Goal: Task Accomplishment & Management: Complete application form

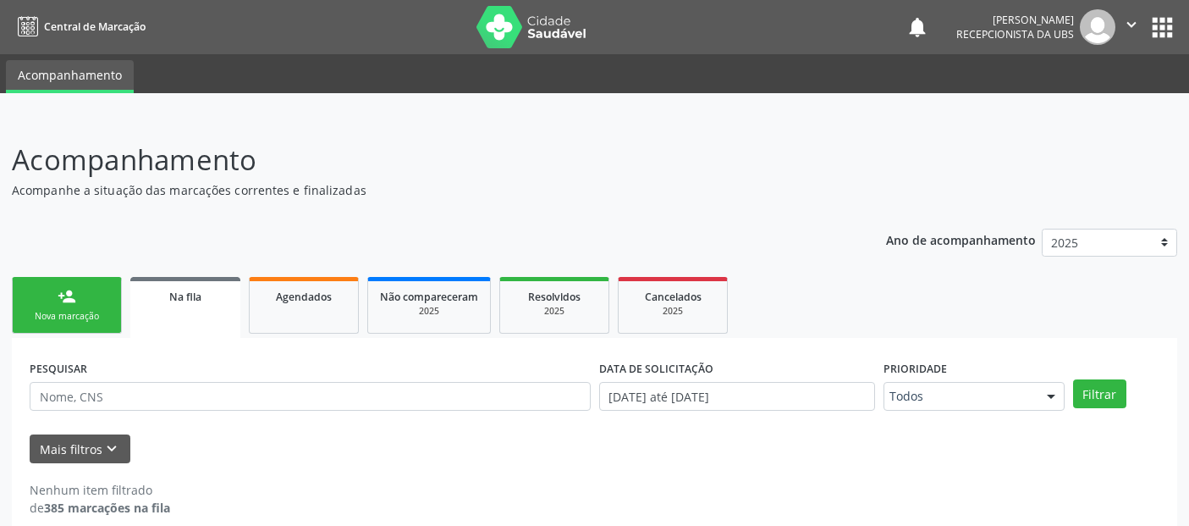
scroll to position [19, 0]
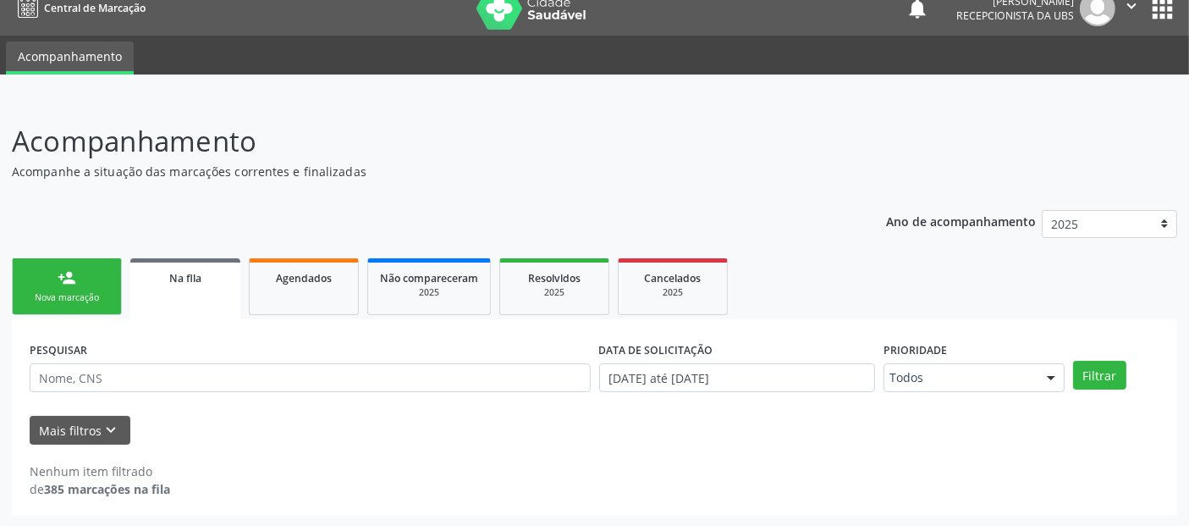
click at [103, 283] on link "person_add Nova marcação" at bounding box center [67, 286] width 110 height 57
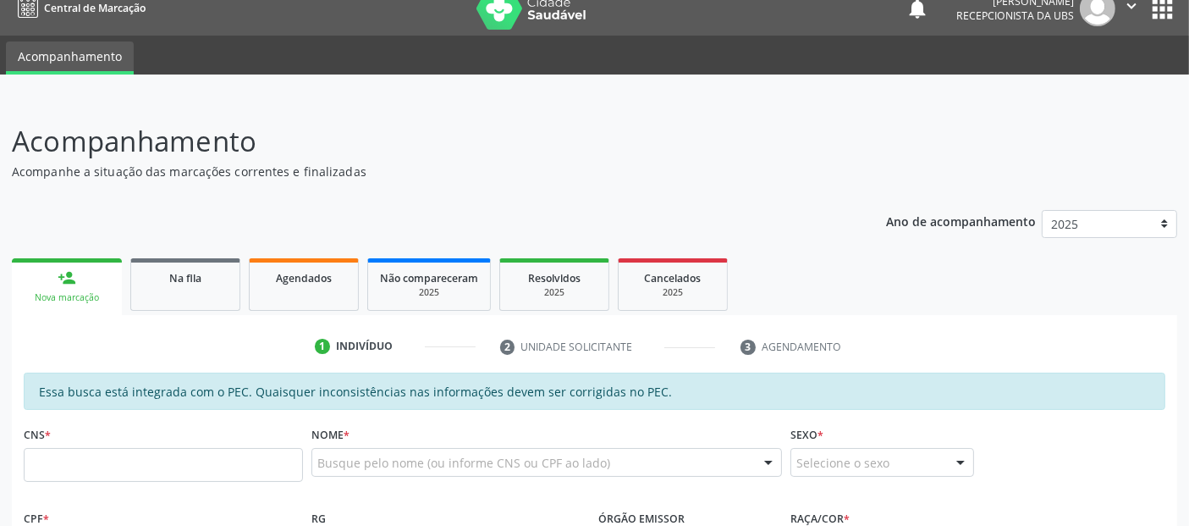
click at [376, 452] on div "Busque pelo nome (ou informe CNS ou CPF ao lado)" at bounding box center [546, 462] width 471 height 29
type input "SIMONE CONCEICAO DOS SANTOS SOUZA"
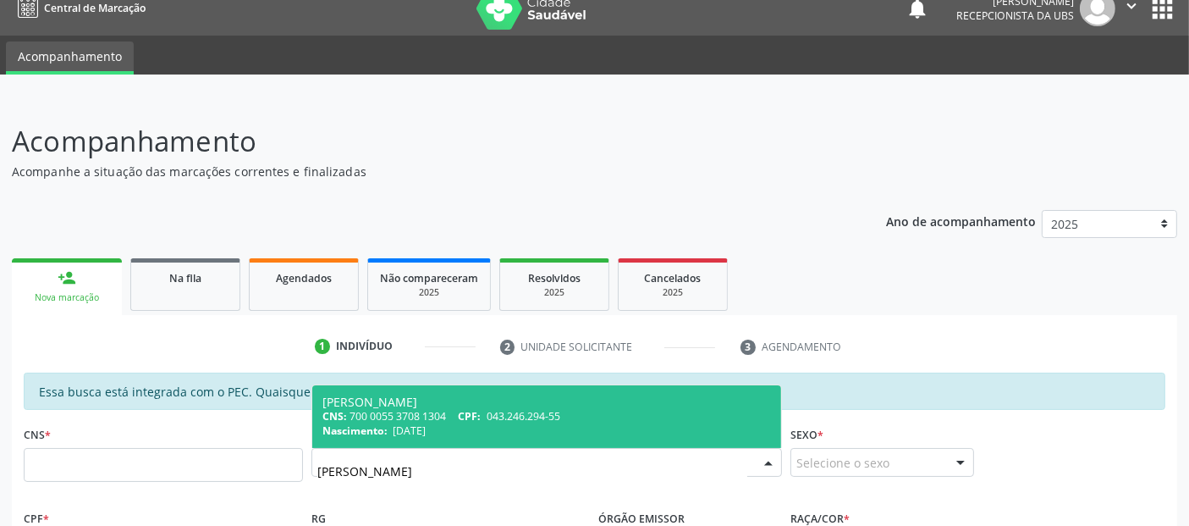
click at [457, 423] on div "Nascimento: 22/02/1977" at bounding box center [546, 430] width 449 height 14
type input "700 0055 3708 1304"
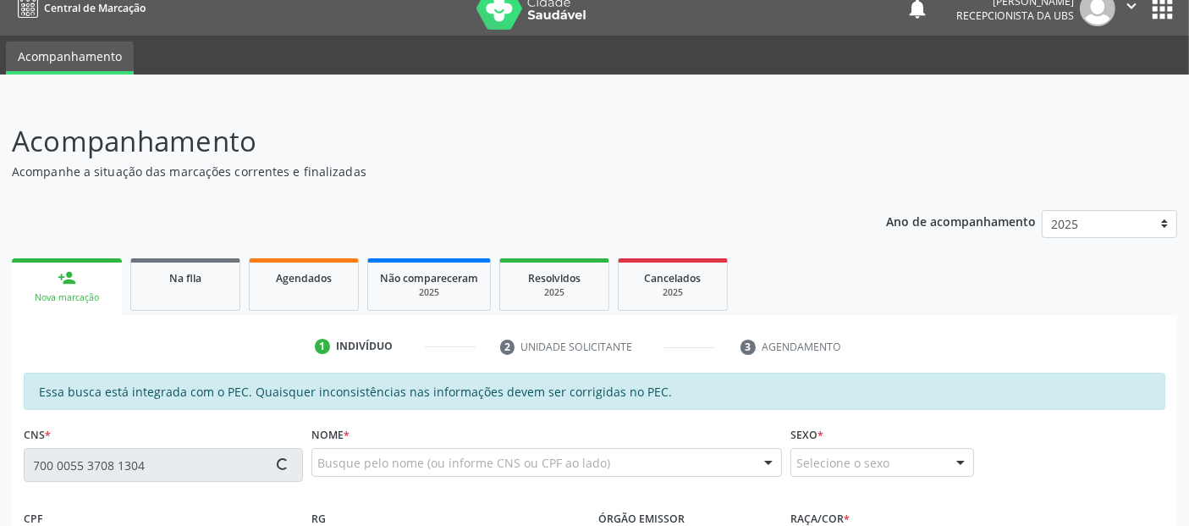
type input "043.246.294-55"
type input "22/02/1977"
type input "Maria Rosita da Conceição"
type input "(82) 99365-1405"
type input "S/N"
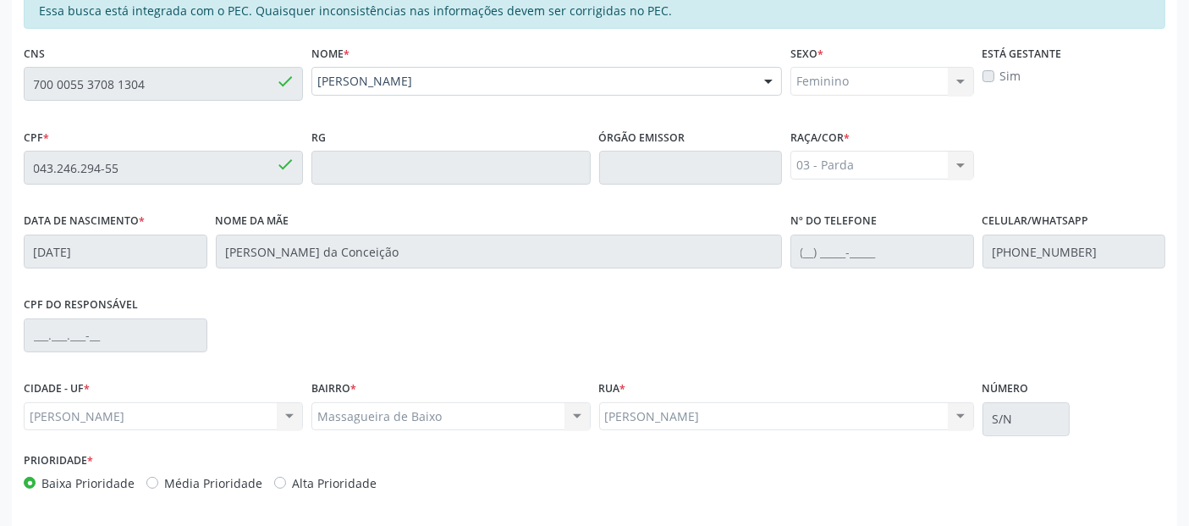
scroll to position [462, 0]
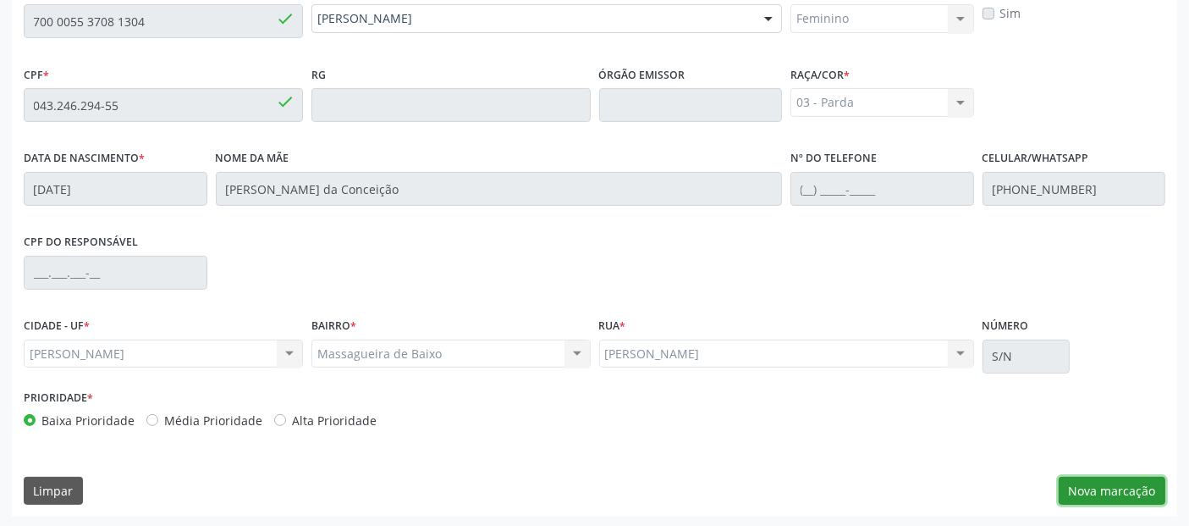
click at [1075, 487] on button "Nova marcação" at bounding box center [1112, 490] width 107 height 29
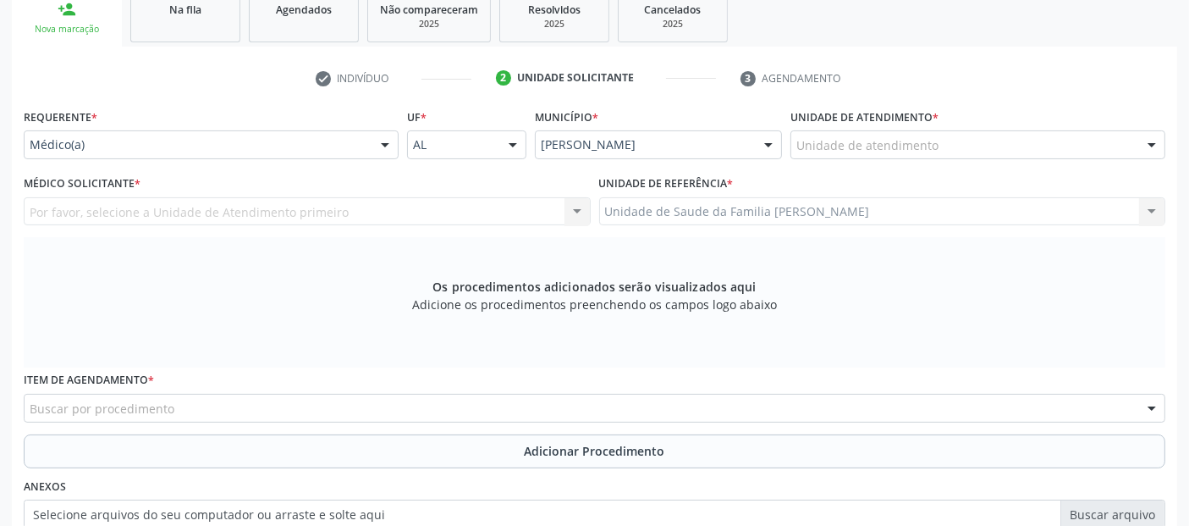
scroll to position [234, 0]
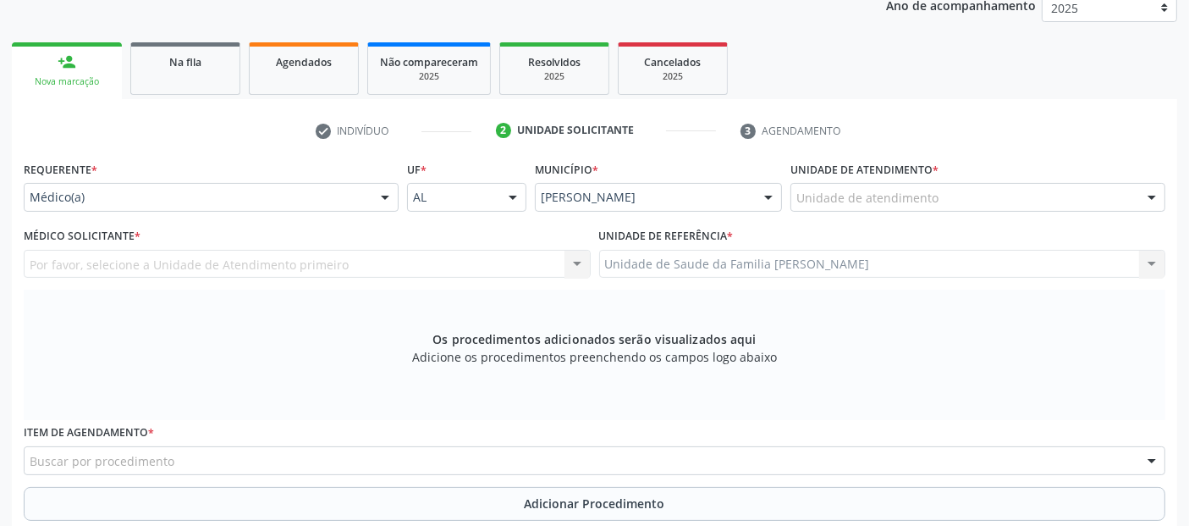
click at [936, 192] on div "Unidade de atendimento" at bounding box center [977, 197] width 375 height 29
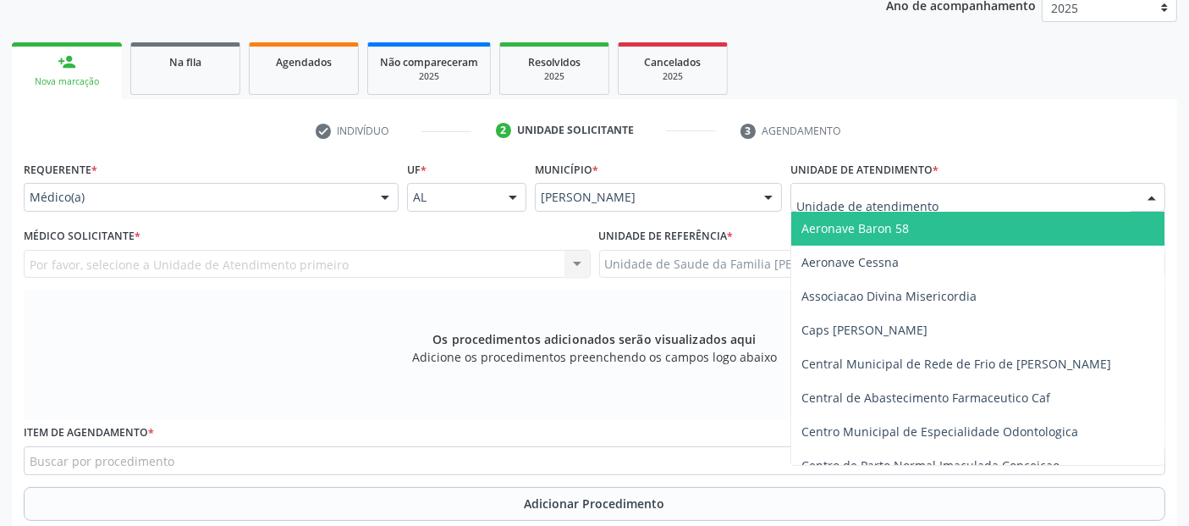
type input "P"
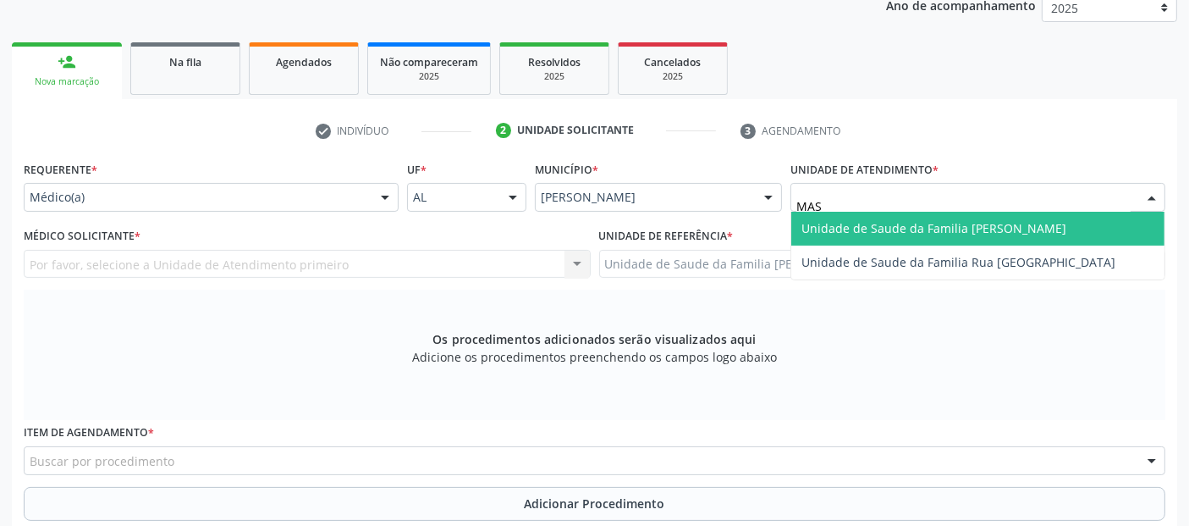
type input "MASS"
click at [887, 220] on span "Unidade de Saude da Familia [PERSON_NAME]" at bounding box center [933, 228] width 265 height 16
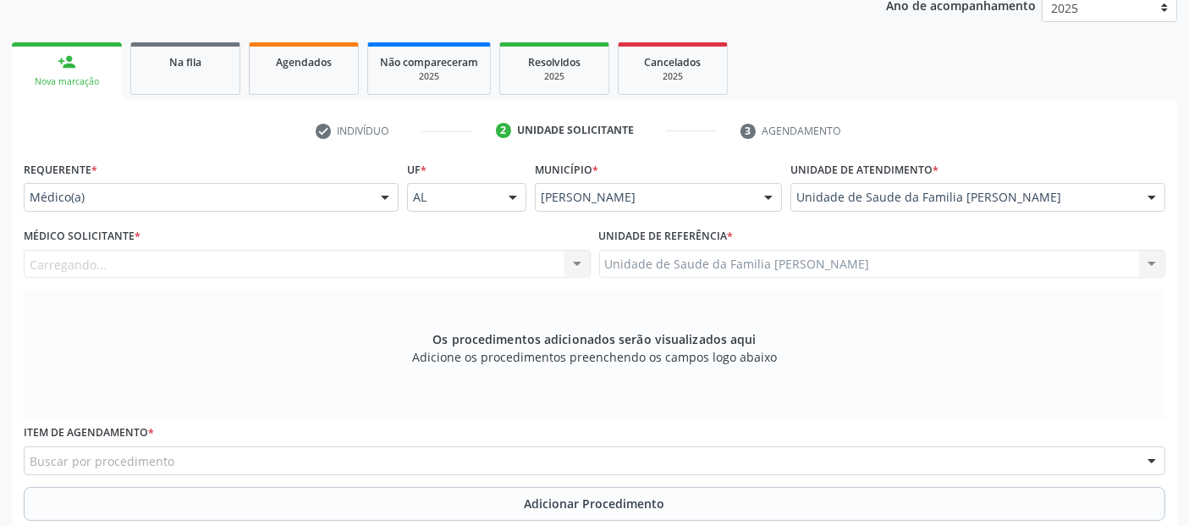
click at [295, 257] on div "Carregando... Nenhum resultado encontrado para: " " Não há nenhuma opção para s…" at bounding box center [307, 264] width 567 height 29
click at [295, 257] on div "Médico solicitante" at bounding box center [307, 264] width 567 height 29
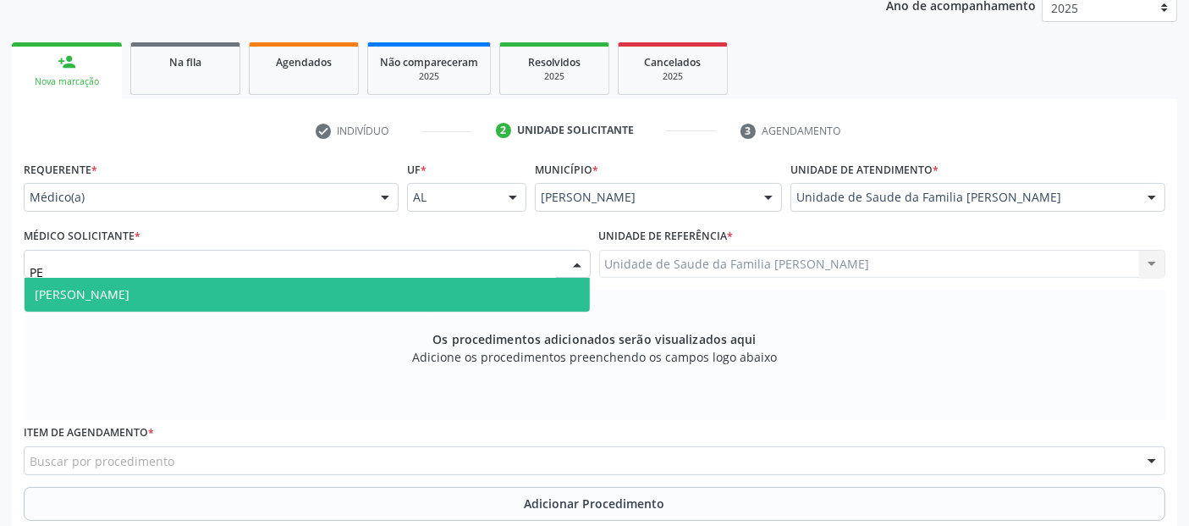
type input "PED"
click at [239, 295] on span "Pedro Marques Barbosa" at bounding box center [307, 295] width 565 height 34
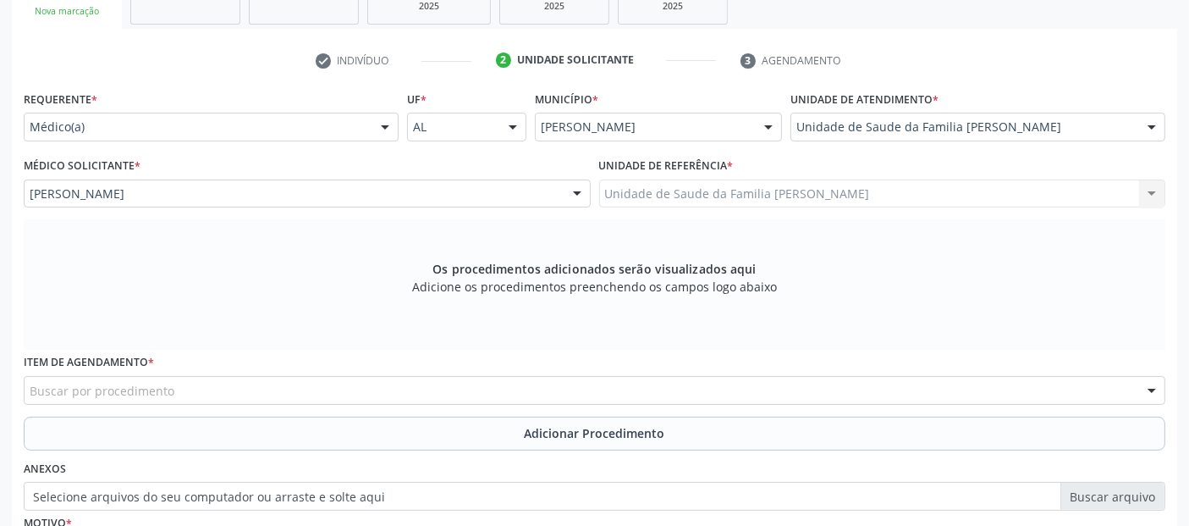
scroll to position [476, 0]
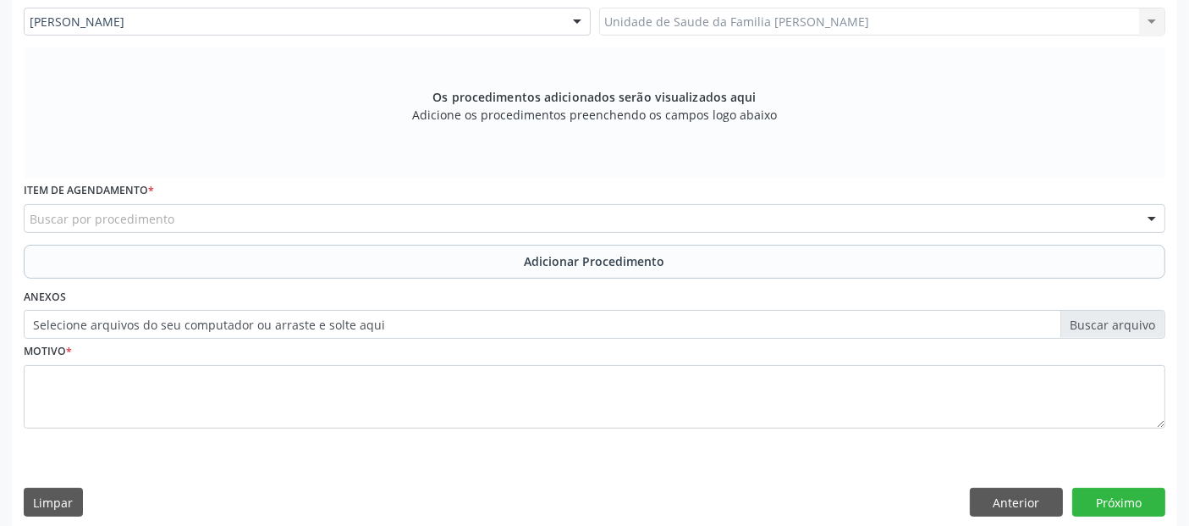
click at [707, 224] on div "Buscar por procedimento" at bounding box center [595, 218] width 1142 height 29
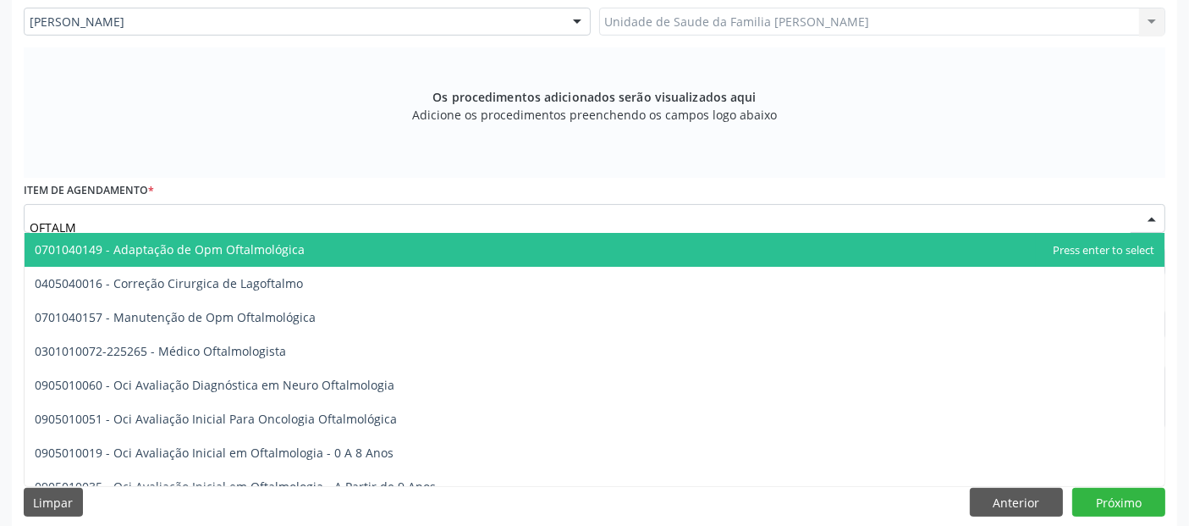
type input "OFTALMO"
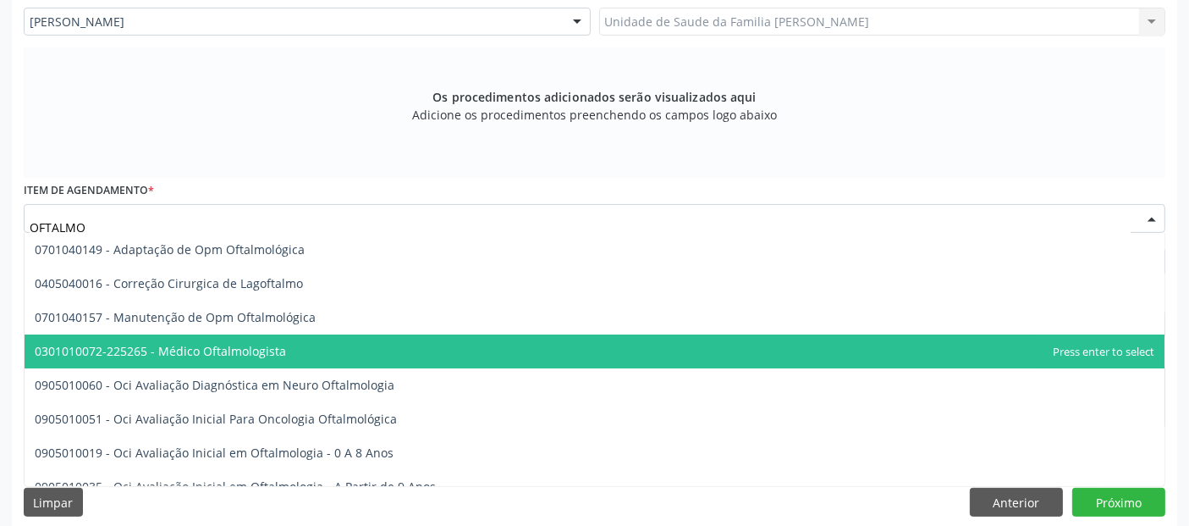
click at [289, 357] on span "0301010072-225265 - Médico Oftalmologista" at bounding box center [595, 351] width 1140 height 34
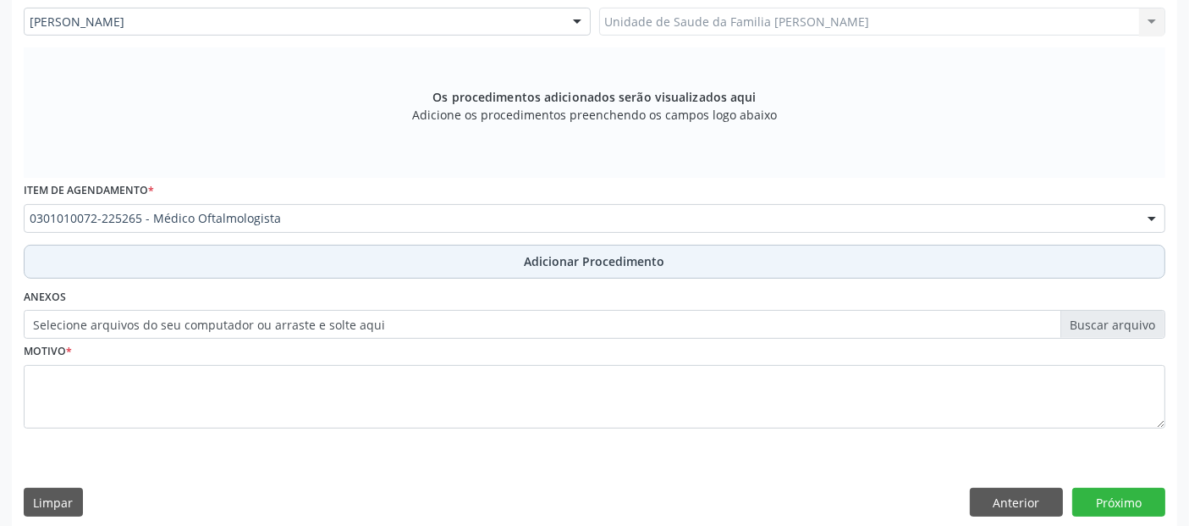
click at [423, 266] on button "Adicionar Procedimento" at bounding box center [595, 262] width 1142 height 34
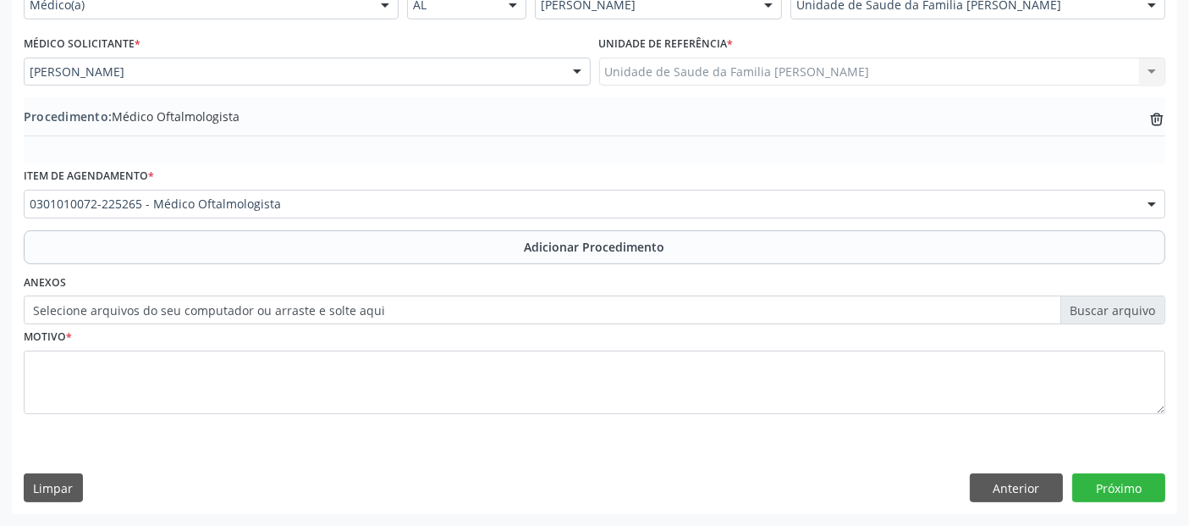
scroll to position [424, 0]
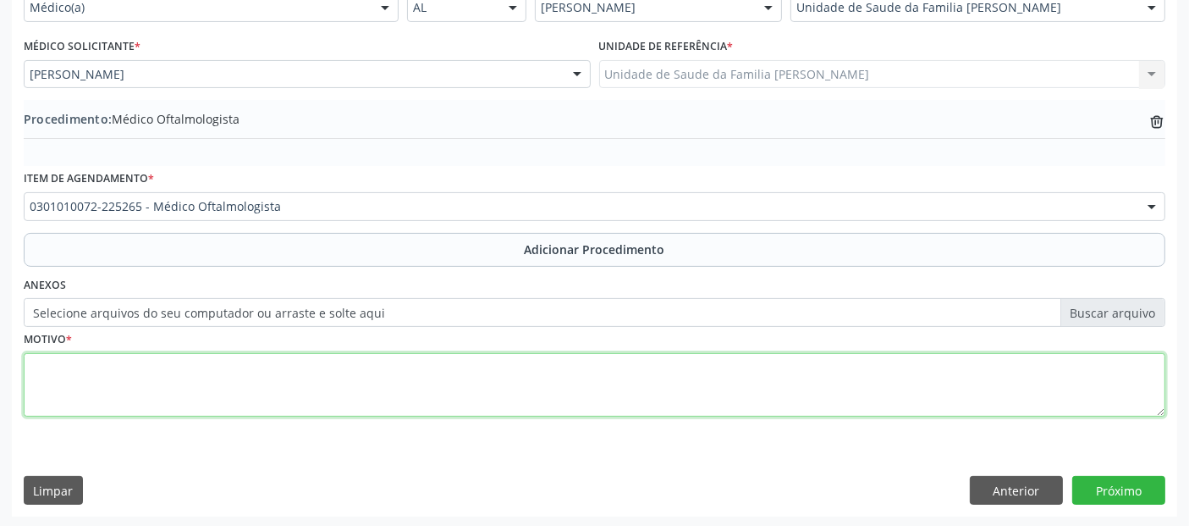
click at [331, 355] on textarea at bounding box center [595, 385] width 1142 height 64
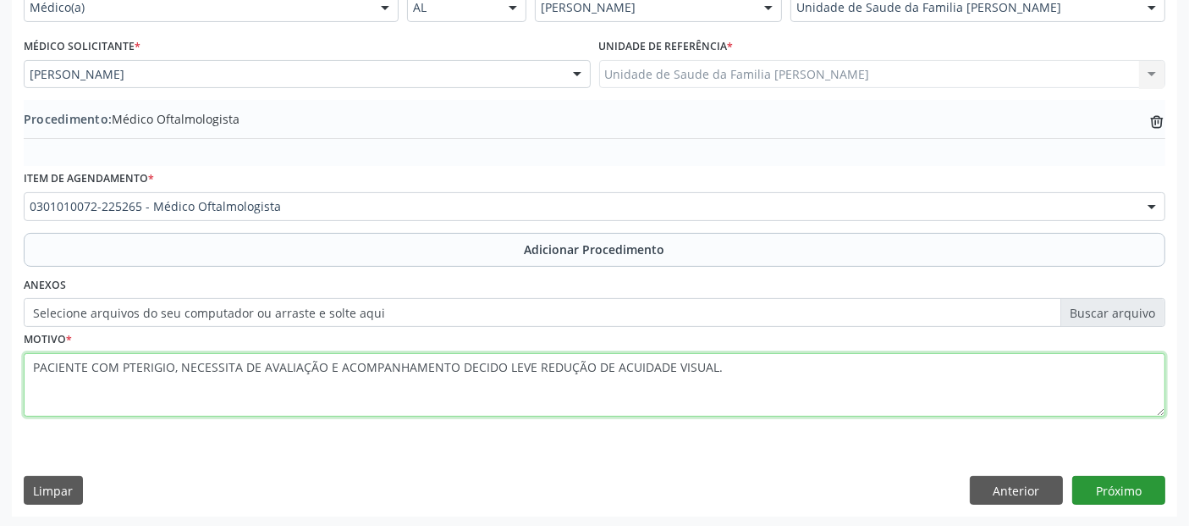
type textarea "PACIENTE COM PTERIGIO, NECESSITA DE AVALIAÇÃO E ACOMPANHAMENTO DECIDO LEVE REDU…"
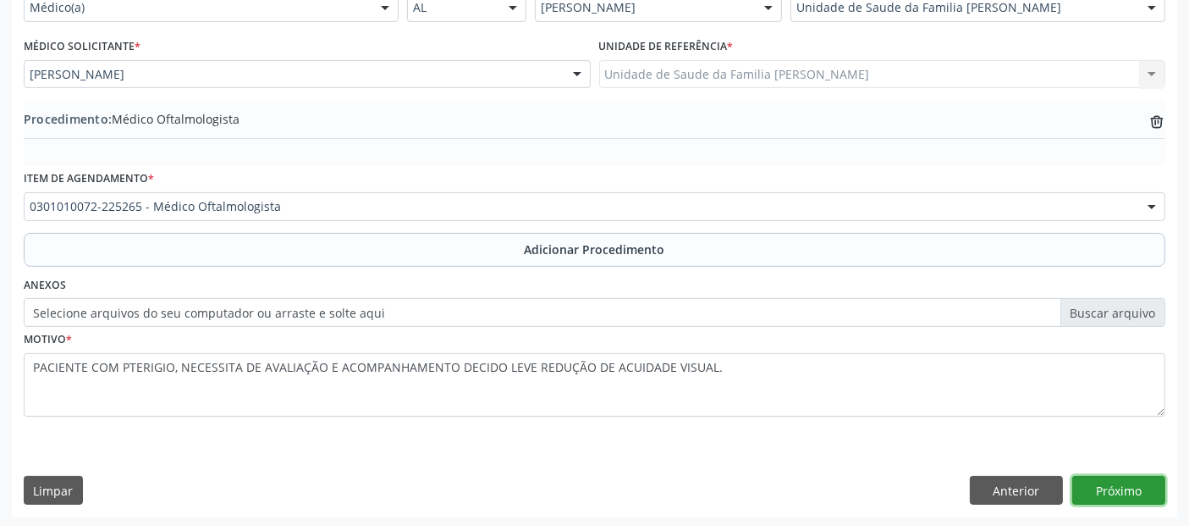
click at [1118, 476] on button "Próximo" at bounding box center [1118, 490] width 93 height 29
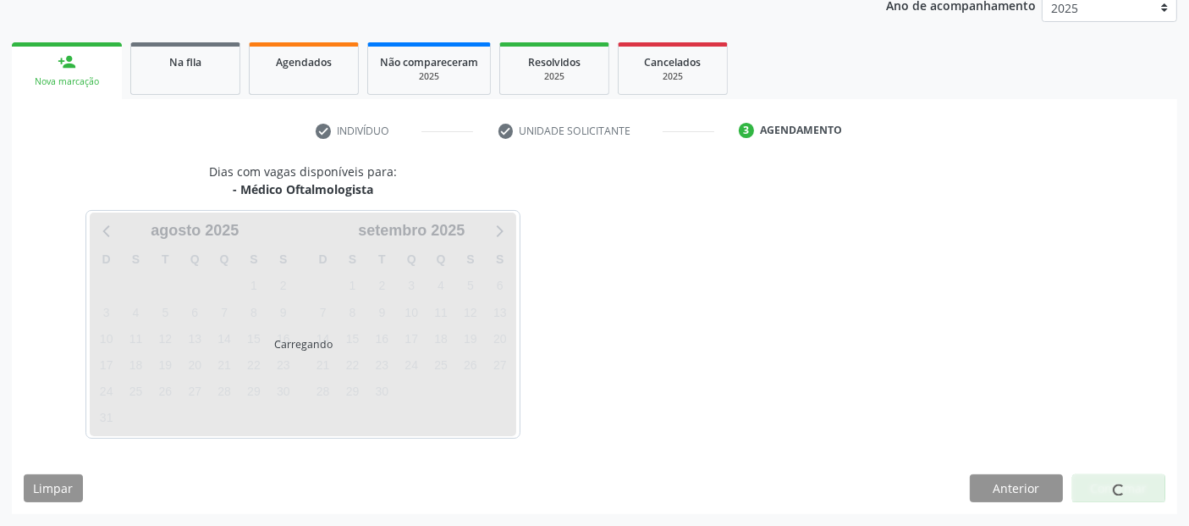
scroll to position [232, 0]
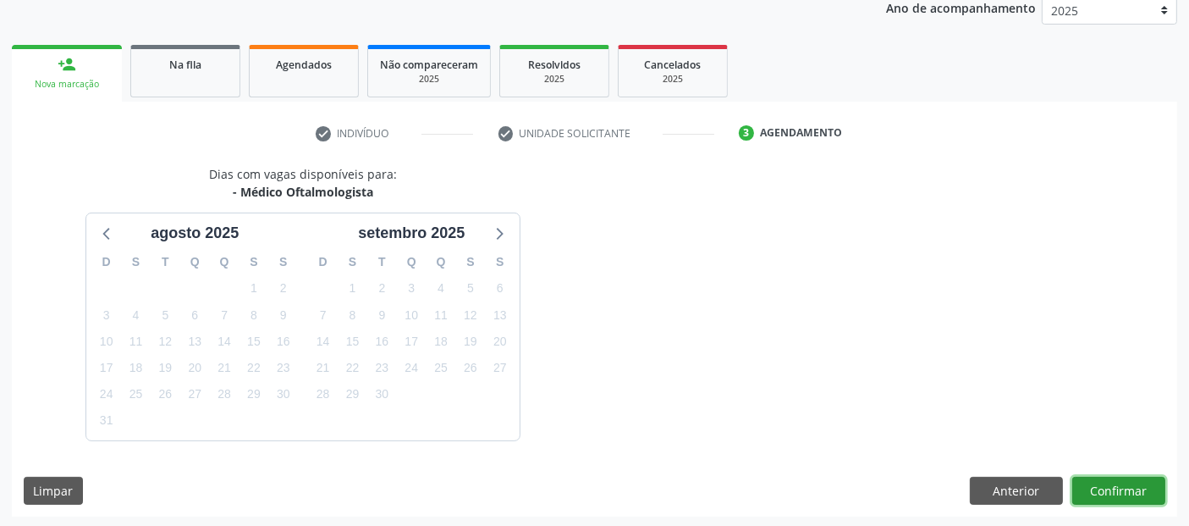
click at [1121, 484] on button "Confirmar" at bounding box center [1118, 490] width 93 height 29
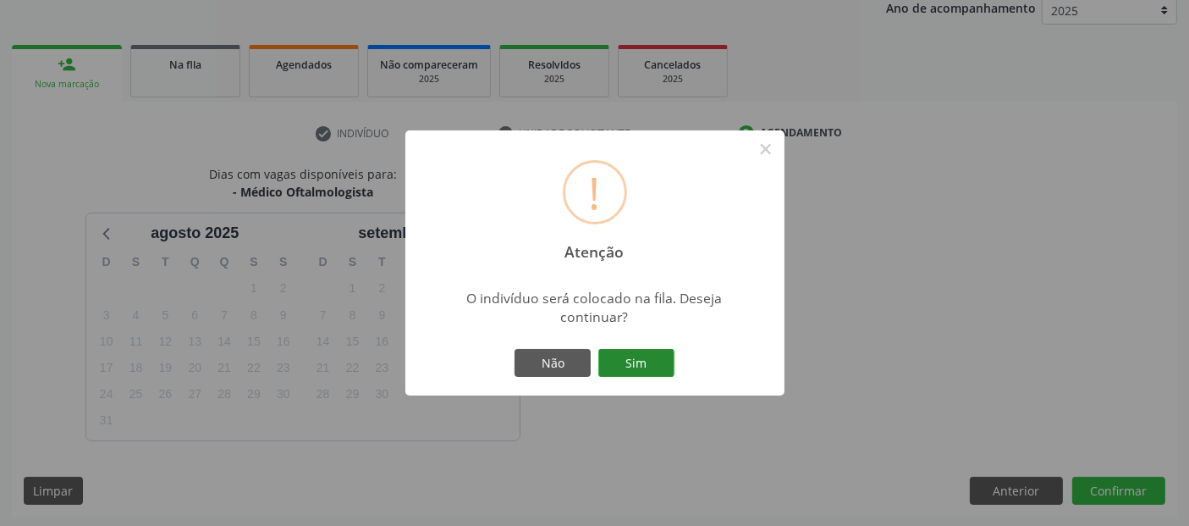
click at [667, 369] on button "Sim" at bounding box center [636, 363] width 76 height 29
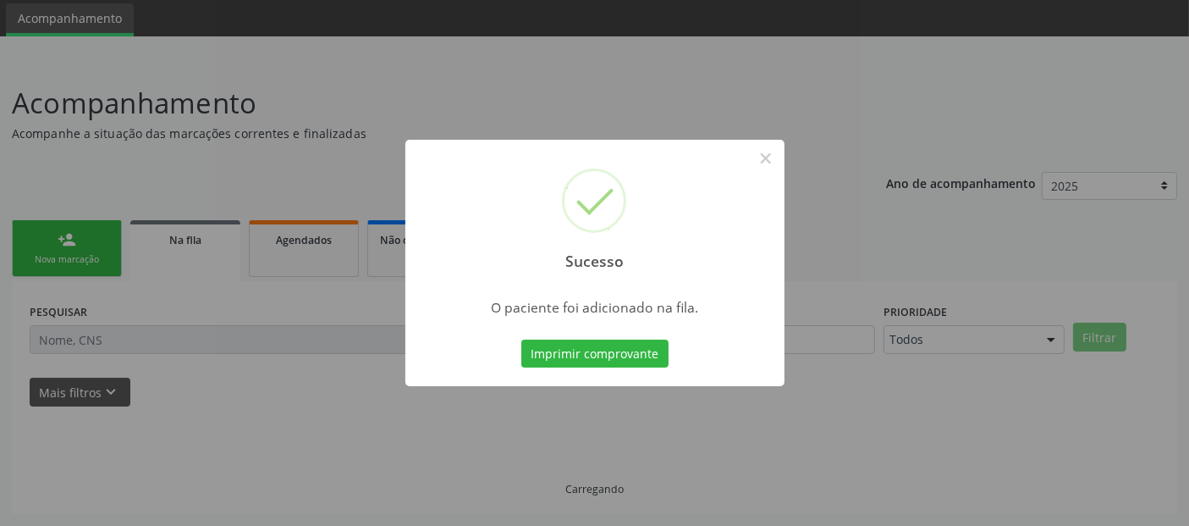
scroll to position [55, 0]
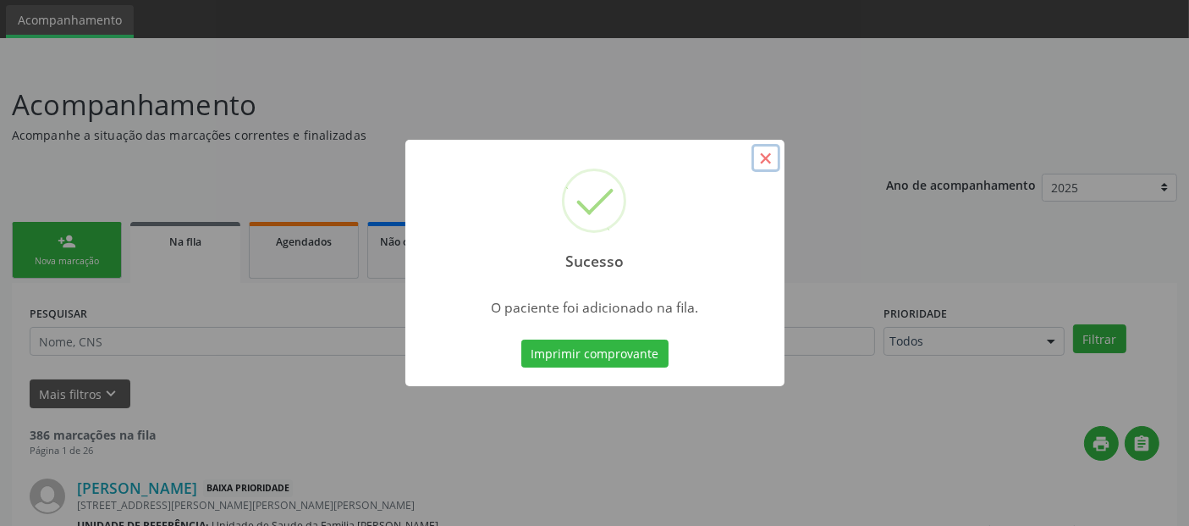
click at [769, 164] on button "×" at bounding box center [766, 158] width 29 height 29
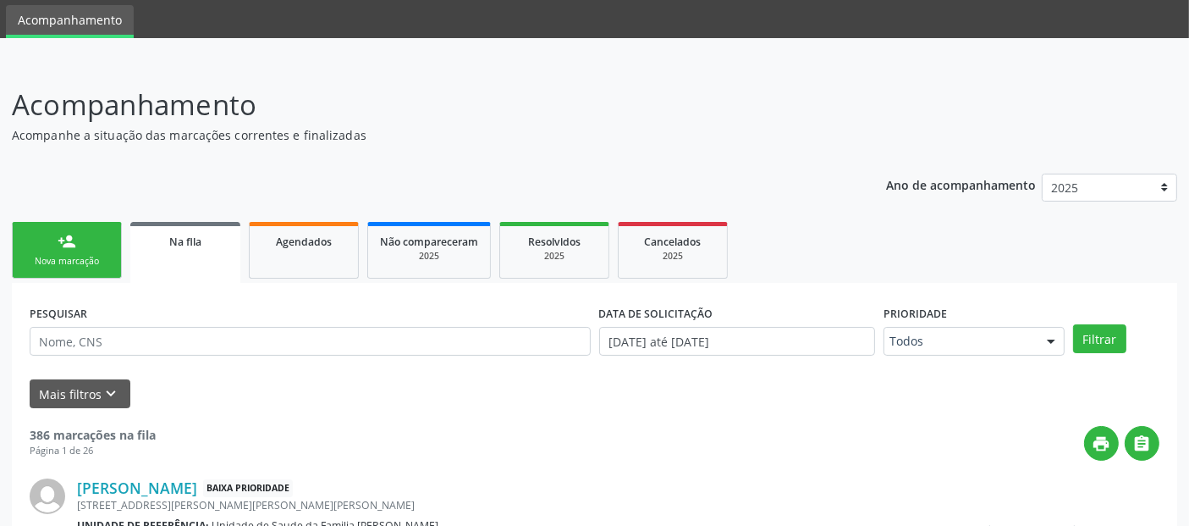
click at [58, 250] on link "person_add Nova marcação" at bounding box center [67, 250] width 110 height 57
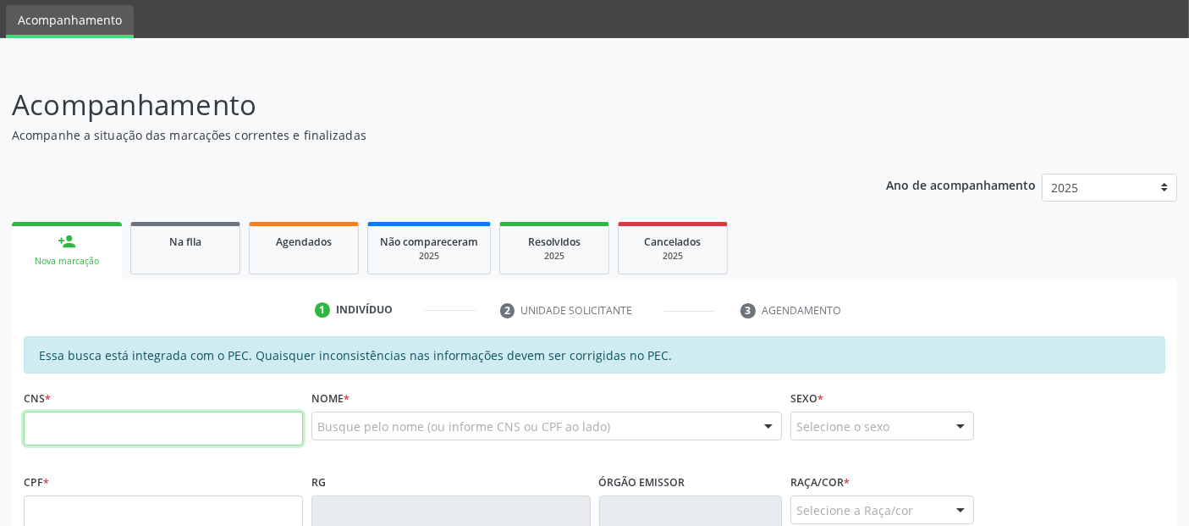
click at [267, 422] on input "text" at bounding box center [163, 428] width 279 height 34
type input "700 6054 6913 1466"
type input "693.464.965-68"
type input "05/08/1966"
type input "Maria da Conceicao dos Santos"
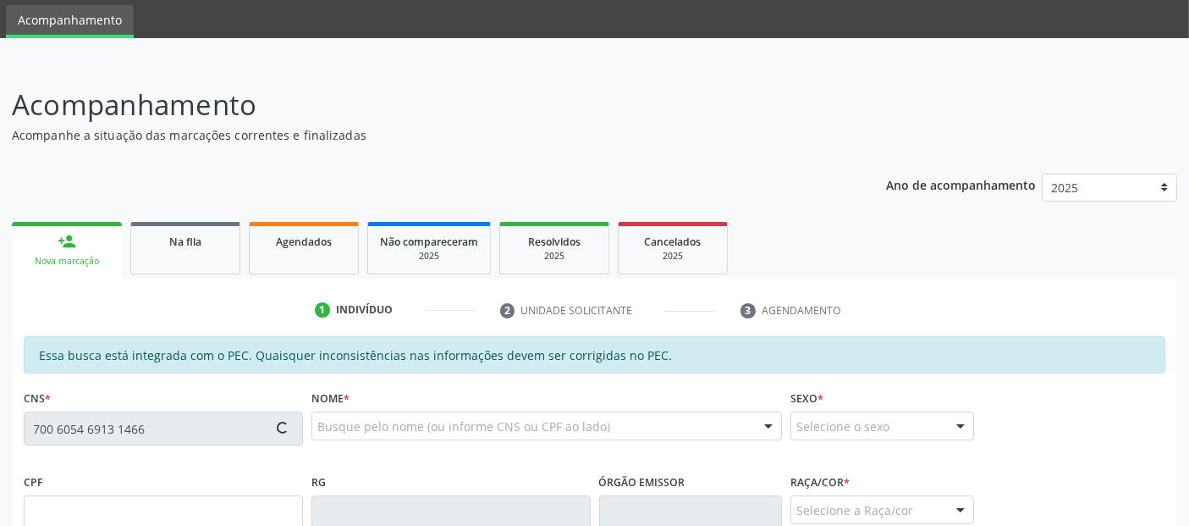
type input "(79) 99831-6448"
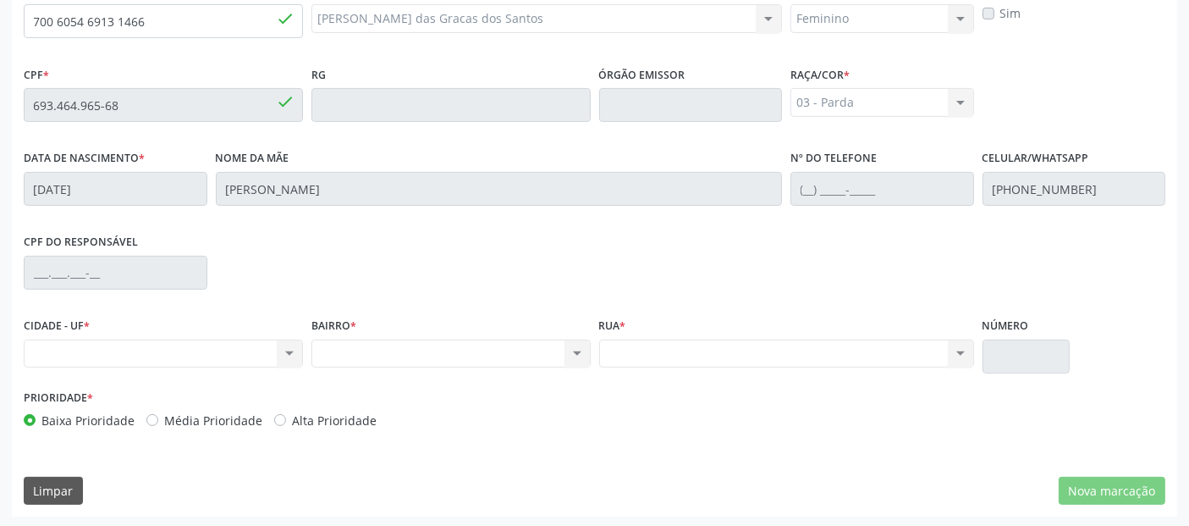
scroll to position [2, 0]
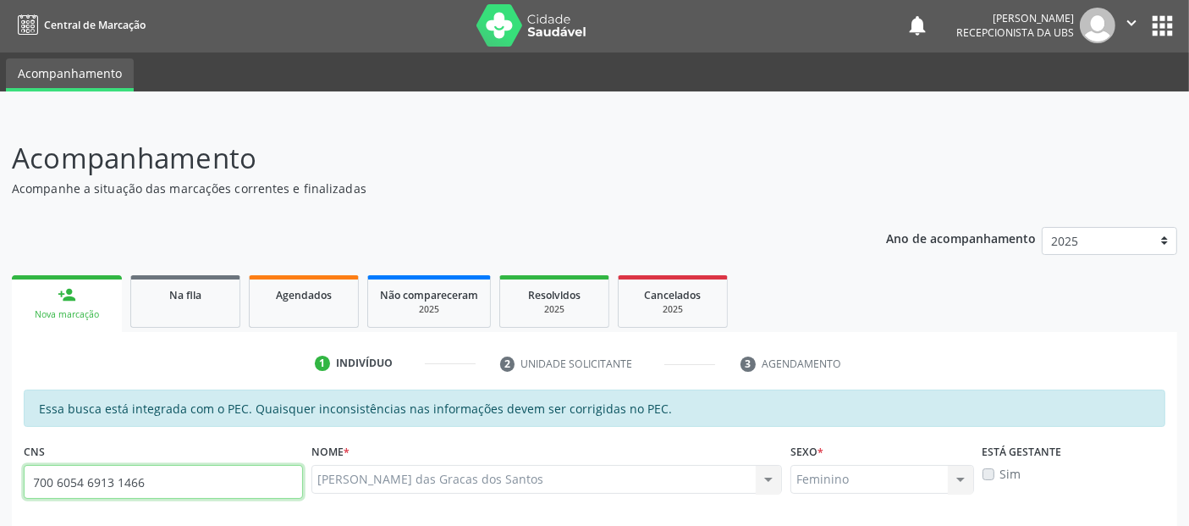
click at [143, 482] on input "700 6054 6913 1466" at bounding box center [163, 482] width 279 height 34
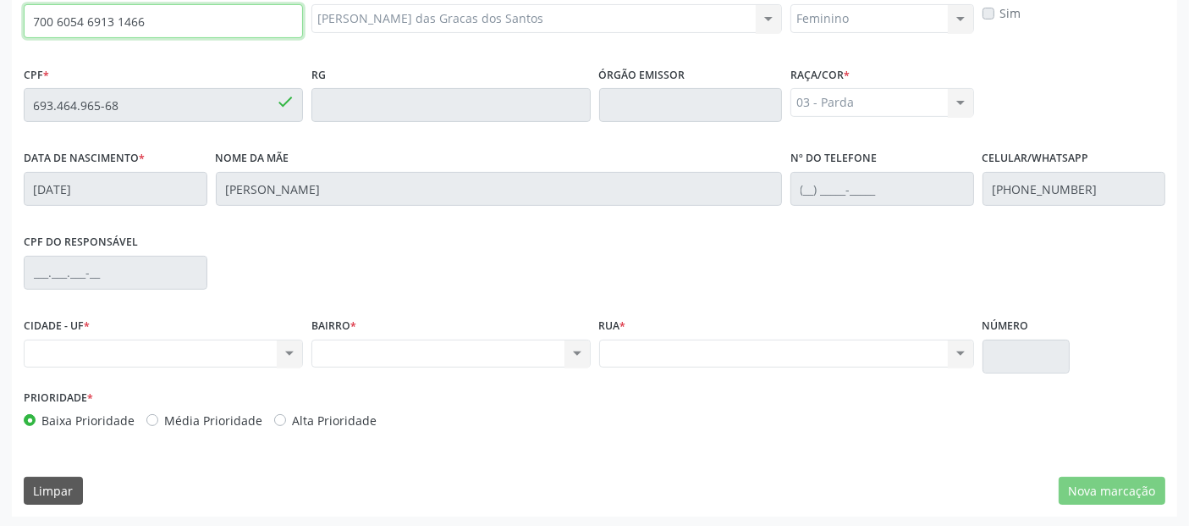
click at [102, 25] on input "700 6054 6913 1466" at bounding box center [163, 21] width 279 height 34
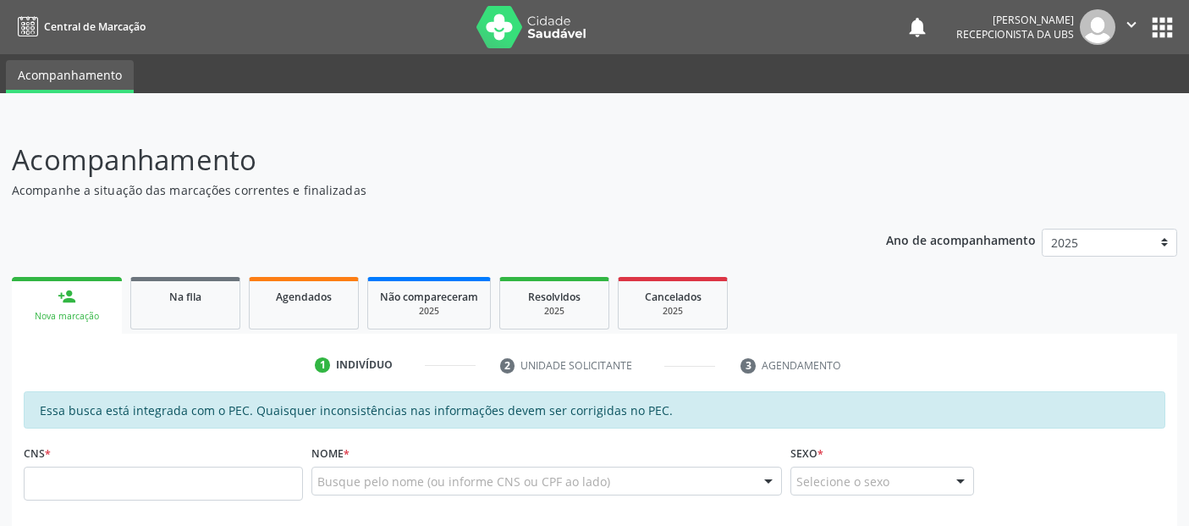
scroll to position [462, 0]
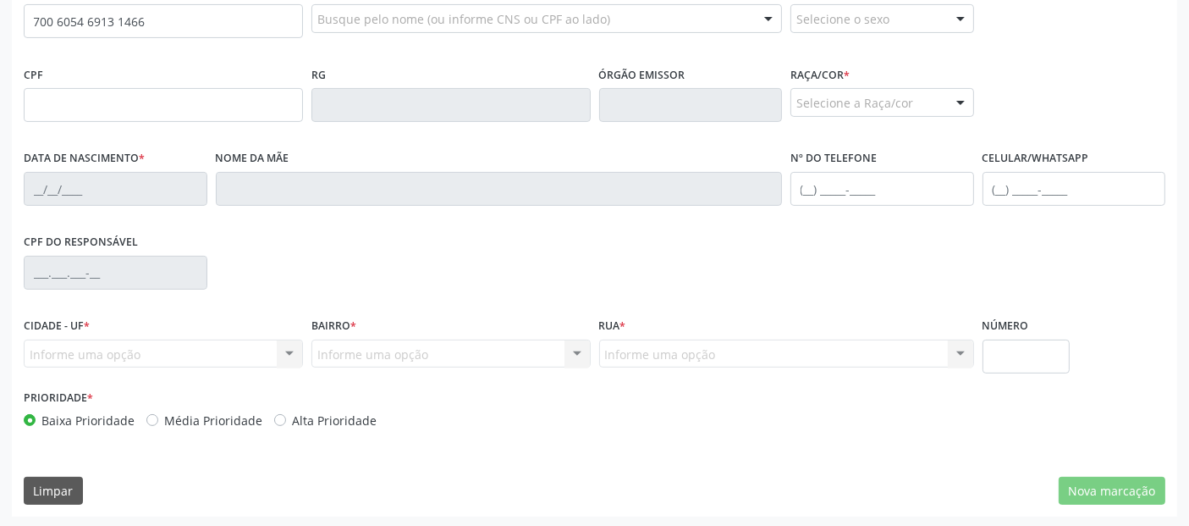
type input "700 6054 6913 1466"
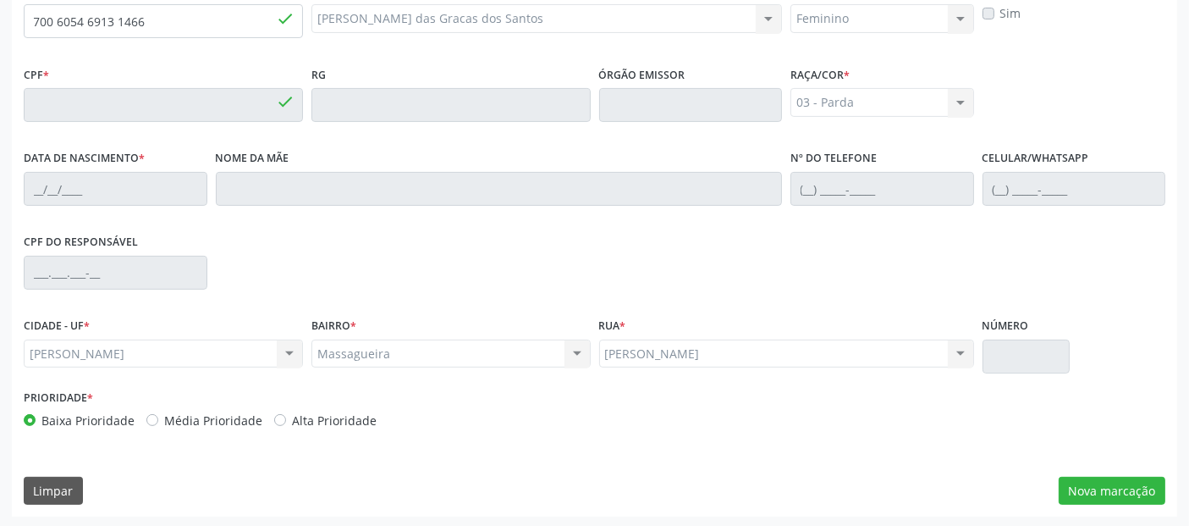
type input "693.464.965-68"
type input "[DATE]"
type input "Maria da Conceicao dos Santos"
type input "(79) 99831-6448"
type input "16"
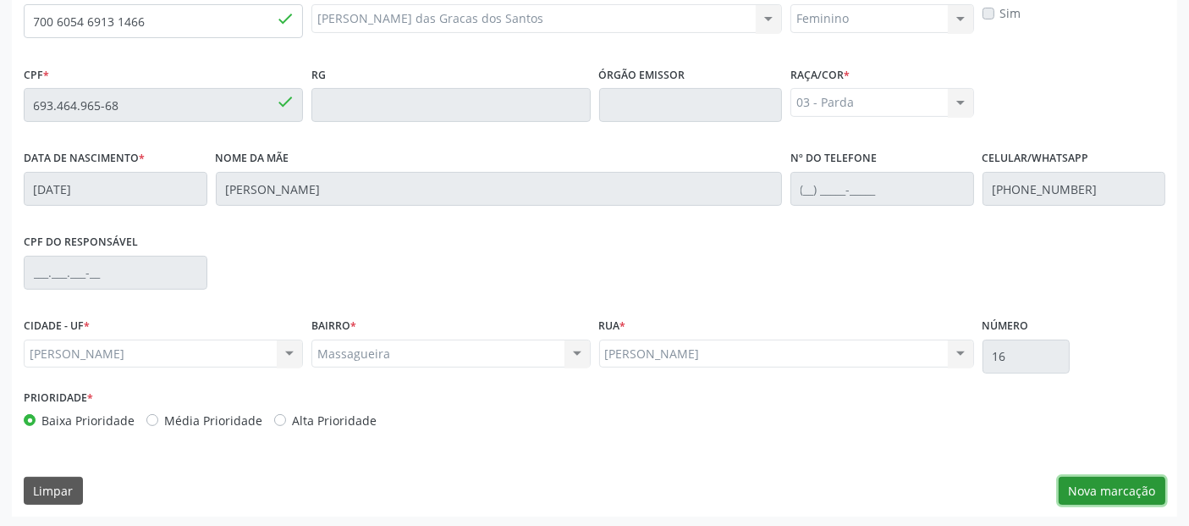
click at [1100, 488] on button "Nova marcação" at bounding box center [1112, 490] width 107 height 29
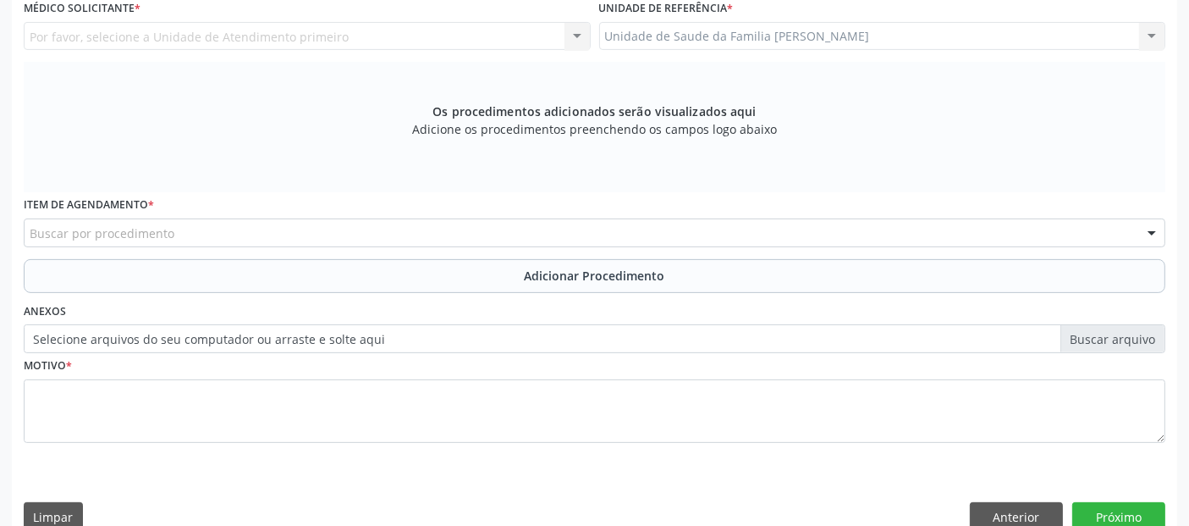
scroll to position [244, 0]
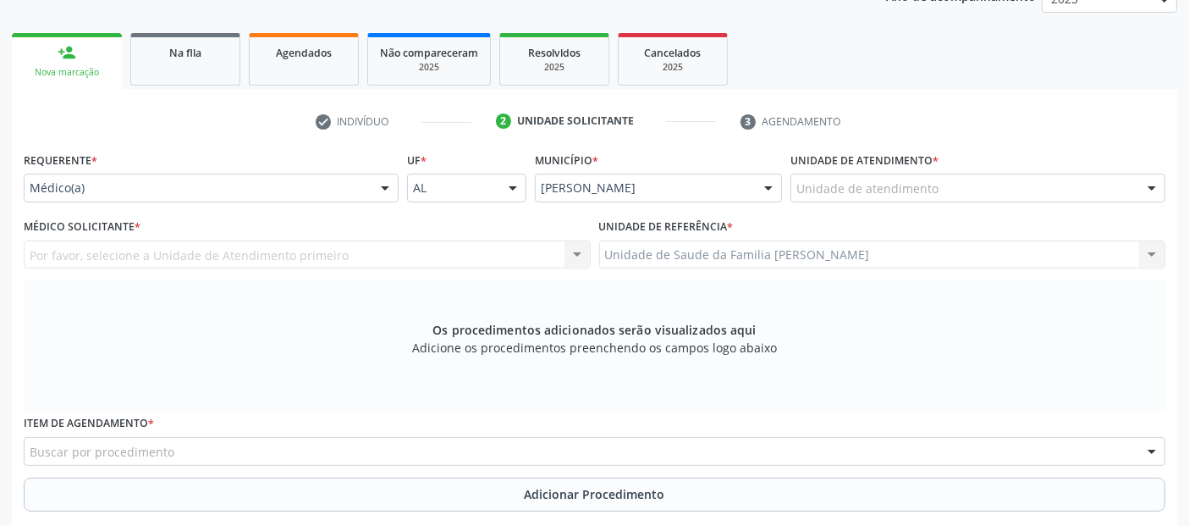
click at [925, 176] on div "Unidade de atendimento" at bounding box center [977, 187] width 375 height 29
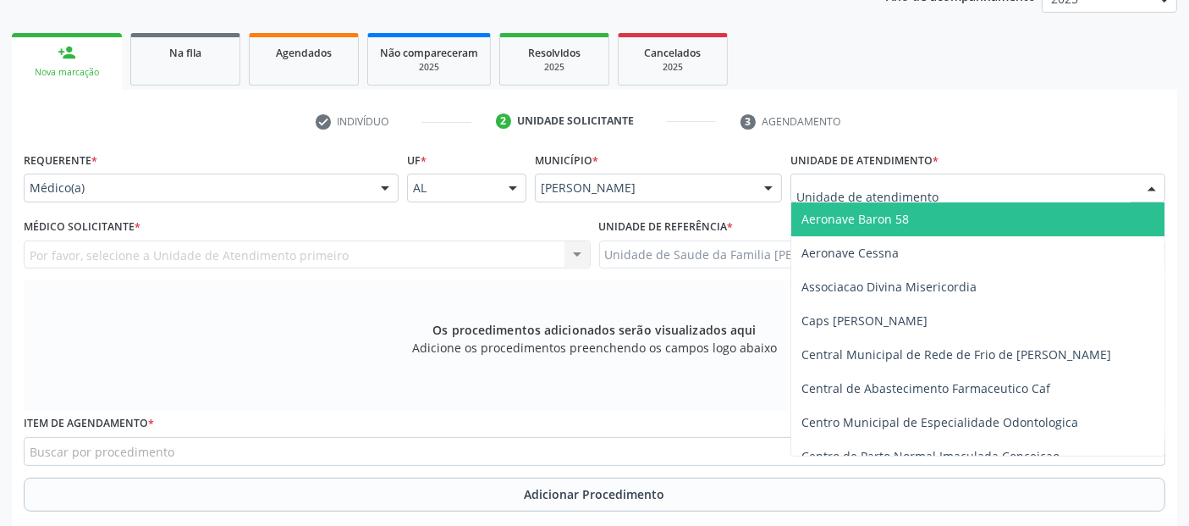
click at [923, 176] on div at bounding box center [977, 187] width 375 height 29
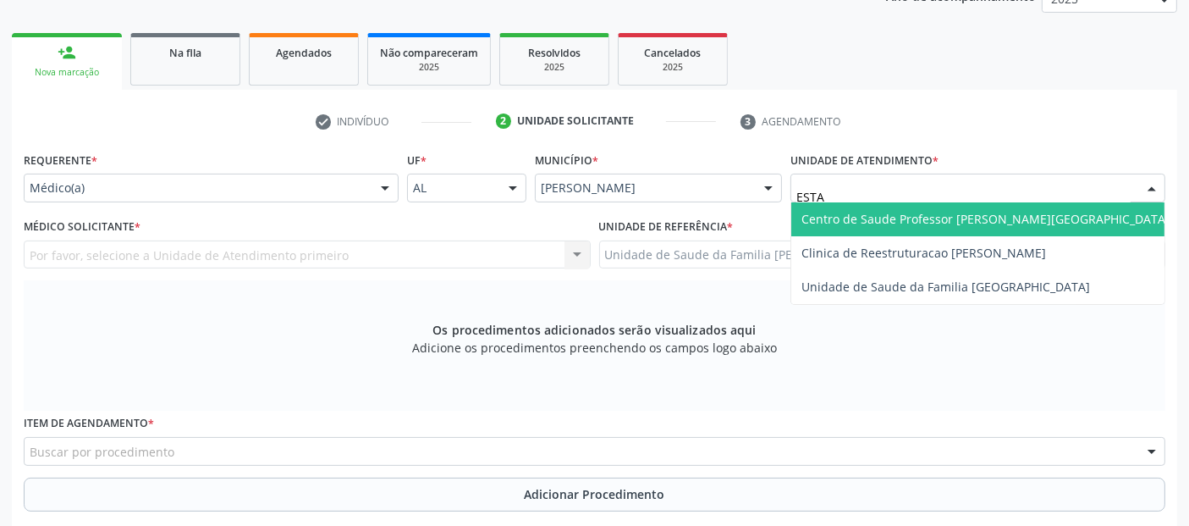
type input "ESTAC"
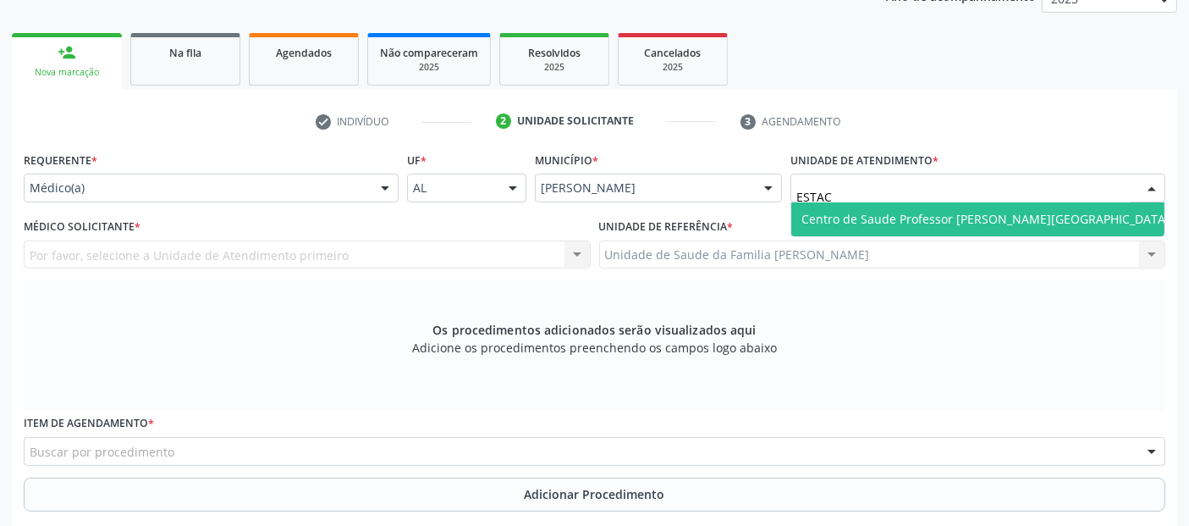
click at [905, 218] on span "Centro de Saude Professor [PERSON_NAME][GEOGRAPHIC_DATA]" at bounding box center [985, 219] width 368 height 16
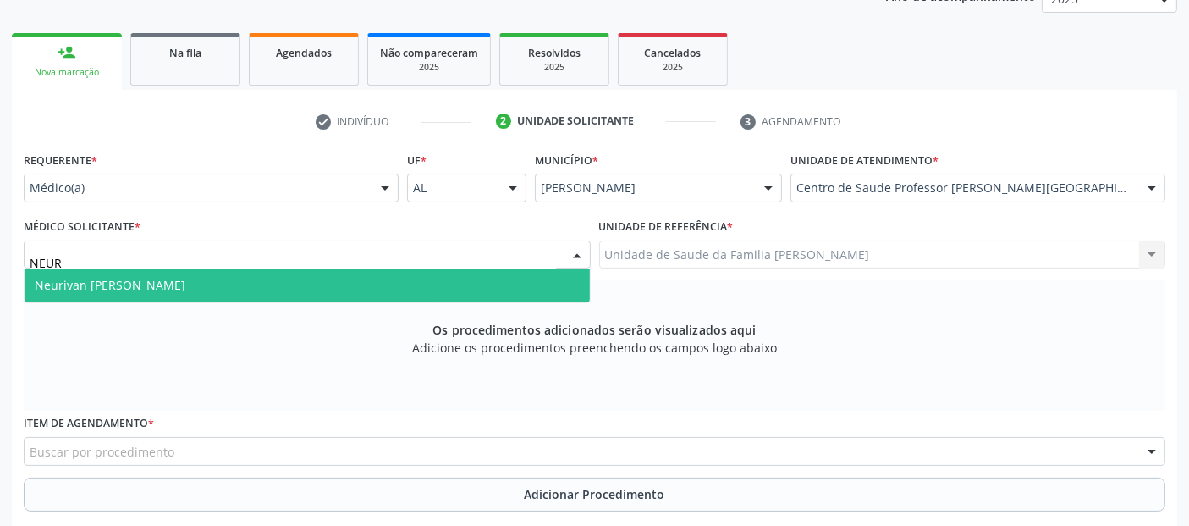
type input "NEURI"
click at [141, 283] on span "Neurivan Calado Barbosa" at bounding box center [110, 285] width 151 height 16
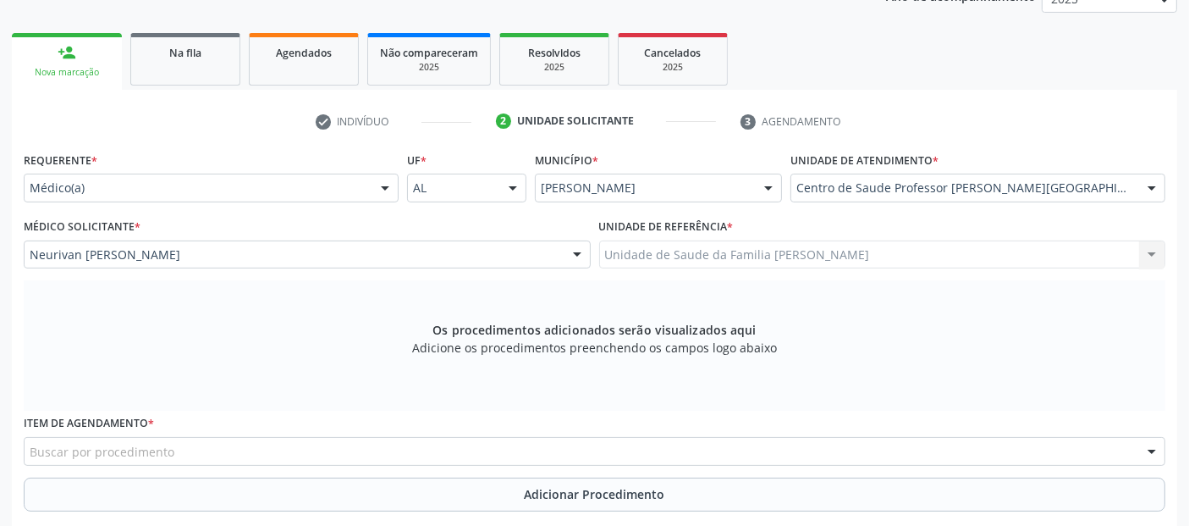
scroll to position [488, 0]
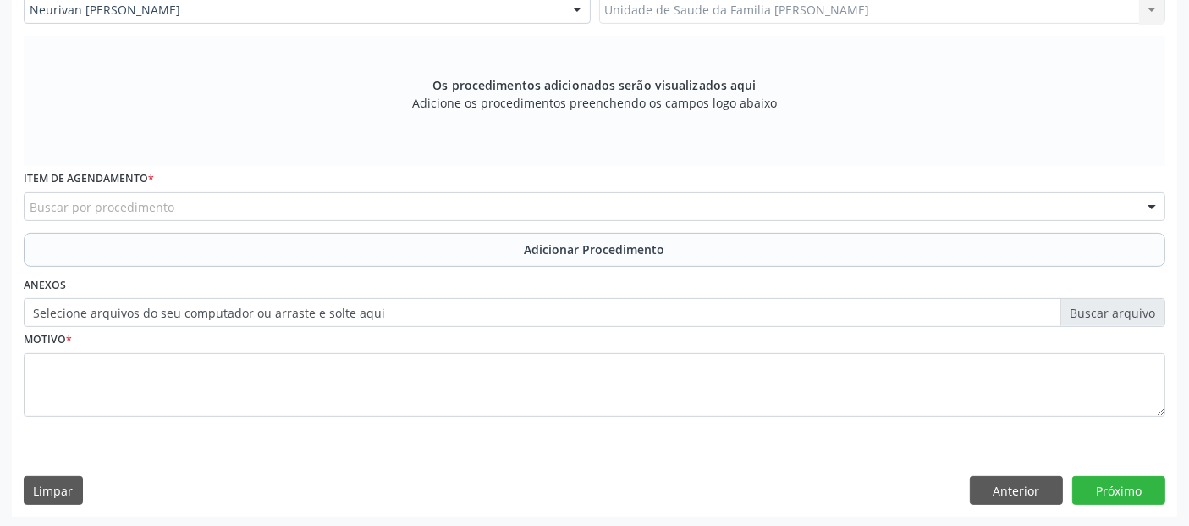
click at [505, 213] on div "Buscar por procedimento" at bounding box center [595, 206] width 1142 height 29
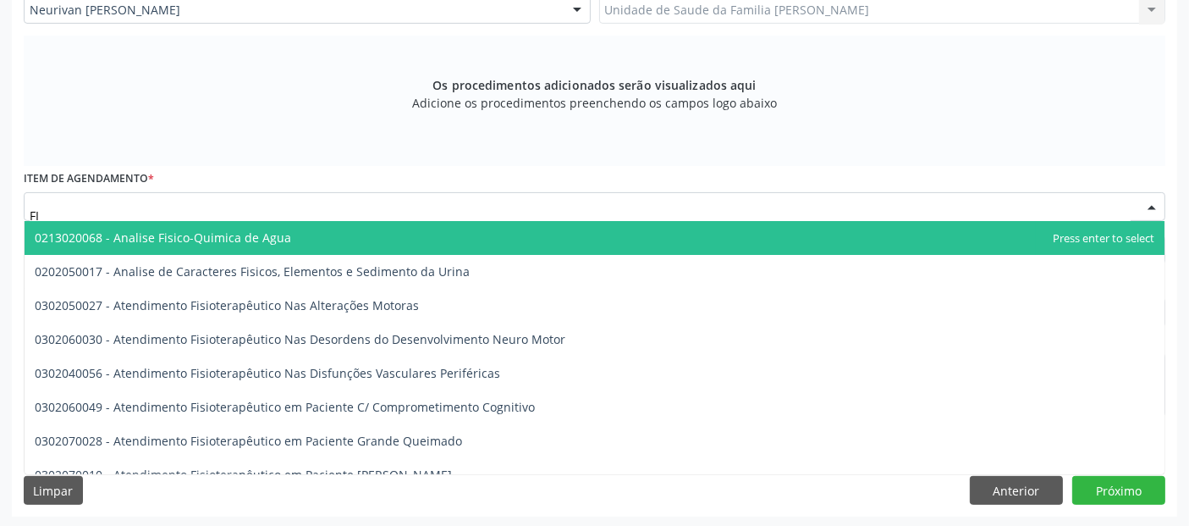
type input "F"
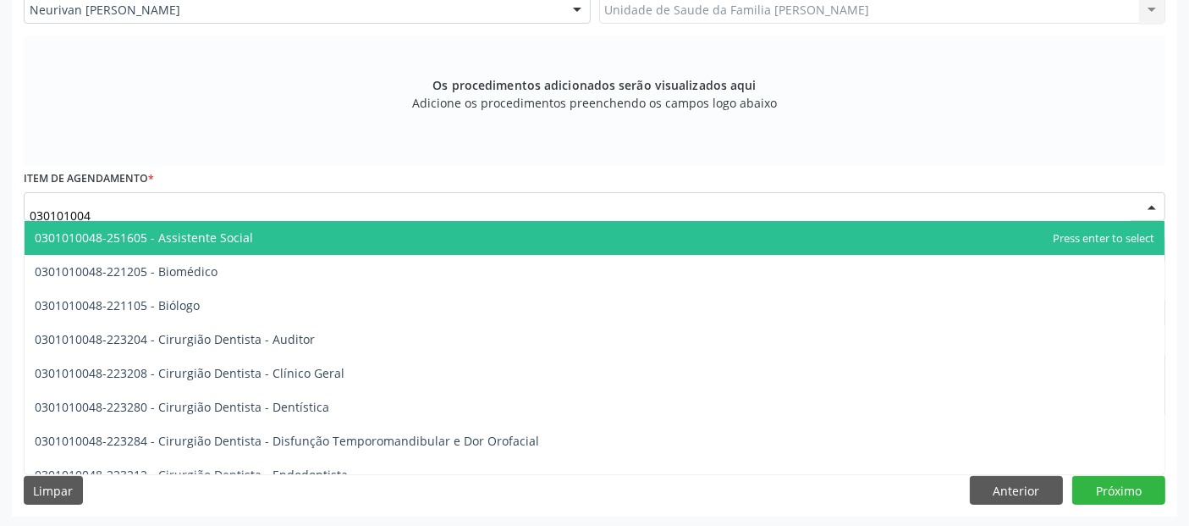
type input "0301010048"
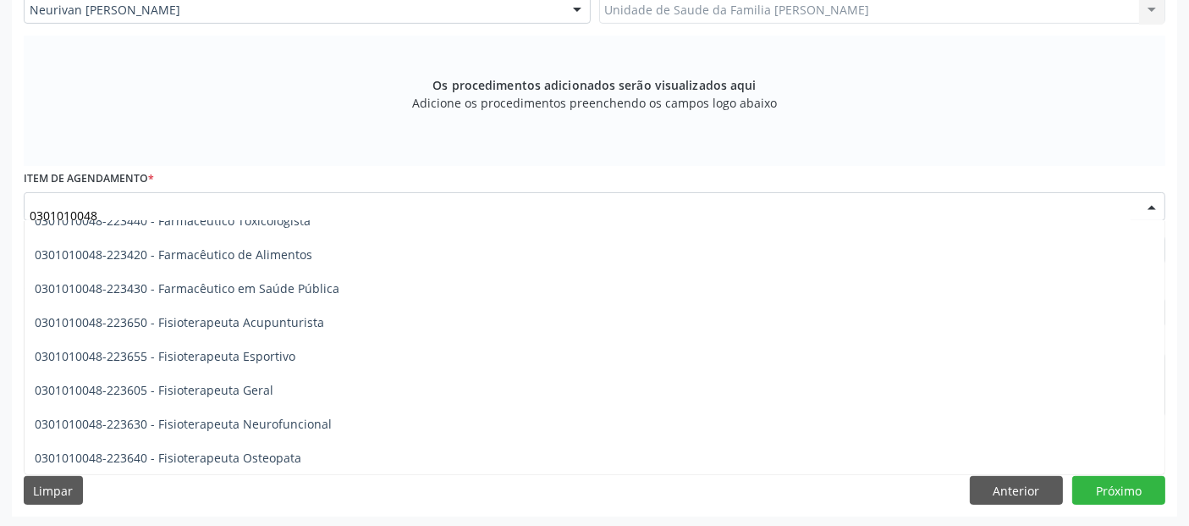
scroll to position [1682, 0]
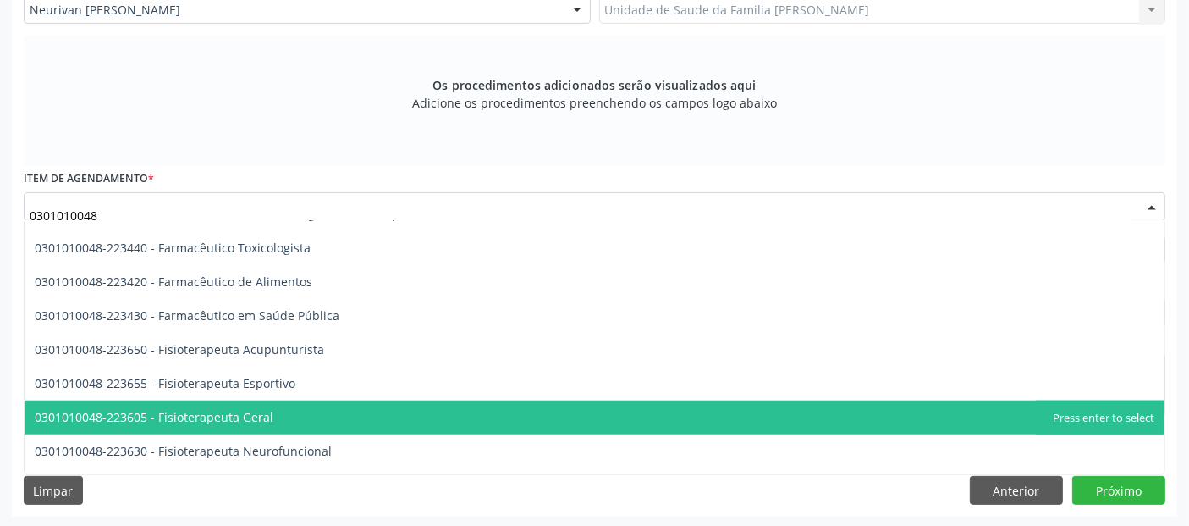
click at [436, 411] on span "0301010048-223605 - Fisioterapeuta Geral" at bounding box center [595, 417] width 1140 height 34
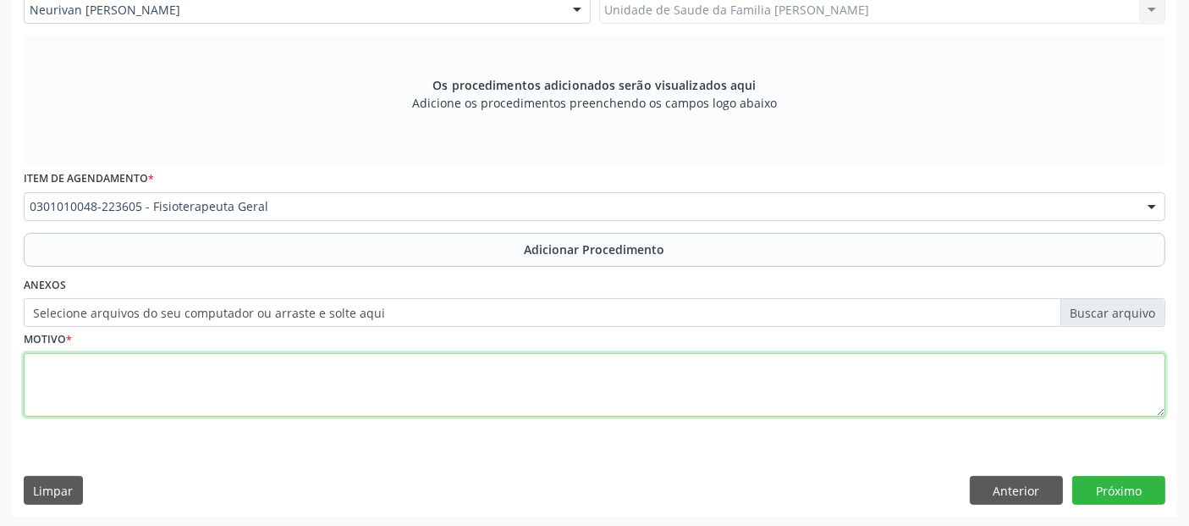
click at [466, 388] on textarea at bounding box center [595, 385] width 1142 height 64
type textarea "FISIOTERAPIA ."
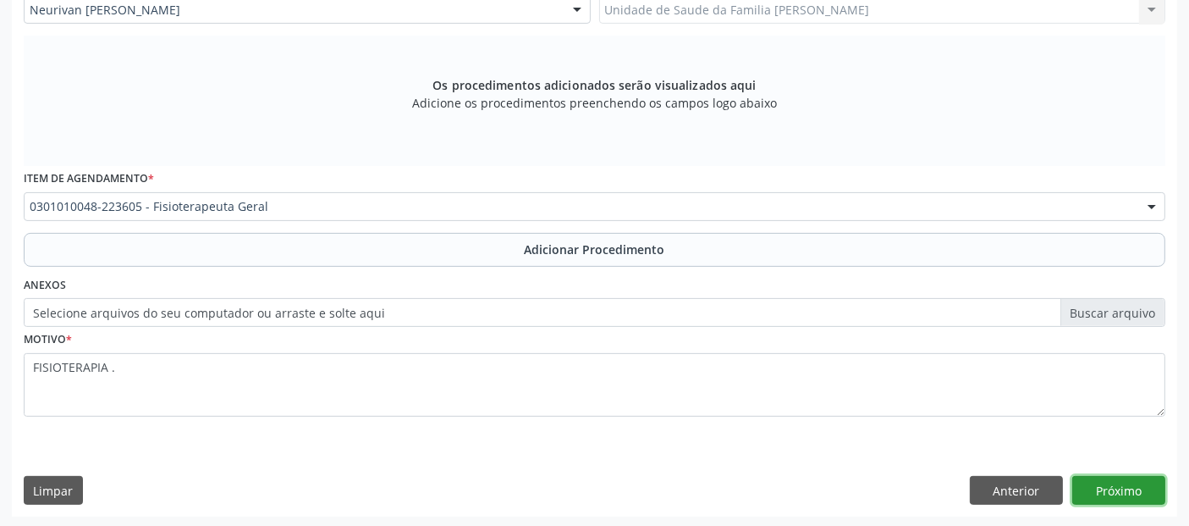
click at [1108, 489] on button "Próximo" at bounding box center [1118, 490] width 93 height 29
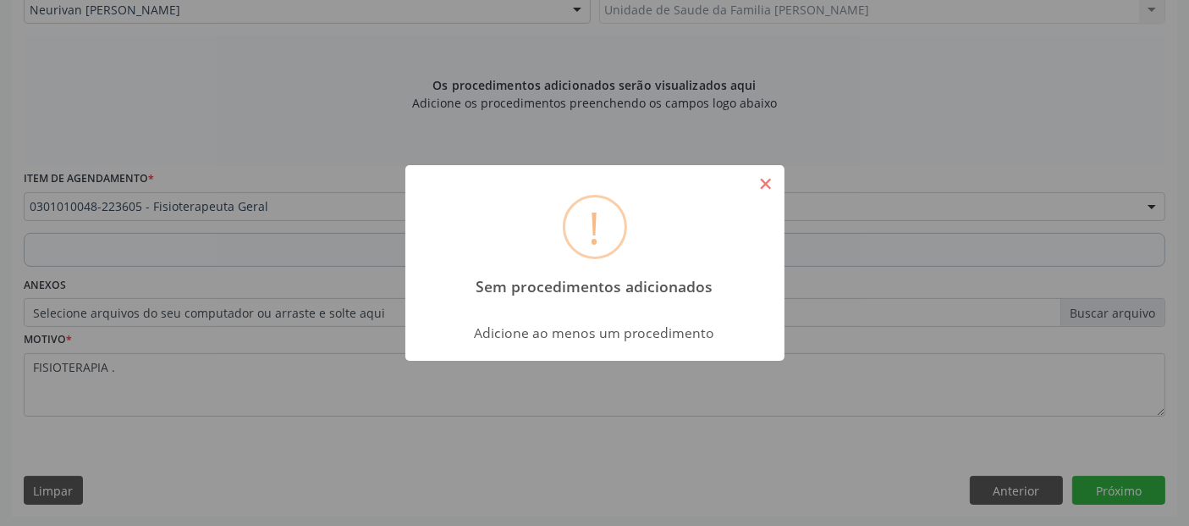
click at [758, 196] on button "×" at bounding box center [766, 183] width 29 height 29
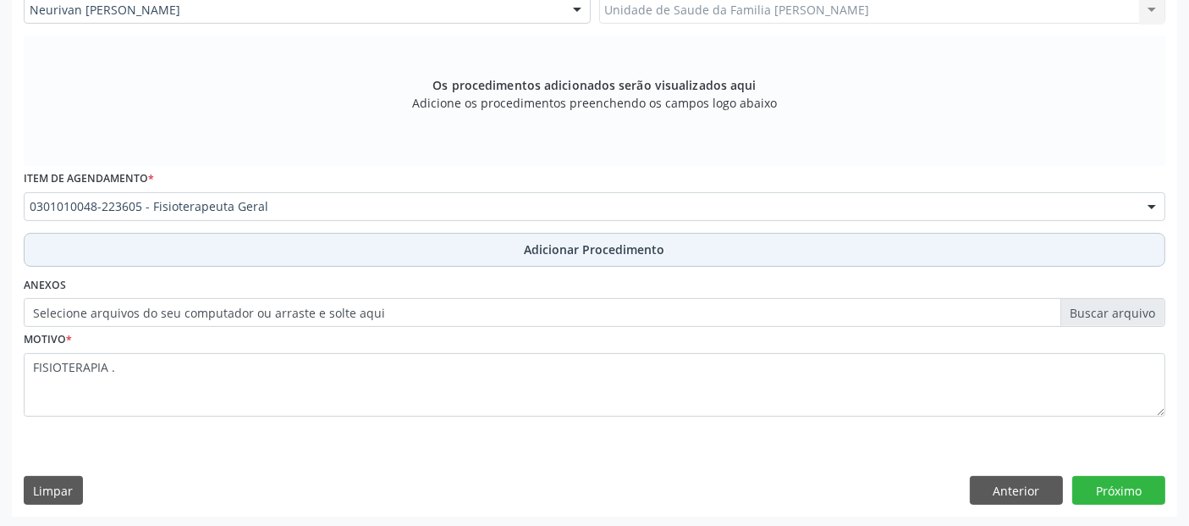
click at [711, 238] on button "Adicionar Procedimento" at bounding box center [595, 250] width 1142 height 34
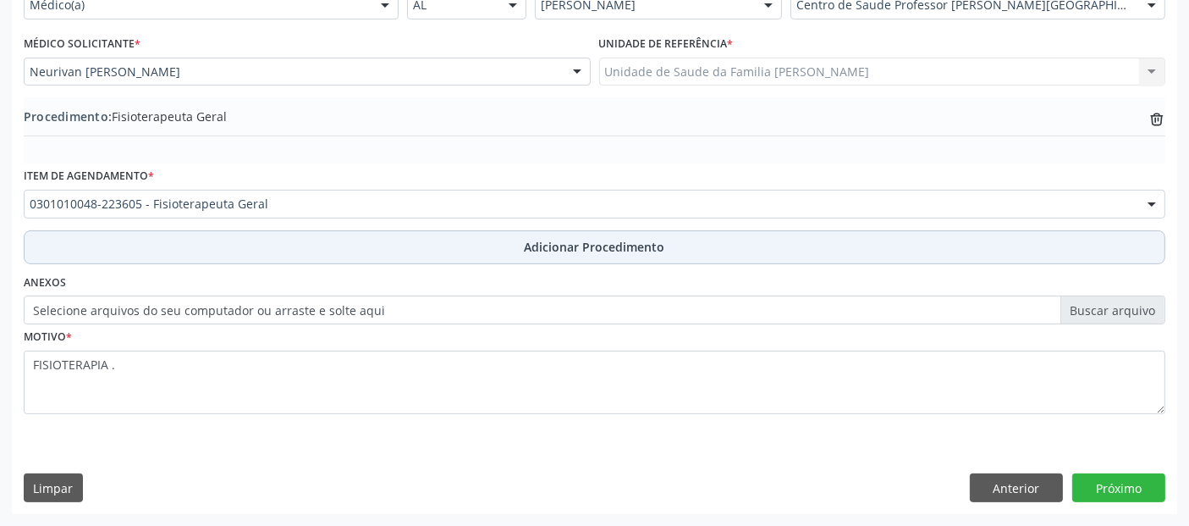
scroll to position [424, 0]
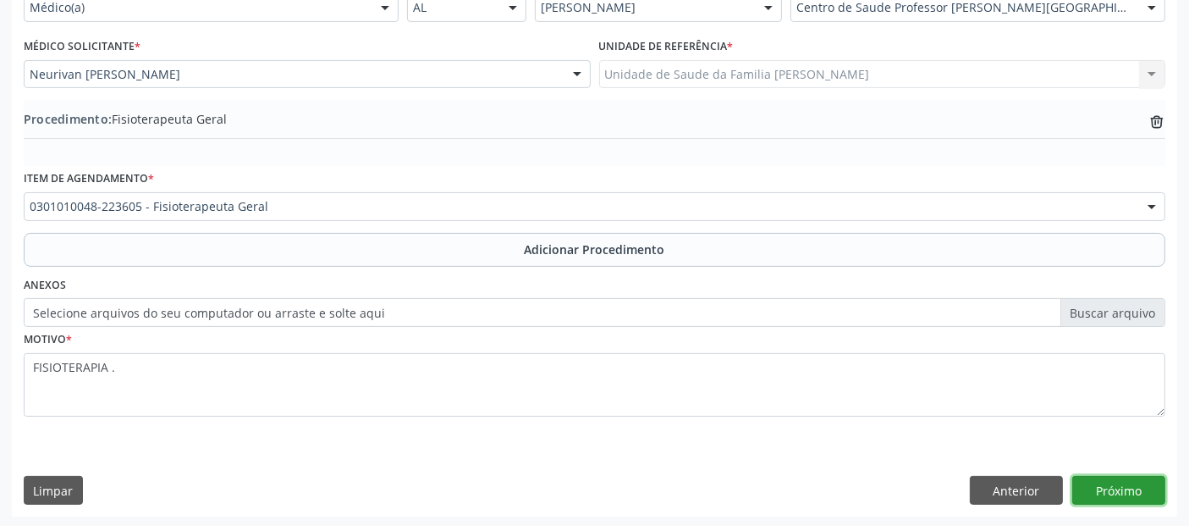
click at [1141, 483] on button "Próximo" at bounding box center [1118, 490] width 93 height 29
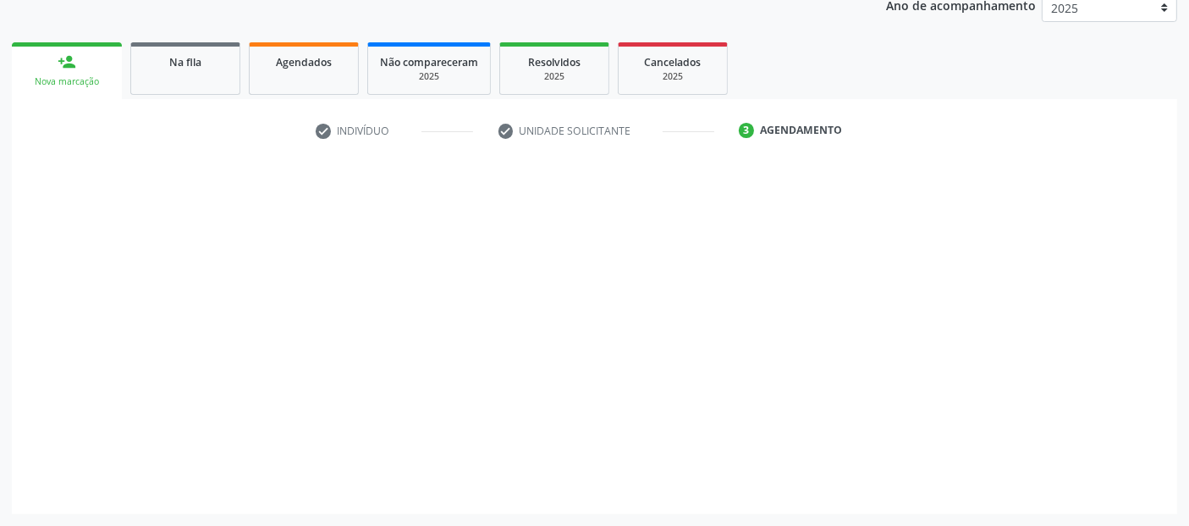
scroll to position [232, 0]
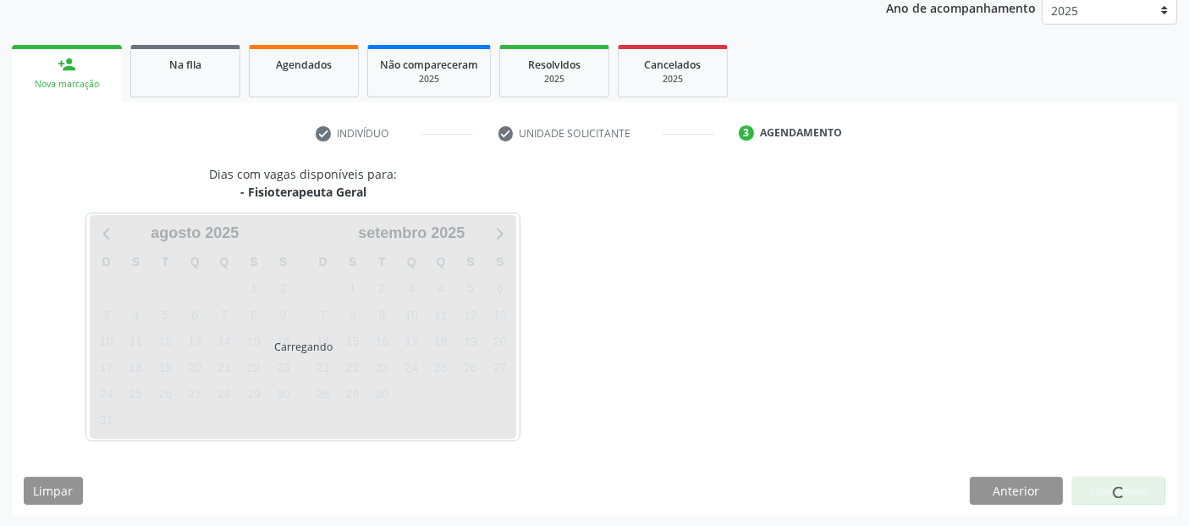
click at [1141, 483] on div at bounding box center [1118, 490] width 93 height 29
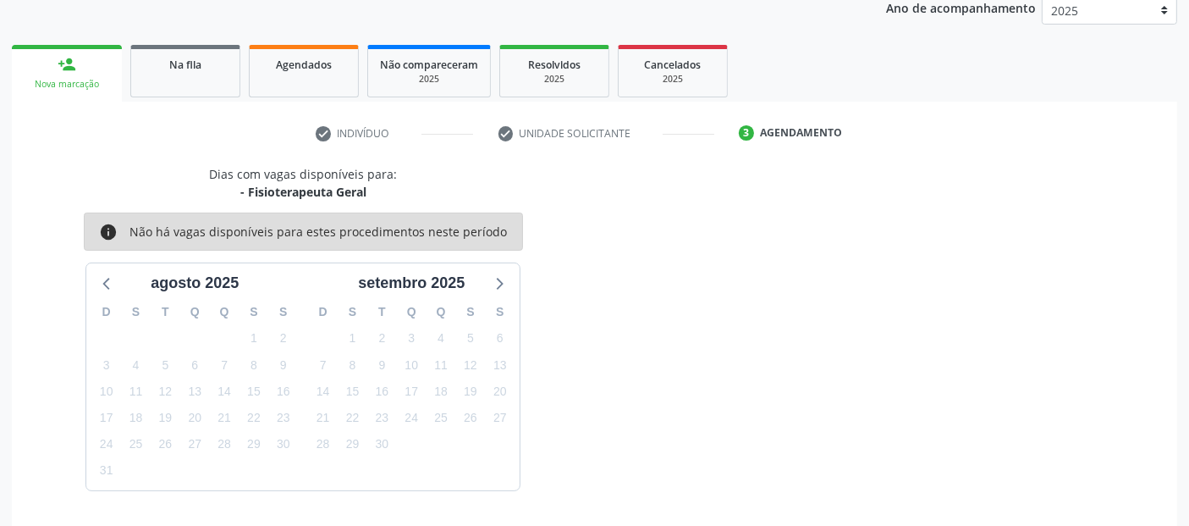
scroll to position [282, 0]
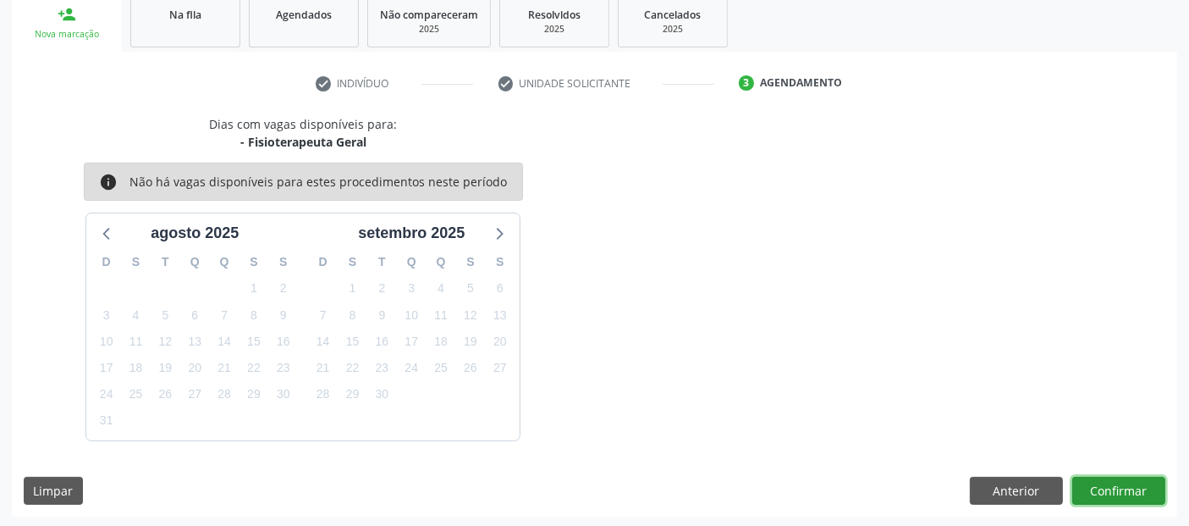
click at [1141, 483] on button "Confirmar" at bounding box center [1118, 490] width 93 height 29
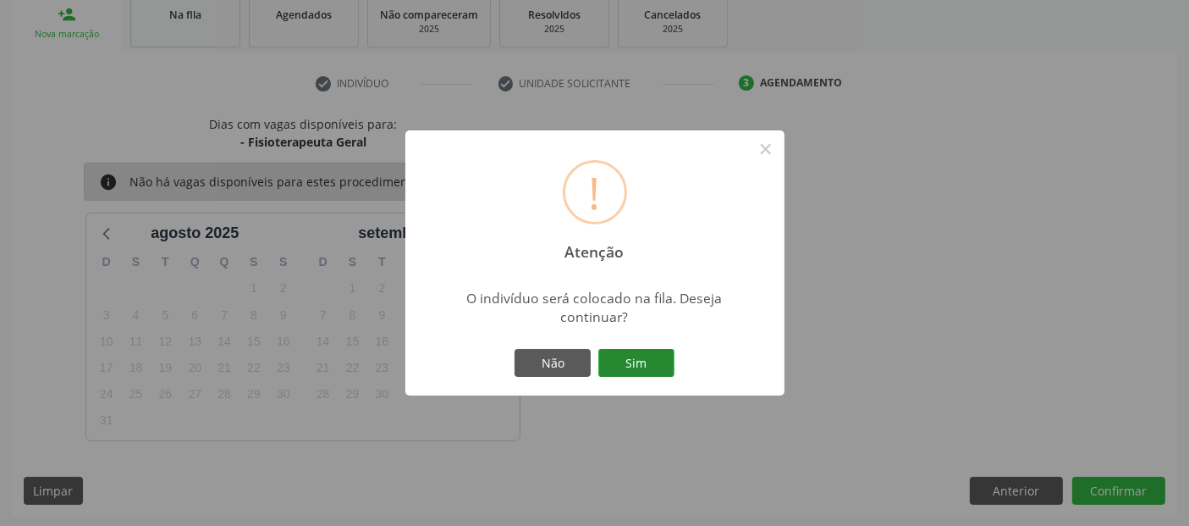
click at [656, 364] on button "Sim" at bounding box center [636, 363] width 76 height 29
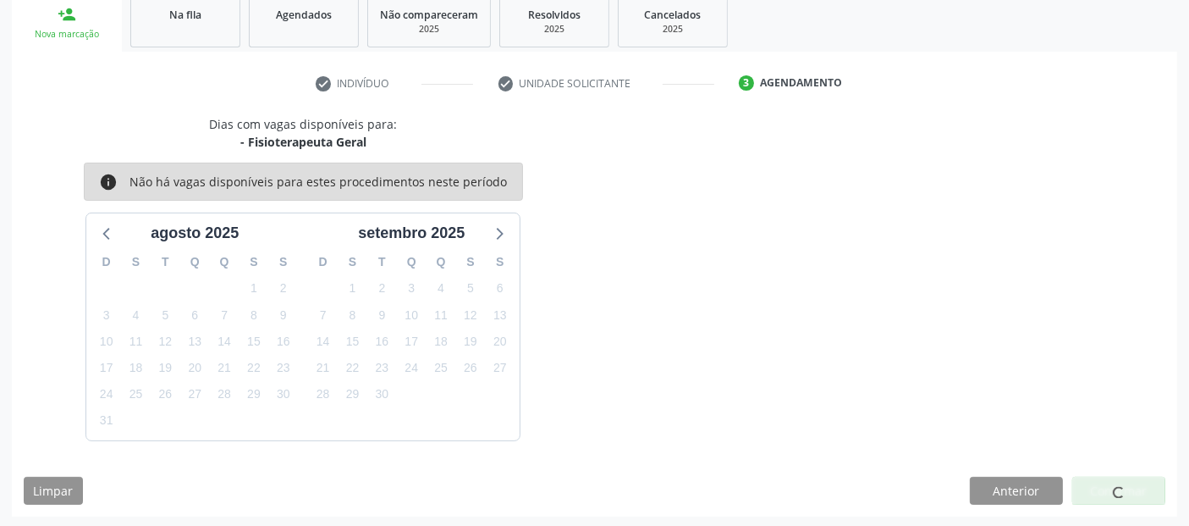
scroll to position [55, 0]
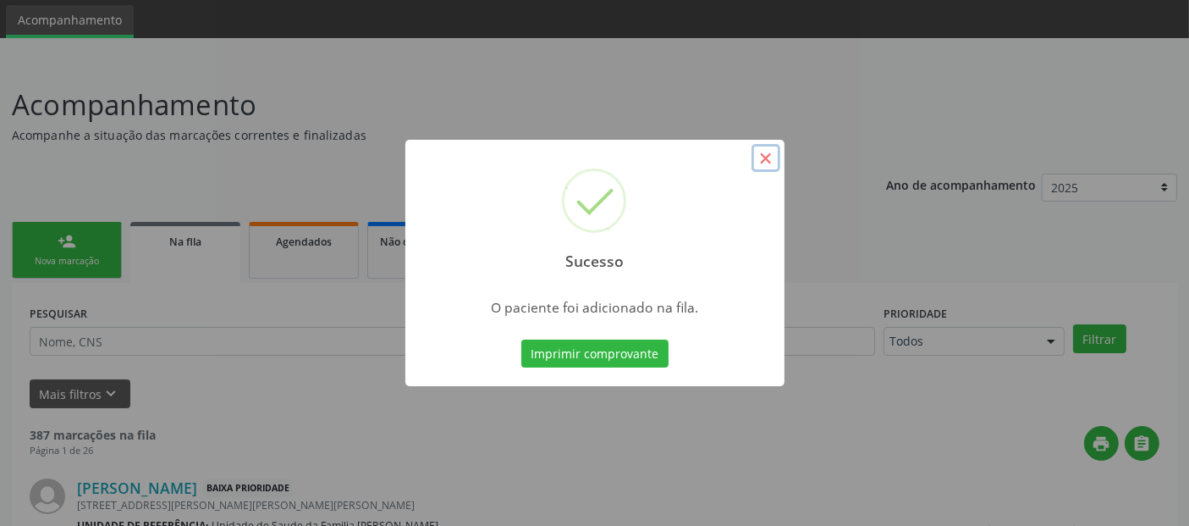
click at [766, 162] on button "×" at bounding box center [766, 158] width 29 height 29
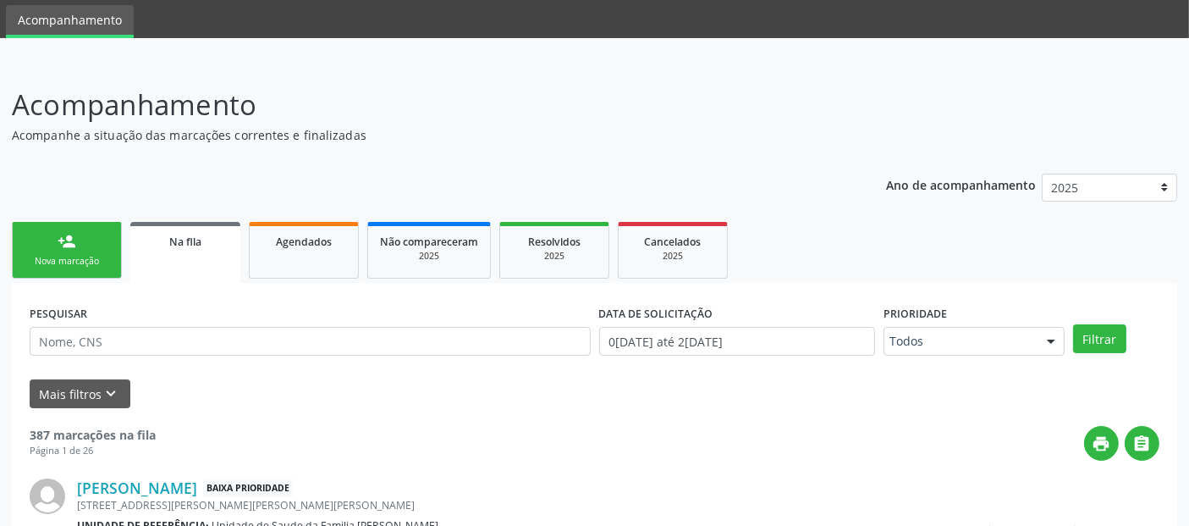
click at [47, 250] on link "person_add Nova marcação" at bounding box center [67, 250] width 110 height 57
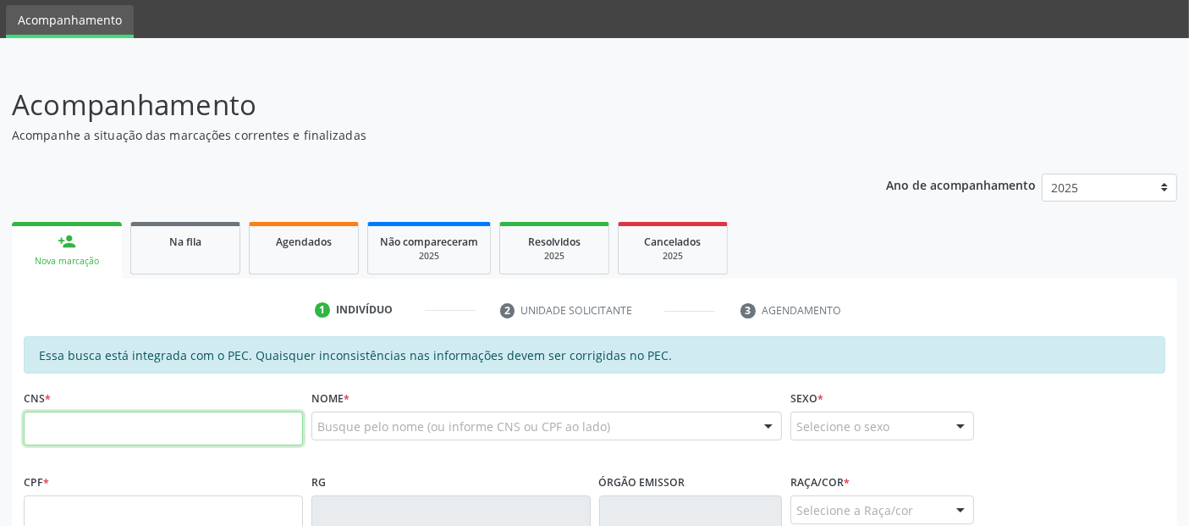
click at [219, 416] on input "text" at bounding box center [163, 428] width 279 height 34
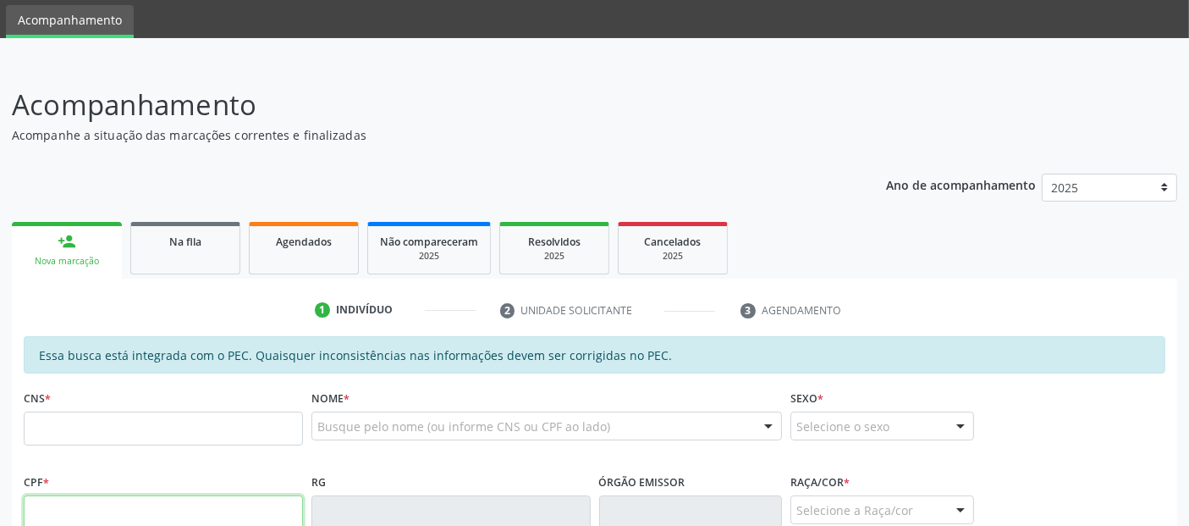
click at [203, 509] on input "text" at bounding box center [163, 512] width 279 height 34
type input "076.027.364-27"
type input "702 1047 3052 8794"
type input "27/04/1979"
type input "Marinalva da Conceicao"
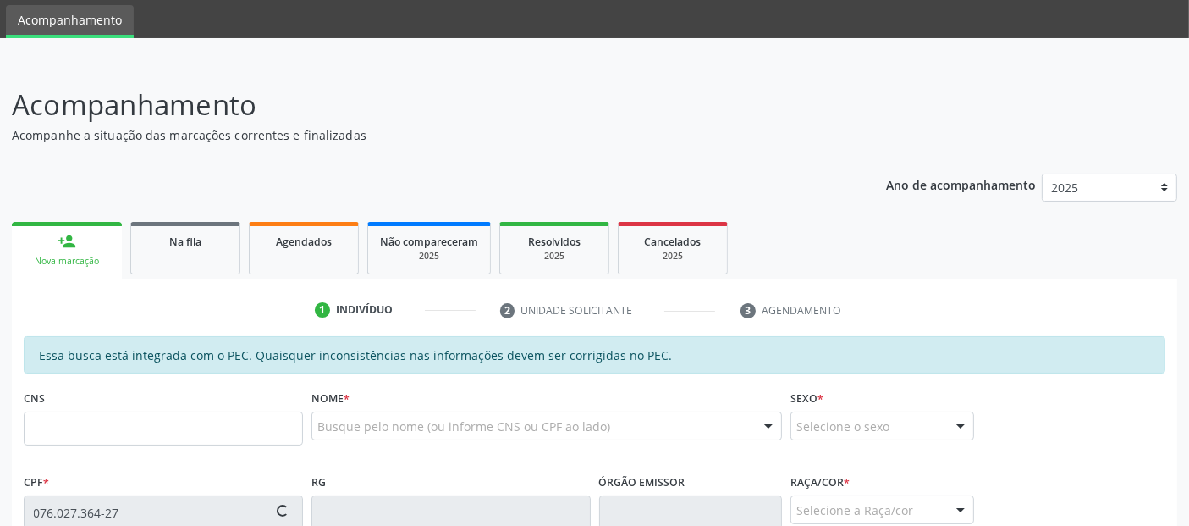
type input "(82) 99301-9431"
type input "327"
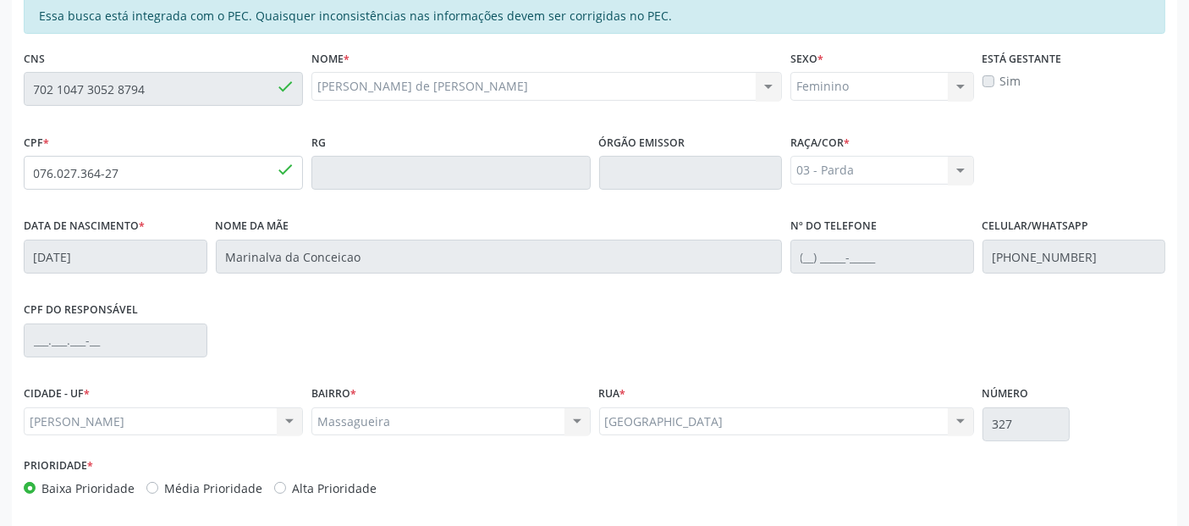
scroll to position [462, 0]
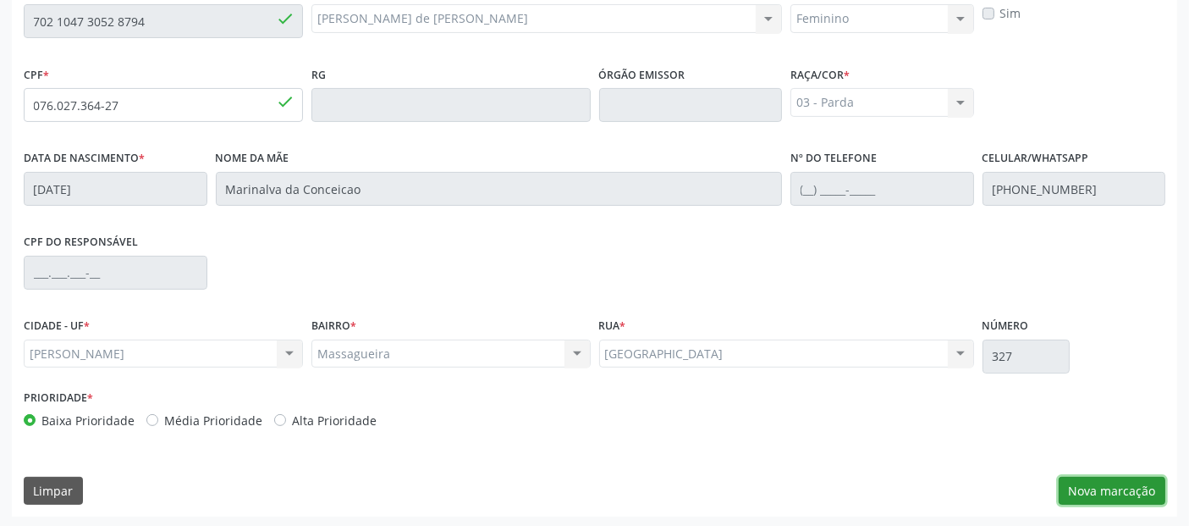
click at [1074, 487] on button "Nova marcação" at bounding box center [1112, 490] width 107 height 29
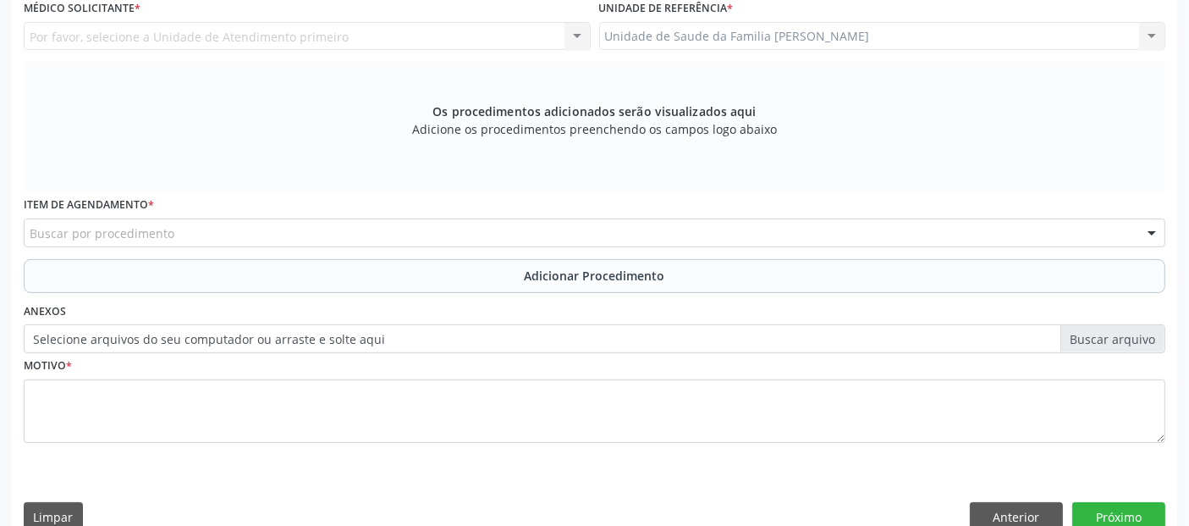
click at [1045, 238] on div "Buscar por procedimento" at bounding box center [595, 232] width 1142 height 29
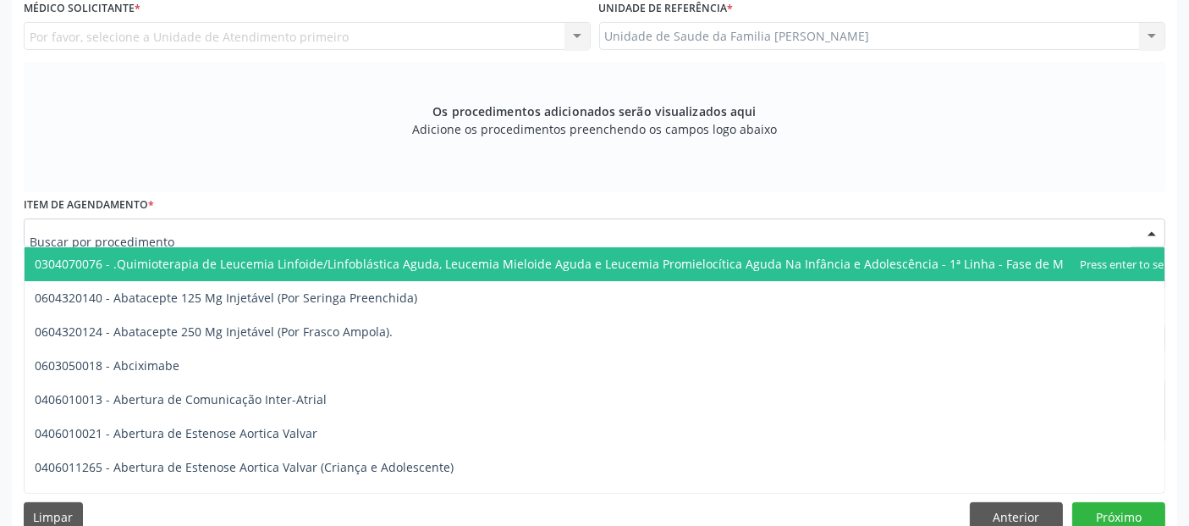
scroll to position [2, 0]
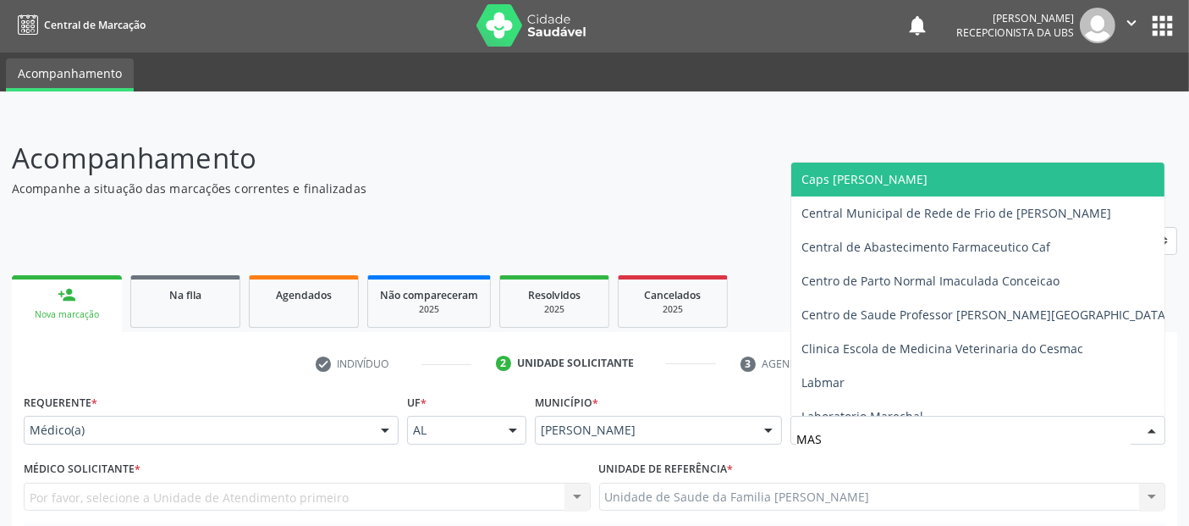
type input "MASS"
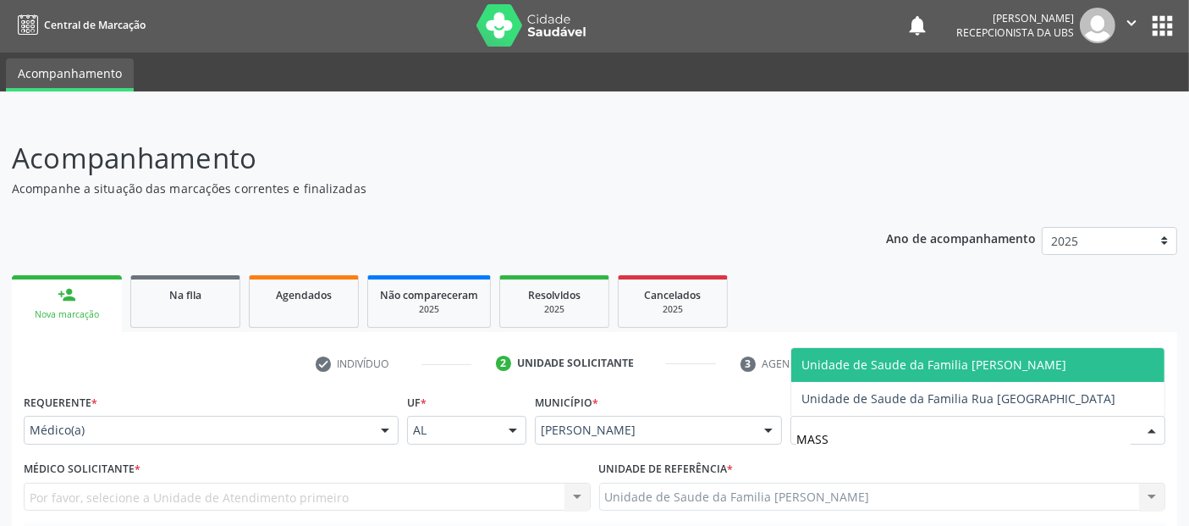
click at [934, 361] on span "Unidade de Saude da Familia [PERSON_NAME]" at bounding box center [933, 364] width 265 height 16
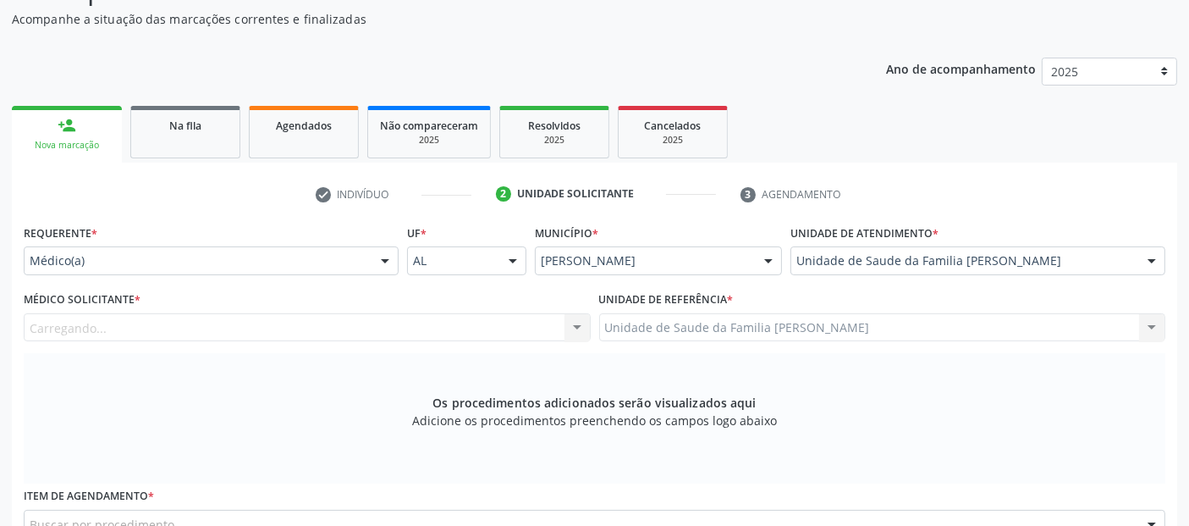
scroll to position [295, 0]
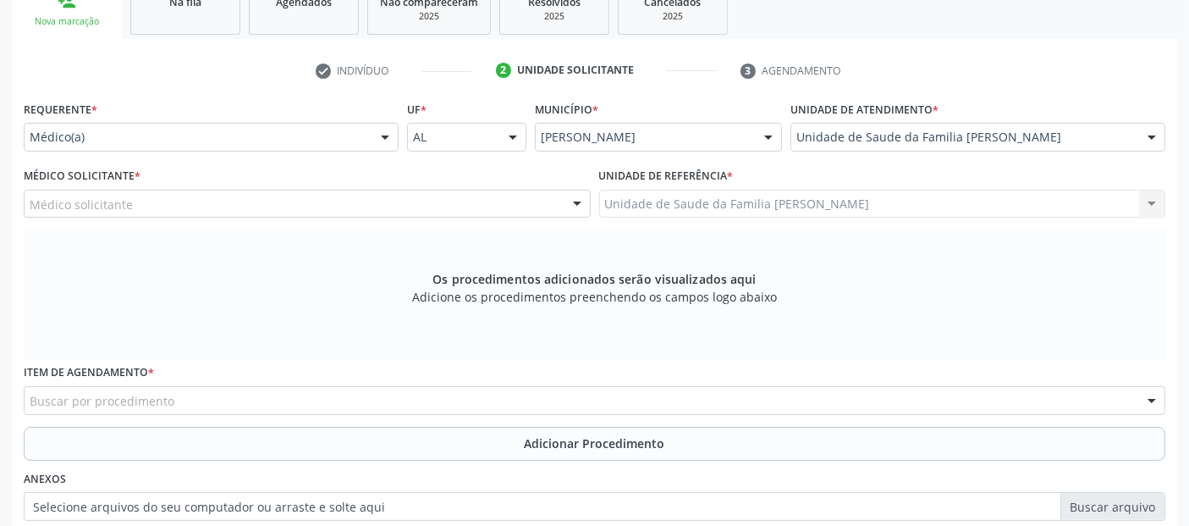
click at [280, 206] on div "Médico solicitante" at bounding box center [307, 204] width 567 height 29
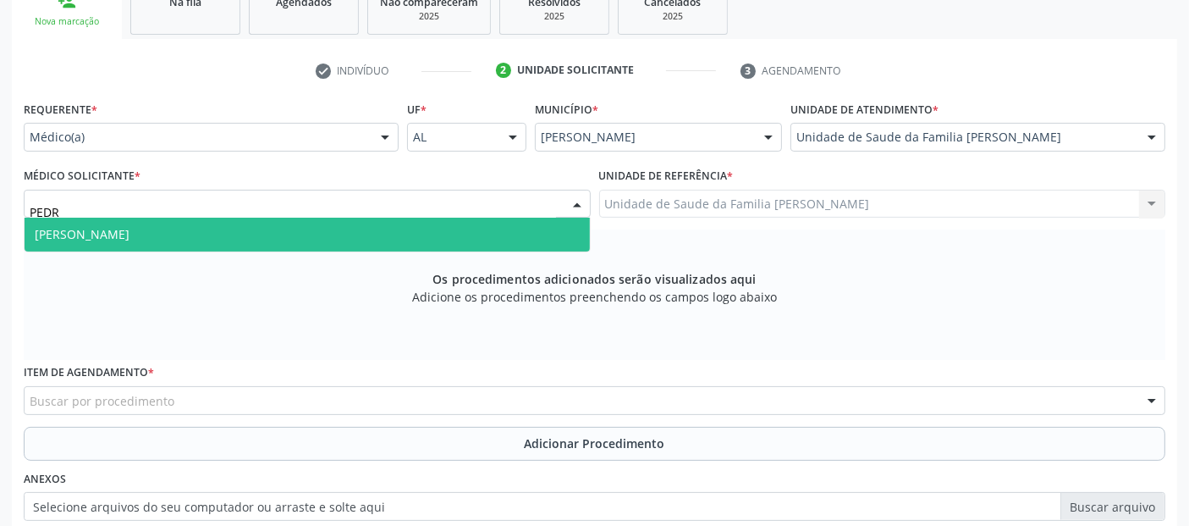
type input "[PERSON_NAME]"
click at [244, 229] on span "[PERSON_NAME]" at bounding box center [307, 235] width 565 height 34
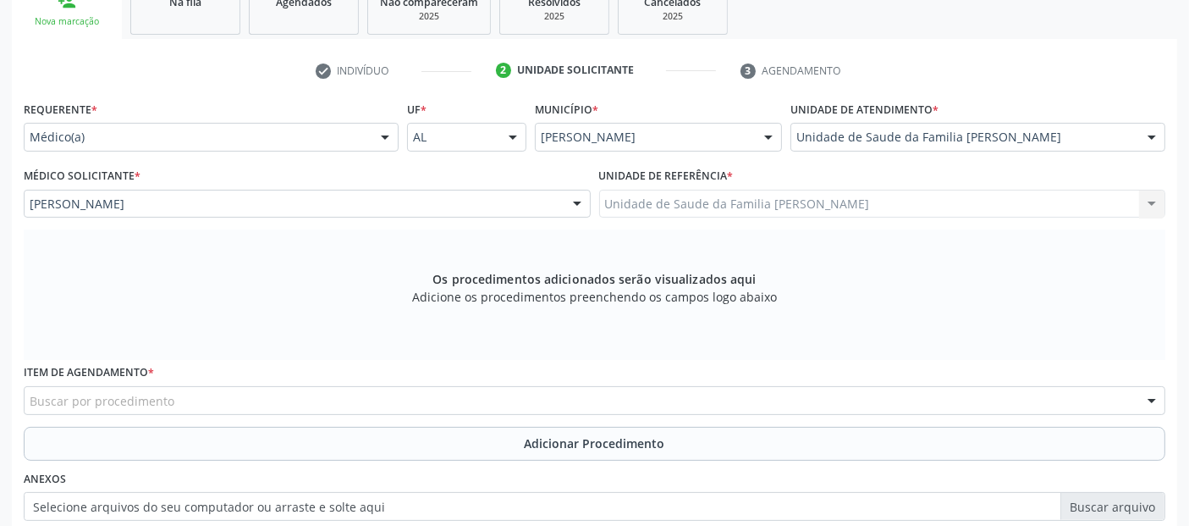
click at [167, 409] on div "Buscar por procedimento" at bounding box center [595, 400] width 1142 height 29
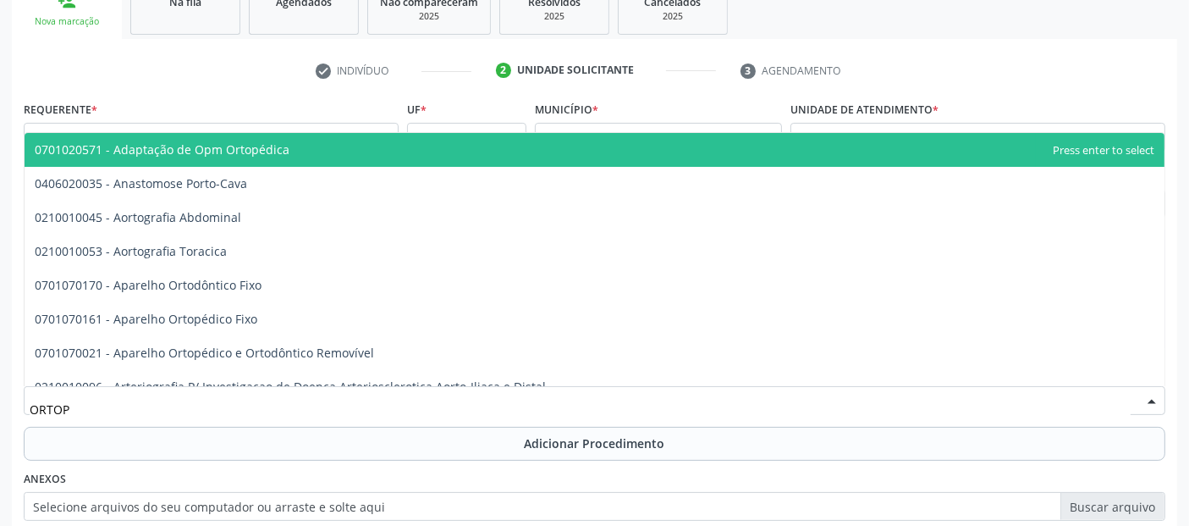
type input "ORTOPE"
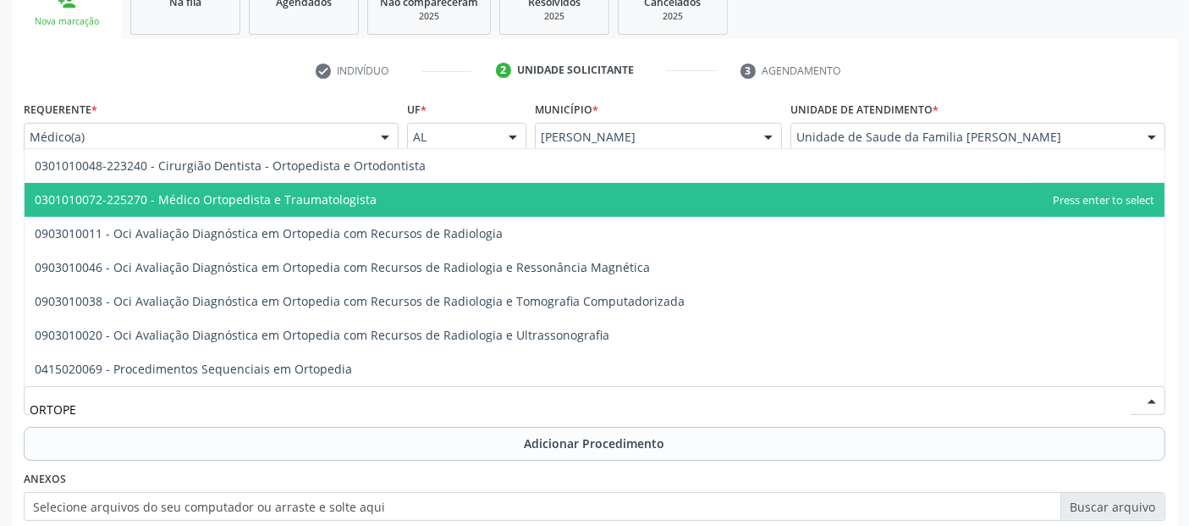
click at [229, 187] on span "0301010072-225270 - Médico Ortopedista e Traumatologista" at bounding box center [595, 200] width 1140 height 34
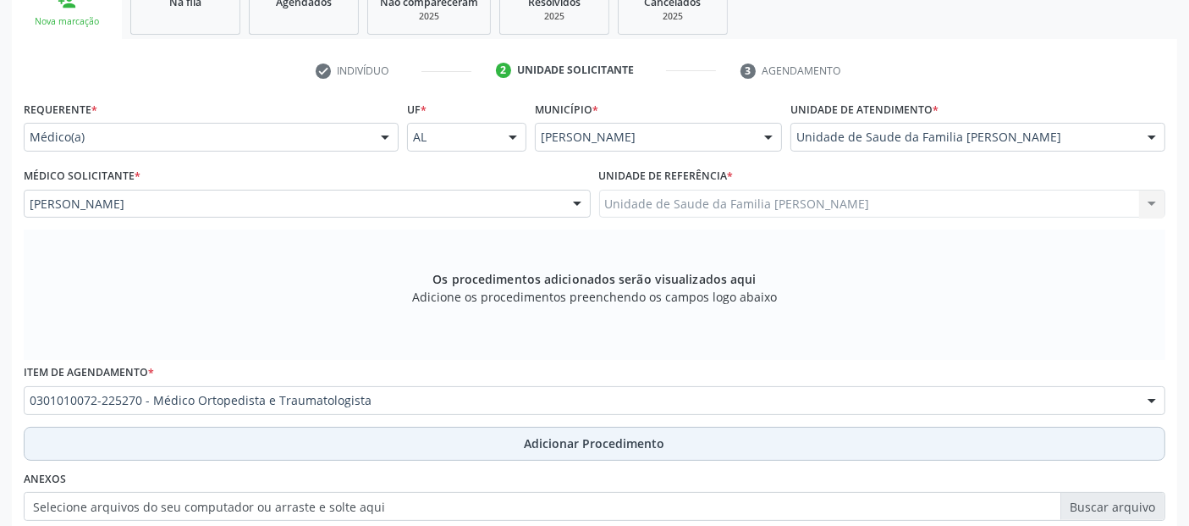
click at [581, 444] on span "Adicionar Procedimento" at bounding box center [595, 443] width 140 height 18
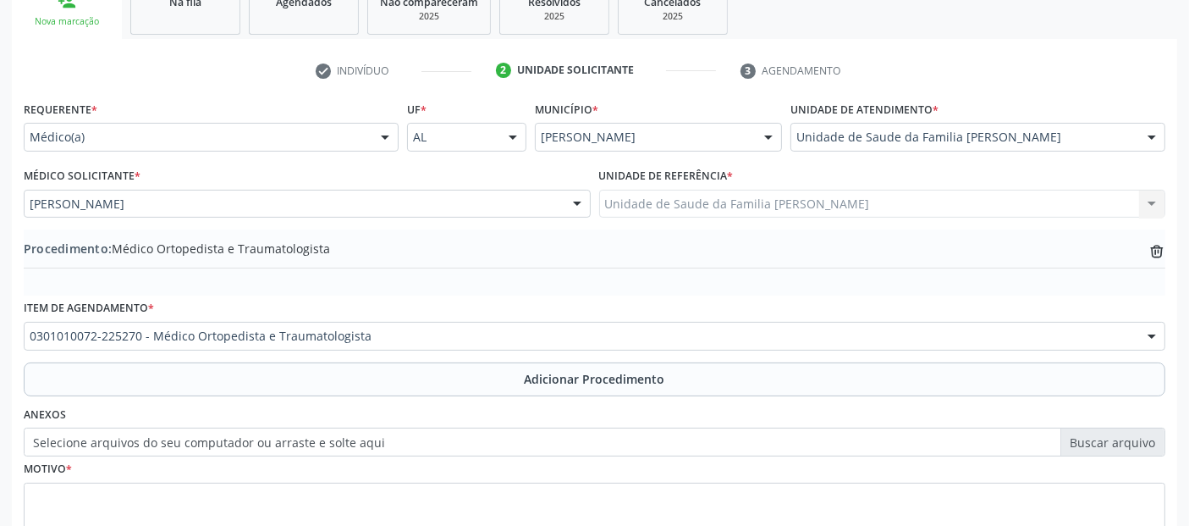
scroll to position [424, 0]
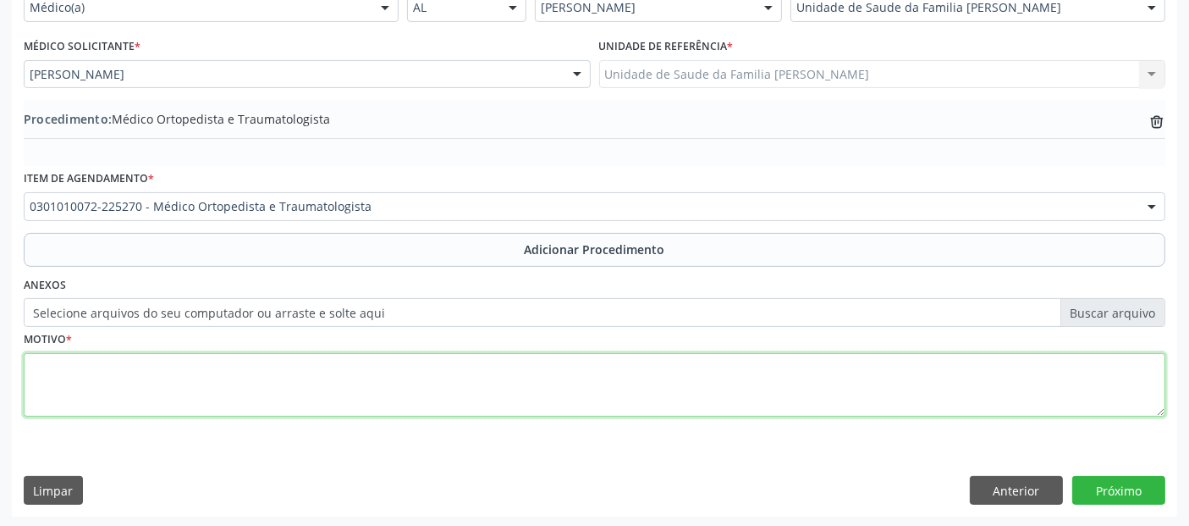
click at [619, 398] on textarea at bounding box center [595, 385] width 1142 height 64
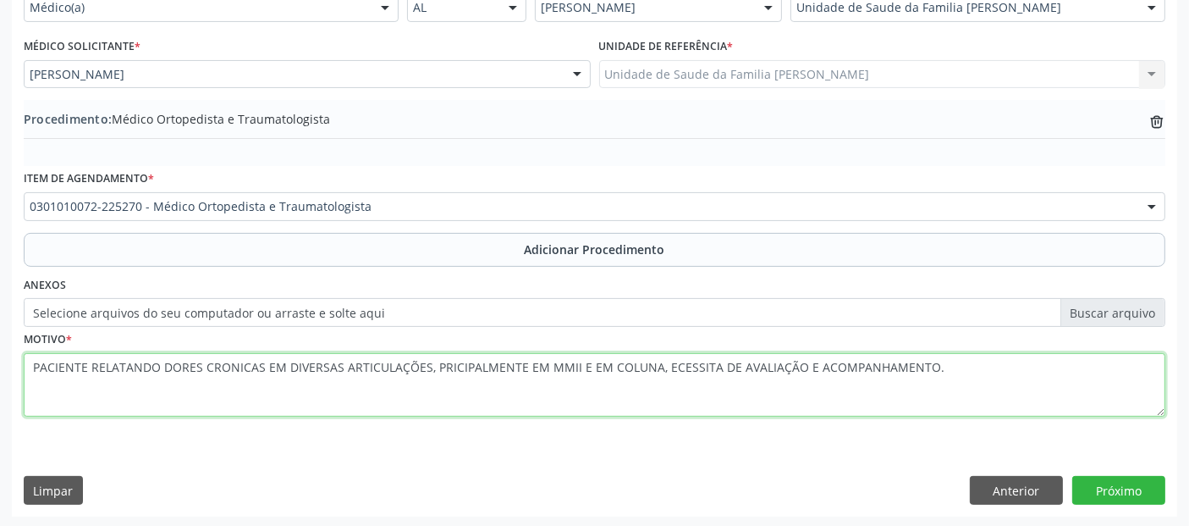
type textarea "PACIENTE RELATANDO DORES CRONICAS EM DIVERSAS ARTICULAÇÕES, PRICIPALMENTE EM MM…"
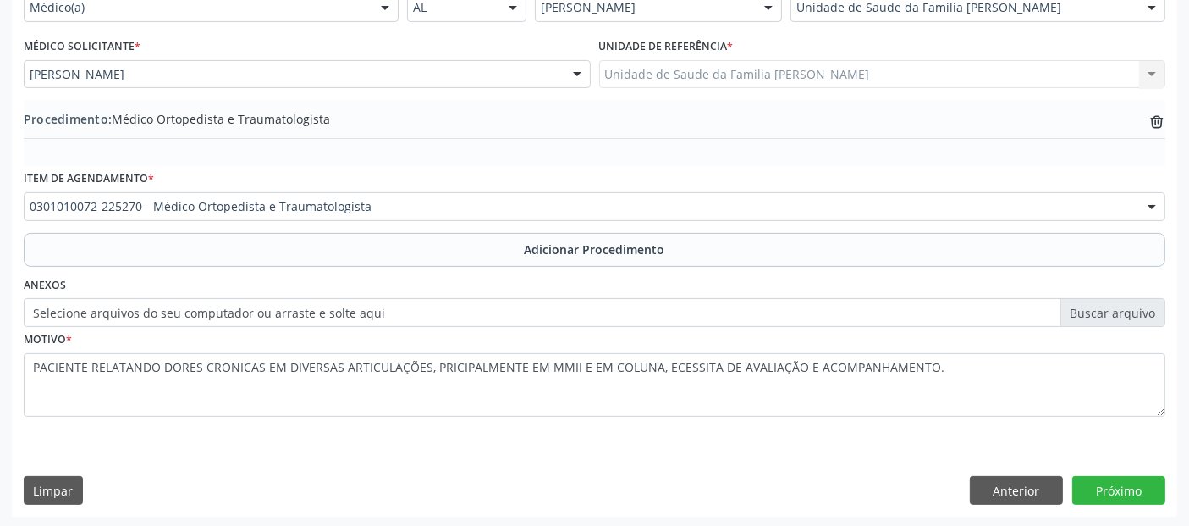
click at [1107, 469] on div "Requerente * Médico(a) Médico(a) Enfermeiro(a) Paciente Nenhum resultado encont…" at bounding box center [594, 241] width 1165 height 548
click at [1104, 476] on button "Próximo" at bounding box center [1118, 490] width 93 height 29
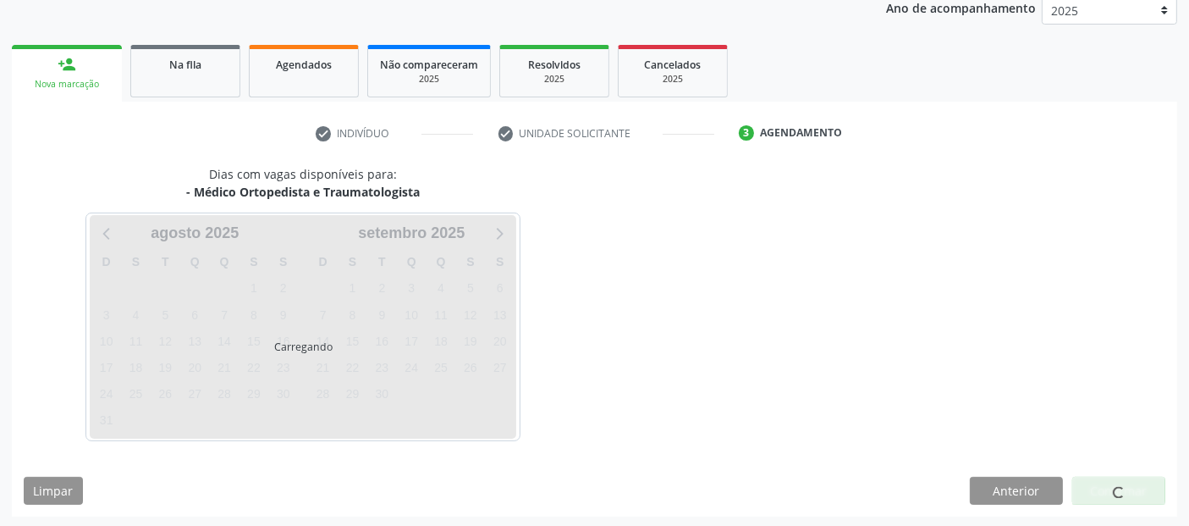
scroll to position [282, 0]
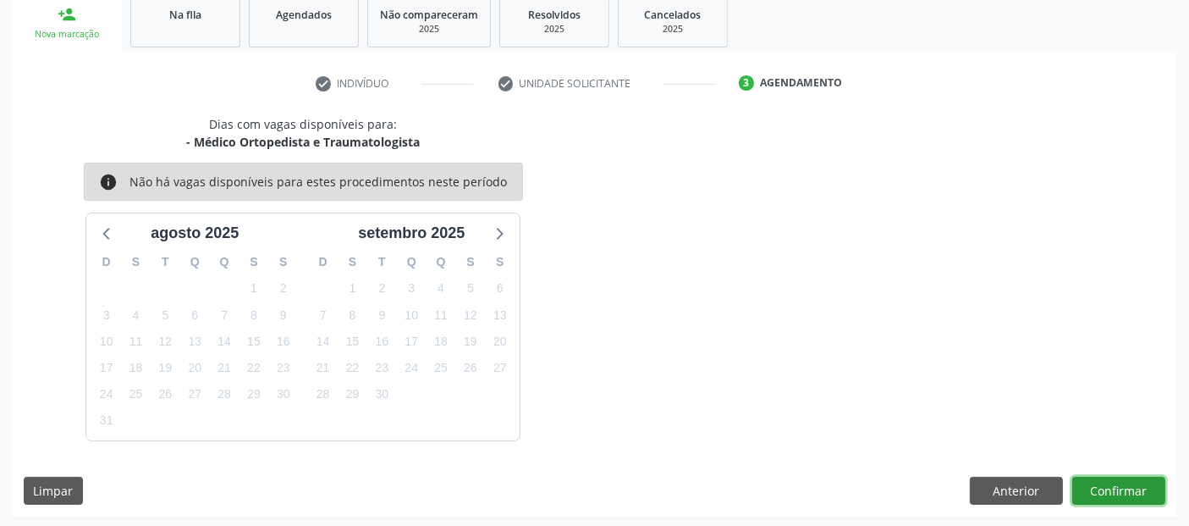
click at [1143, 476] on button "Confirmar" at bounding box center [1118, 490] width 93 height 29
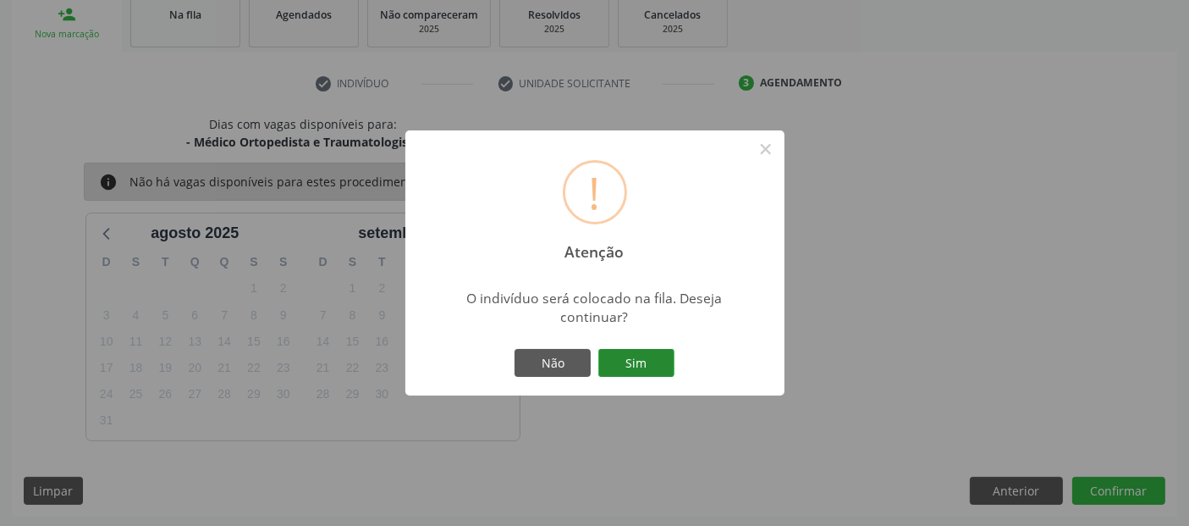
click at [653, 361] on button "Sim" at bounding box center [636, 363] width 76 height 29
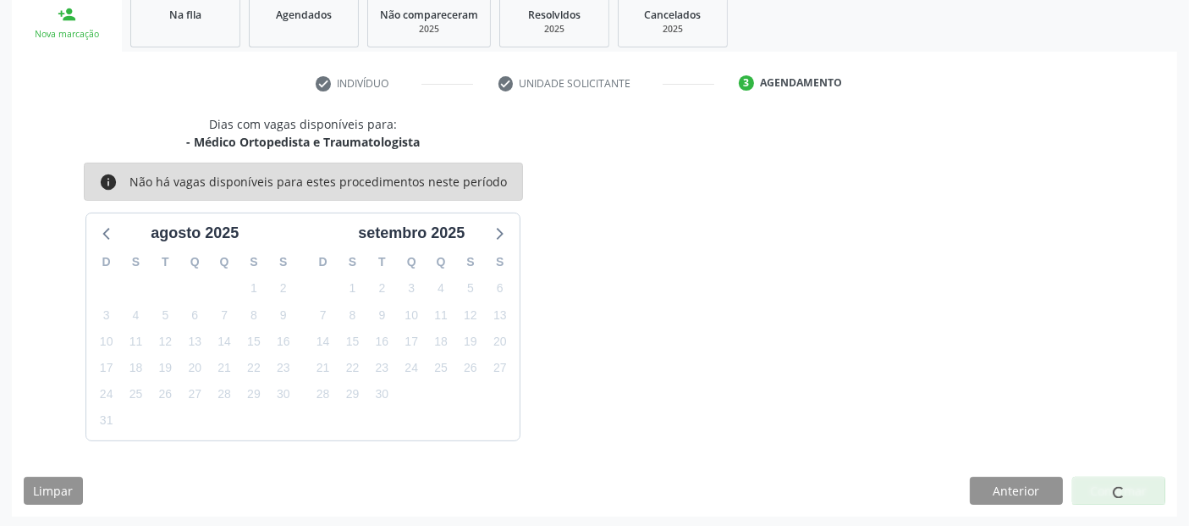
scroll to position [55, 0]
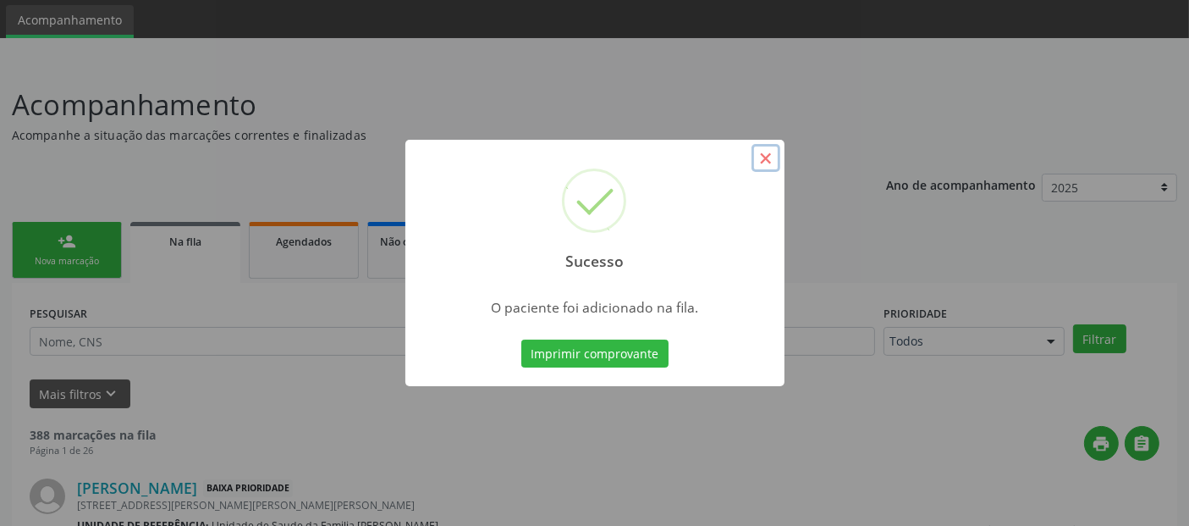
click at [768, 164] on button "×" at bounding box center [766, 158] width 29 height 29
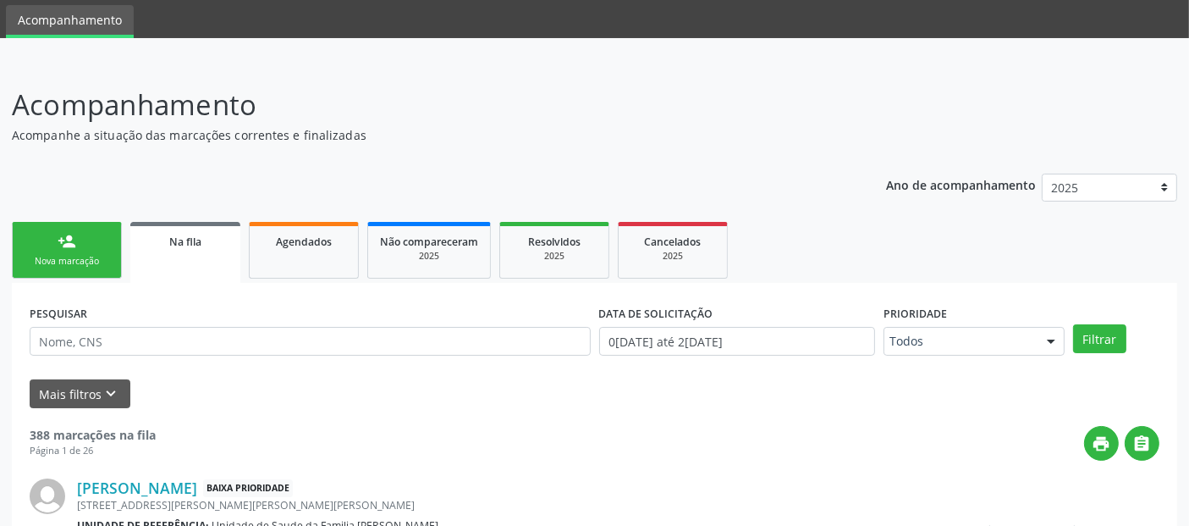
click at [63, 250] on link "person_add Nova marcação" at bounding box center [67, 250] width 110 height 57
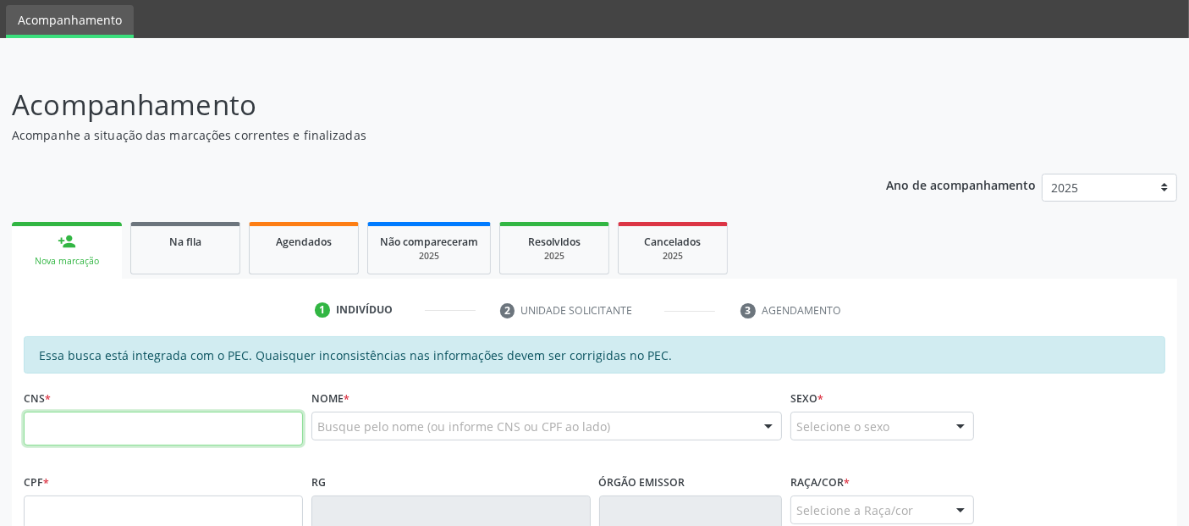
click at [122, 421] on input "text" at bounding box center [163, 428] width 279 height 34
type input "709 2012 7890 5231"
type input "03/03/2008"
type input "Joelma Maria da Silva"
type input "(82) 98860-3481"
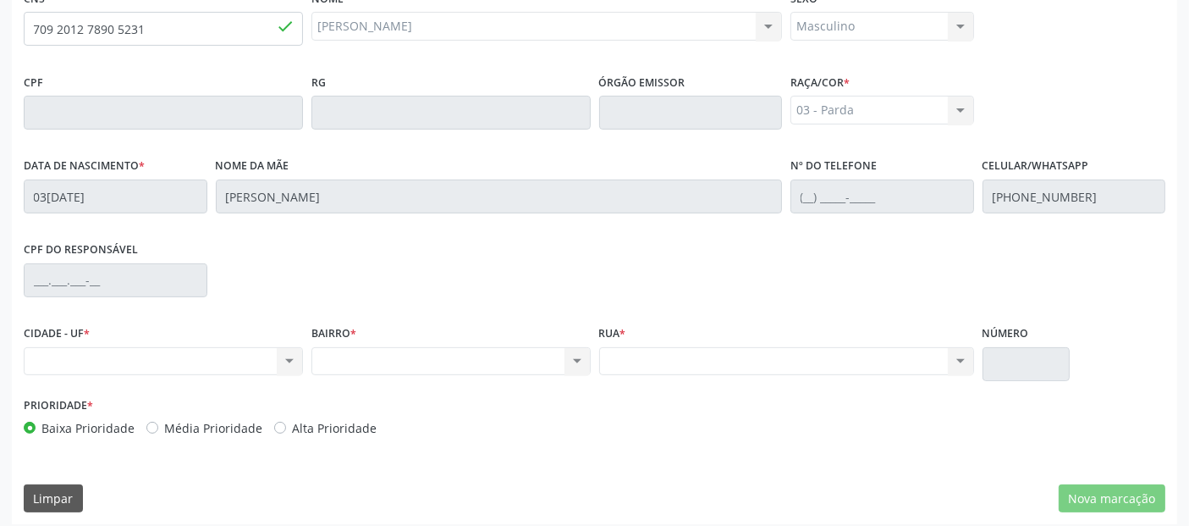
scroll to position [456, 0]
click at [471, 346] on div "Nenhum resultado encontrado para: " " Não há nenhuma opção para ser exibida." at bounding box center [450, 359] width 279 height 29
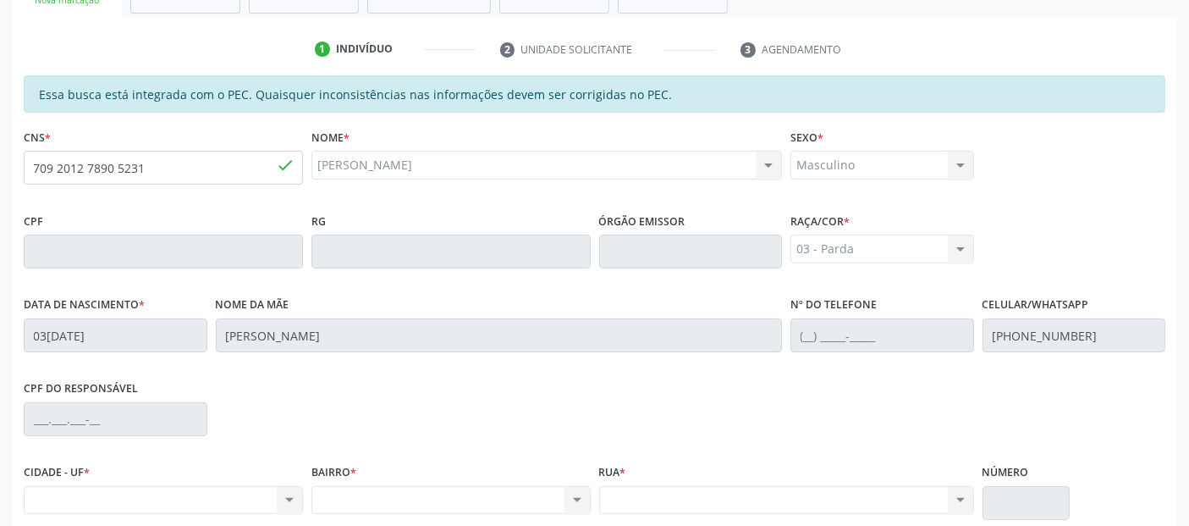
scroll to position [269, 0]
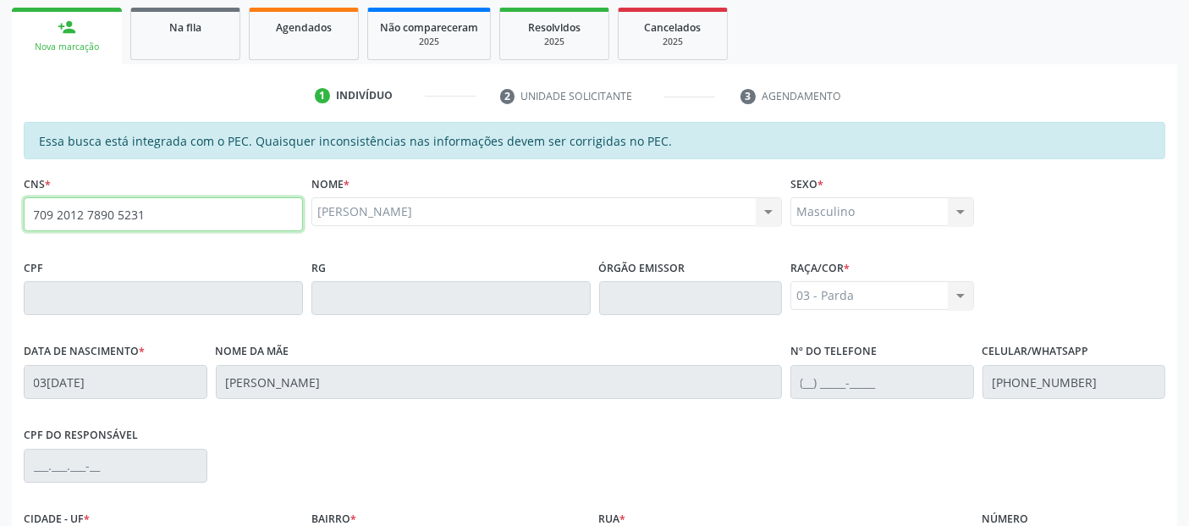
click at [93, 208] on input "709 2012 7890 5231" at bounding box center [163, 214] width 279 height 34
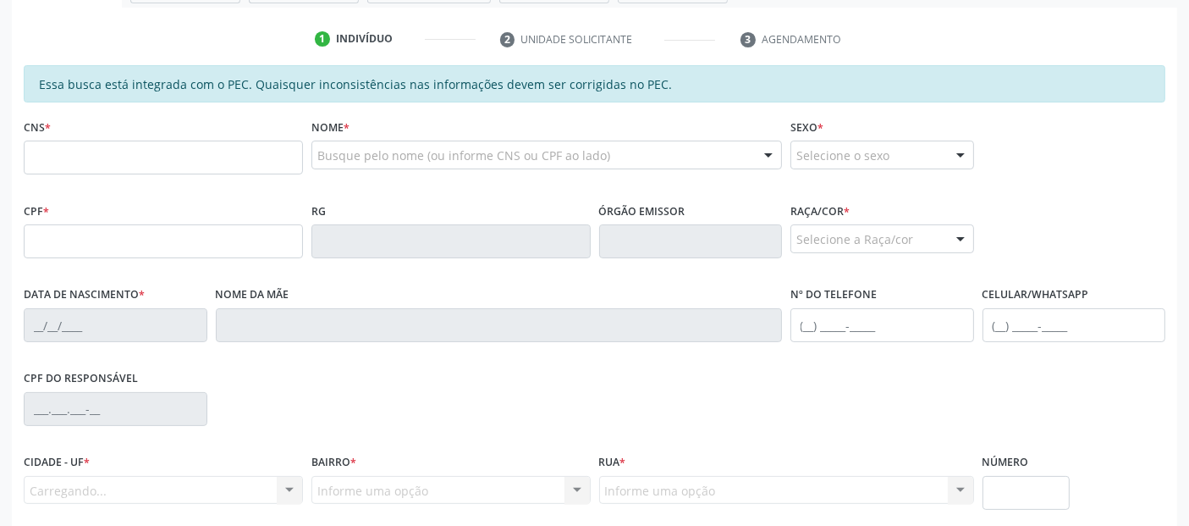
scroll to position [326, 0]
type input "709 2012 7890 5231"
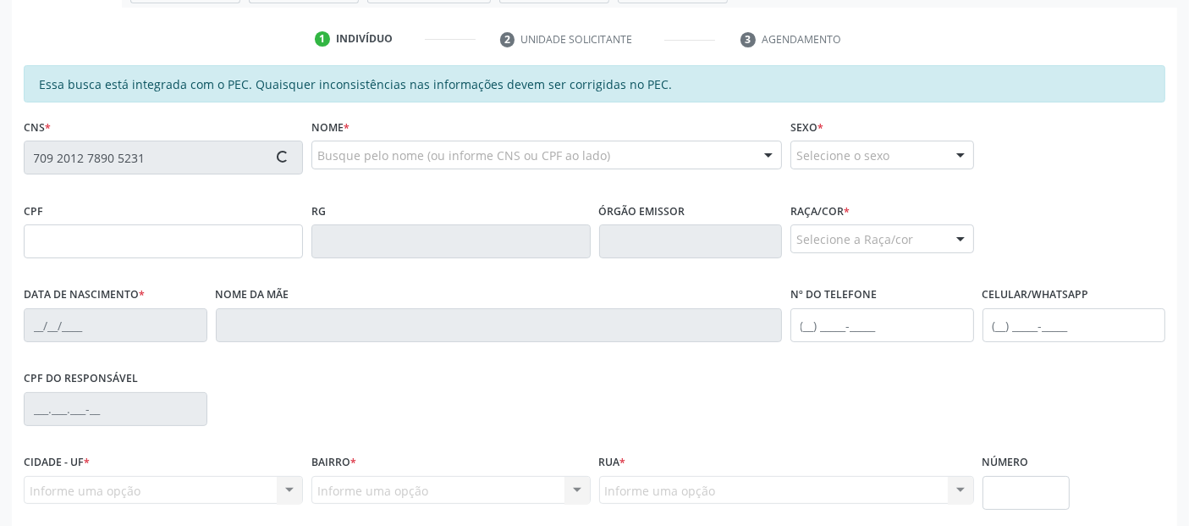
type input "03/03/2008"
type input "Joelma Maria da Silva"
type input "(82) 98860-3481"
type input "S/N"
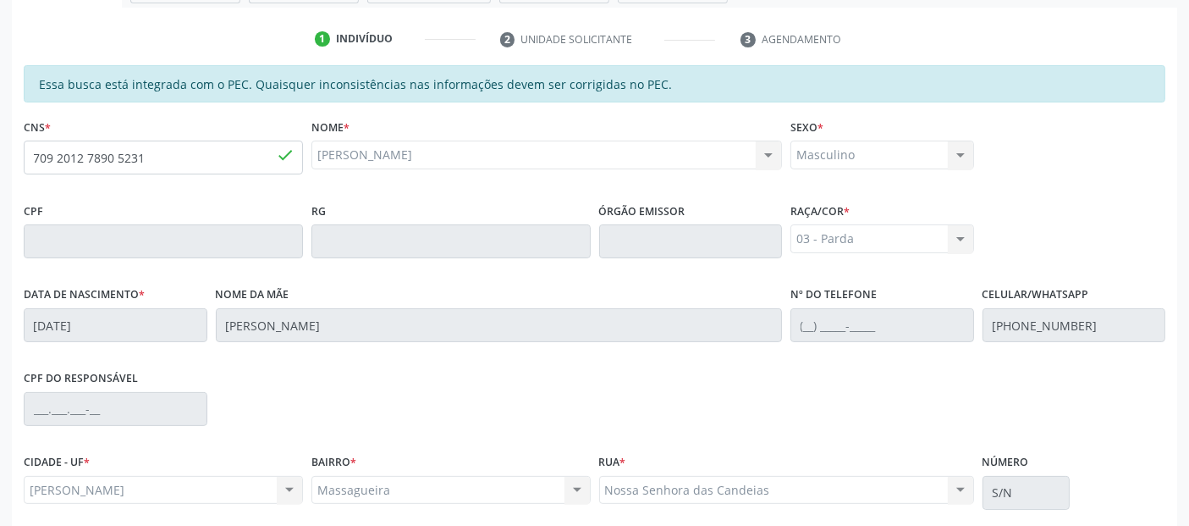
scroll to position [462, 0]
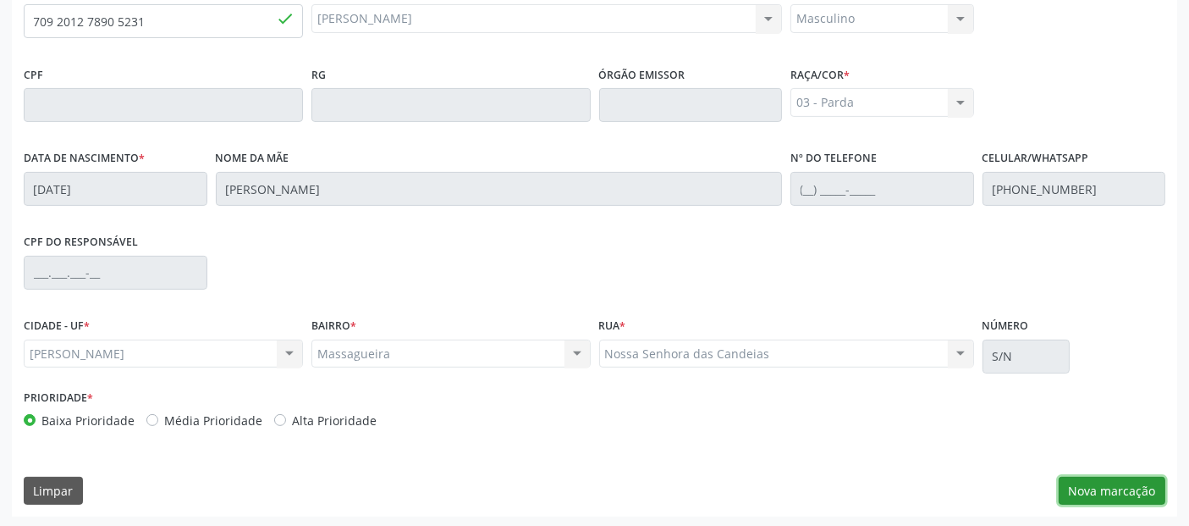
click at [1099, 480] on button "Nova marcação" at bounding box center [1112, 490] width 107 height 29
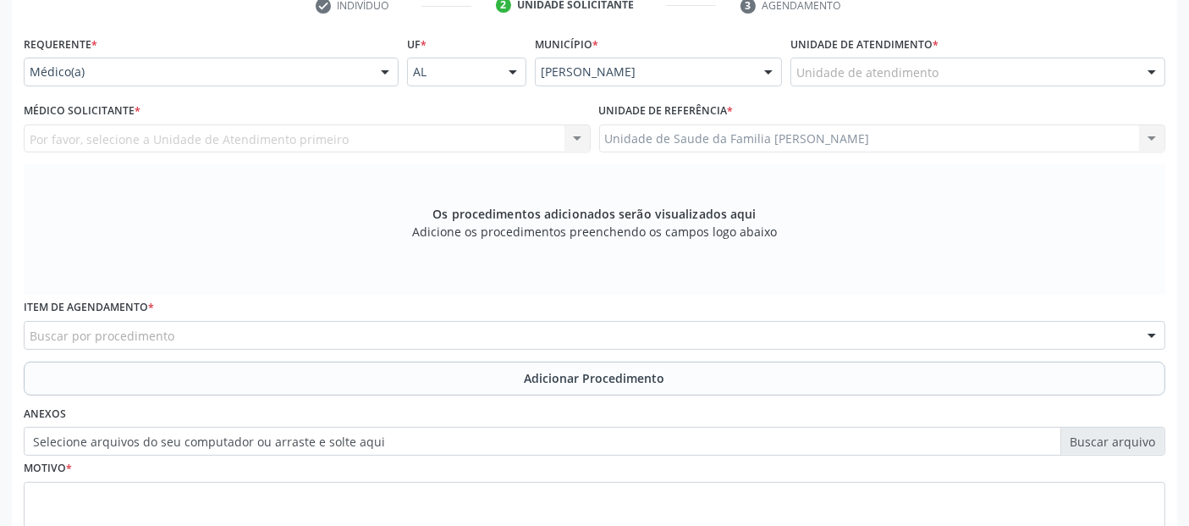
scroll to position [311, 0]
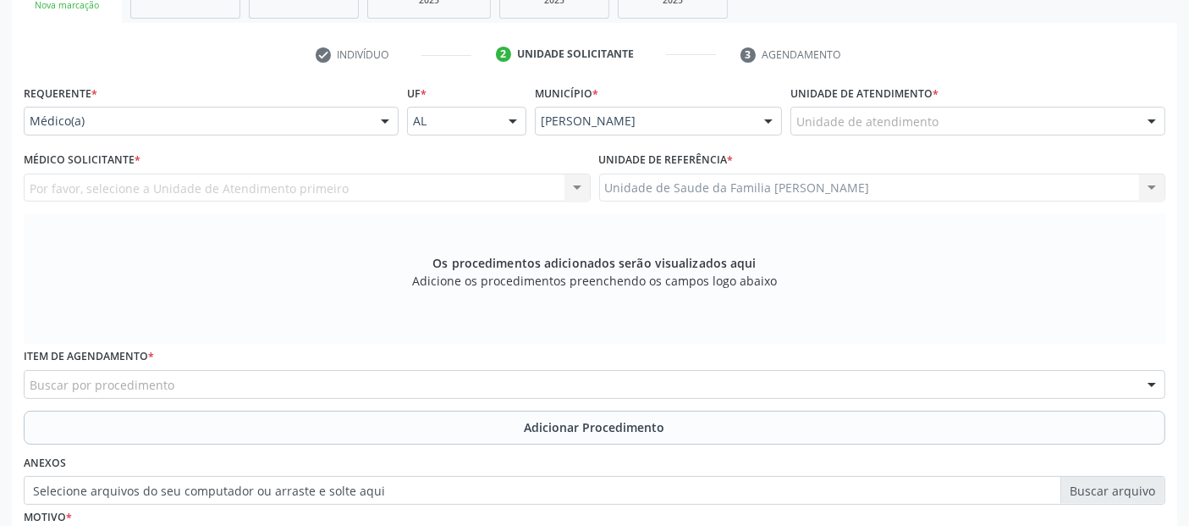
click at [946, 104] on div "Unidade de atendimento * Unidade de atendimento Aeronave Baron 58 Aeronave Cess…" at bounding box center [977, 107] width 375 height 54
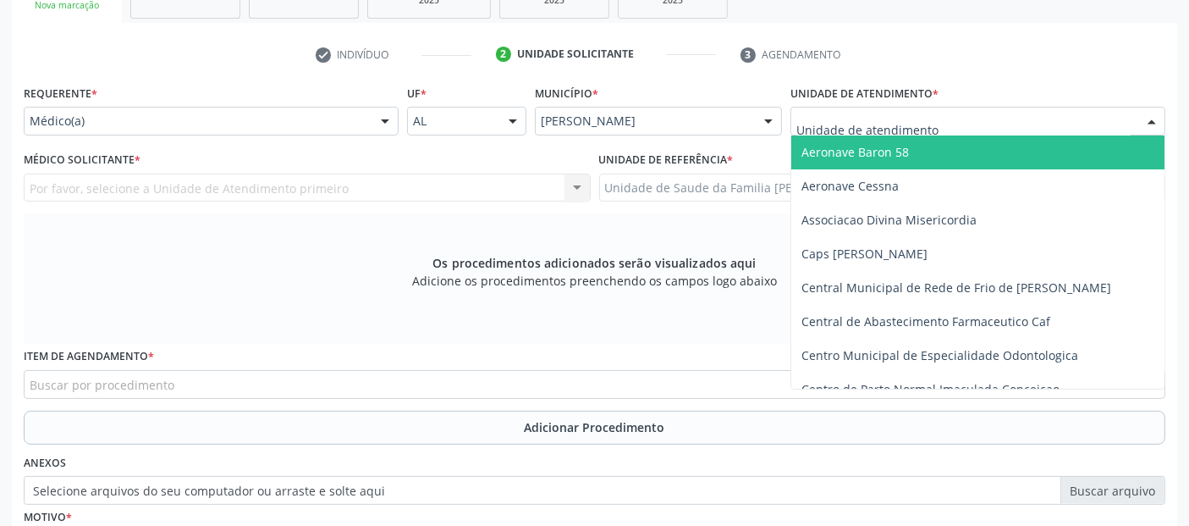
click at [940, 113] on div at bounding box center [977, 121] width 375 height 29
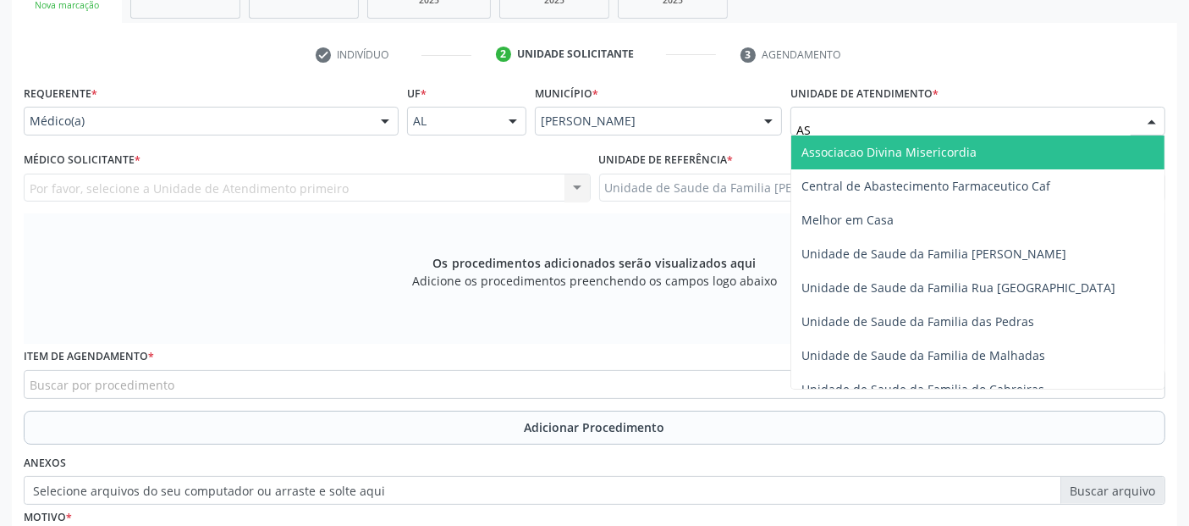
type input "A"
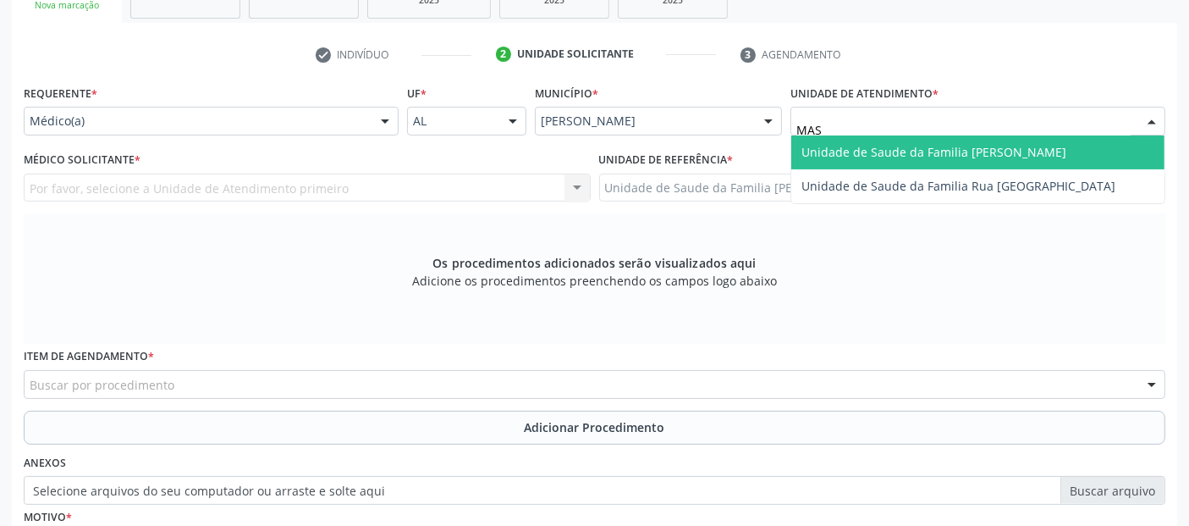
type input "MASS"
click at [886, 151] on span "Unidade de Saude da Familia [PERSON_NAME]" at bounding box center [933, 152] width 265 height 16
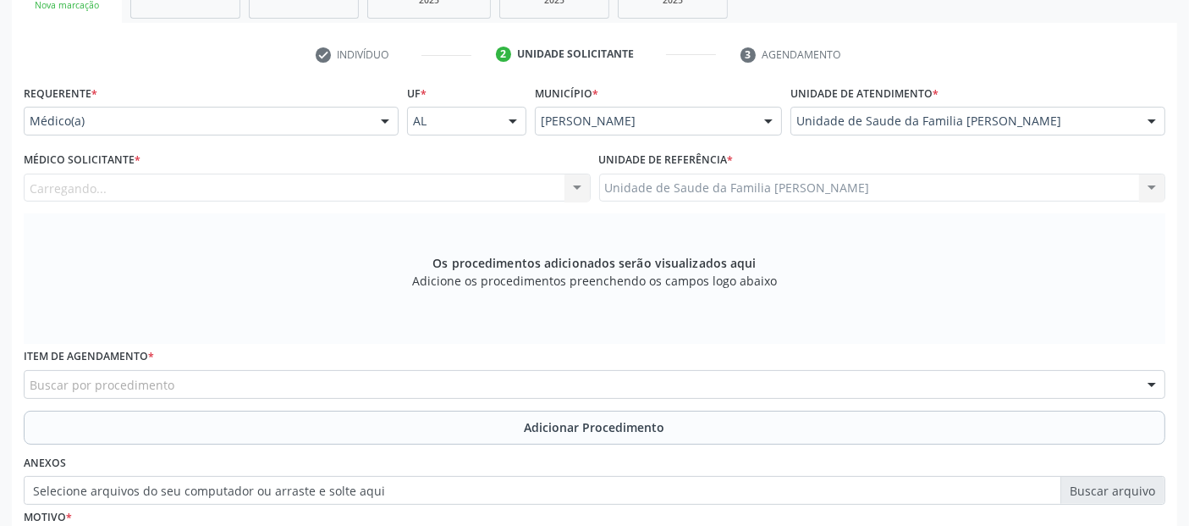
click at [319, 195] on div "Carregando... Nenhum resultado encontrado para: " " Não há nenhuma opção para s…" at bounding box center [307, 187] width 567 height 29
click at [315, 190] on div "Médico solicitante" at bounding box center [307, 187] width 567 height 29
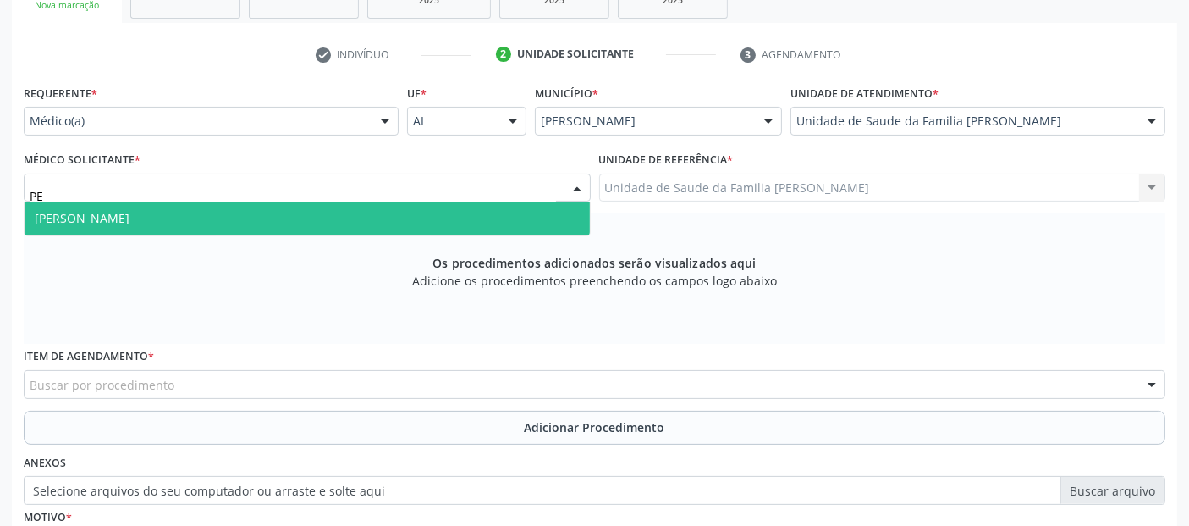
type input "PED"
click at [275, 205] on span "[PERSON_NAME]" at bounding box center [307, 218] width 565 height 34
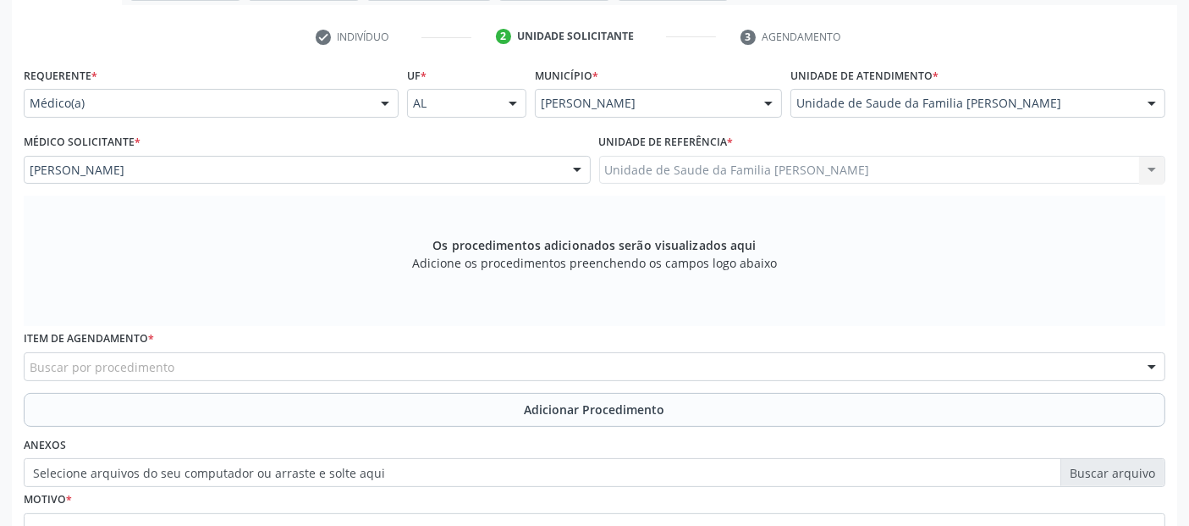
scroll to position [488, 0]
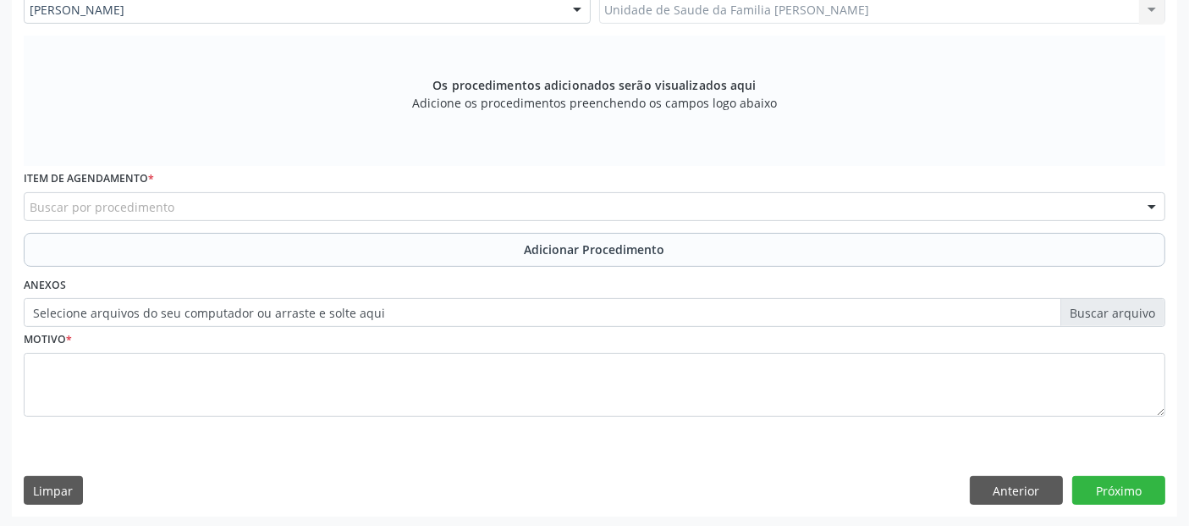
click at [531, 213] on div "Buscar por procedimento" at bounding box center [595, 206] width 1142 height 29
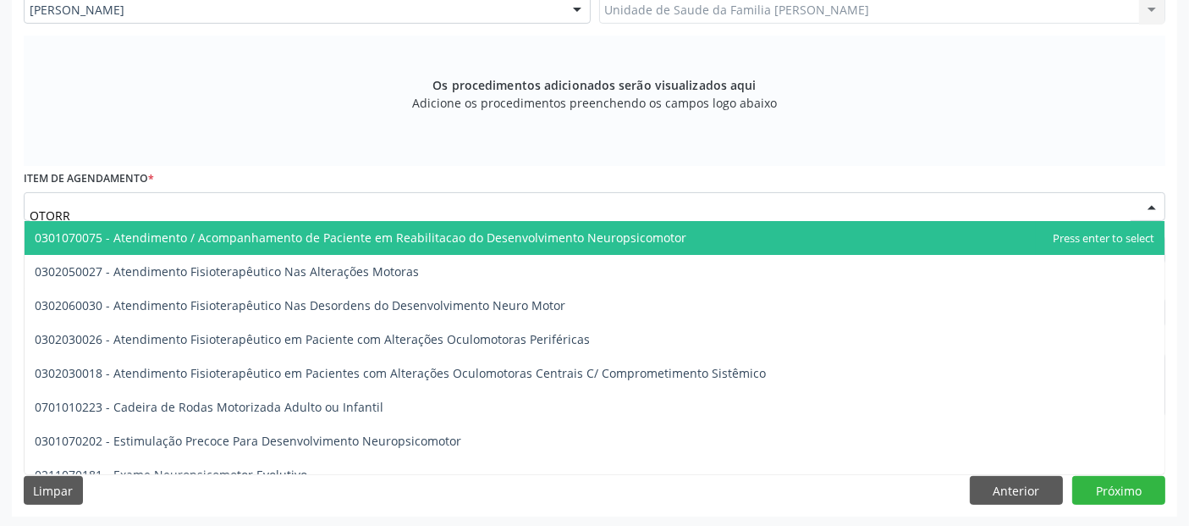
type input "OTORRI"
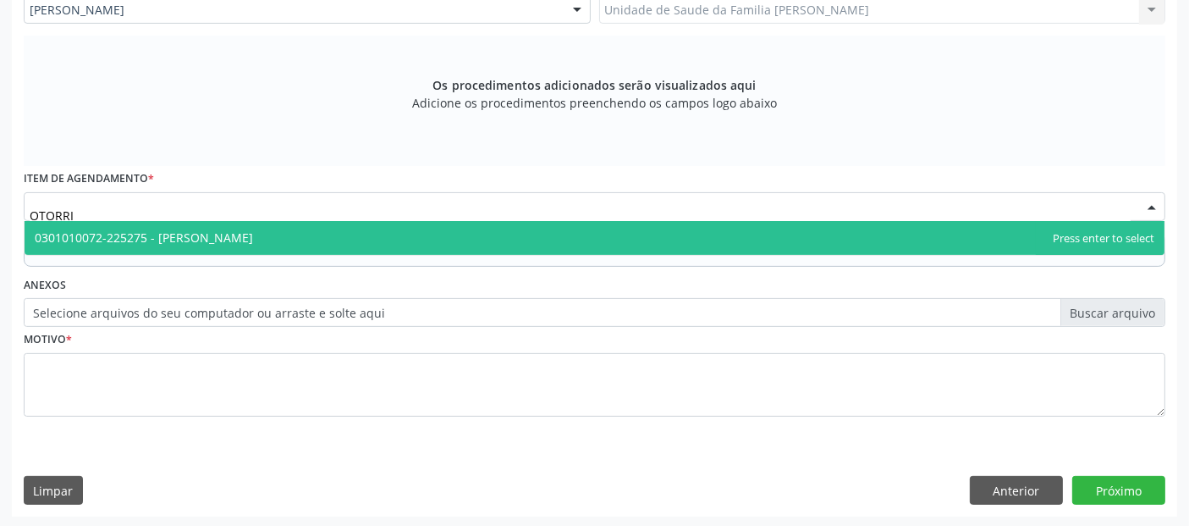
click at [355, 234] on span "0301010072-225275 - Médico Otorrinolaringologista" at bounding box center [595, 238] width 1140 height 34
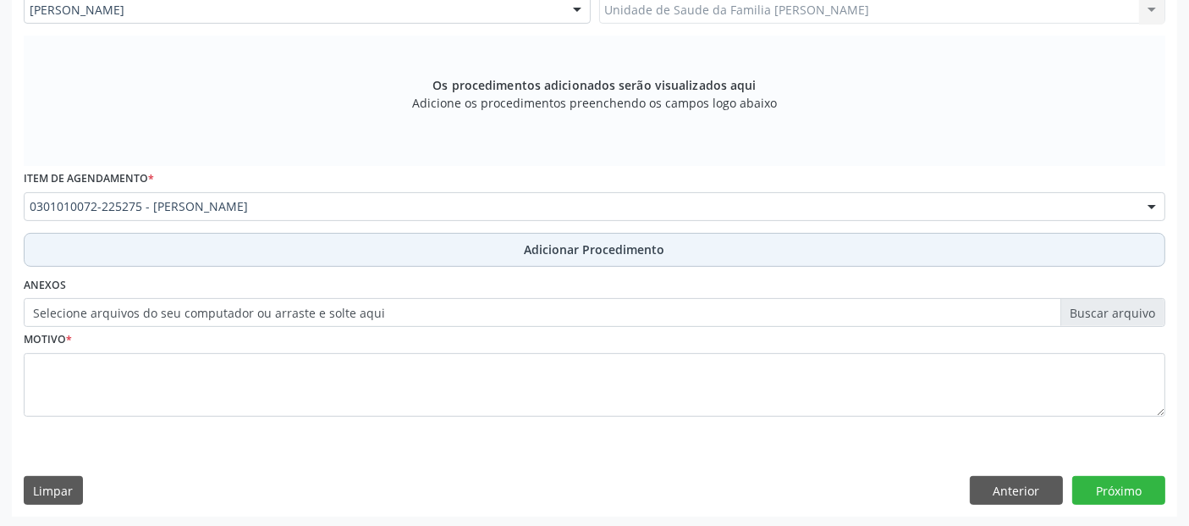
click at [383, 240] on button "Adicionar Procedimento" at bounding box center [595, 250] width 1142 height 34
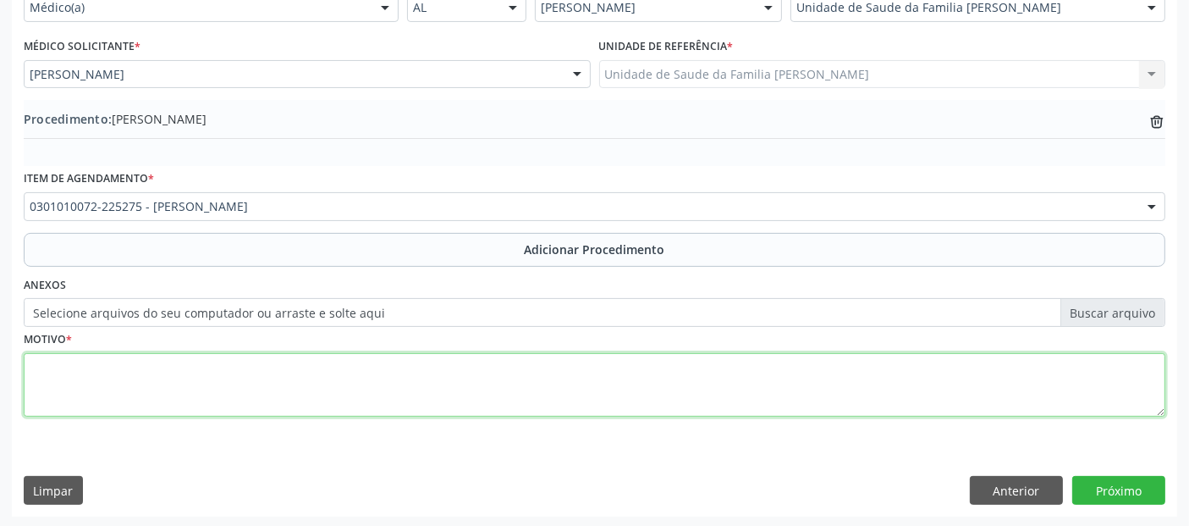
click at [365, 385] on textarea at bounding box center [595, 385] width 1142 height 64
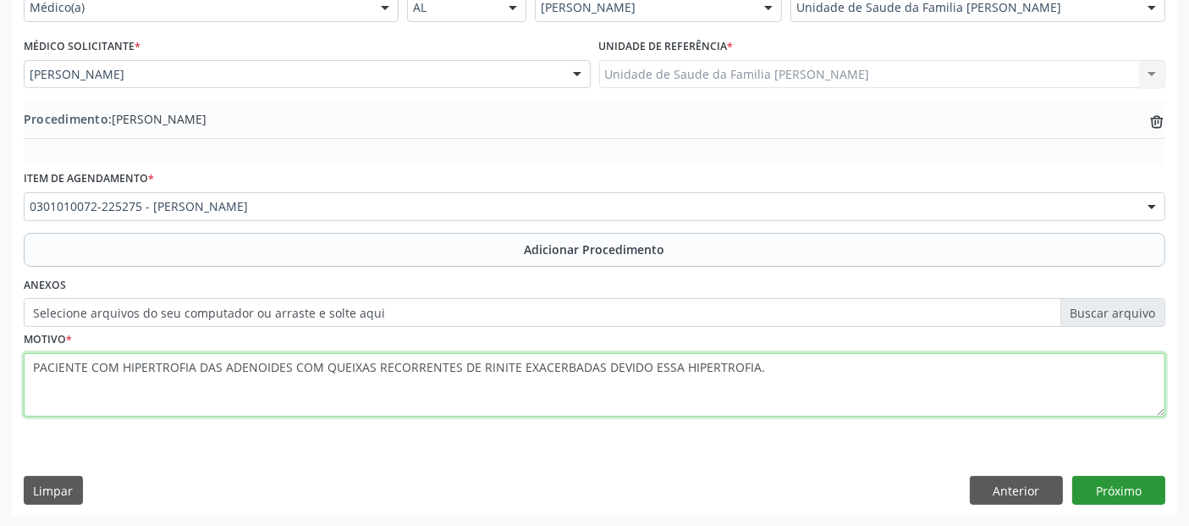
type textarea "PACIENTE COM HIPERTROFIA DAS ADENOIDES COM QUEIXAS RECORRENTES DE RINITE EXACER…"
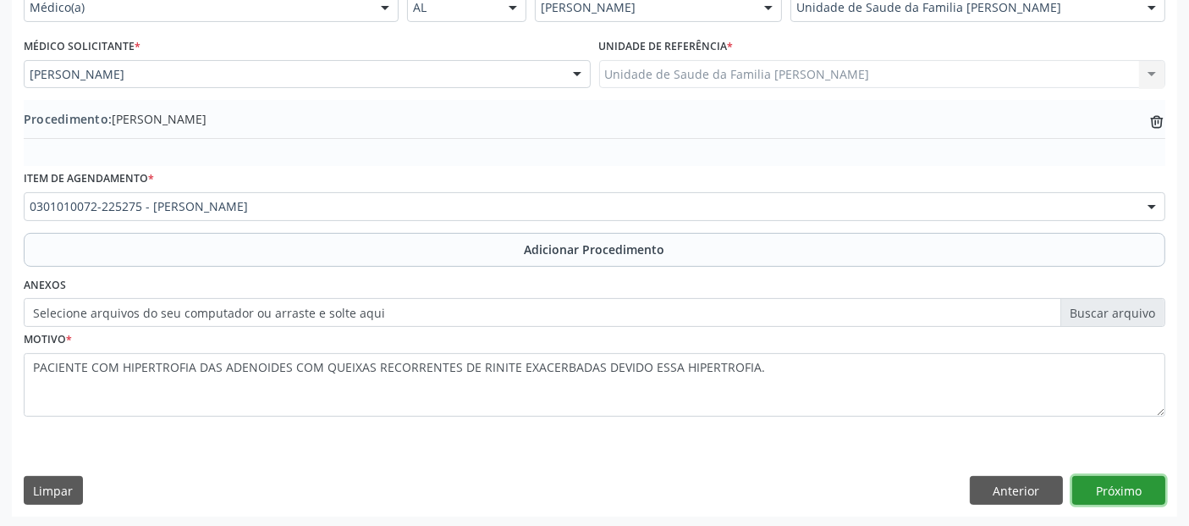
click at [1154, 485] on button "Próximo" at bounding box center [1118, 490] width 93 height 29
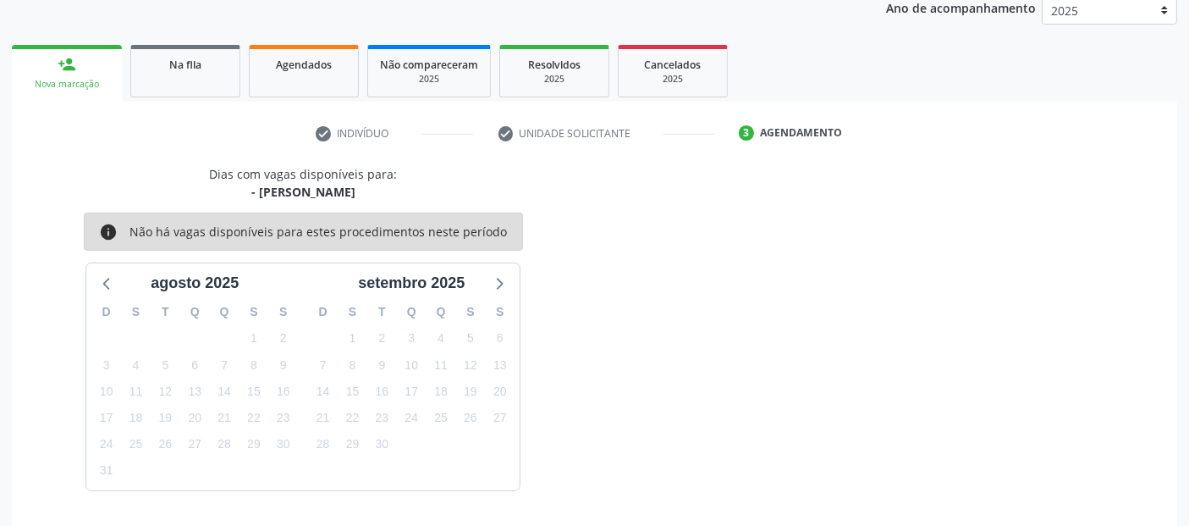
scroll to position [282, 0]
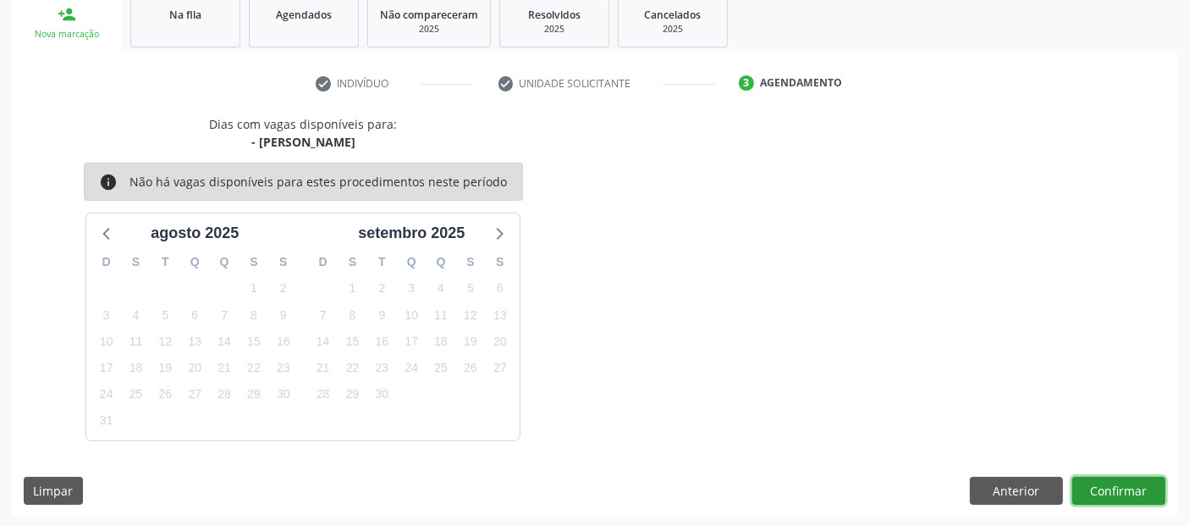
click at [1154, 485] on button "Confirmar" at bounding box center [1118, 490] width 93 height 29
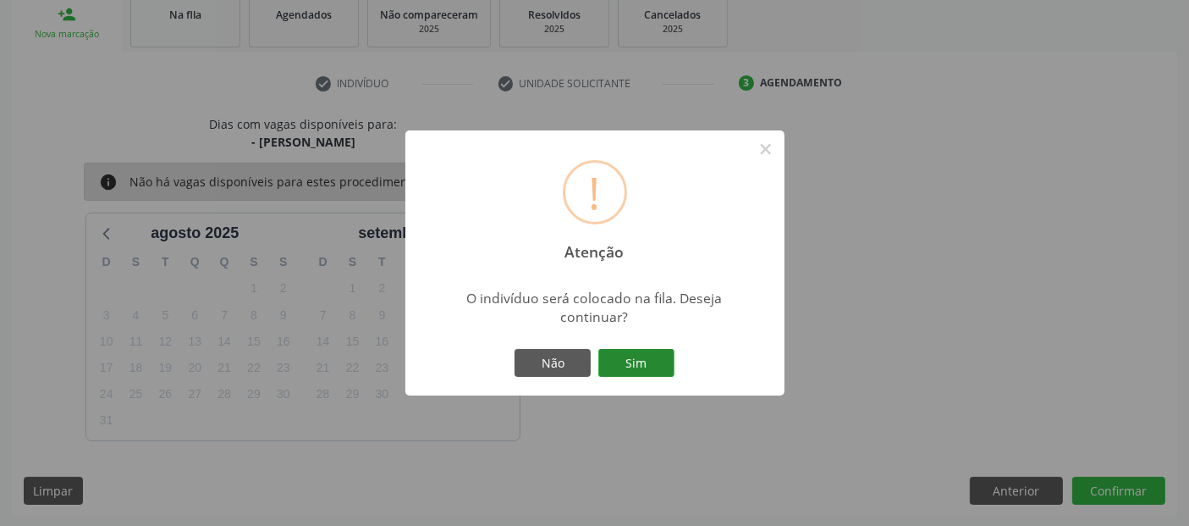
click at [667, 362] on button "Sim" at bounding box center [636, 363] width 76 height 29
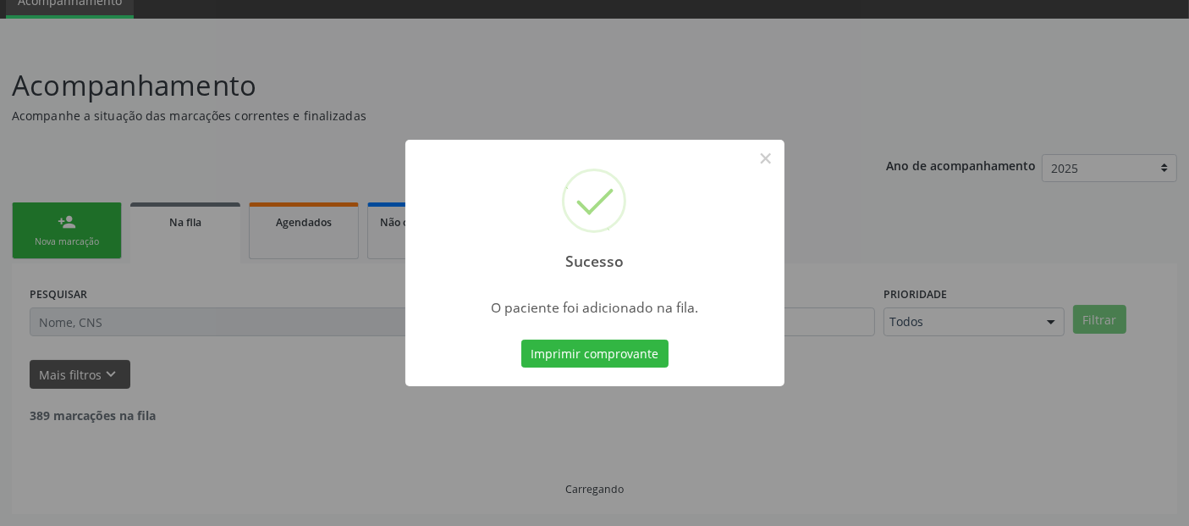
scroll to position [55, 0]
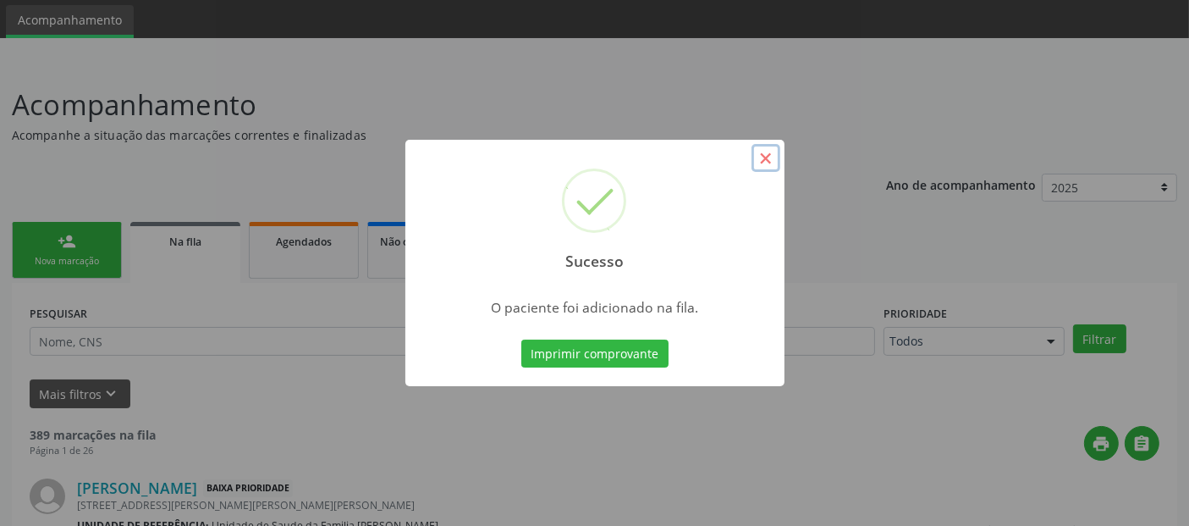
click at [774, 156] on button "×" at bounding box center [766, 158] width 29 height 29
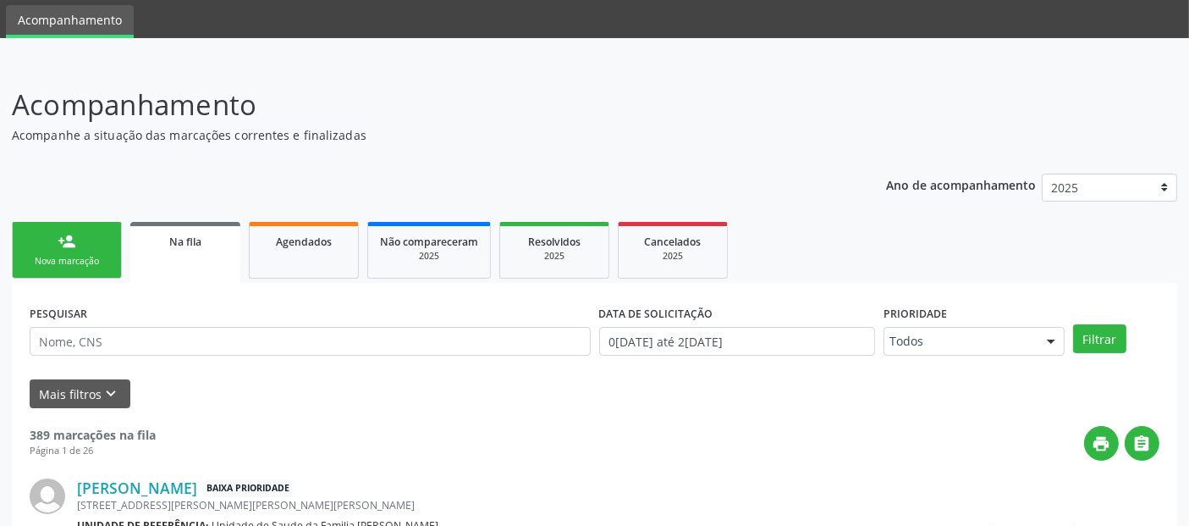
click at [70, 249] on div "person_add" at bounding box center [67, 241] width 19 height 19
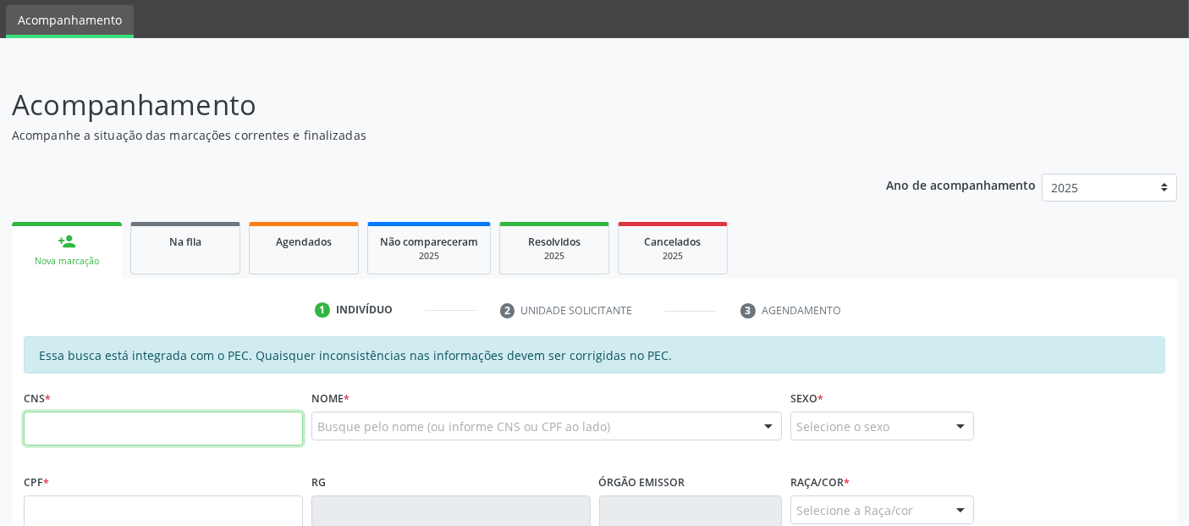
click at [169, 425] on input "text" at bounding box center [163, 428] width 279 height 34
paste input "709 2012 7890 5231"
type input "709 2012 7890 5231"
type input "03/03/2008"
type input "Joelma Maria da Silva"
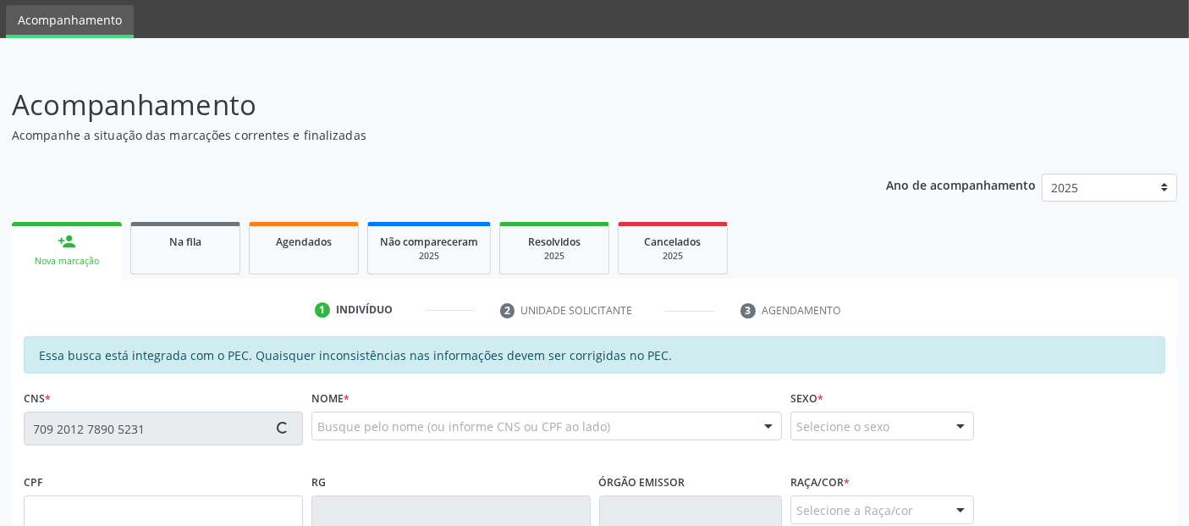
type input "(82) 98860-3481"
type input "S/N"
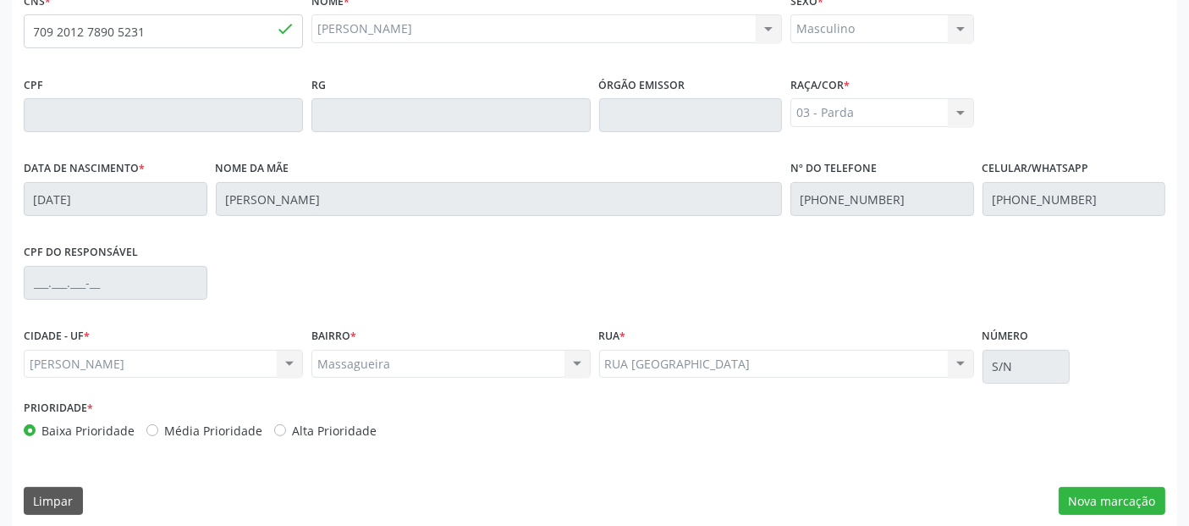
scroll to position [462, 0]
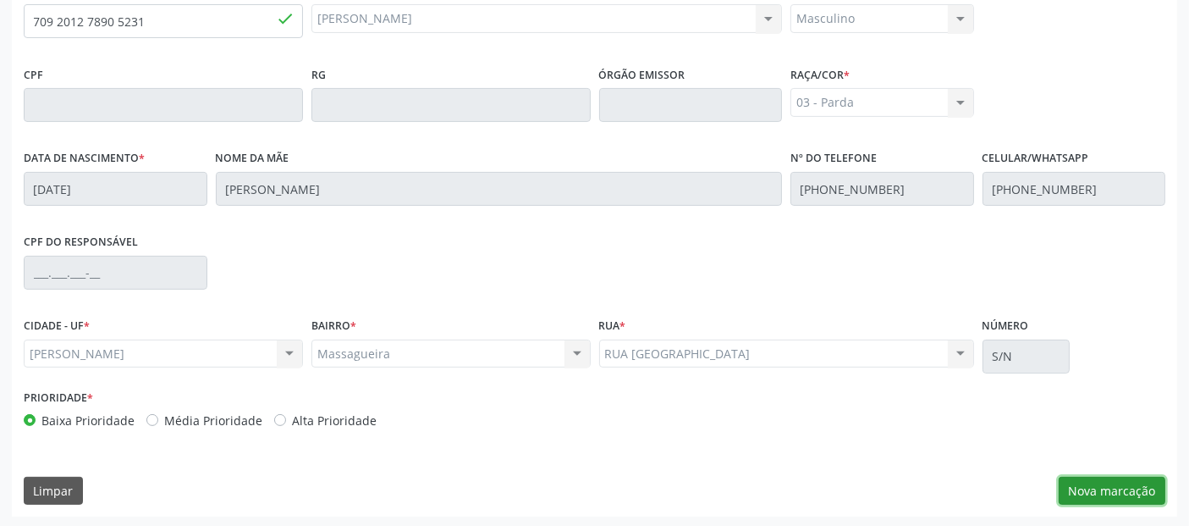
click at [1141, 487] on button "Nova marcação" at bounding box center [1112, 490] width 107 height 29
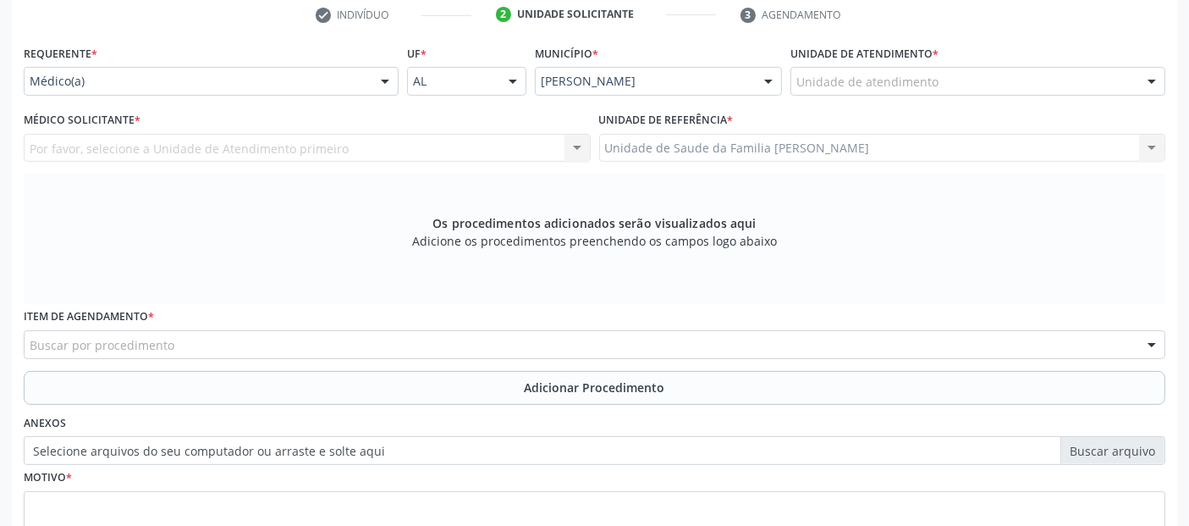
scroll to position [324, 0]
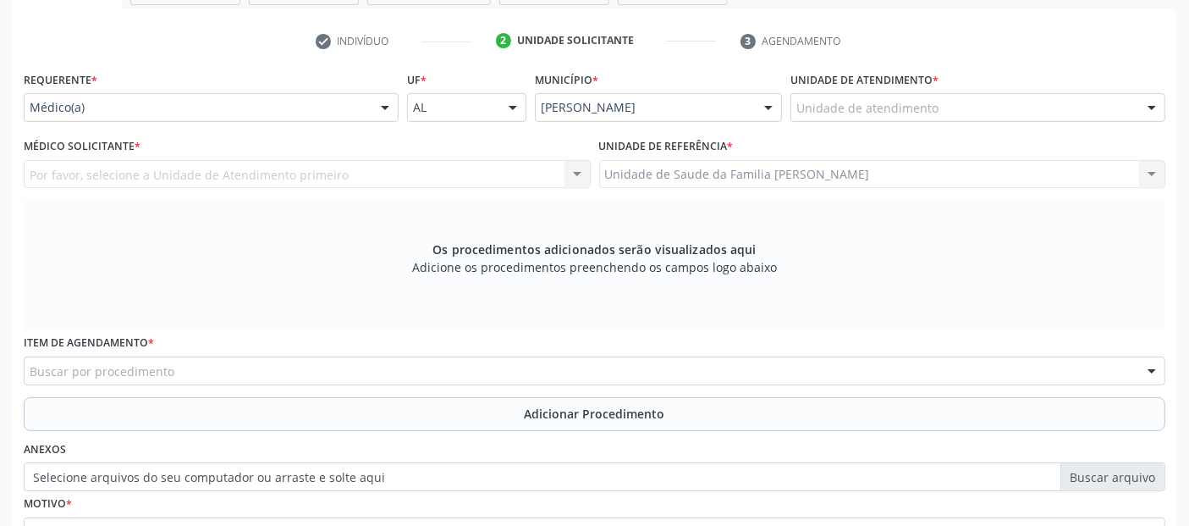
click at [893, 95] on div "Unidade de atendimento" at bounding box center [977, 107] width 375 height 29
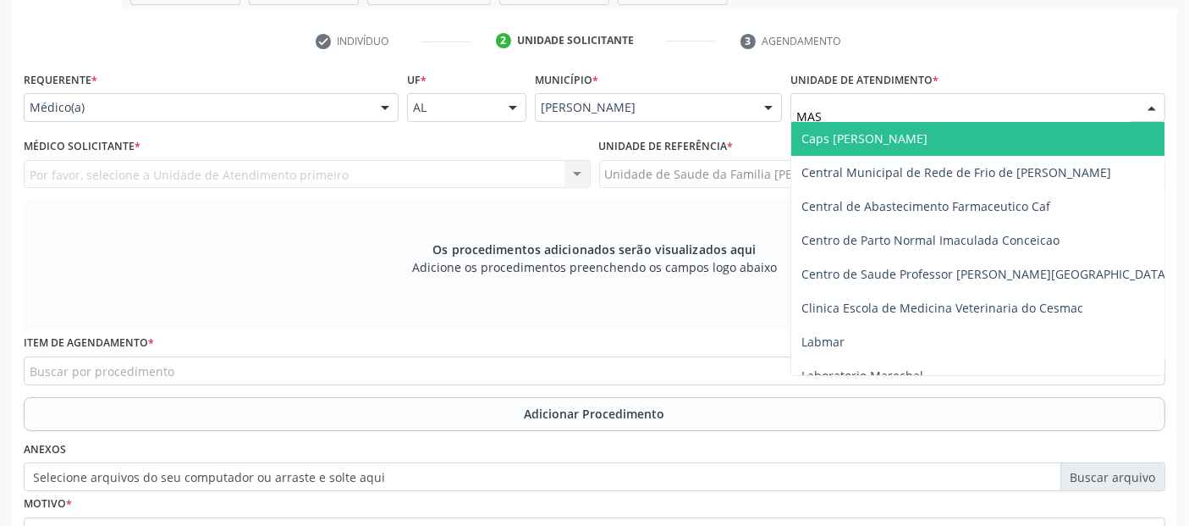
type input "MASS"
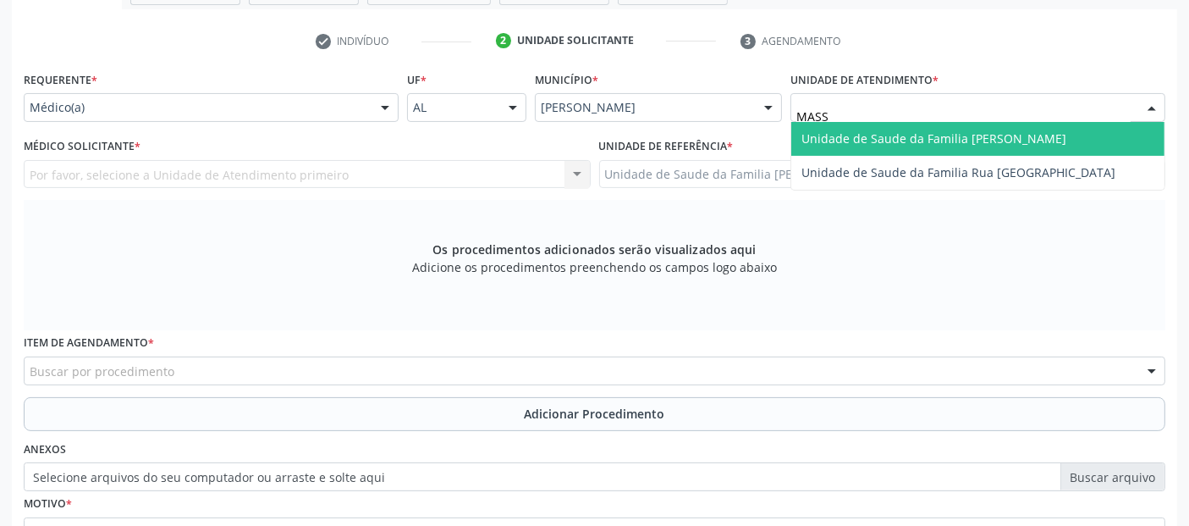
click at [838, 135] on span "Unidade de Saude da Familia [PERSON_NAME]" at bounding box center [933, 138] width 265 height 16
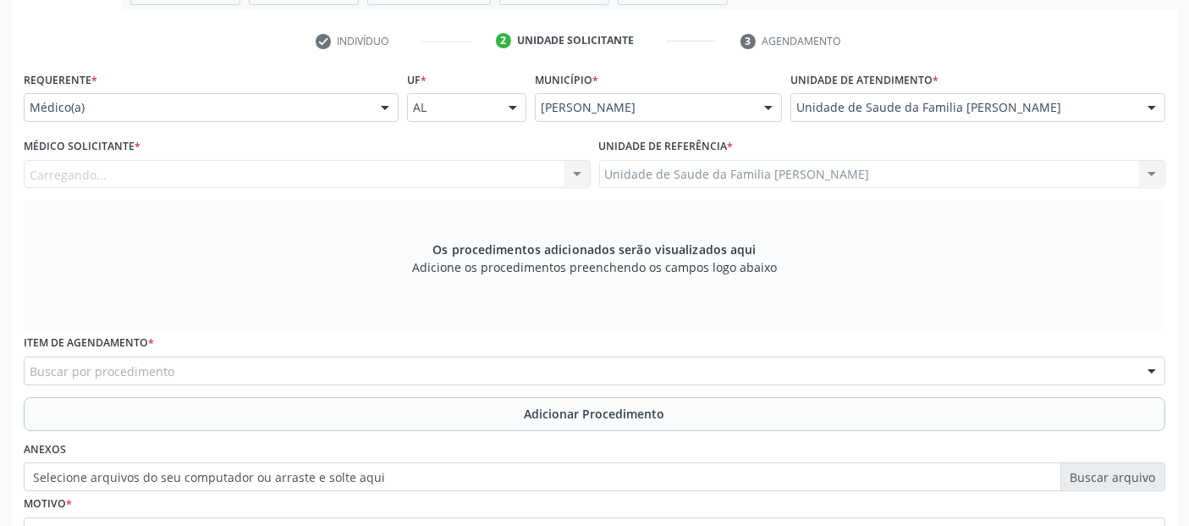
click at [352, 172] on div "Carregando... Nenhum resultado encontrado para: " " Não há nenhuma opção para s…" at bounding box center [307, 174] width 567 height 29
click at [352, 172] on div "Médico solicitante" at bounding box center [307, 174] width 567 height 29
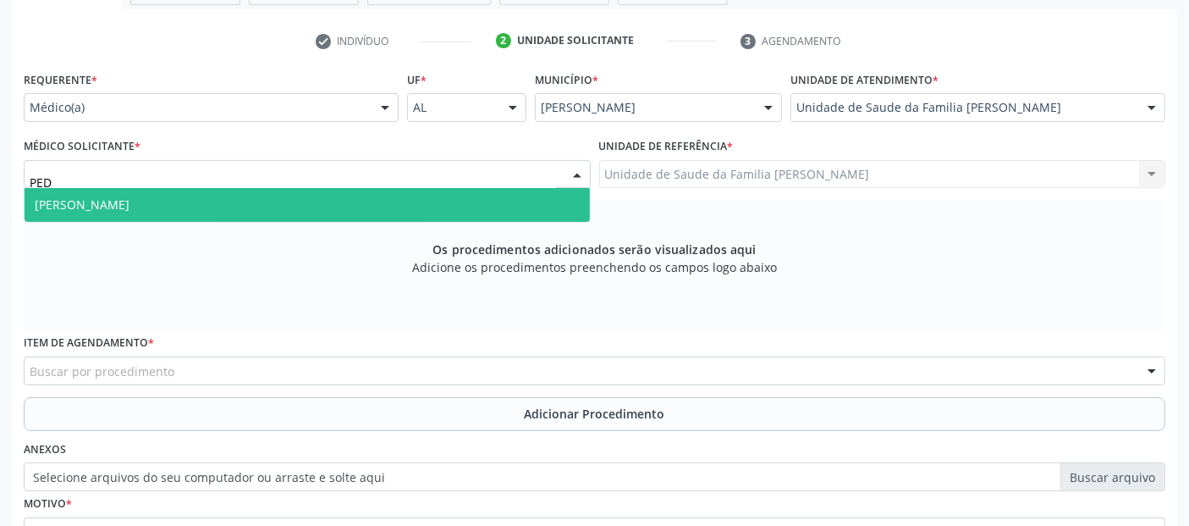
type input "PEDR"
click at [322, 195] on span "Pedro Marques Barbosa" at bounding box center [307, 205] width 565 height 34
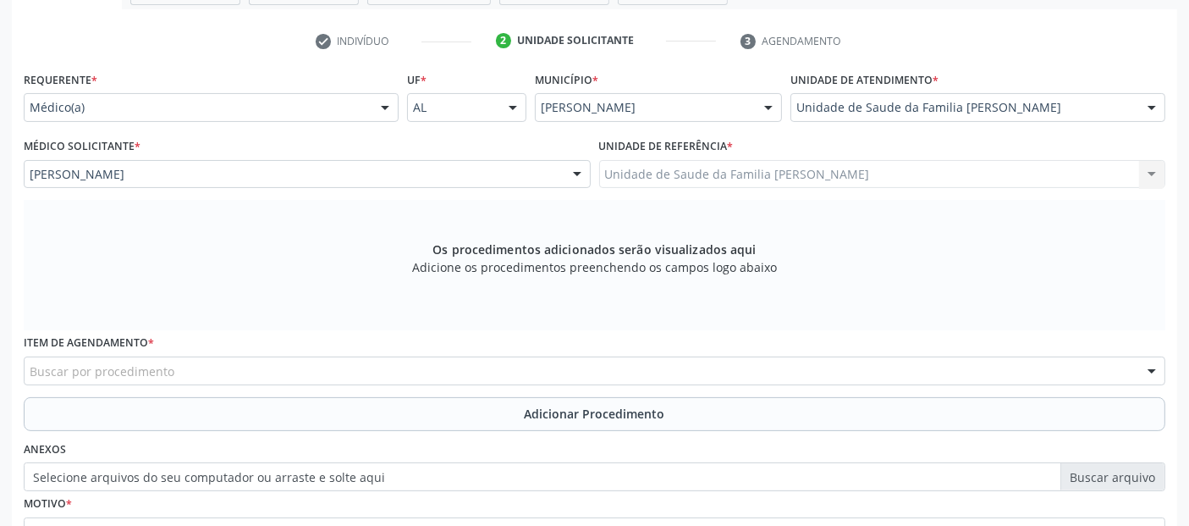
click at [172, 360] on div "Buscar por procedimento" at bounding box center [595, 370] width 1142 height 29
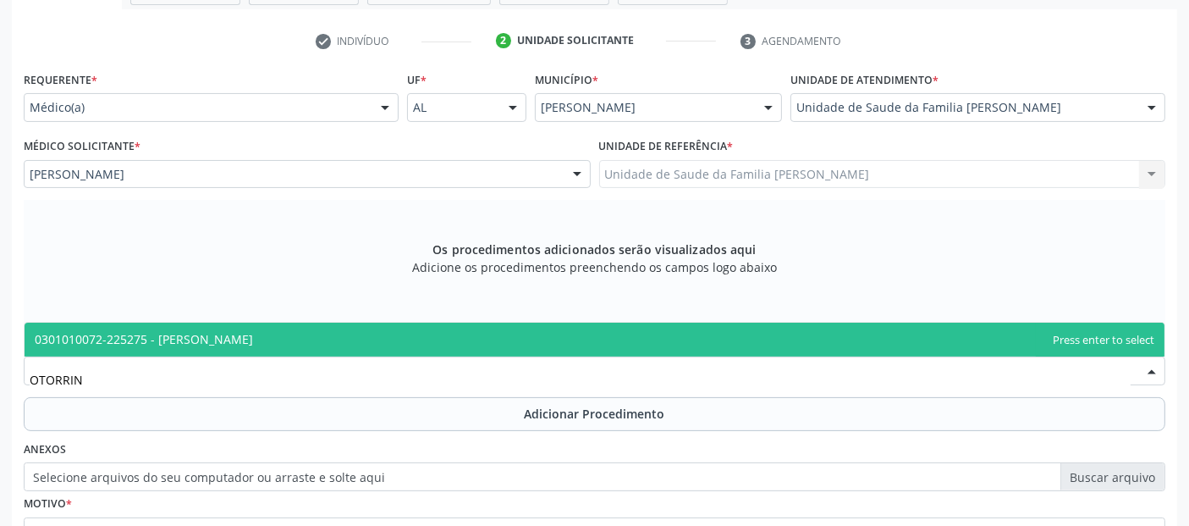
type input "OTORRINO"
click at [234, 334] on span "0301010072-225275 - Médico Otorrinolaringologista" at bounding box center [144, 339] width 218 height 16
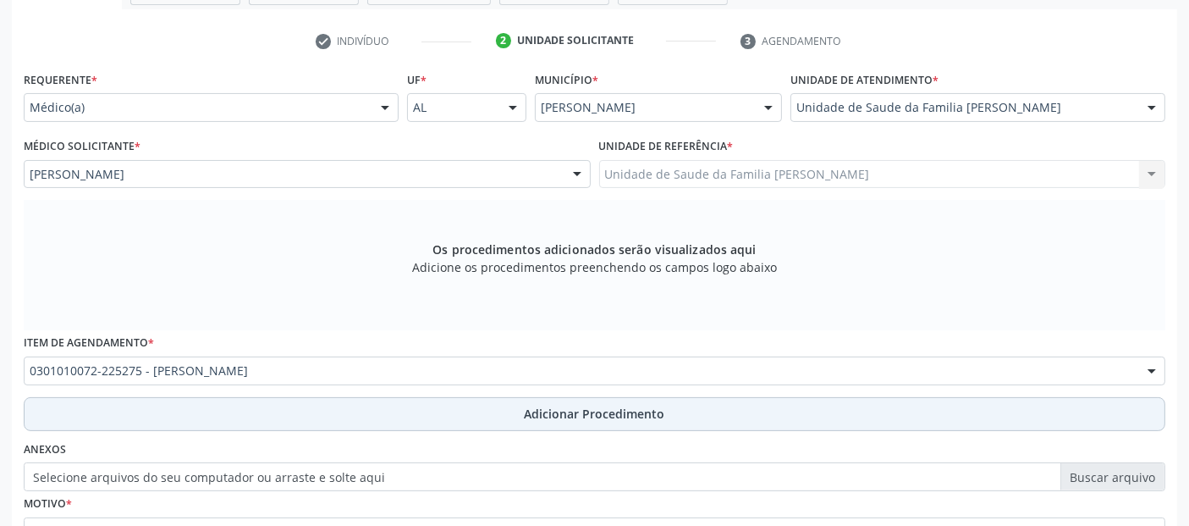
click at [317, 415] on button "Adicionar Procedimento" at bounding box center [595, 414] width 1142 height 34
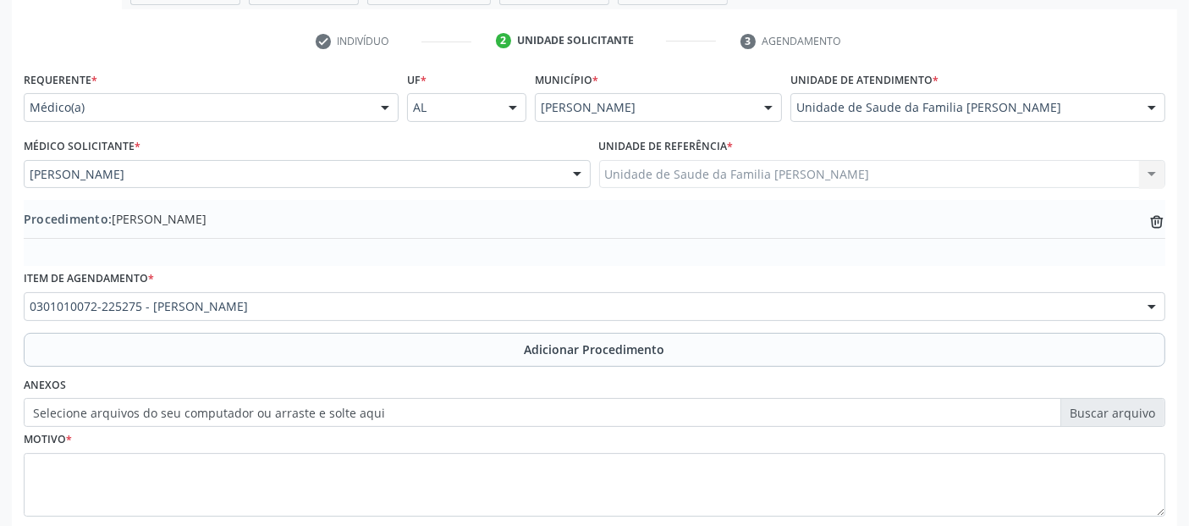
scroll to position [424, 0]
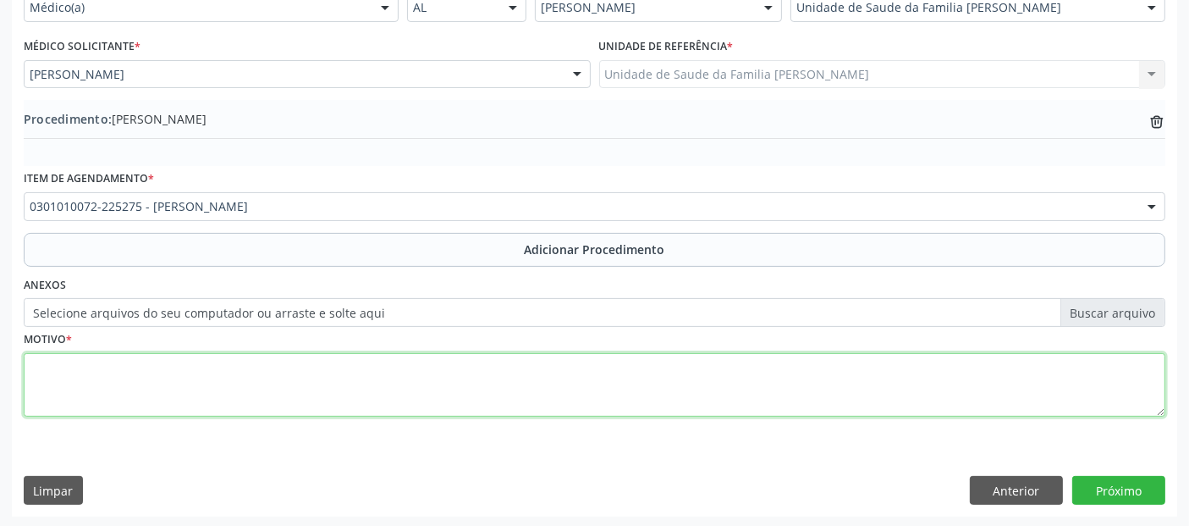
click at [832, 412] on textarea at bounding box center [595, 385] width 1142 height 64
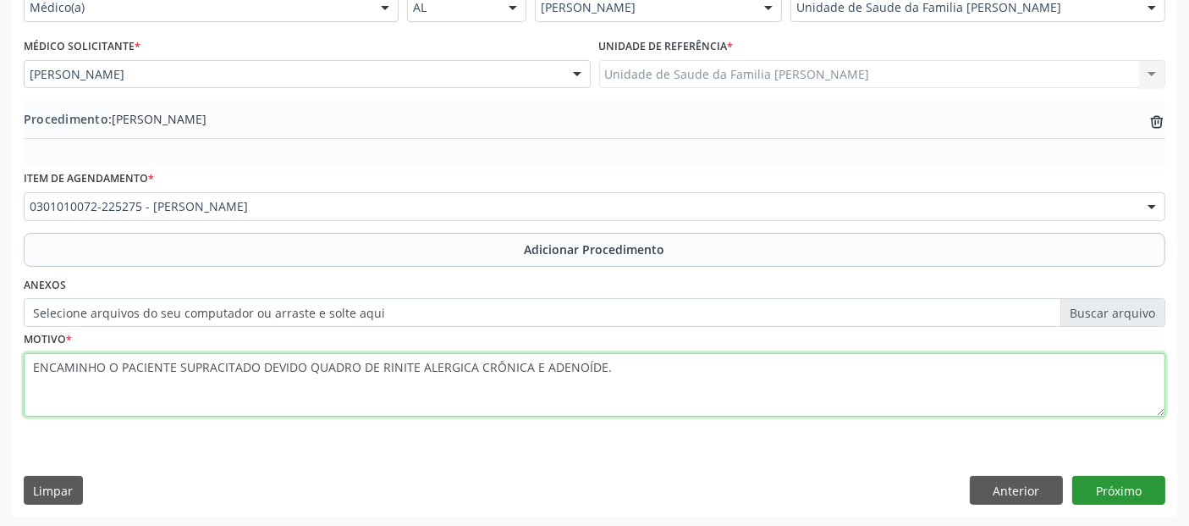
type textarea "ENCAMINHO O PACIENTE SUPRACITADO DEVIDO QUADRO DE RINITE ALERGICA CRÔNICA E ADE…"
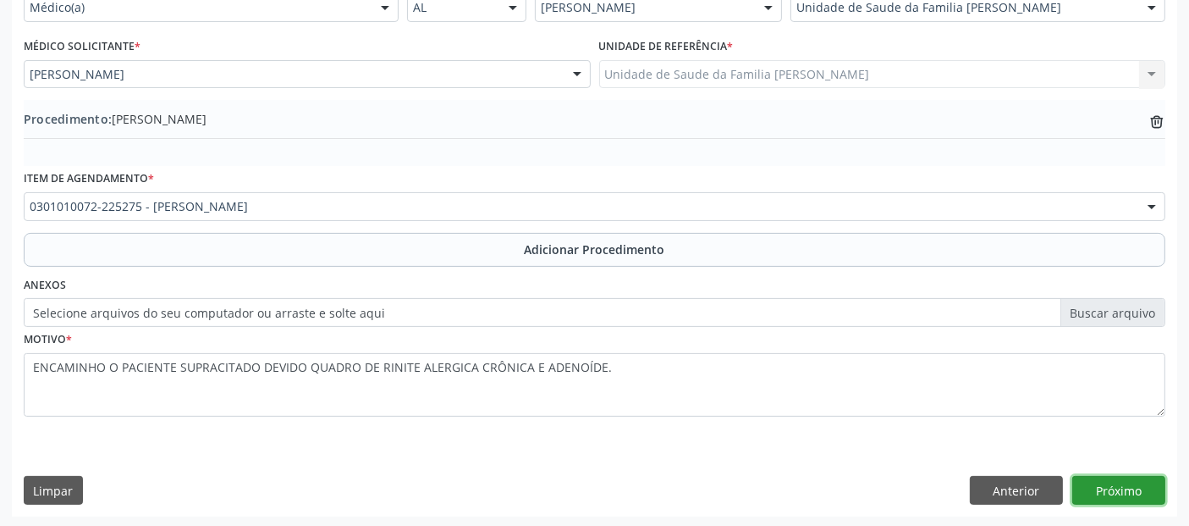
click at [1137, 492] on button "Próximo" at bounding box center [1118, 490] width 93 height 29
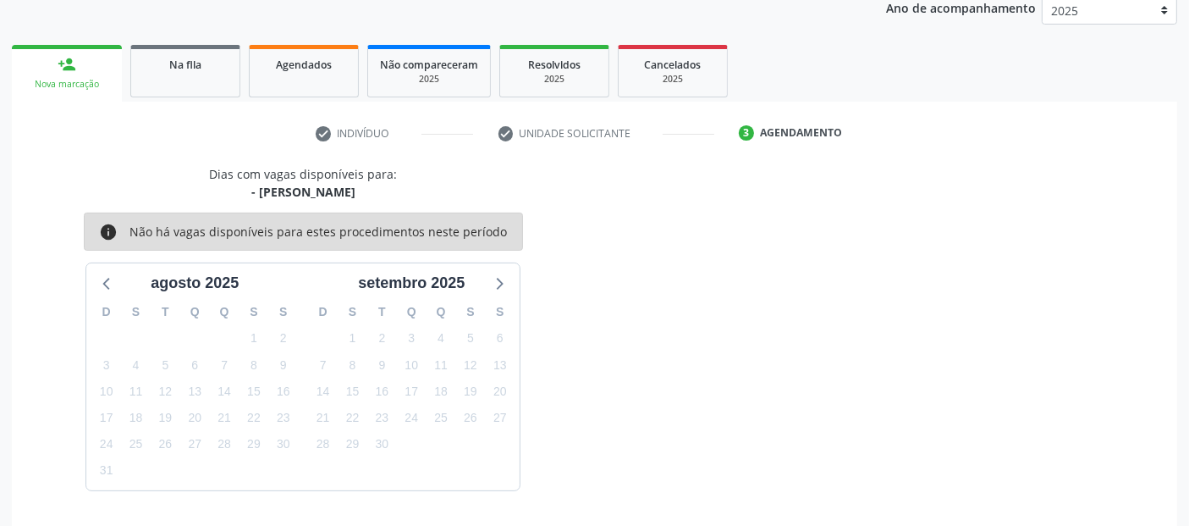
scroll to position [282, 0]
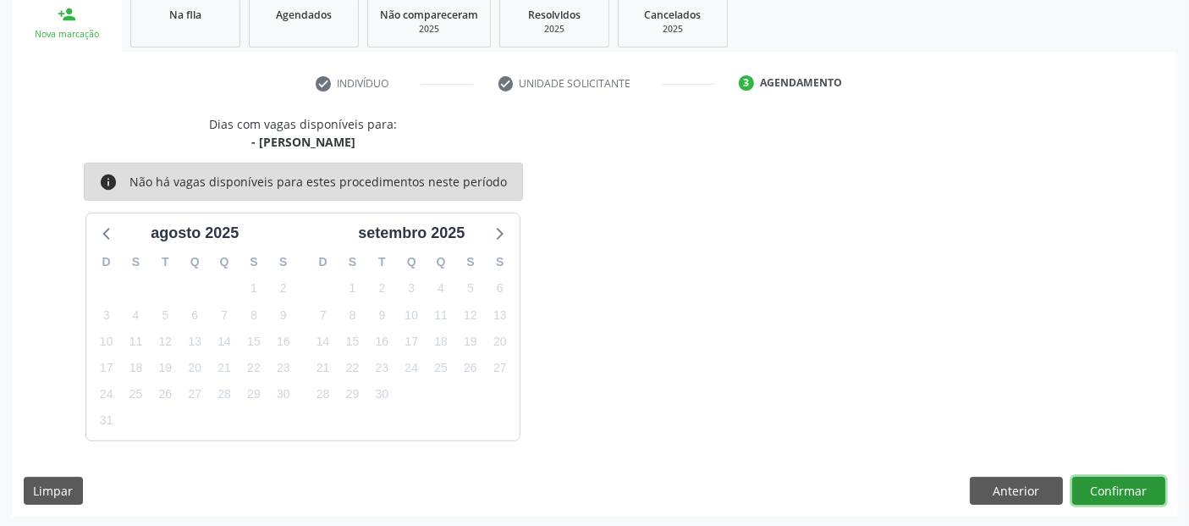
click at [1140, 487] on button "Confirmar" at bounding box center [1118, 490] width 93 height 29
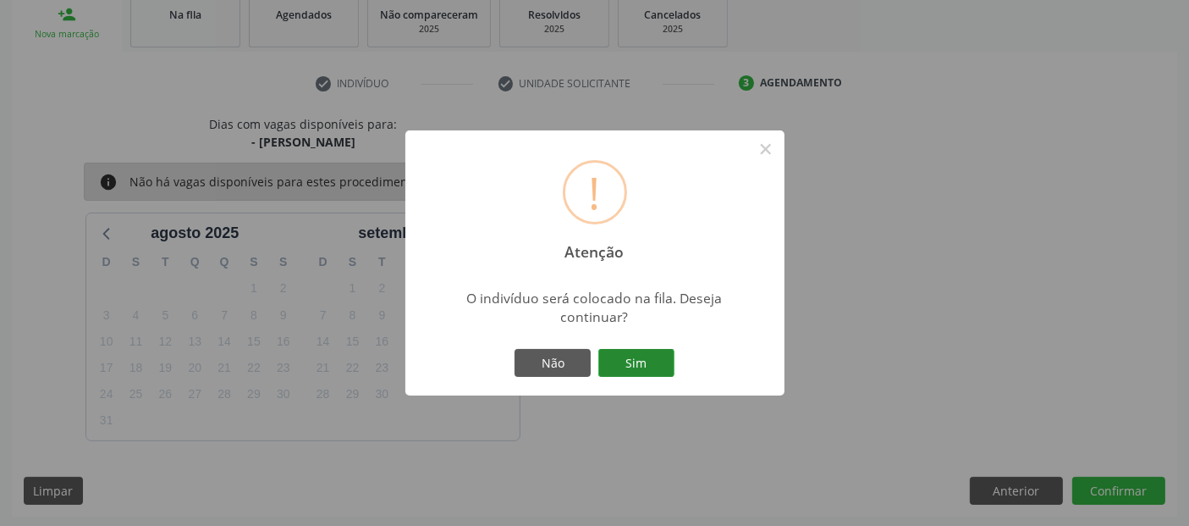
click at [658, 354] on button "Sim" at bounding box center [636, 363] width 76 height 29
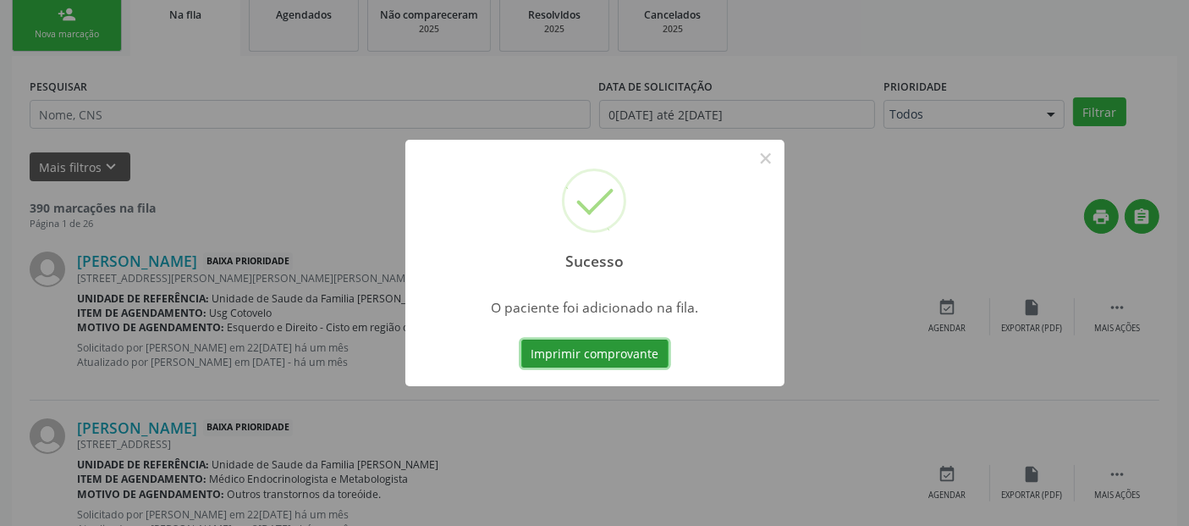
scroll to position [55, 0]
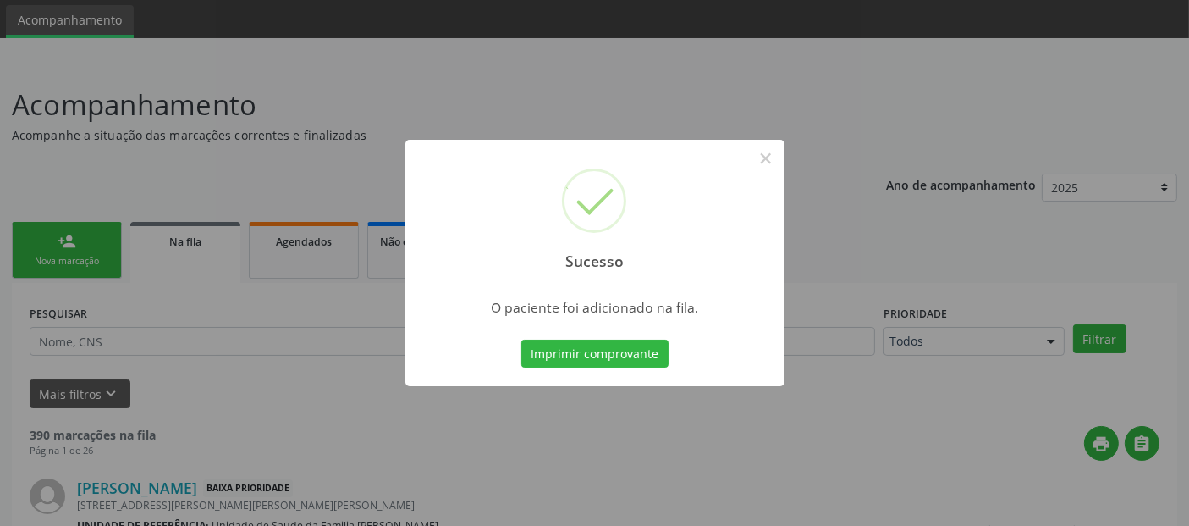
click at [760, 177] on div "Sucesso ×" at bounding box center [594, 213] width 379 height 146
click at [763, 173] on div "Sucesso ×" at bounding box center [594, 213] width 379 height 146
click at [766, 168] on button "×" at bounding box center [766, 158] width 29 height 29
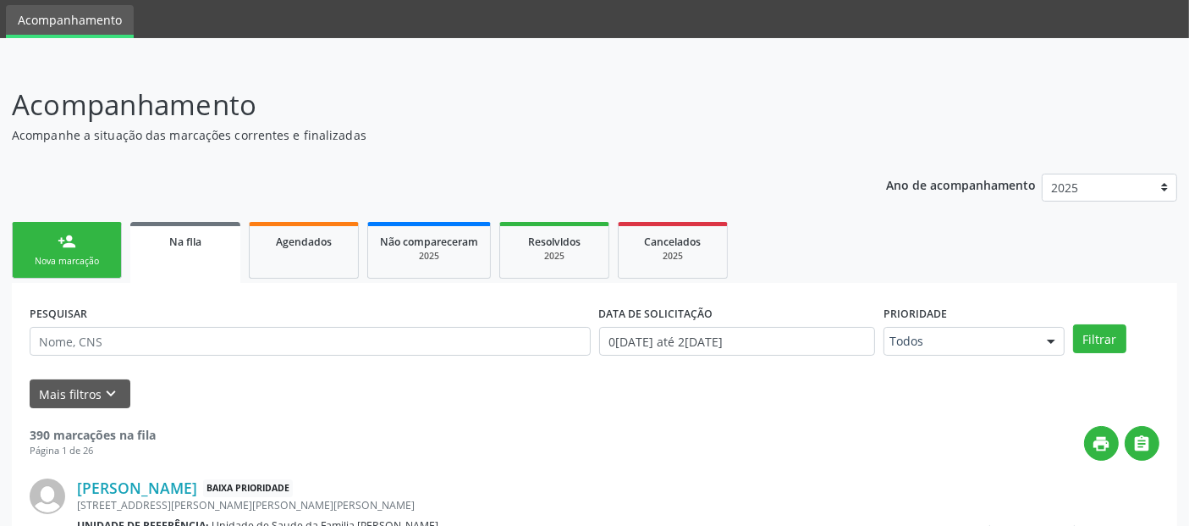
click at [98, 267] on link "person_add Nova marcação" at bounding box center [67, 250] width 110 height 57
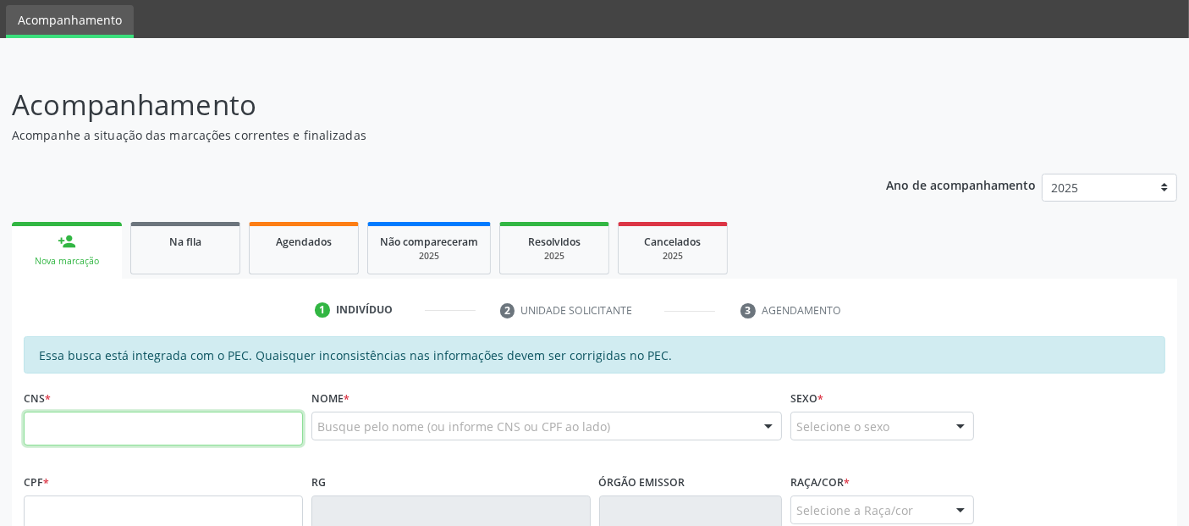
click at [174, 432] on input "text" at bounding box center [163, 428] width 279 height 34
type input "705 6004 9910 2916"
type input "700.921.924-91"
type input "12/04/1970"
type input "Cecília Maria de Souza Rocha"
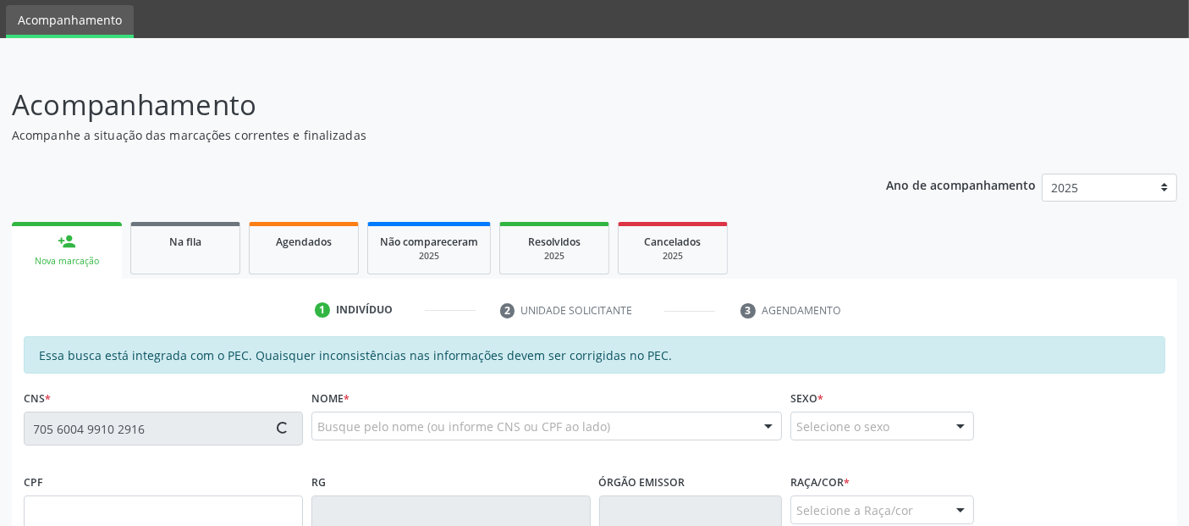
type input "(82) 98725-5130"
type input "106"
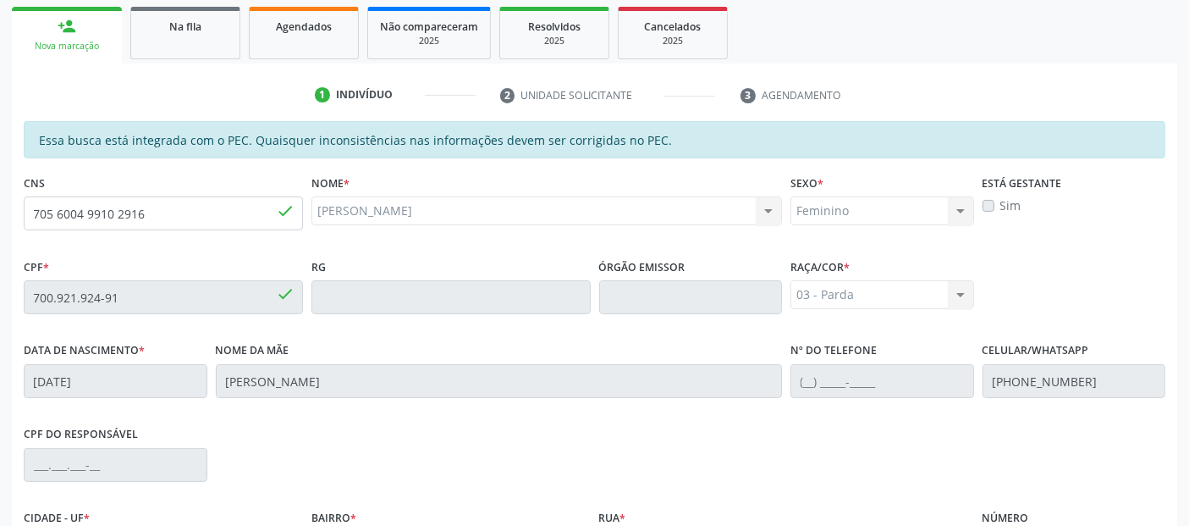
scroll to position [462, 0]
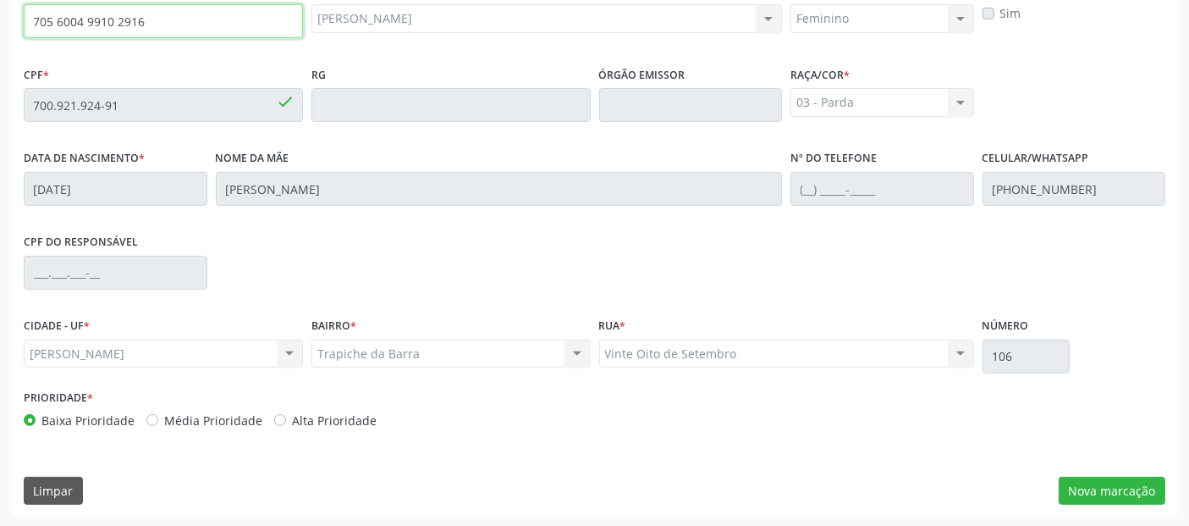
click at [117, 13] on input "705 6004 9910 2916" at bounding box center [163, 21] width 279 height 34
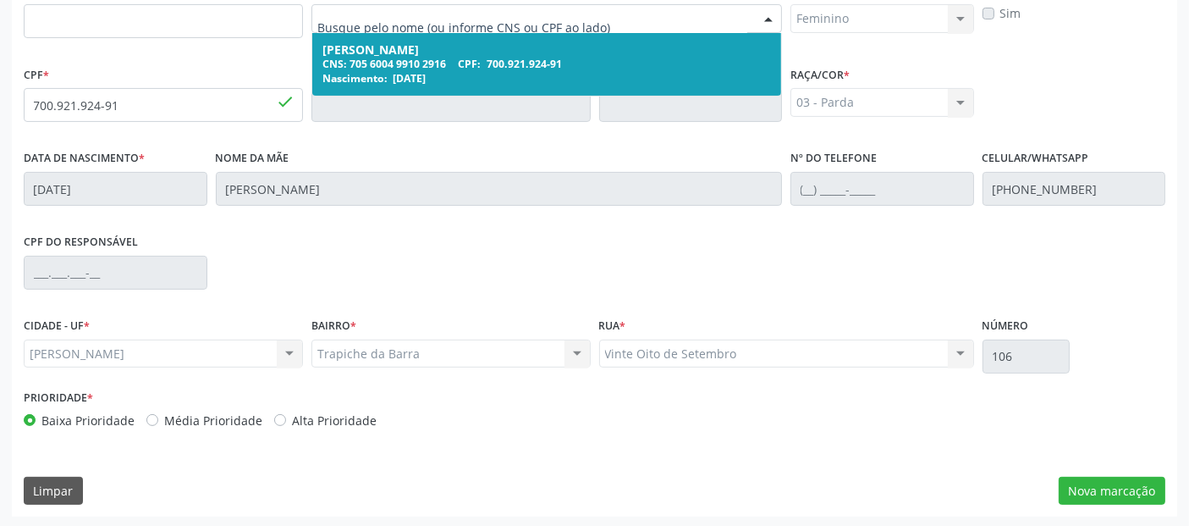
click at [458, 15] on input "text" at bounding box center [532, 27] width 430 height 34
click at [426, 52] on div "Márcia Telma de Souza Rocha" at bounding box center [546, 50] width 449 height 14
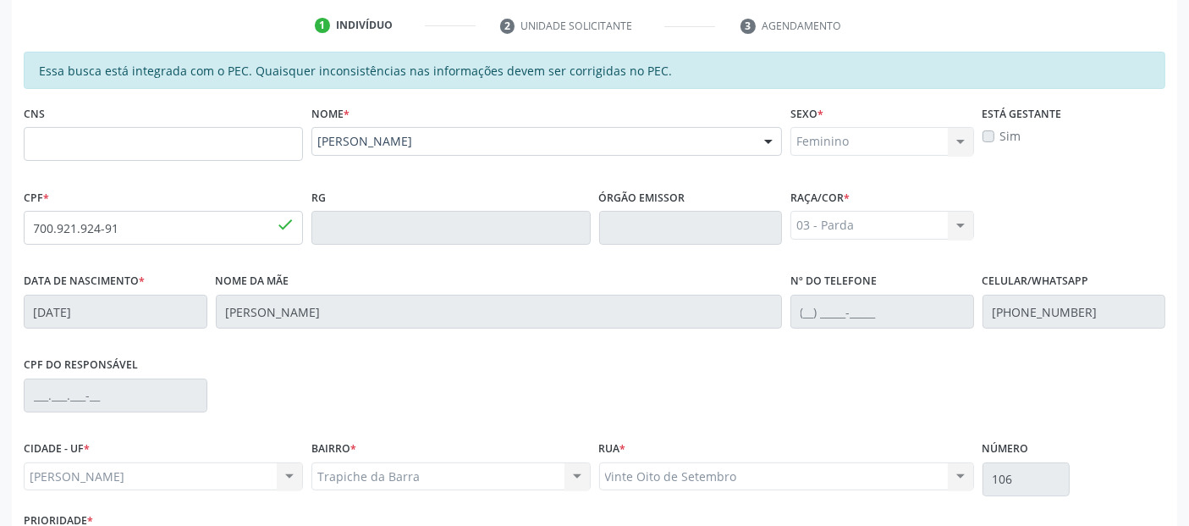
scroll to position [328, 0]
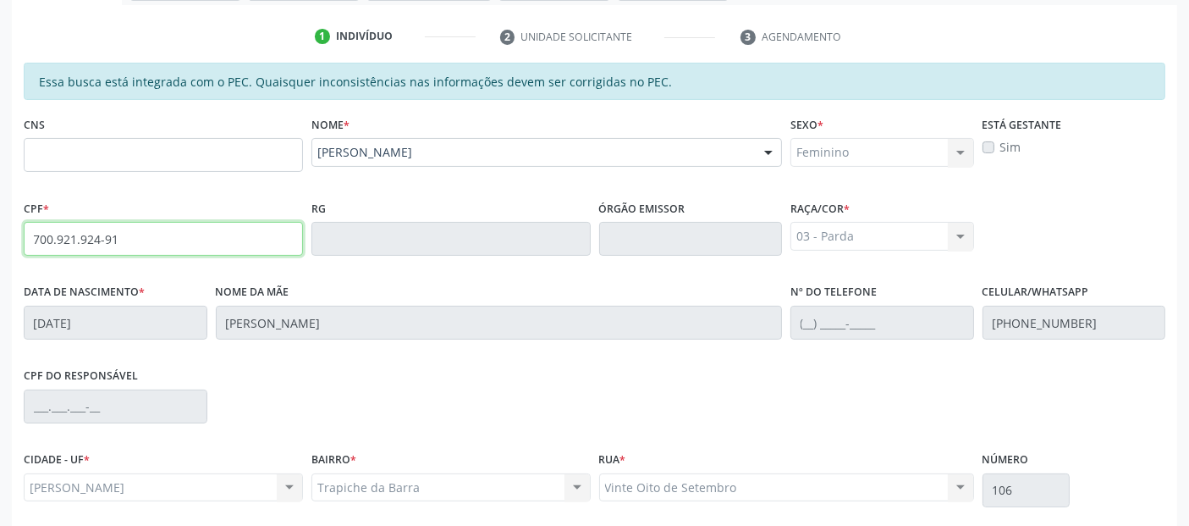
click at [91, 235] on input "700.921.924-91" at bounding box center [163, 239] width 279 height 34
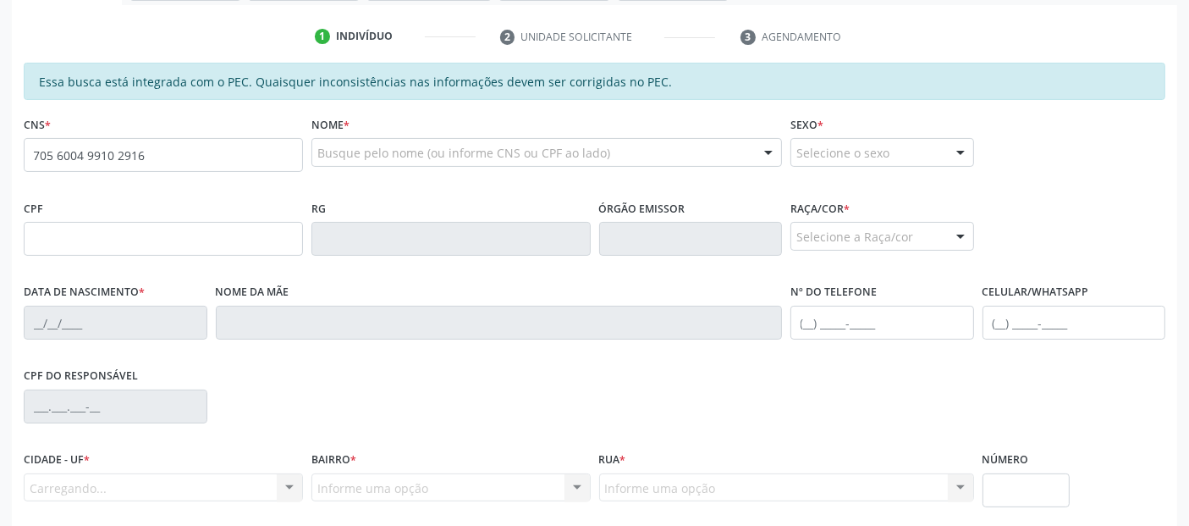
type input "705 6004 9910 2916"
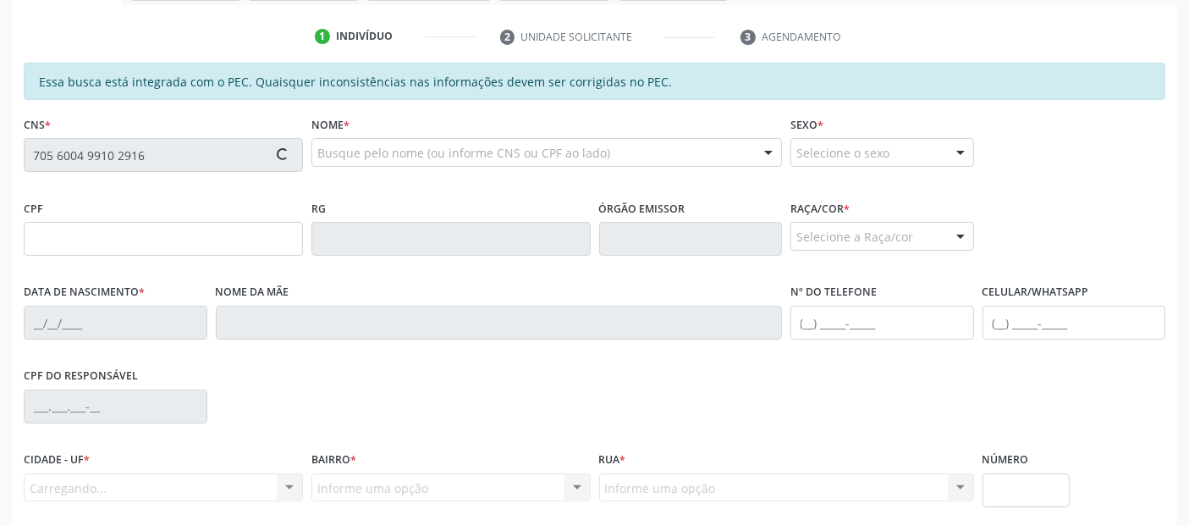
scroll to position [328, 0]
type input "700.921.924-91"
type input "[DATE]"
type input "[PERSON_NAME]"
type input "(82) 98725-5130"
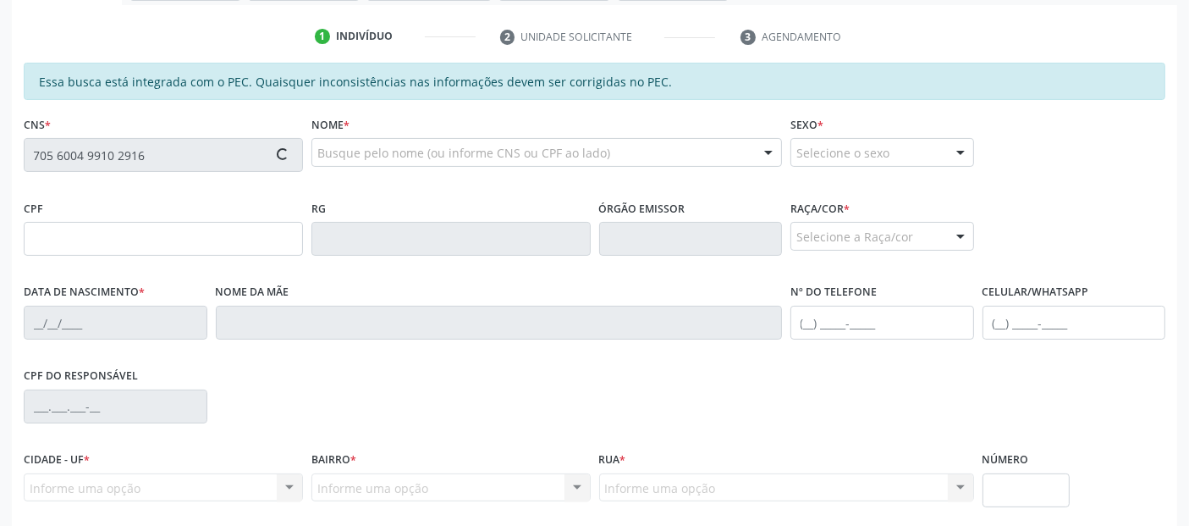
type input "106"
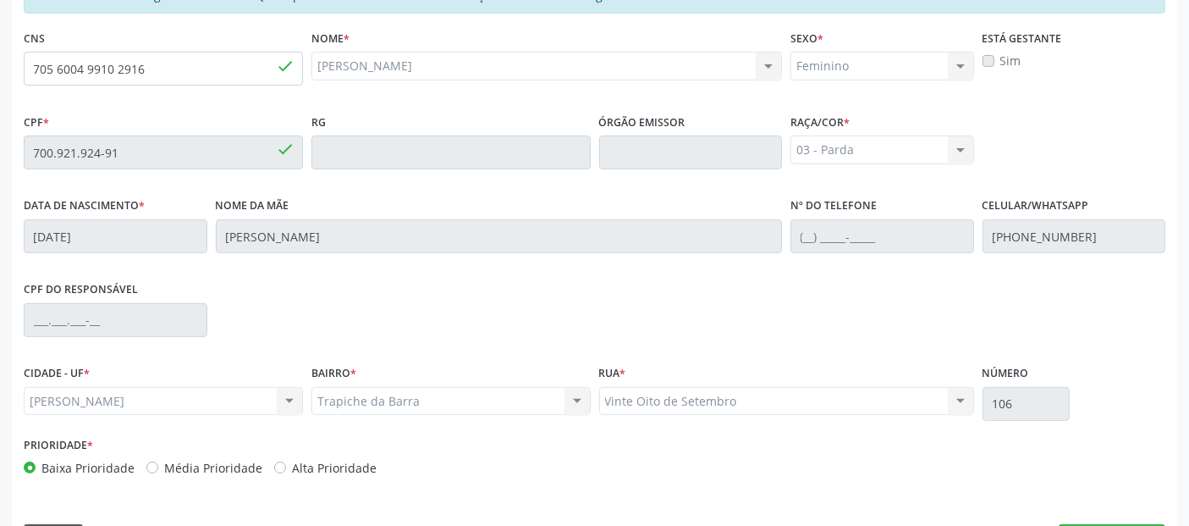
scroll to position [462, 0]
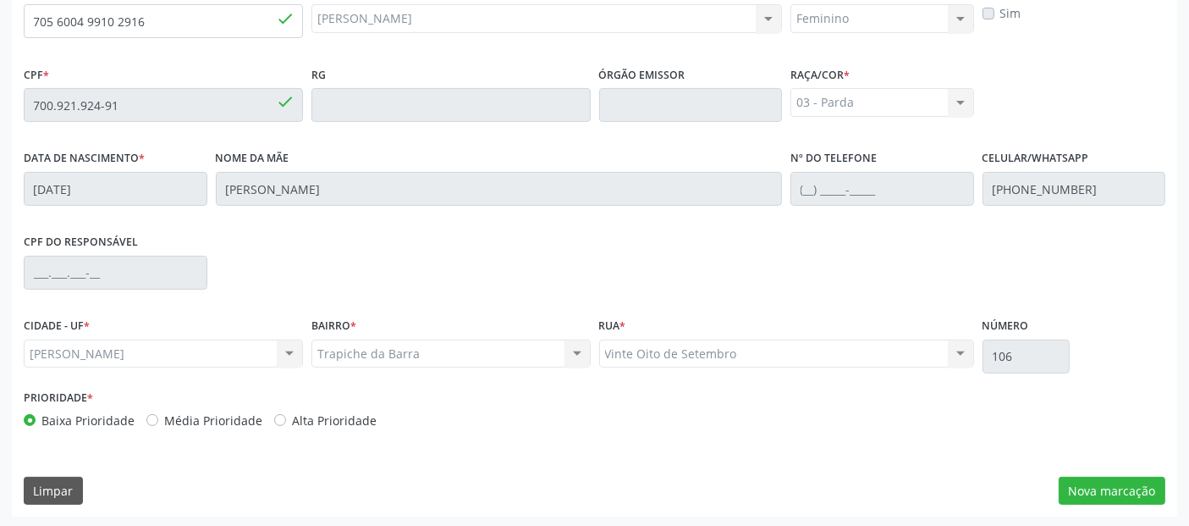
drag, startPoint x: 1013, startPoint y: 107, endPoint x: 762, endPoint y: 115, distance: 251.5
click at [1011, 100] on div "Essa busca está integrada com o PEC. Quaisquer inconsistências nas informações …" at bounding box center [595, 184] width 1142 height 511
click at [89, 10] on input "705 6004 9910 2916" at bounding box center [163, 21] width 279 height 34
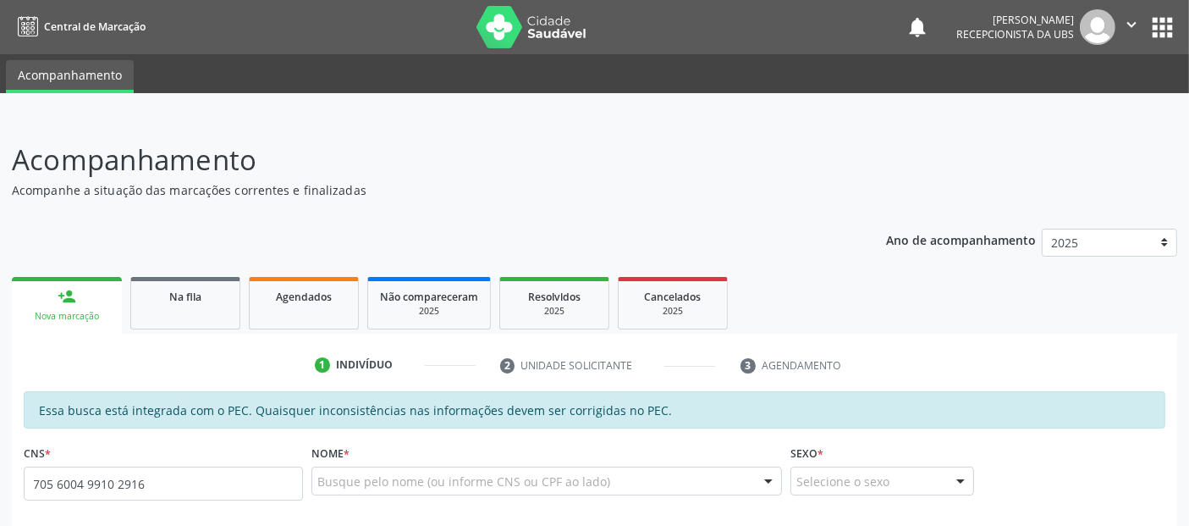
type input "705 6004 9910 2916"
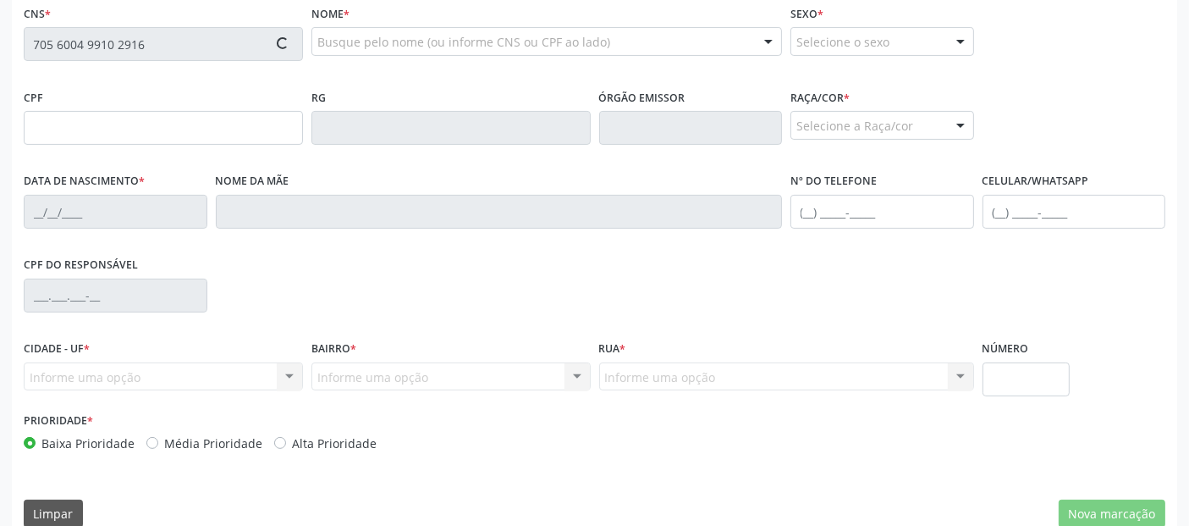
type input "700.921.924-91"
type input "12[DATE]"
type input "[PERSON_NAME]"
type input "[PHONE_NUMBER]"
type input "1073"
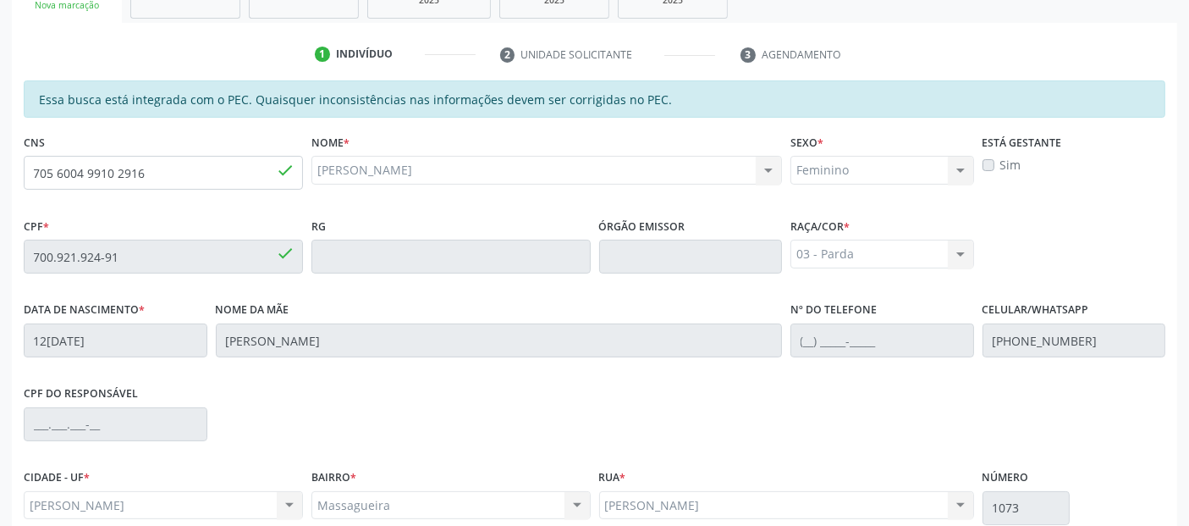
scroll to position [462, 0]
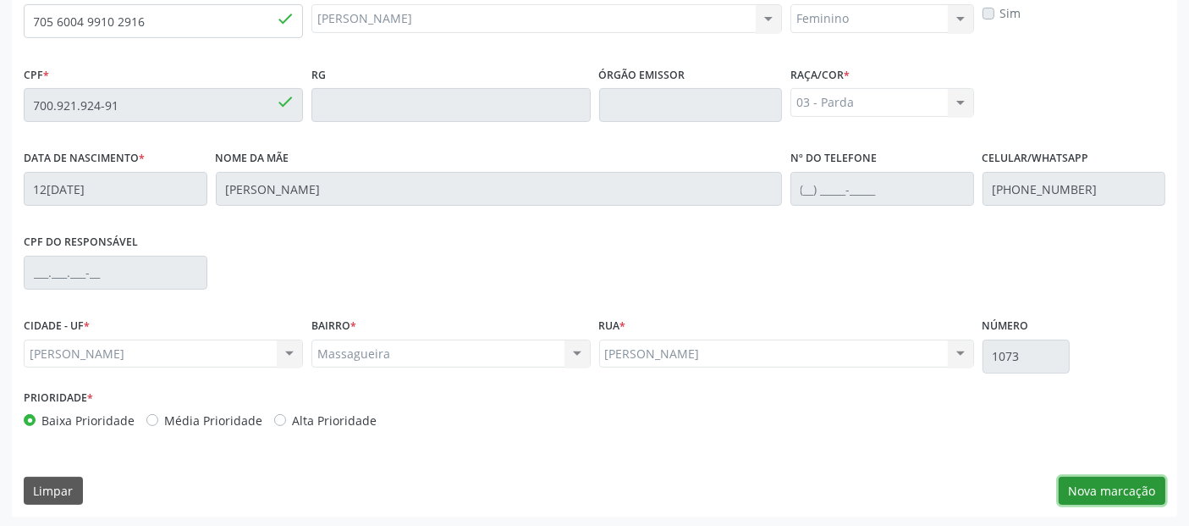
click at [1101, 487] on button "Nova marcação" at bounding box center [1112, 490] width 107 height 29
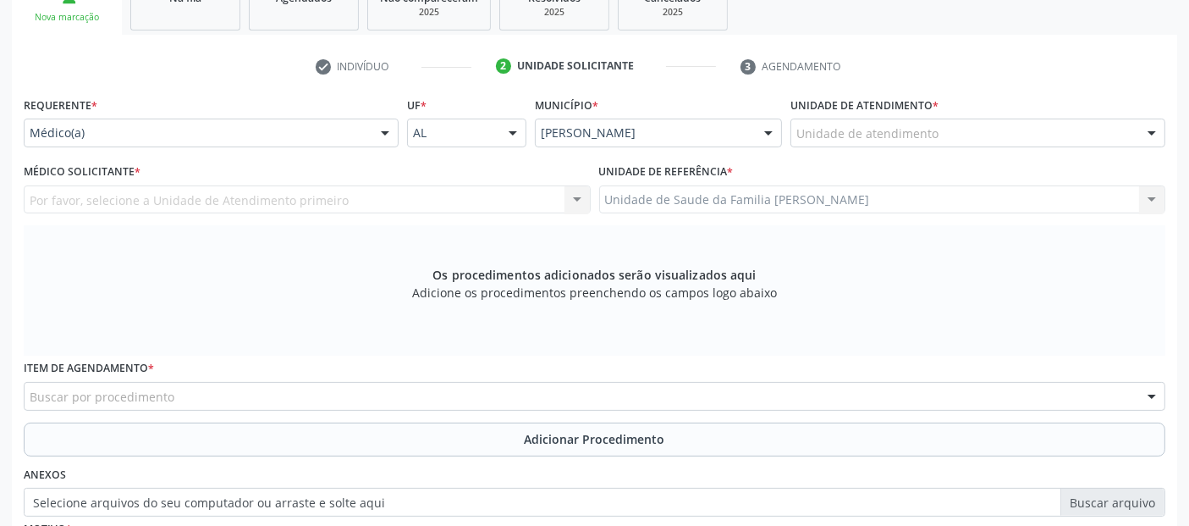
scroll to position [274, 0]
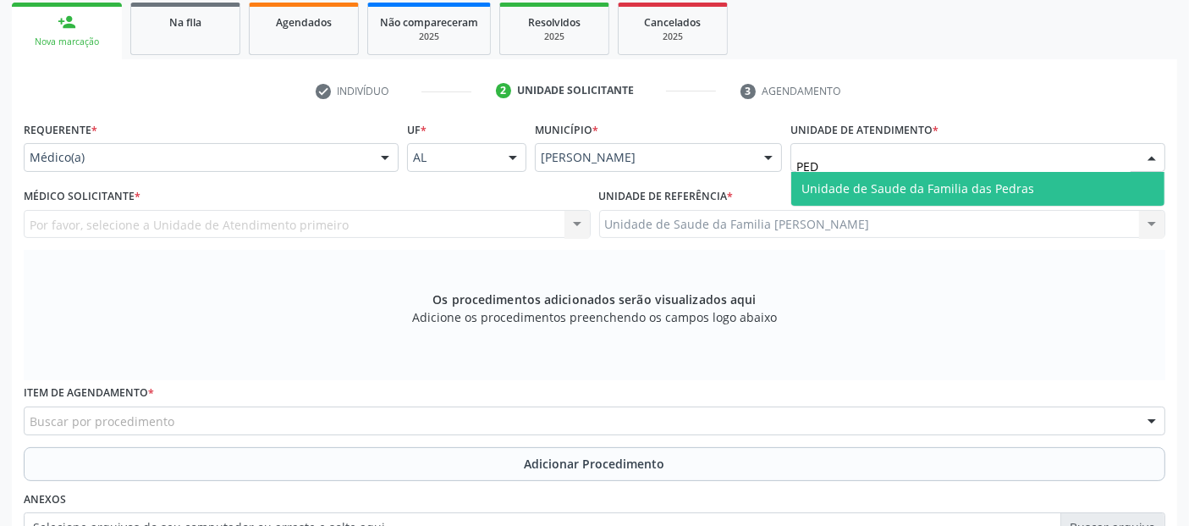
type input "PEDR"
click at [885, 192] on span "Unidade de Saude da Familia das Pedras" at bounding box center [917, 188] width 233 height 16
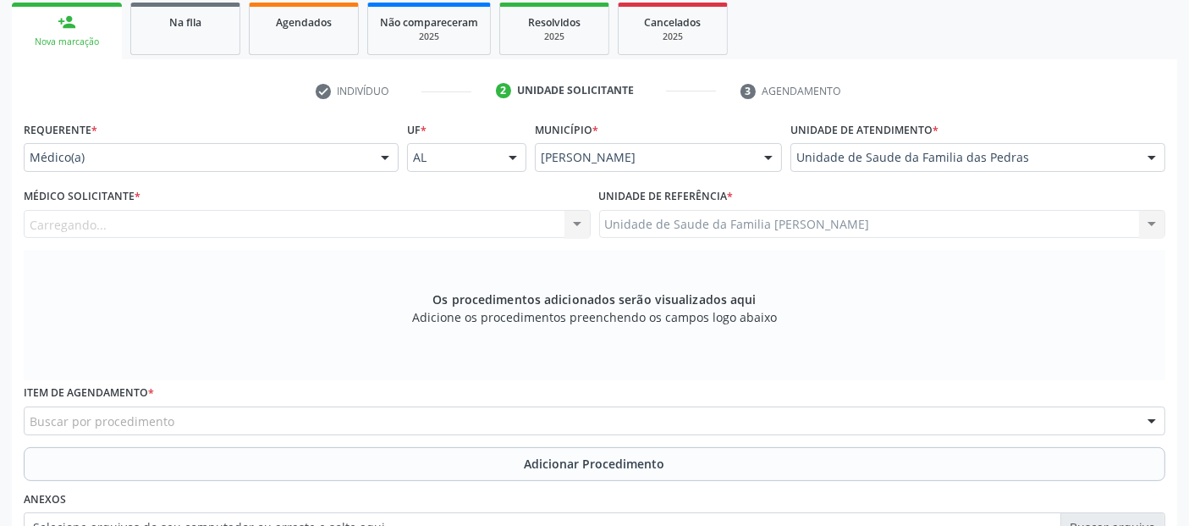
click at [266, 226] on div "Carregando..." at bounding box center [307, 224] width 567 height 29
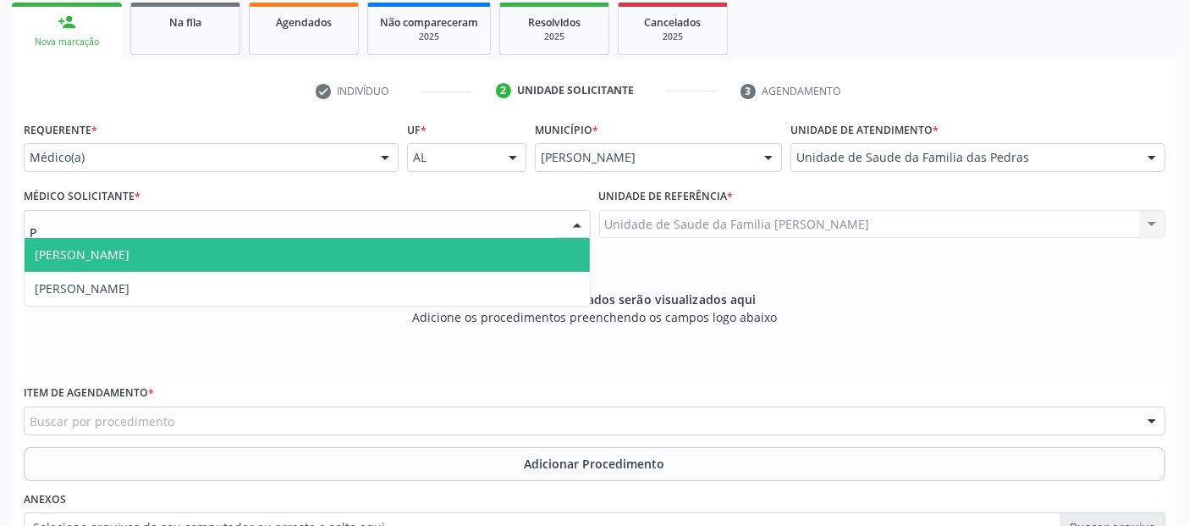
type input "PE"
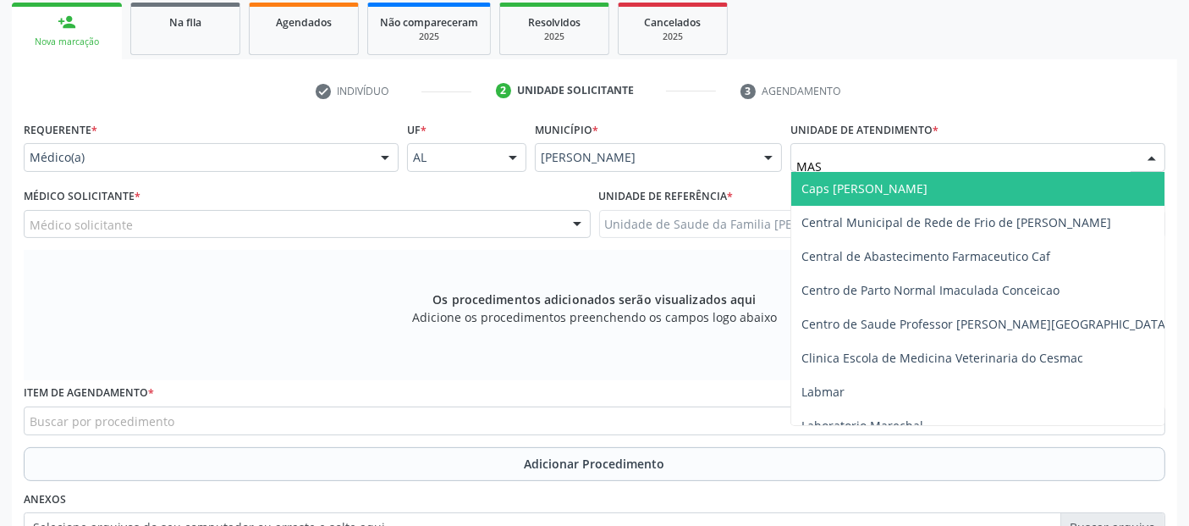
type input "MASS"
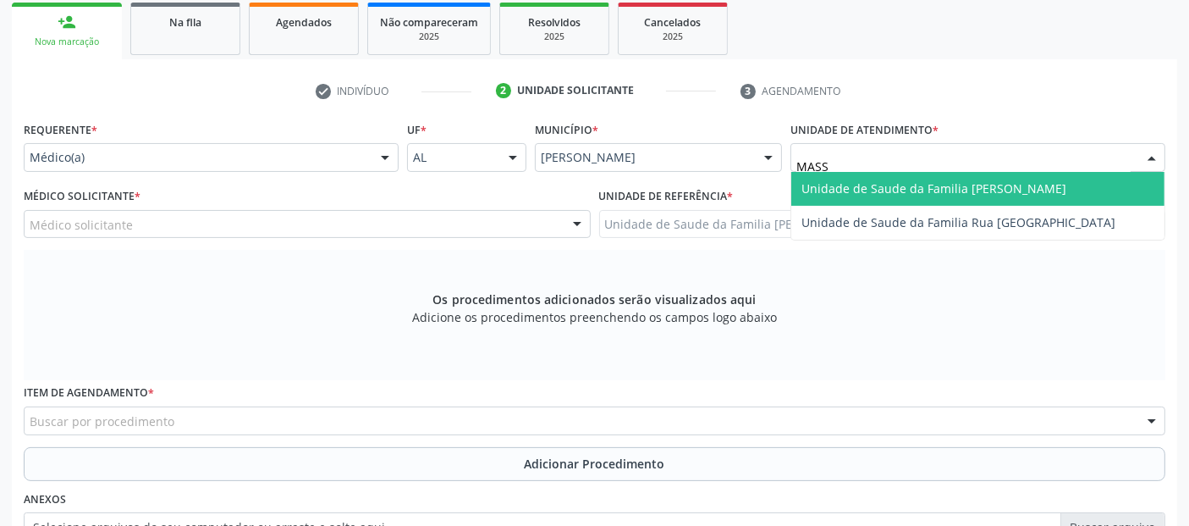
click at [846, 195] on span "Unidade de Saude da Familia [PERSON_NAME]" at bounding box center [977, 189] width 373 height 34
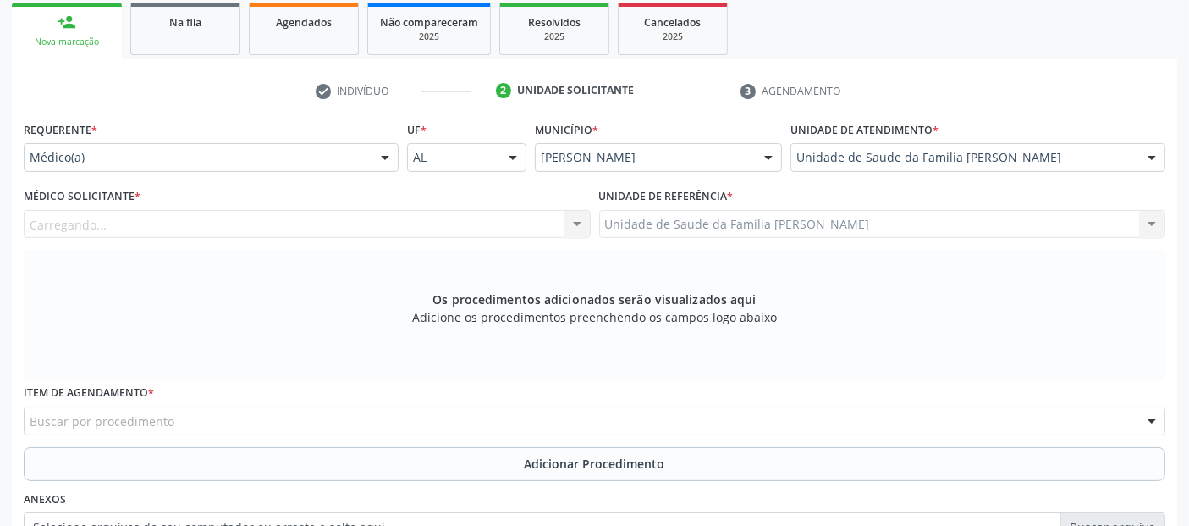
click at [458, 226] on div "Carregando... [PERSON_NAME] de [PERSON_NAME] [PERSON_NAME] das [PERSON_NAME] de…" at bounding box center [307, 224] width 567 height 29
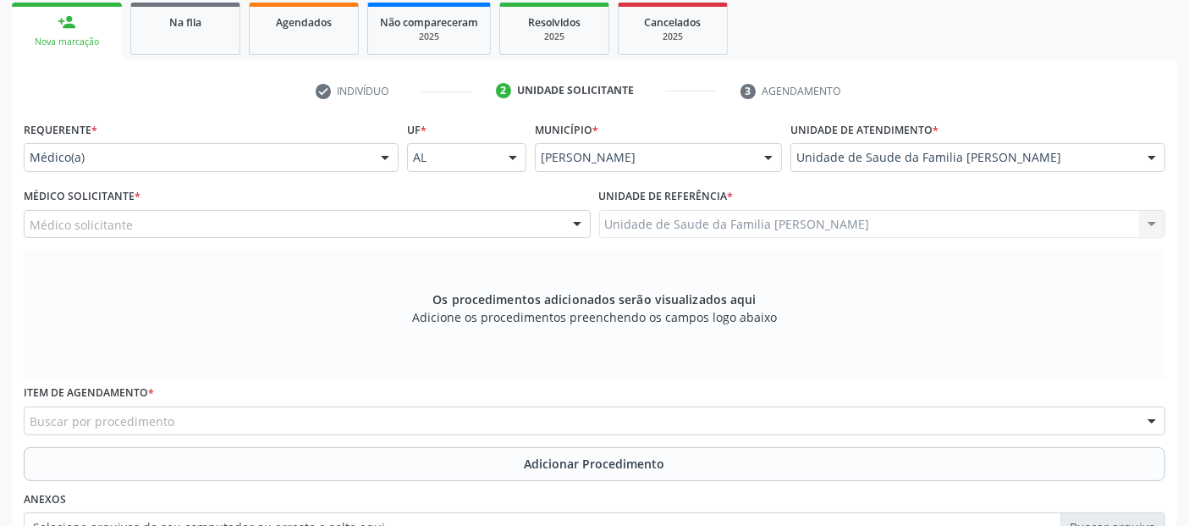
click at [458, 226] on div "Médico solicitante" at bounding box center [307, 224] width 567 height 29
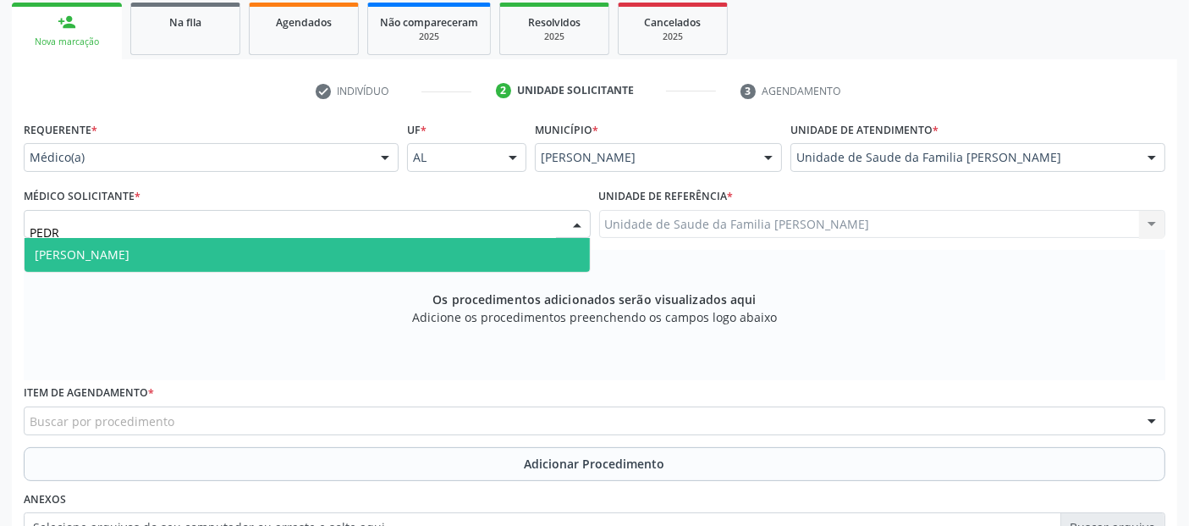
type input "[PERSON_NAME]"
click at [397, 252] on span "[PERSON_NAME]" at bounding box center [307, 255] width 565 height 34
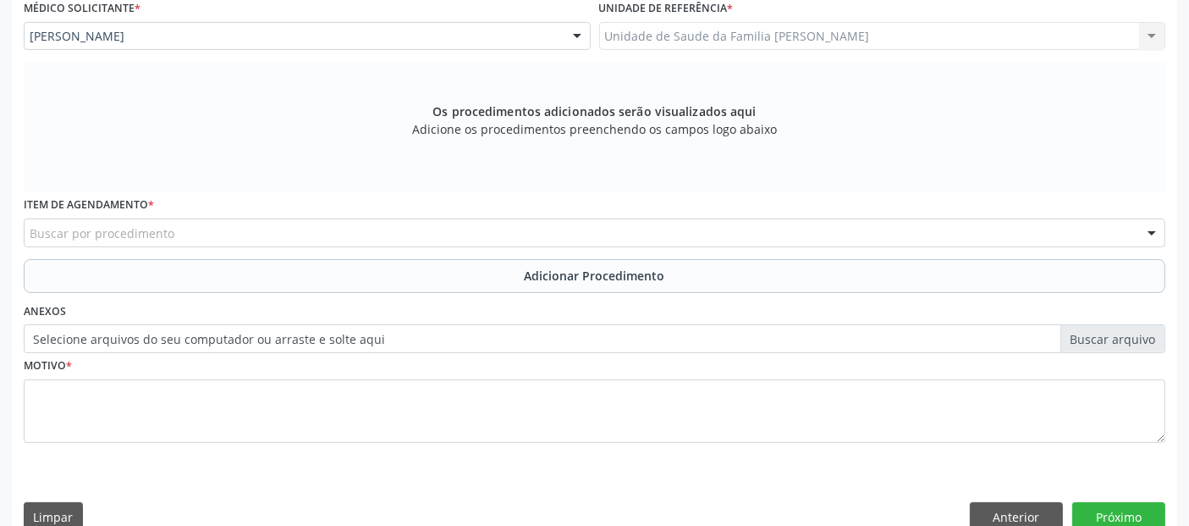
scroll to position [469, 0]
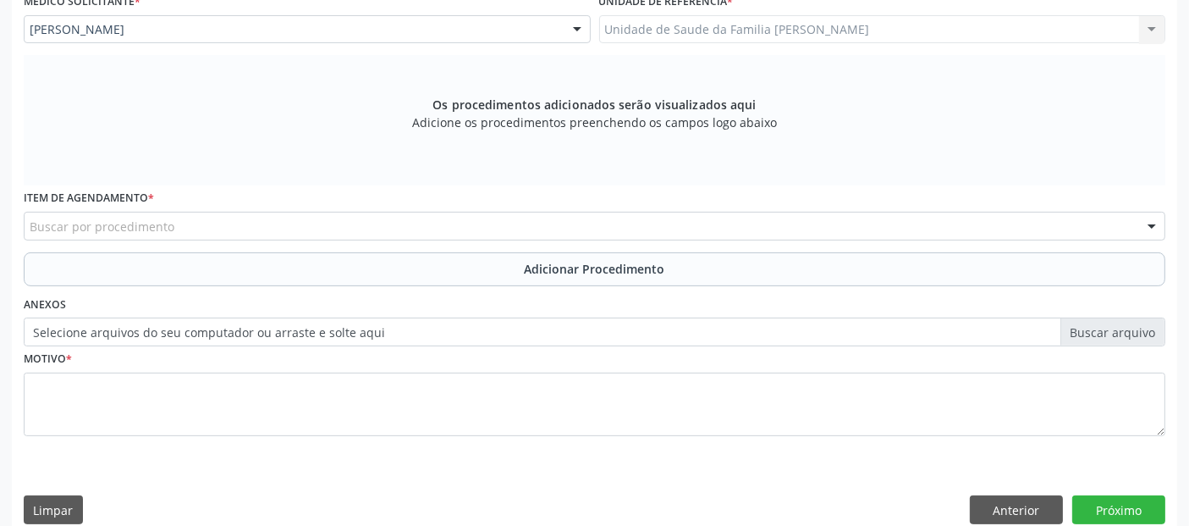
click at [1003, 235] on div "Buscar por procedimento" at bounding box center [595, 226] width 1142 height 29
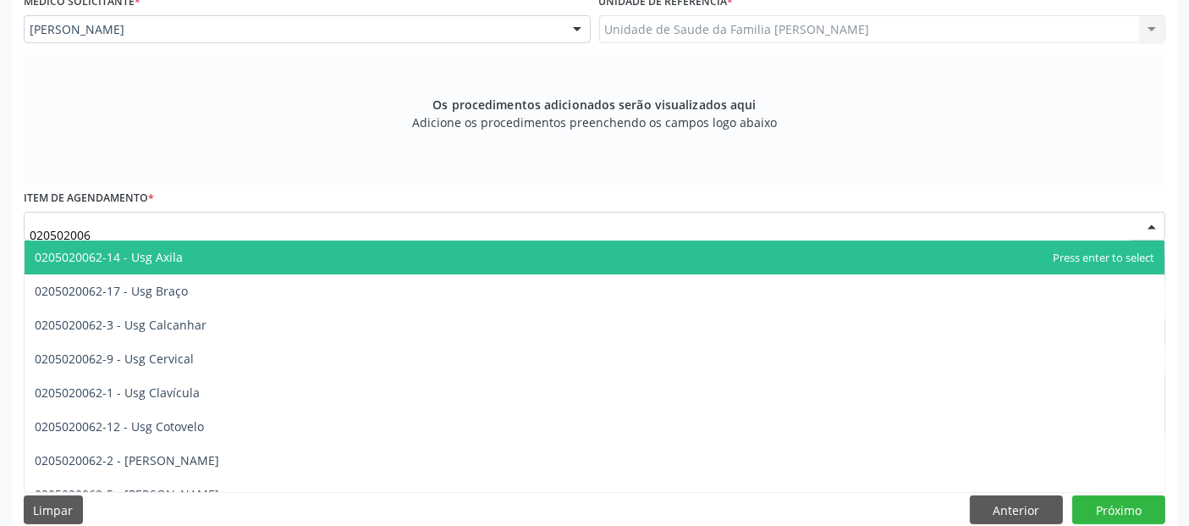
type input "0205020062"
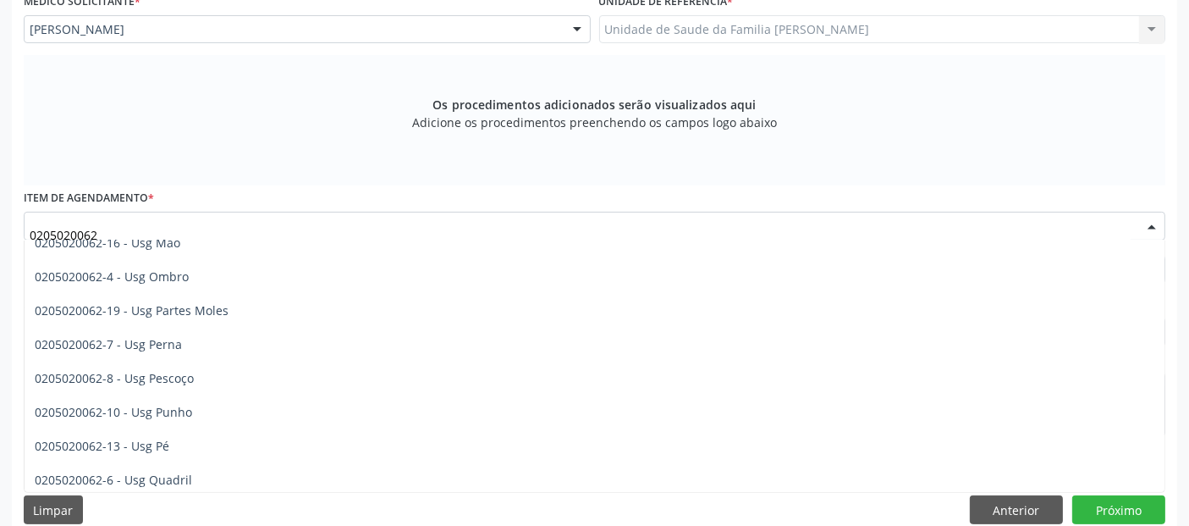
scroll to position [300, 0]
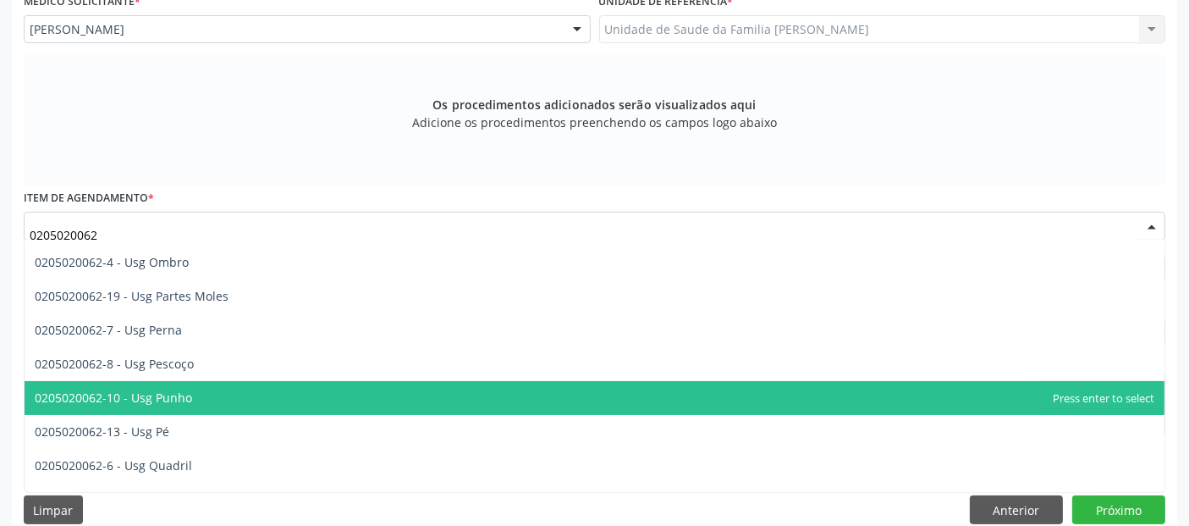
click at [225, 385] on span "0205020062-10 - Usg Punho" at bounding box center [595, 398] width 1140 height 34
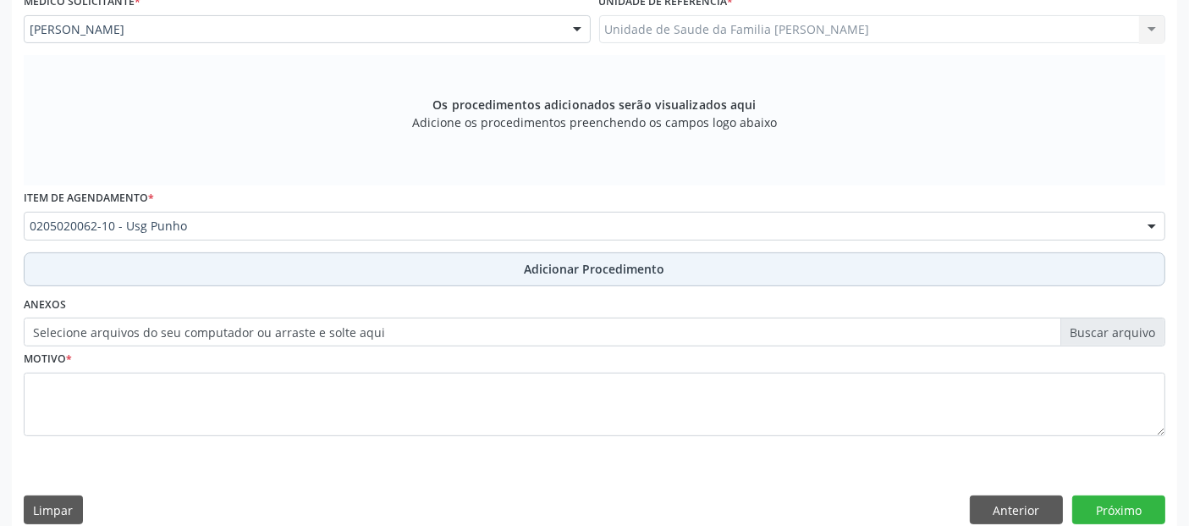
click at [438, 261] on button "Adicionar Procedimento" at bounding box center [595, 269] width 1142 height 34
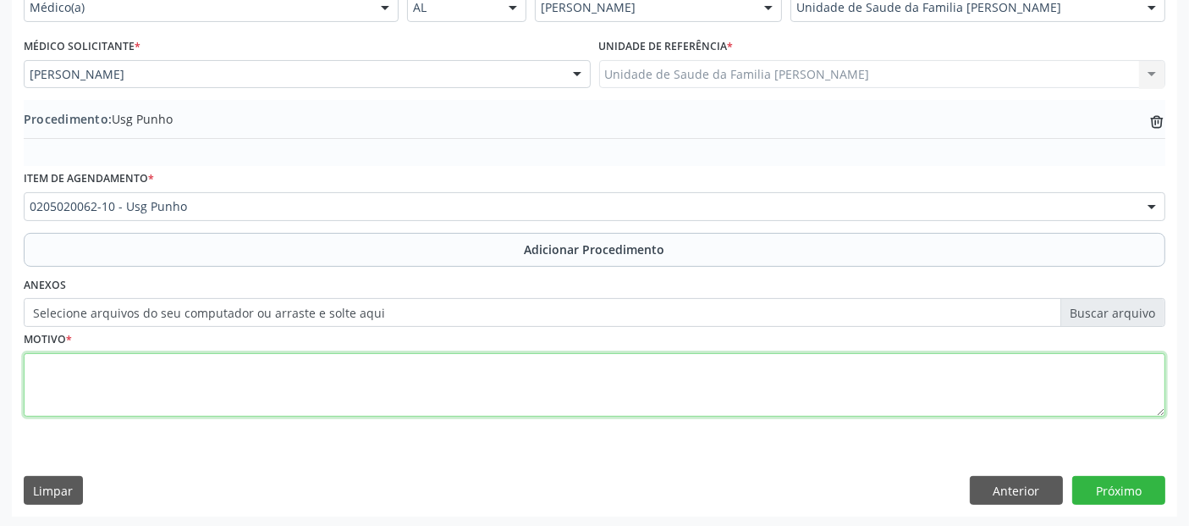
click at [334, 408] on textarea at bounding box center [595, 385] width 1142 height 64
click at [37, 365] on textarea "DOR E DIFICULDADE DE MOBILIZAÇÃO." at bounding box center [595, 385] width 1142 height 64
click at [35, 365] on textarea "DOR E DIFICULDADE DE MOBILIZAÇÃO." at bounding box center [595, 385] width 1142 height 64
click at [542, 385] on textarea "PUNHO E MÃO-DOR E DIFICULDADE DE MOBILIZAÇÃO." at bounding box center [595, 385] width 1142 height 64
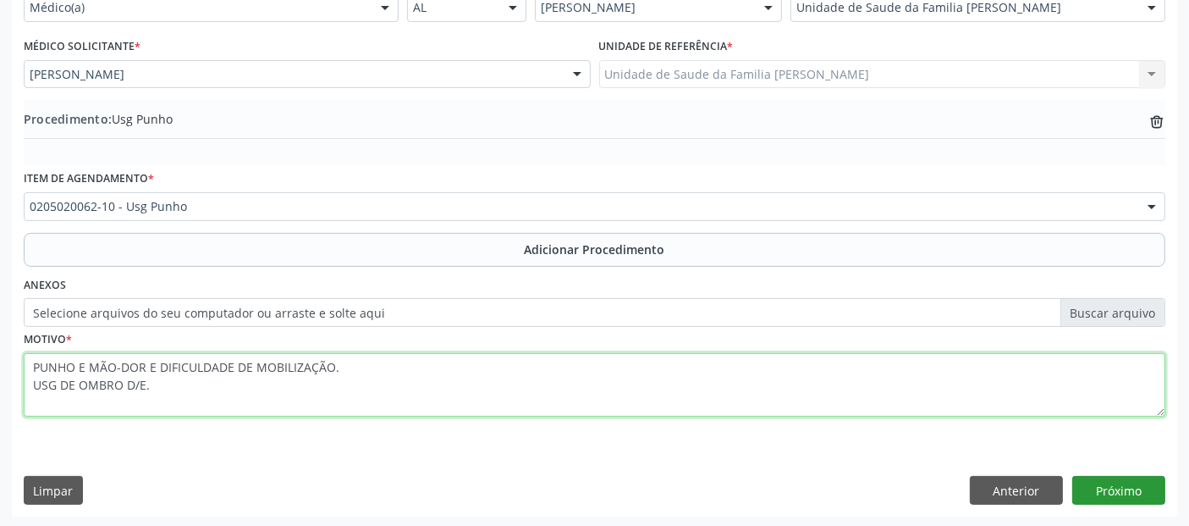
type textarea "PUNHO E MÃO-DOR E DIFICULDADE DE MOBILIZAÇÃO. USG DE OMBRO D/E."
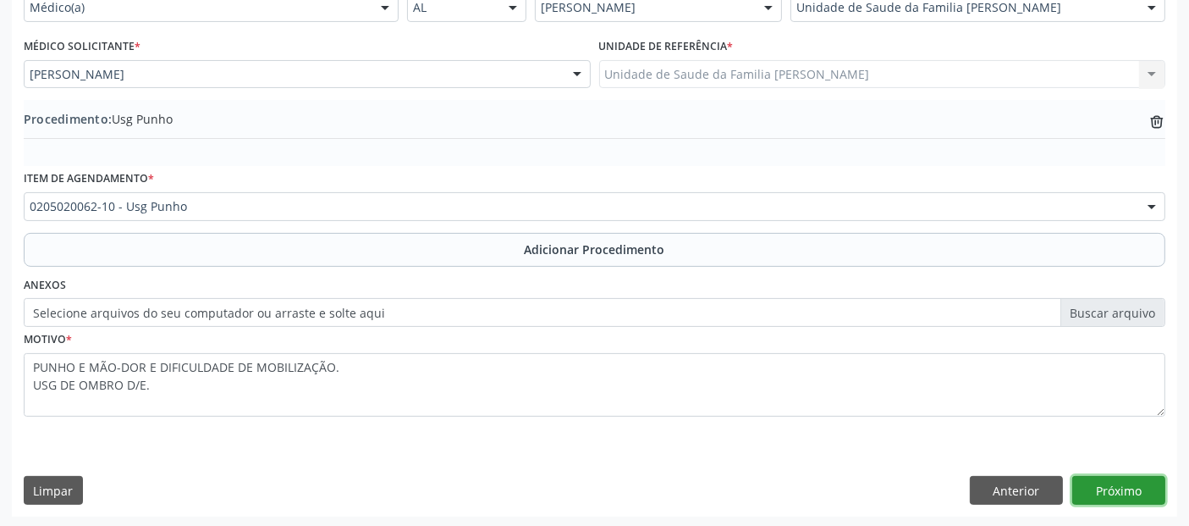
click at [1136, 489] on button "Próximo" at bounding box center [1118, 490] width 93 height 29
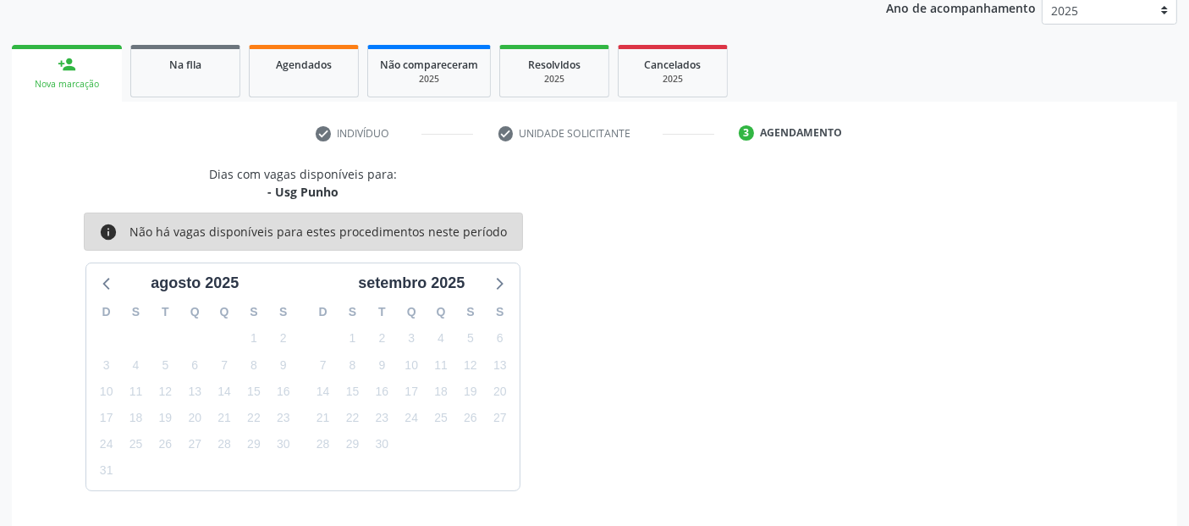
scroll to position [282, 0]
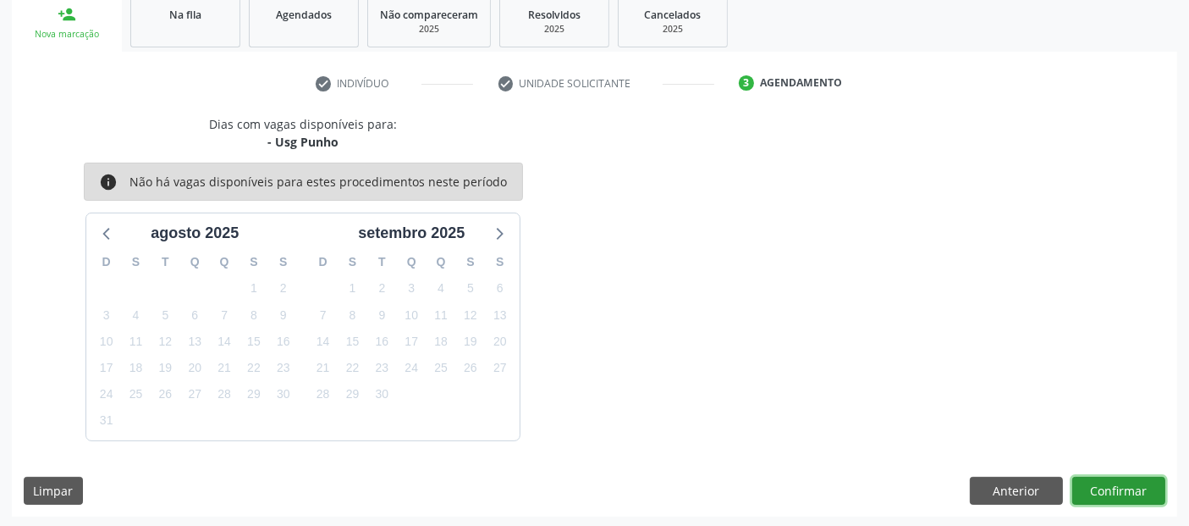
click at [1136, 489] on button "Confirmar" at bounding box center [1118, 490] width 93 height 29
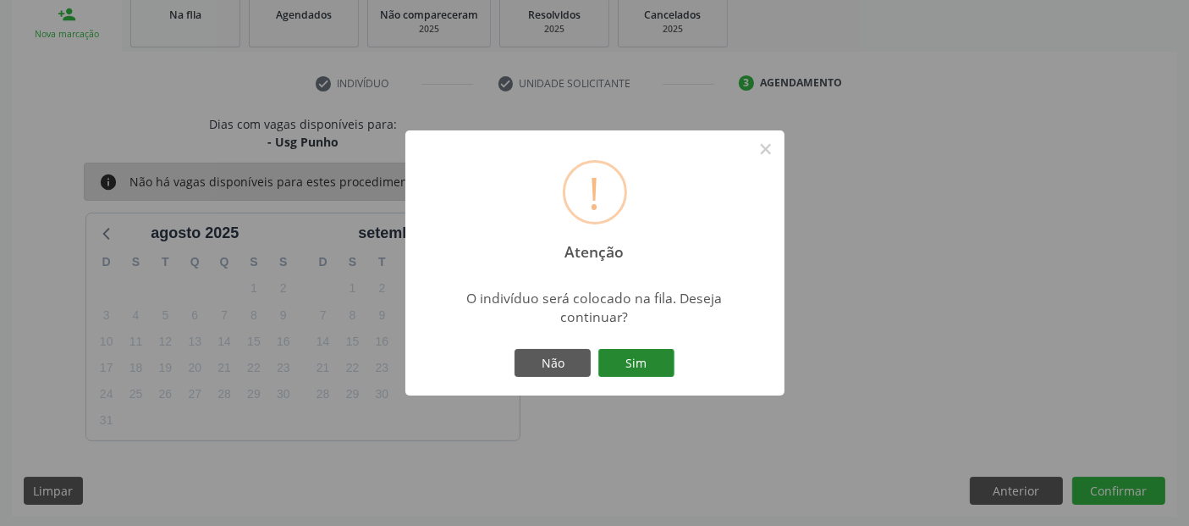
click at [655, 357] on button "Sim" at bounding box center [636, 363] width 76 height 29
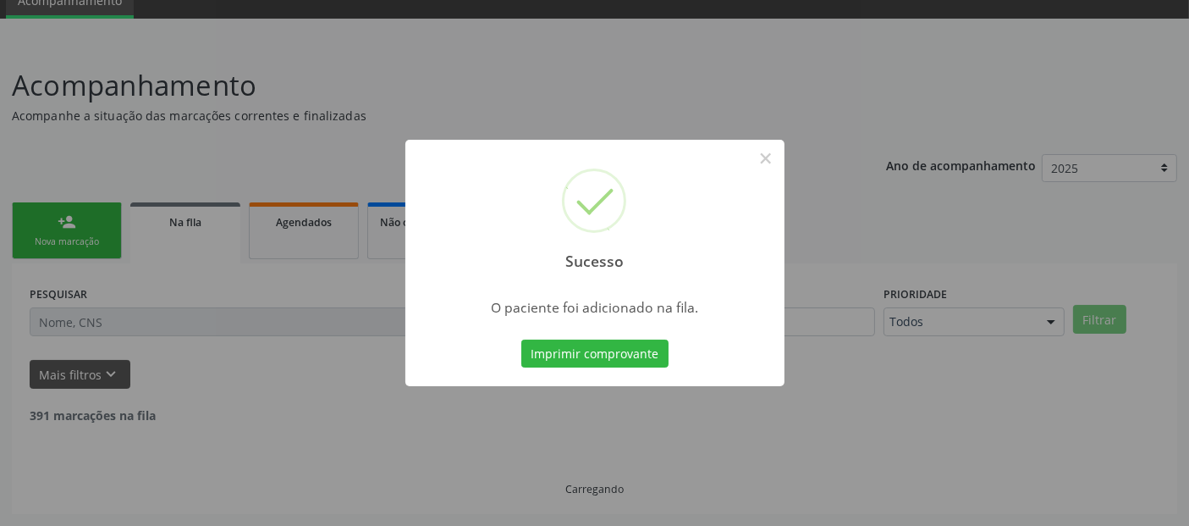
scroll to position [55, 0]
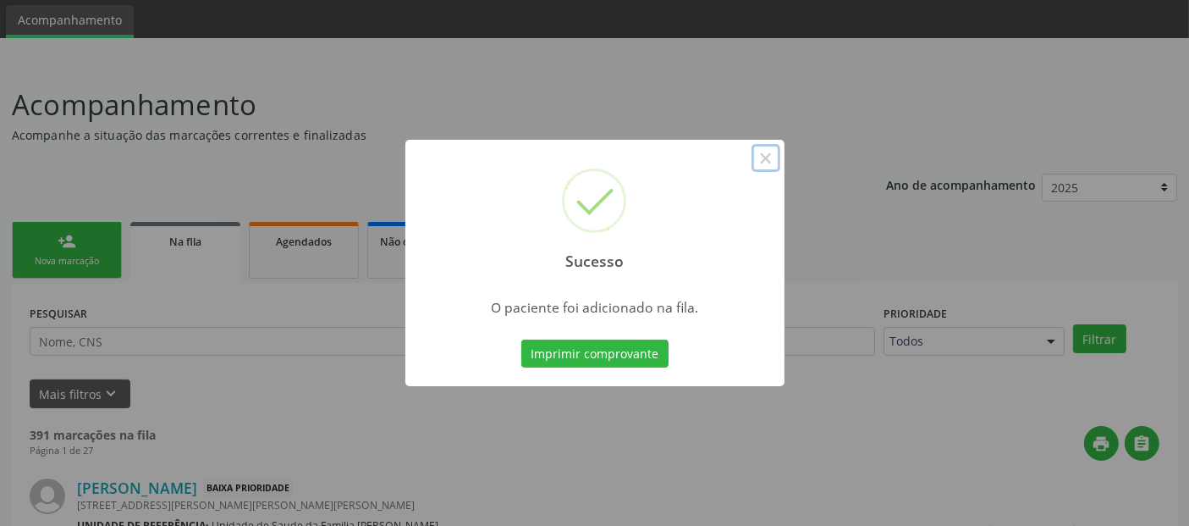
click at [771, 153] on button "×" at bounding box center [766, 158] width 29 height 29
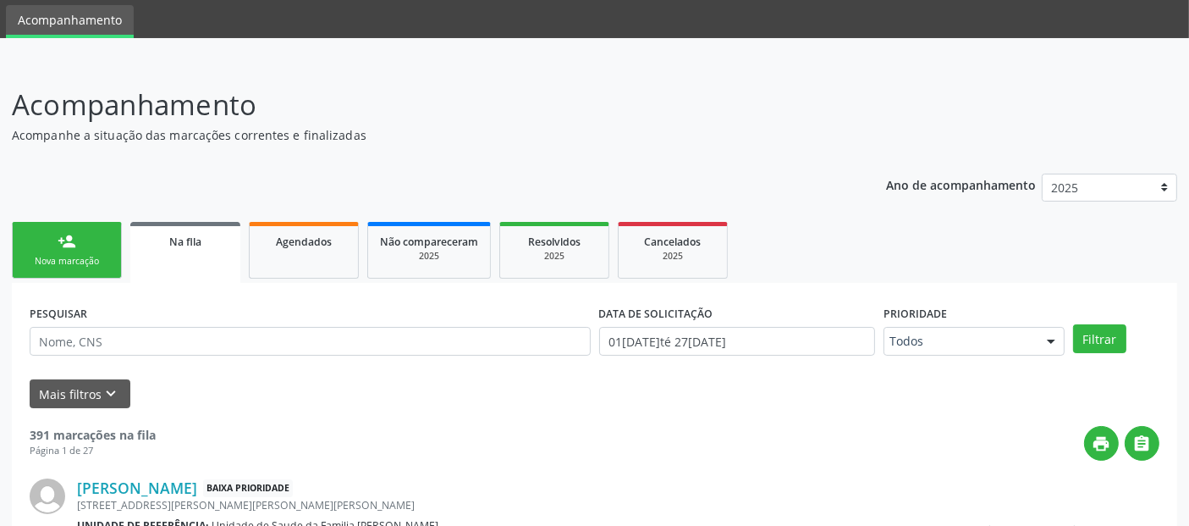
click at [67, 232] on div "person_add" at bounding box center [67, 241] width 19 height 19
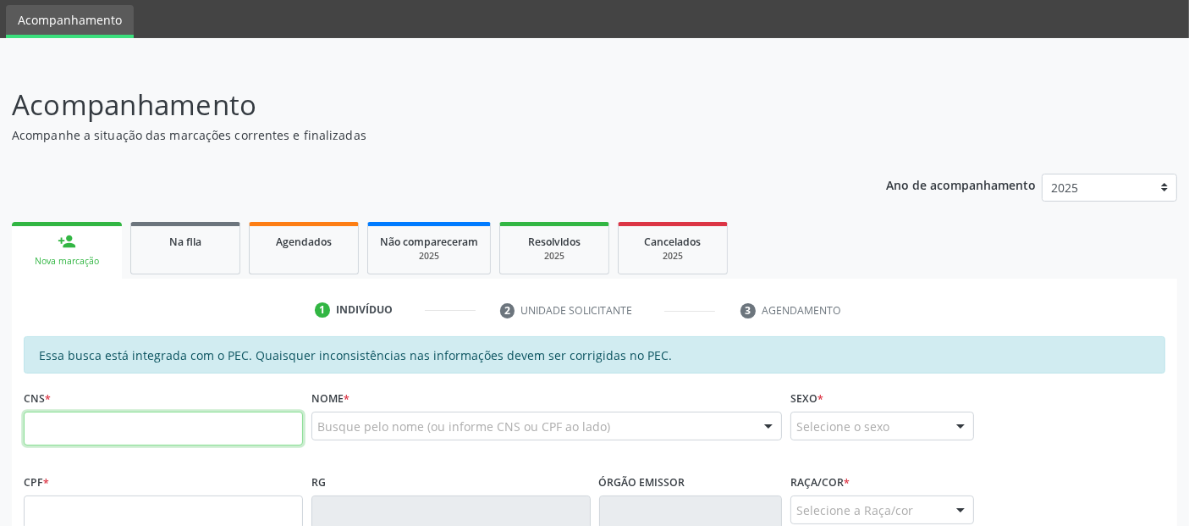
click at [102, 411] on input "text" at bounding box center [163, 428] width 279 height 34
paste input "700 4014 2205 1049"
type input "700 4014 2205 1049"
type input "033.342.258-95"
type input "05/[DATE]"
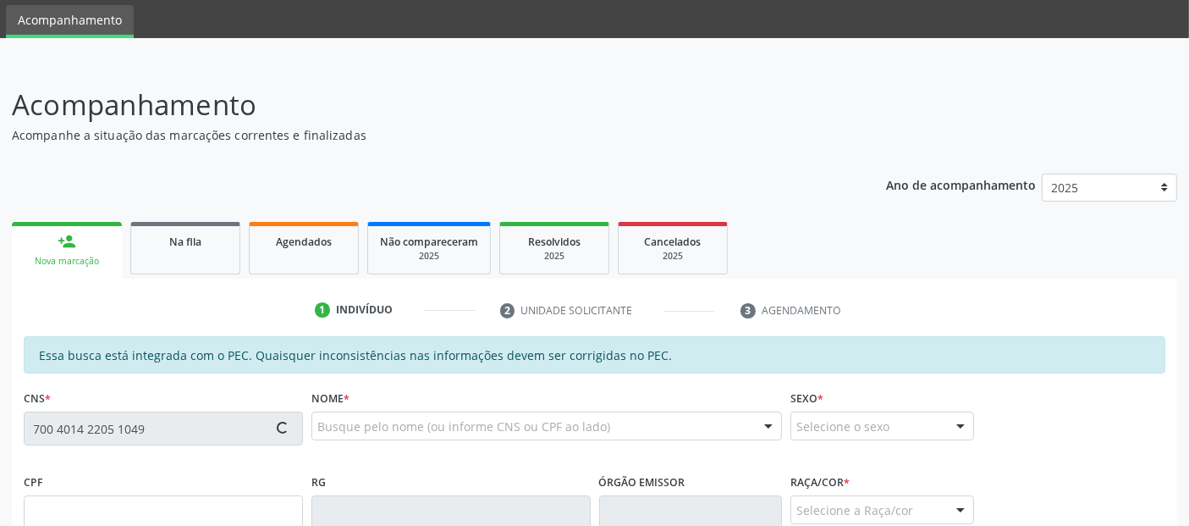
type input "[PERSON_NAME]"
type input "(82) 98885-7215"
type input "S/N"
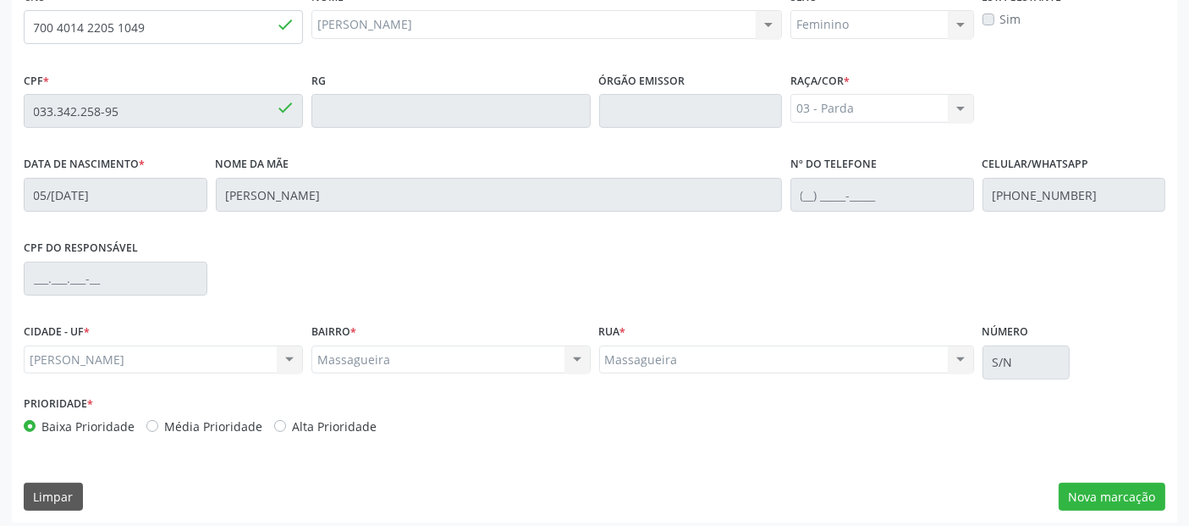
scroll to position [462, 0]
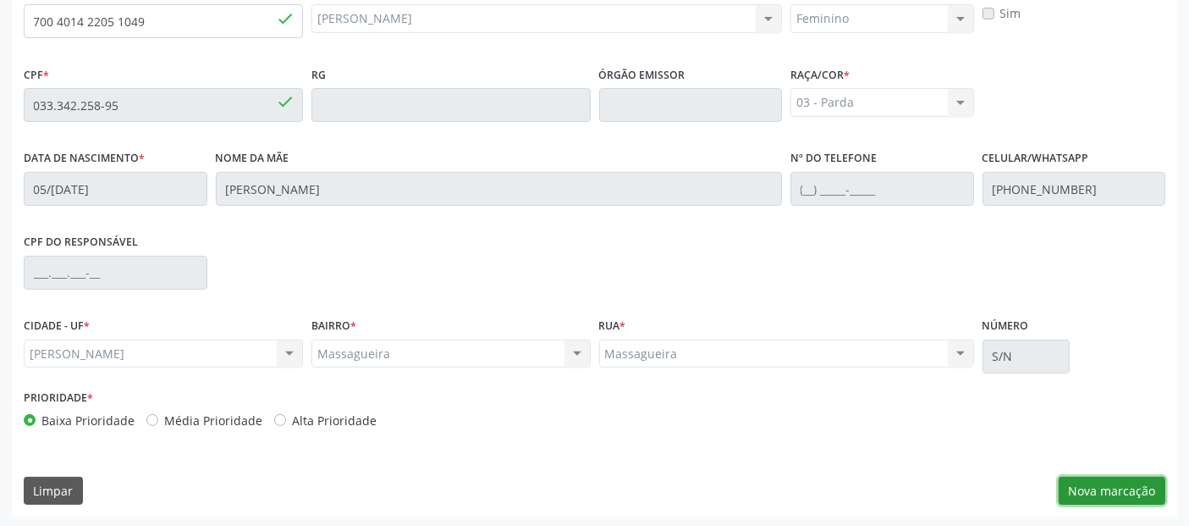
click at [1112, 484] on button "Nova marcação" at bounding box center [1112, 490] width 107 height 29
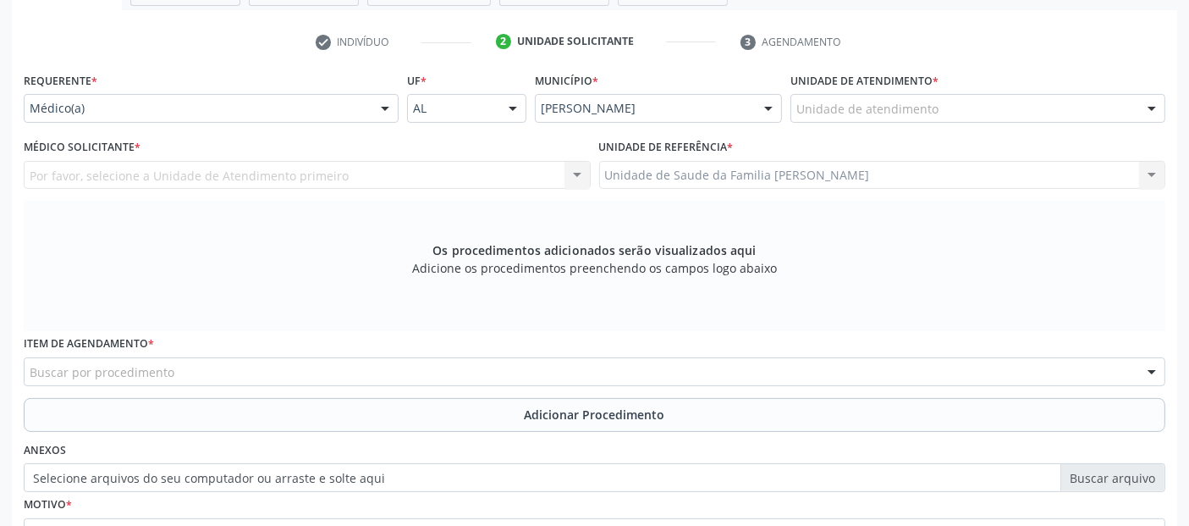
scroll to position [311, 0]
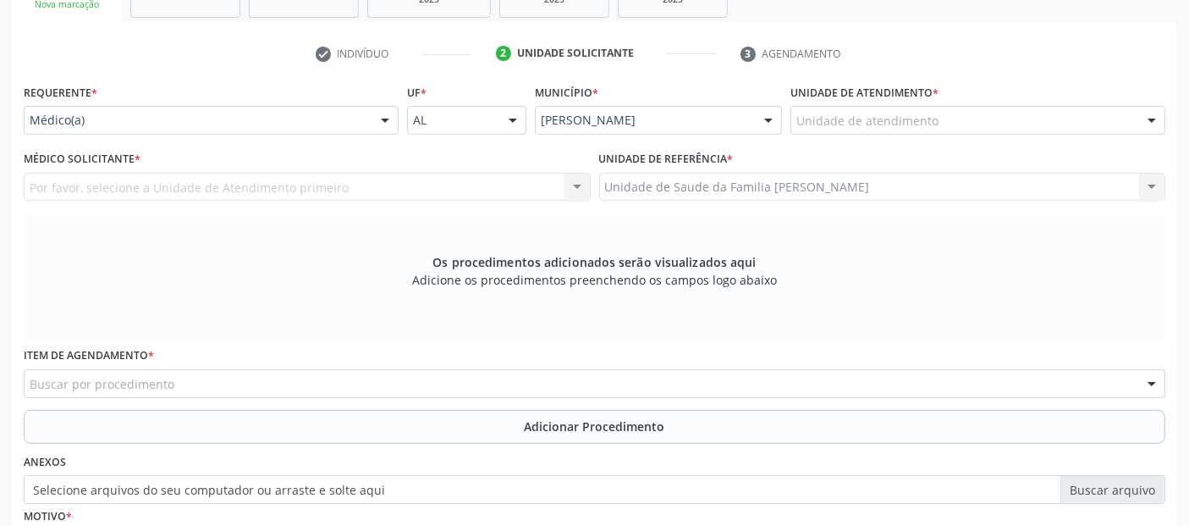
click at [926, 129] on div "Unidade de atendimento" at bounding box center [977, 120] width 375 height 29
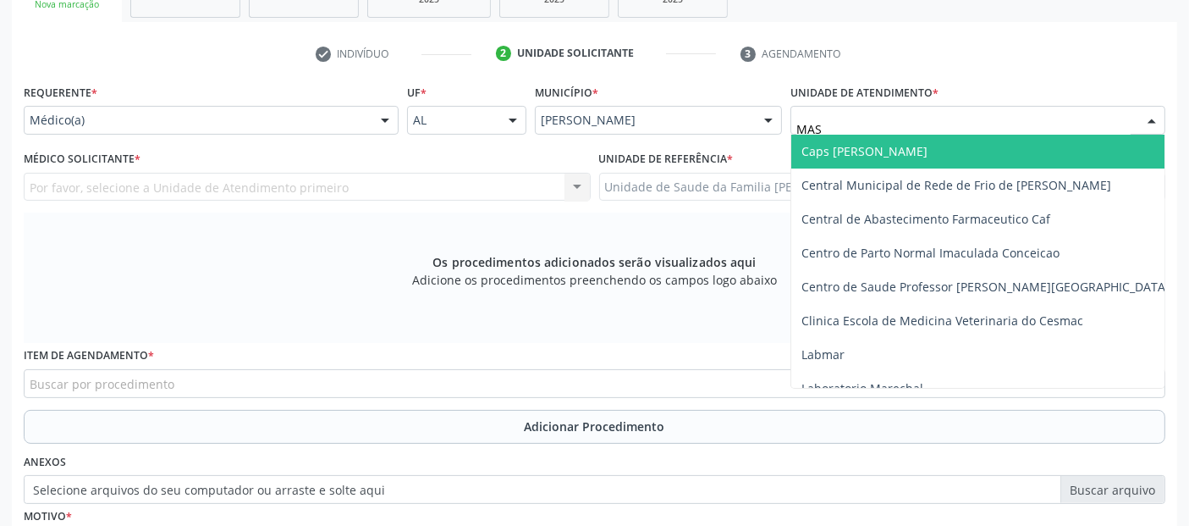
type input "MASS"
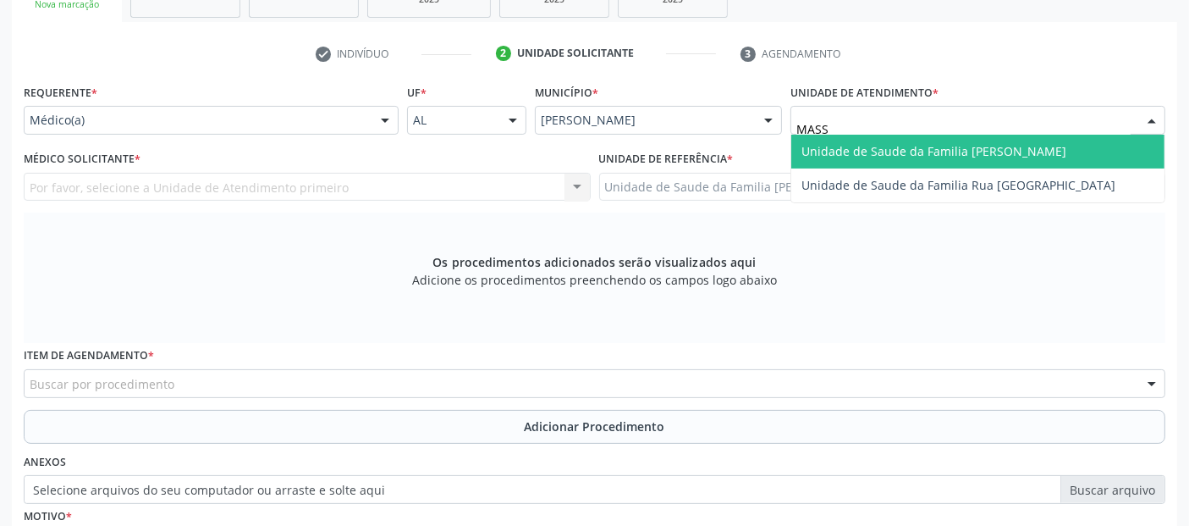
click at [895, 151] on span "Unidade de Saude da Familia [PERSON_NAME]" at bounding box center [933, 151] width 265 height 16
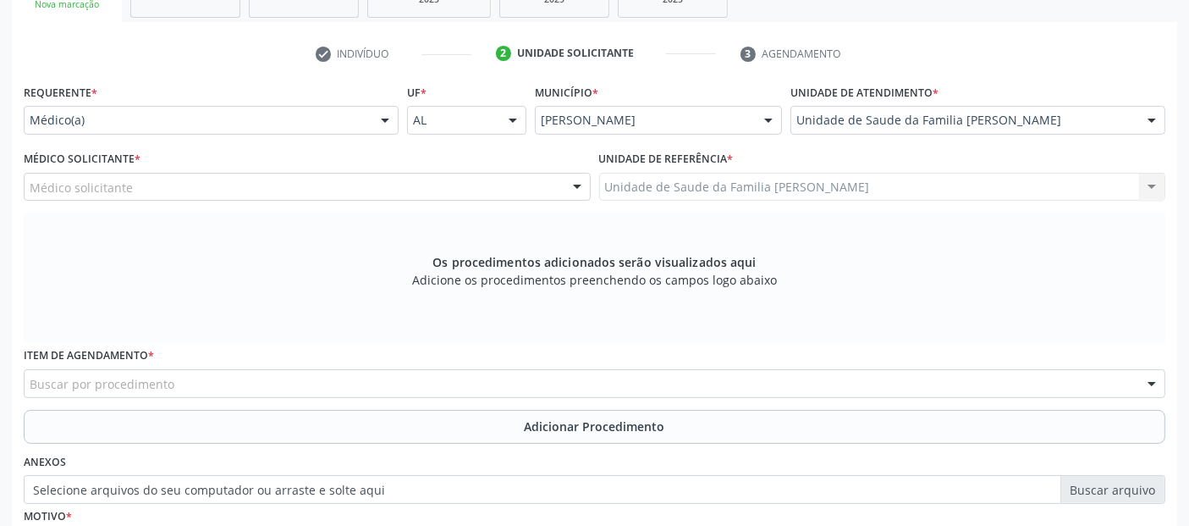
click at [314, 183] on div "Médico solicitante" at bounding box center [307, 187] width 567 height 29
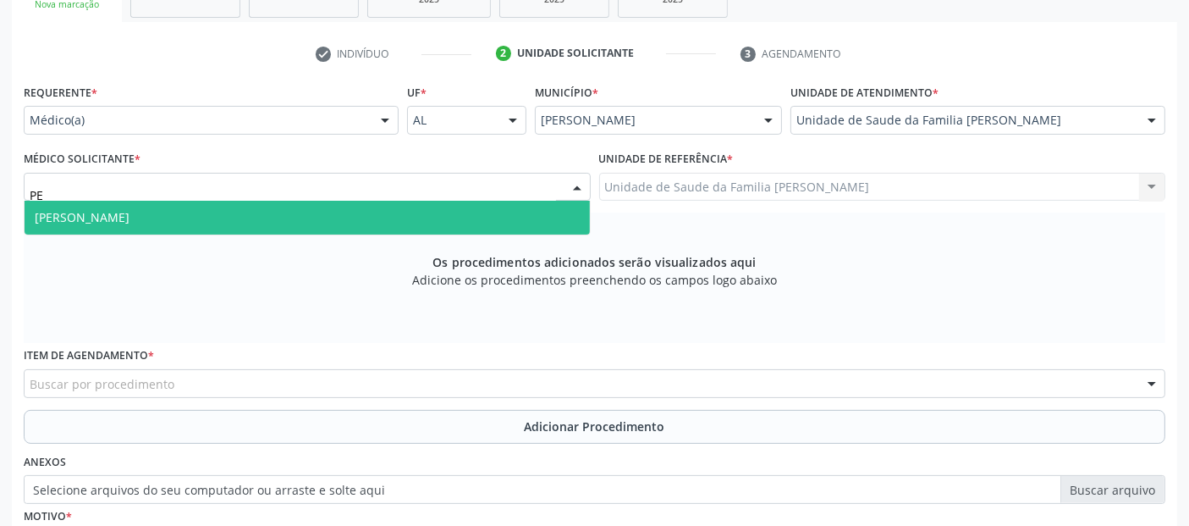
type input "P"
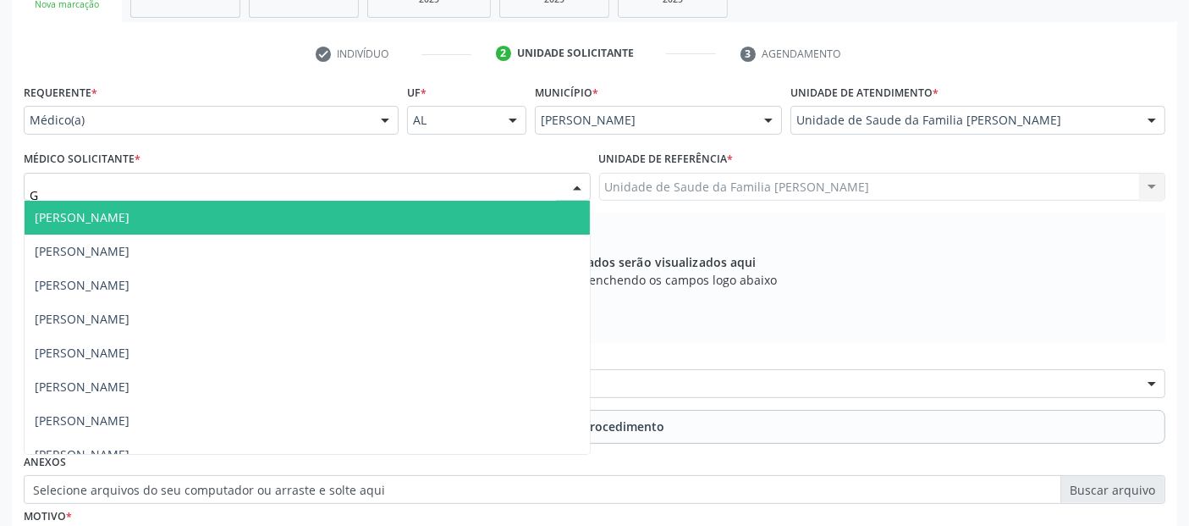
type input "GO"
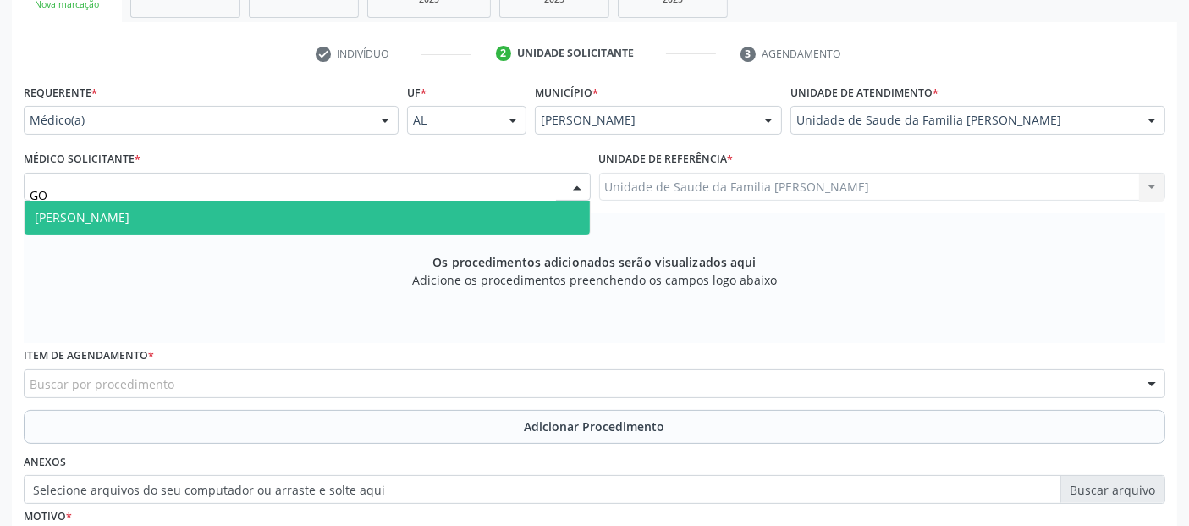
click at [395, 218] on span "Maria Goreth da Silva Oliveira" at bounding box center [307, 218] width 565 height 34
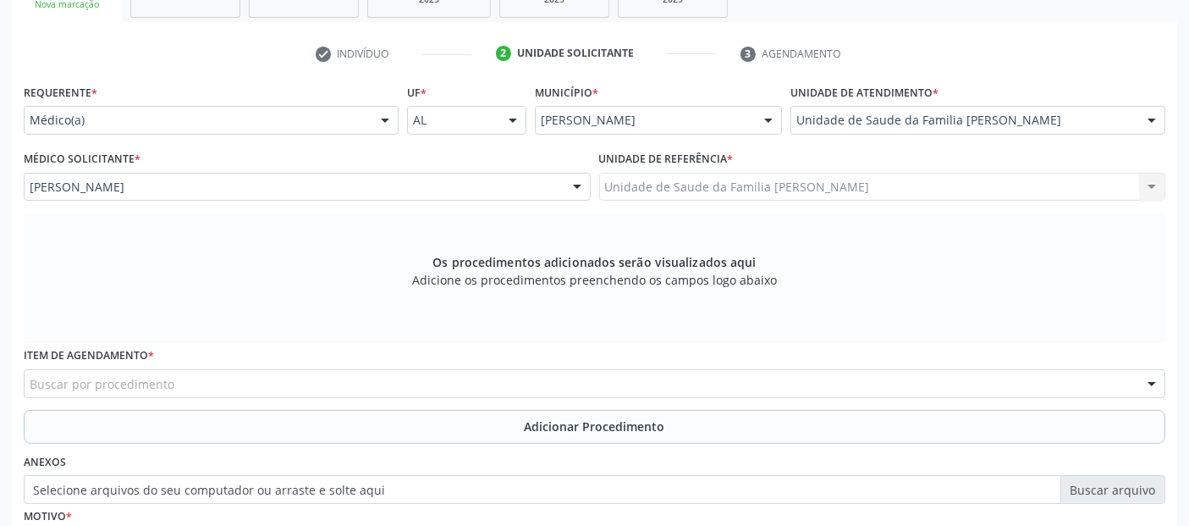
click at [237, 383] on div "Buscar por procedimento" at bounding box center [595, 383] width 1142 height 29
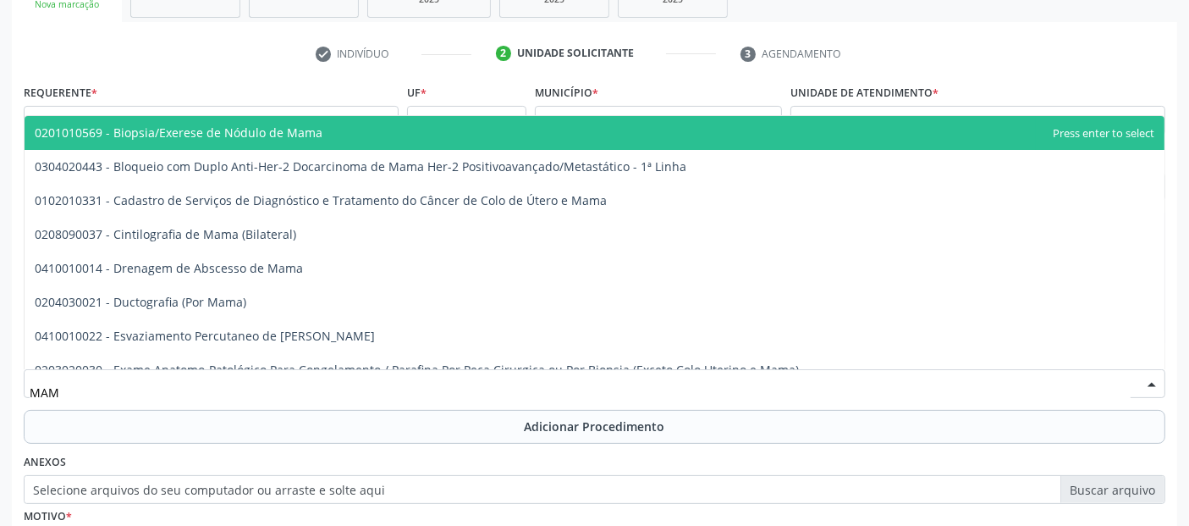
type input "MAMO"
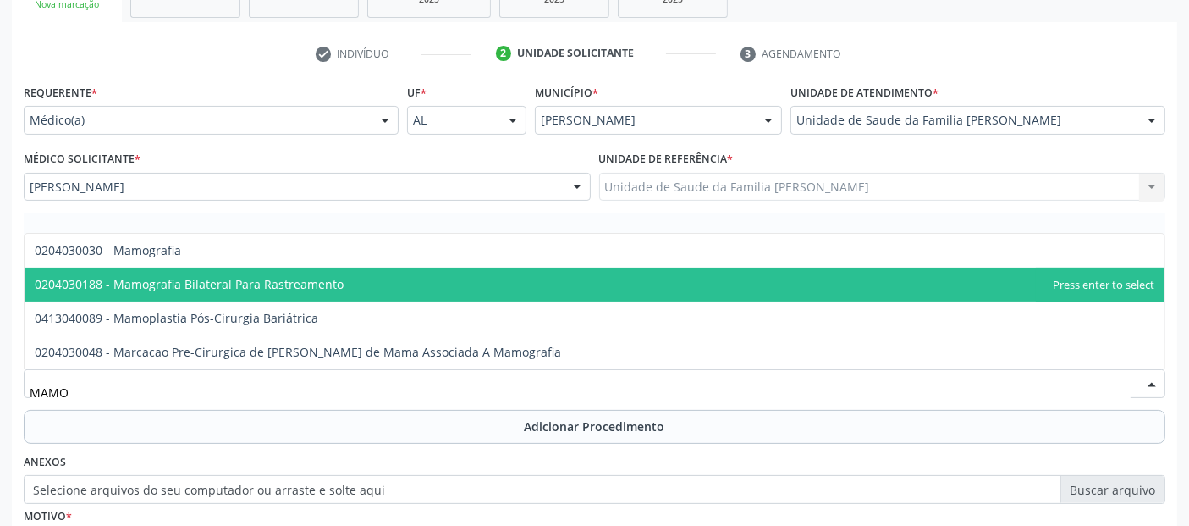
click at [206, 277] on span "0204030188 - Mamografia Bilateral Para Rastreamento" at bounding box center [189, 284] width 309 height 16
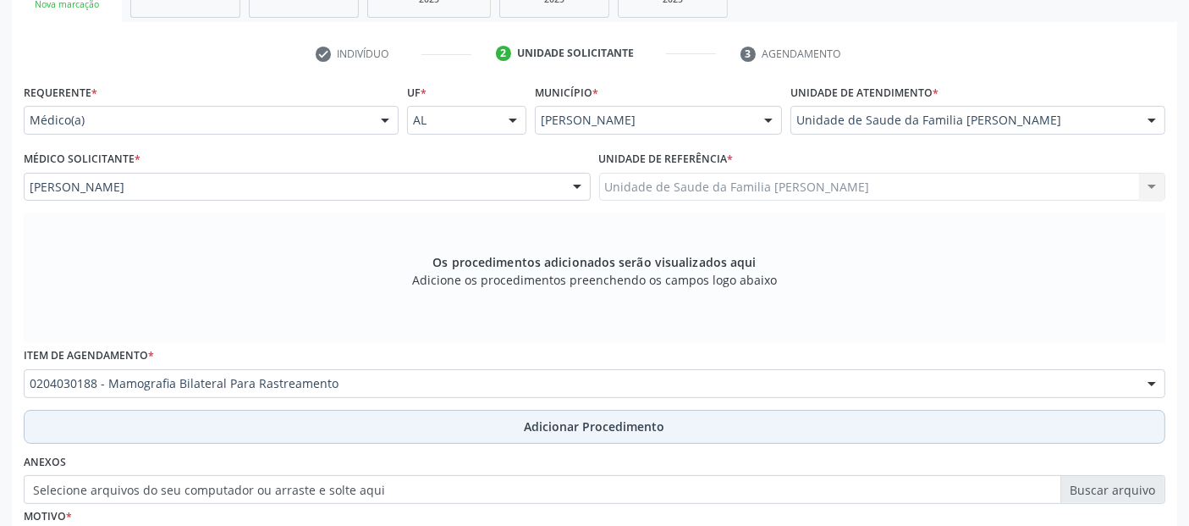
click at [292, 436] on button "Adicionar Procedimento" at bounding box center [595, 427] width 1142 height 34
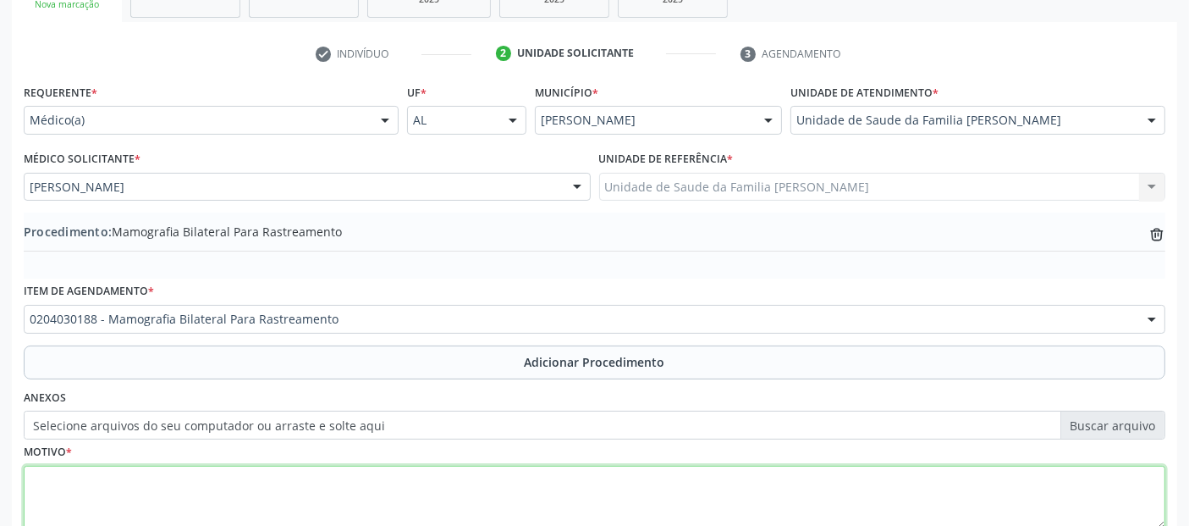
click at [276, 489] on textarea at bounding box center [595, 497] width 1142 height 64
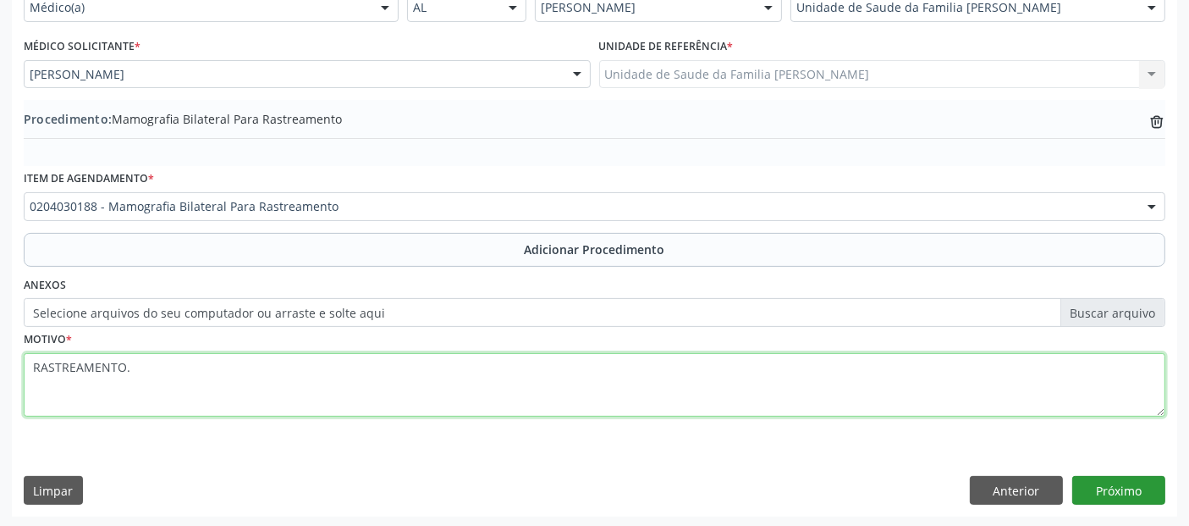
type textarea "RASTREAMENTO."
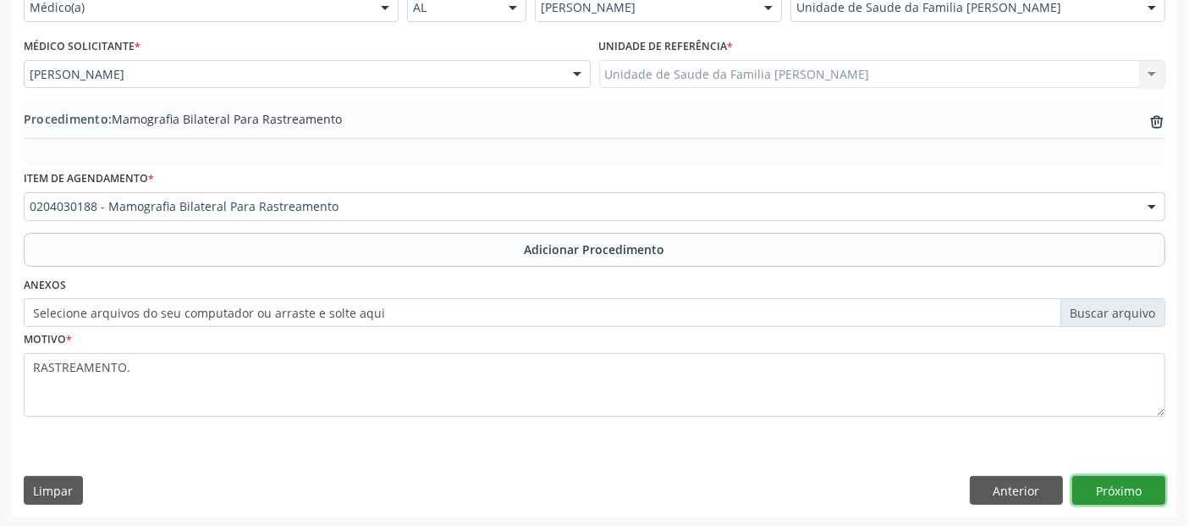
click at [1141, 493] on button "Próximo" at bounding box center [1118, 490] width 93 height 29
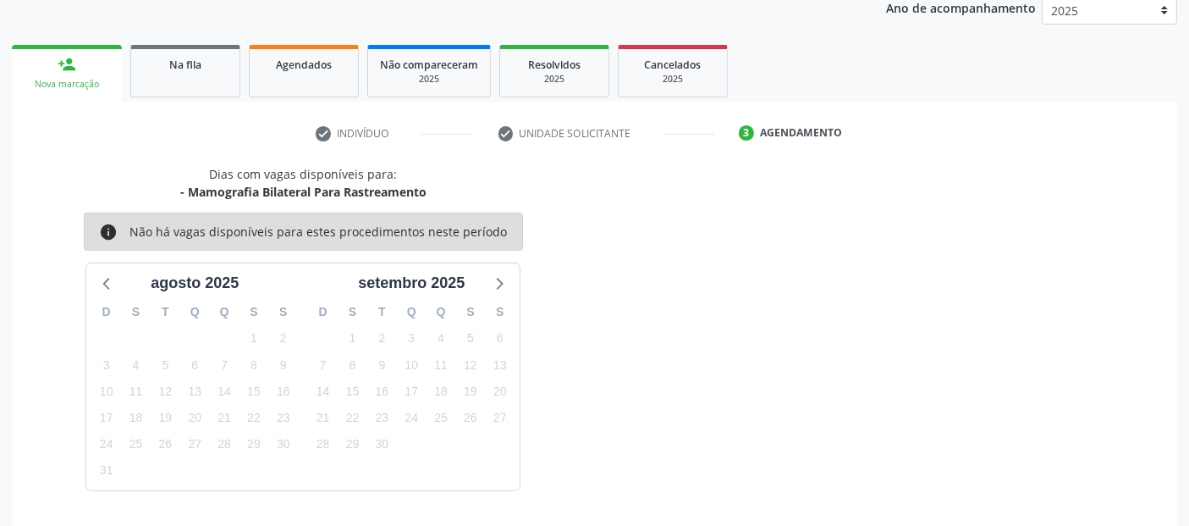
scroll to position [282, 0]
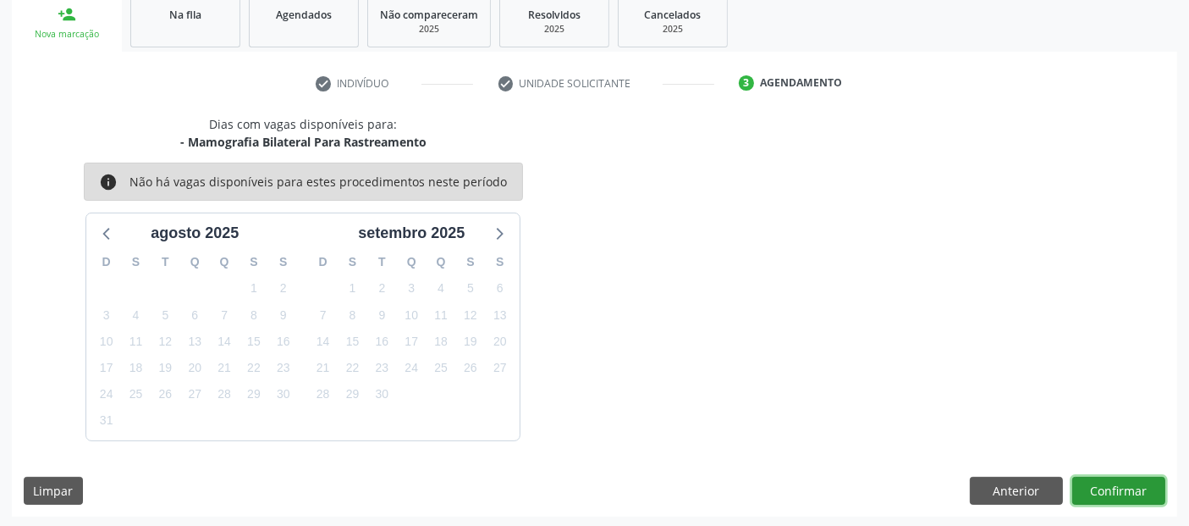
click at [1104, 487] on button "Confirmar" at bounding box center [1118, 490] width 93 height 29
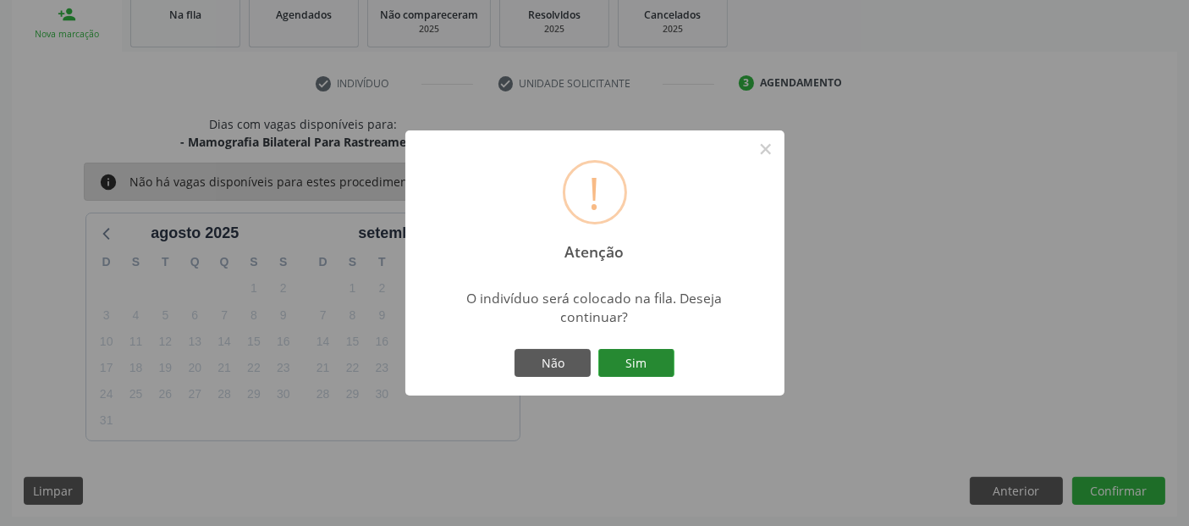
click at [632, 353] on button "Sim" at bounding box center [636, 363] width 76 height 29
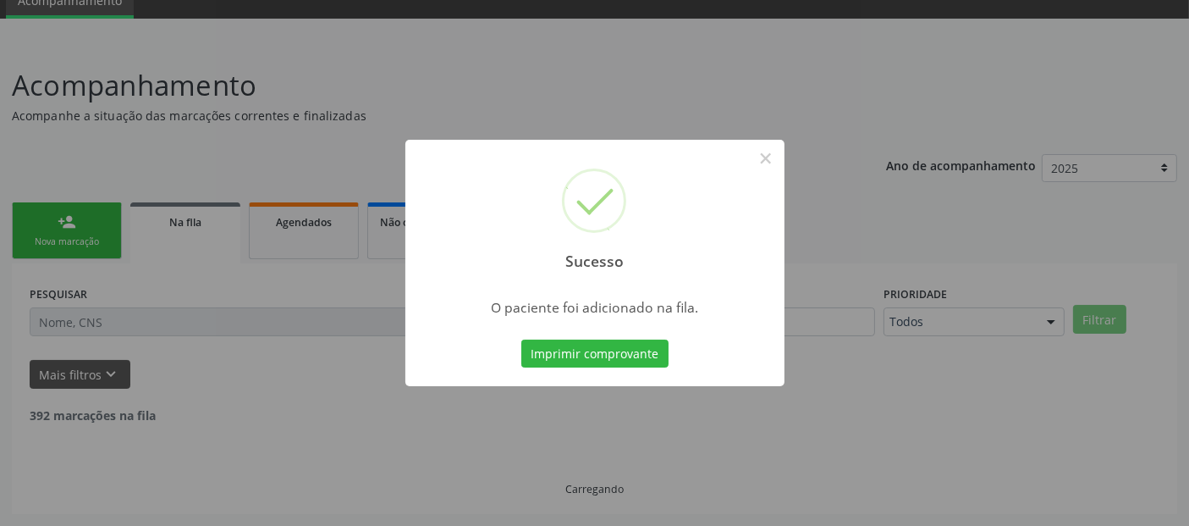
scroll to position [55, 0]
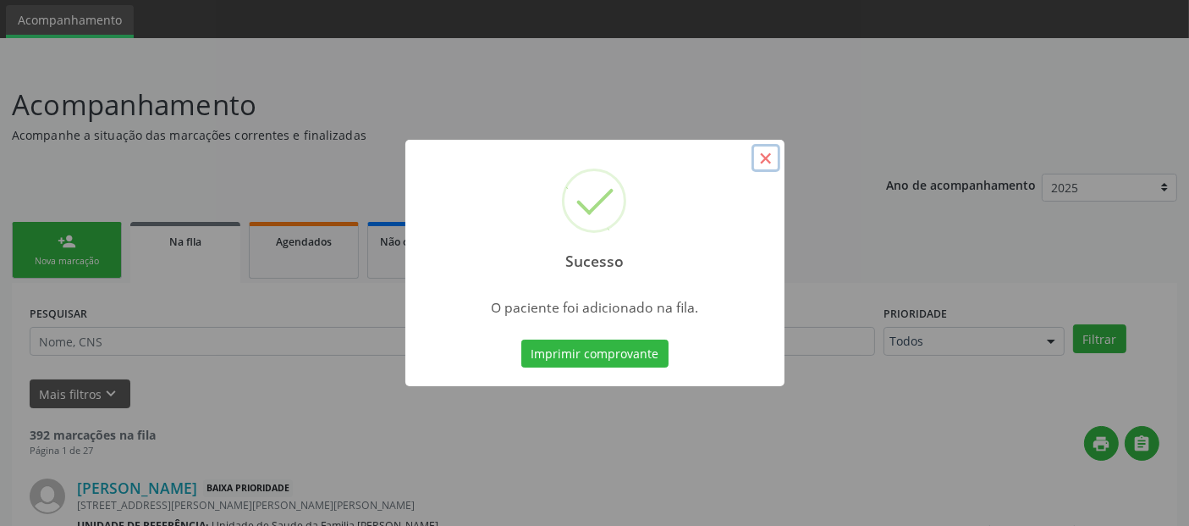
click at [779, 159] on button "×" at bounding box center [766, 158] width 29 height 29
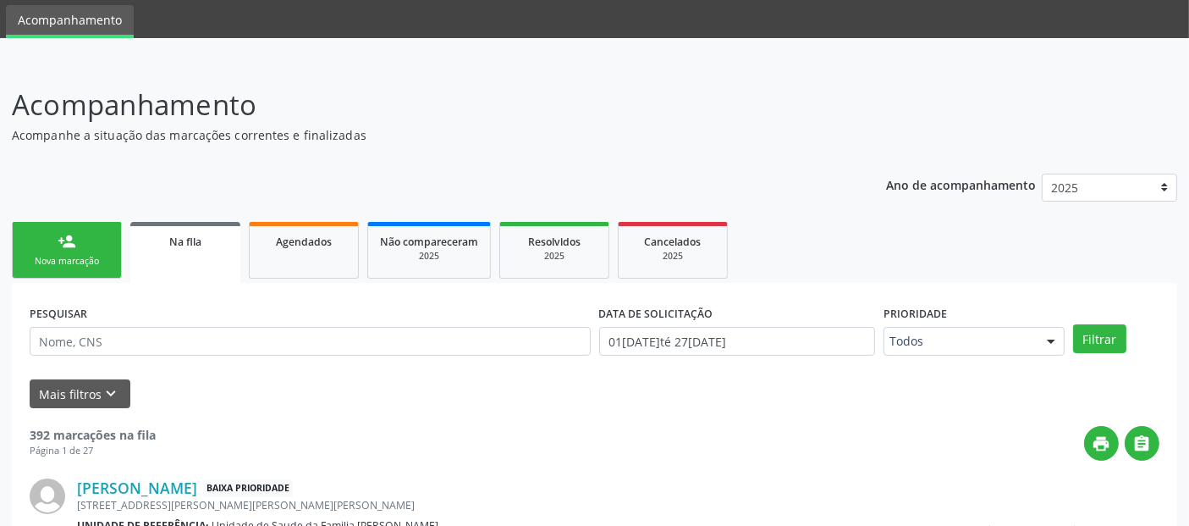
click at [56, 229] on link "person_add Nova marcação" at bounding box center [67, 250] width 110 height 57
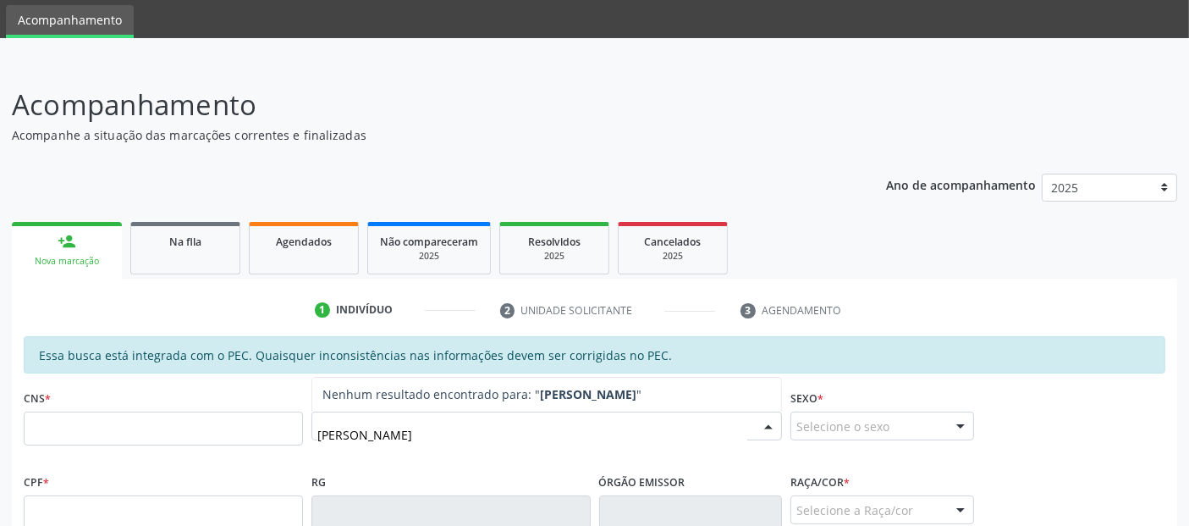
type input "MARIA HELENA TELES"
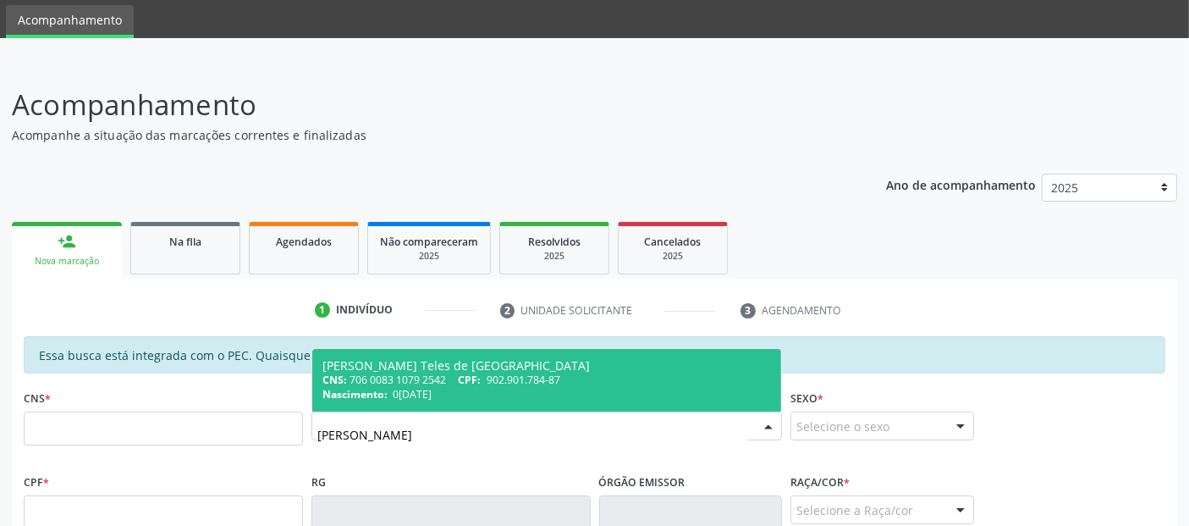
click at [451, 366] on div "Maria Helena Teles de Lima" at bounding box center [546, 366] width 449 height 14
type input "706 0083 1079 2542"
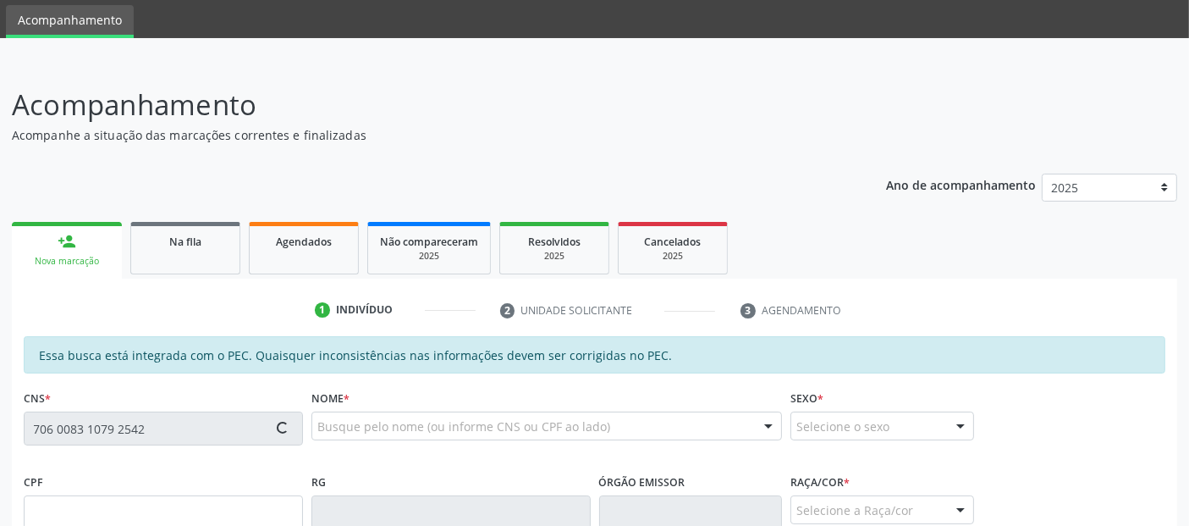
type input "902.901.784-87"
type input "02/05/1976"
type input "Maria Teles da Silva"
type input "(82) 99436-4254"
type input "34"
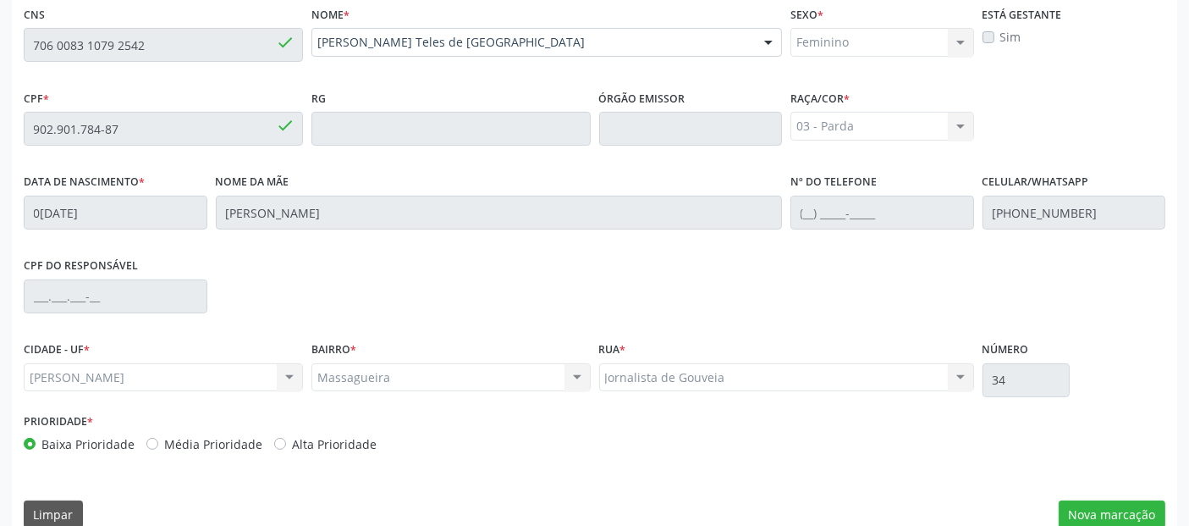
scroll to position [462, 0]
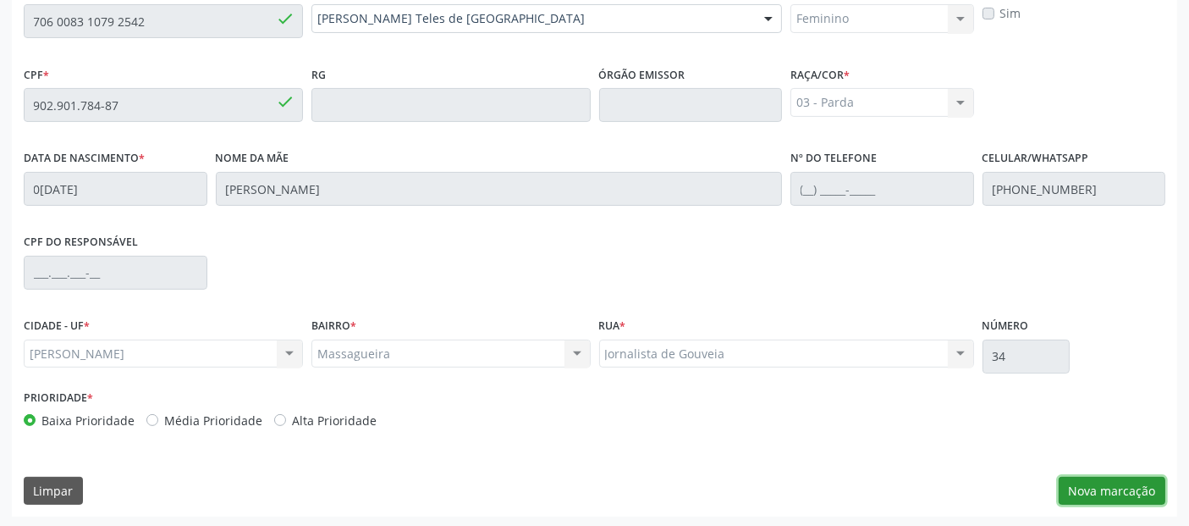
click at [1090, 476] on button "Nova marcação" at bounding box center [1112, 490] width 107 height 29
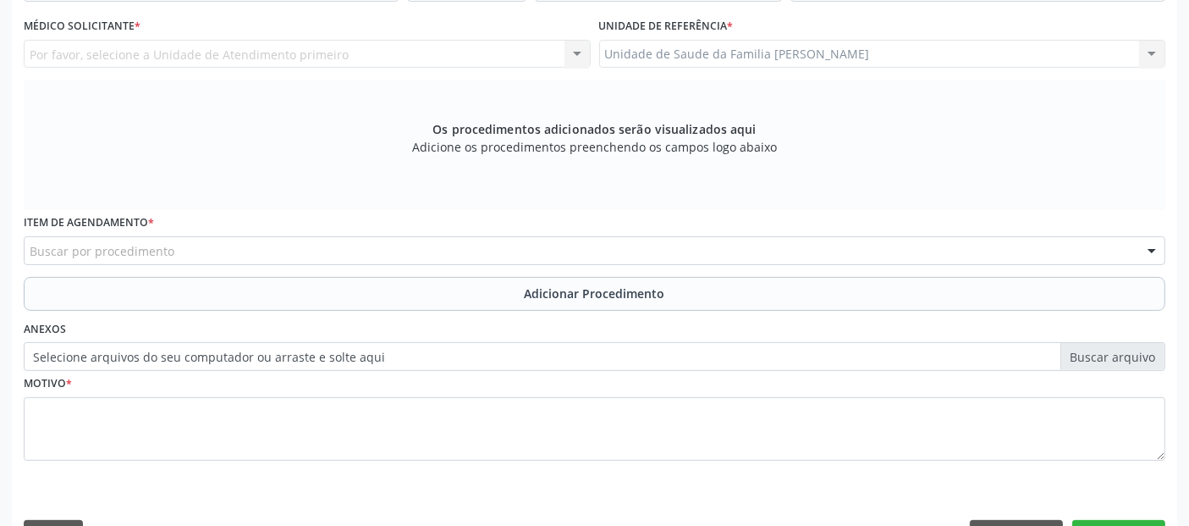
scroll to position [335, 0]
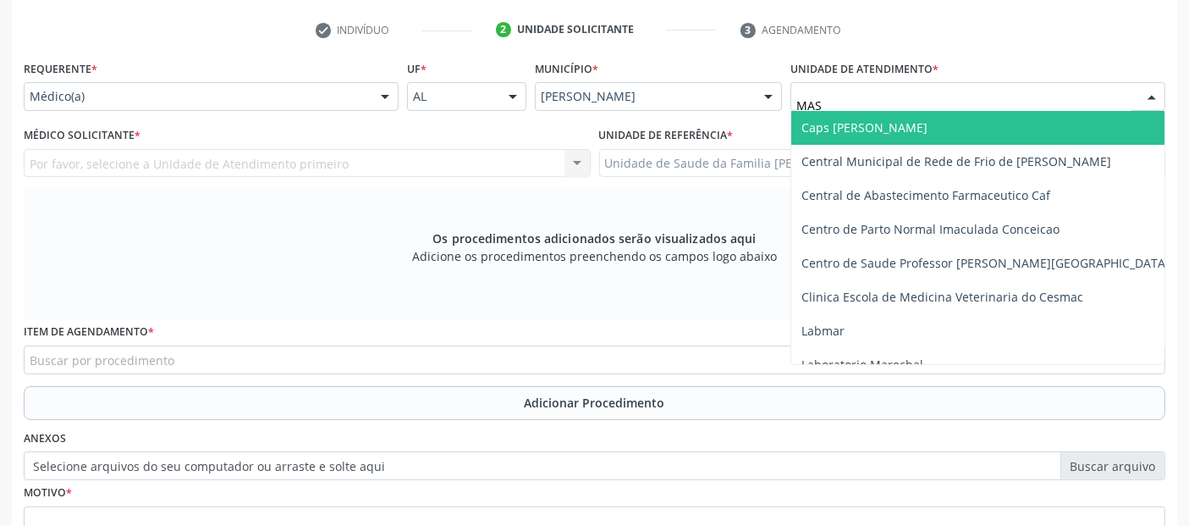
type input "MASS"
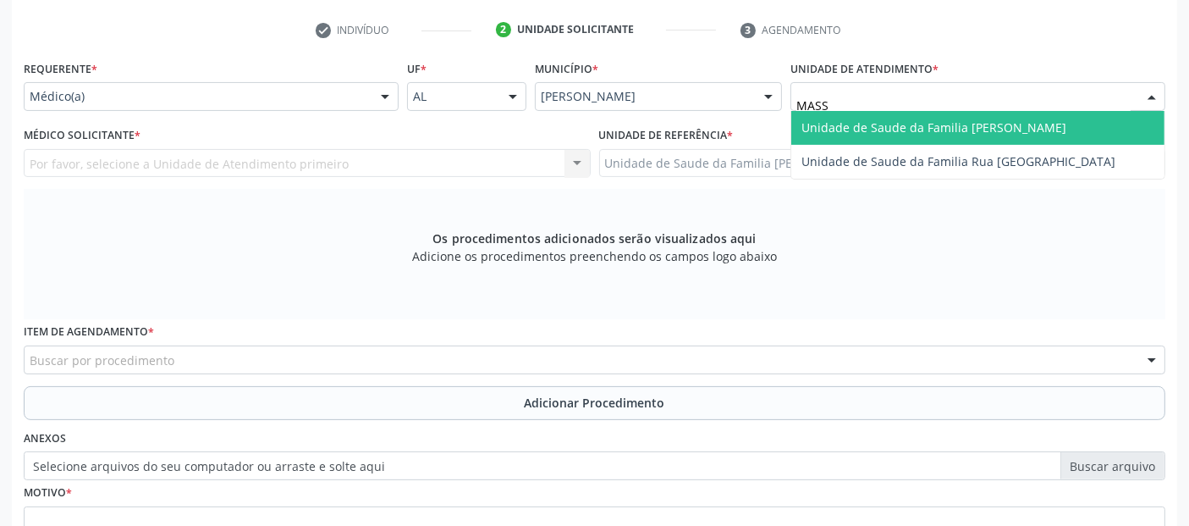
click at [895, 116] on span "Unidade de Saude da Familia [PERSON_NAME]" at bounding box center [977, 128] width 373 height 34
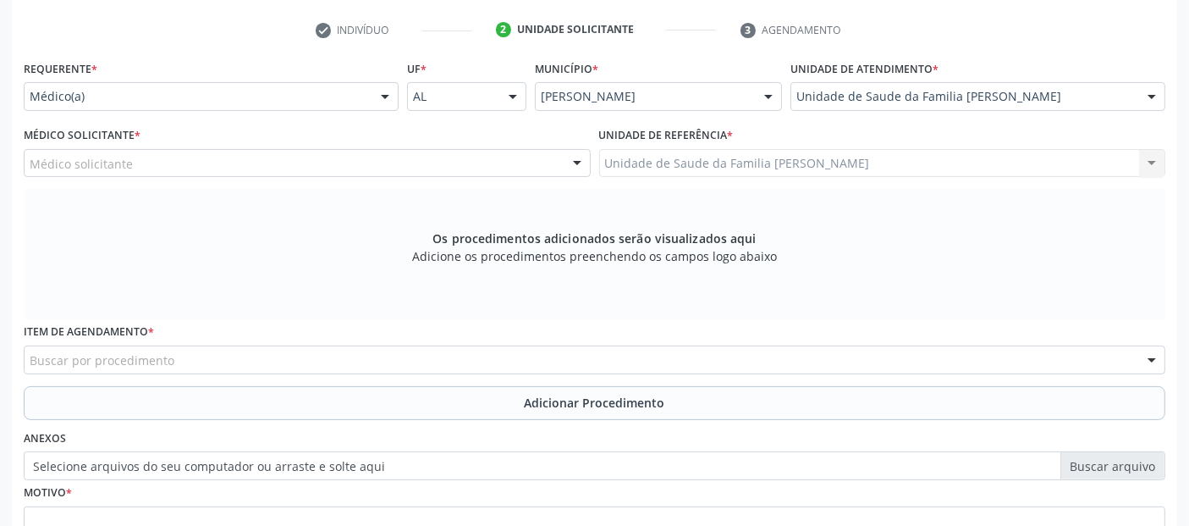
click at [382, 149] on div "Médico solicitante" at bounding box center [307, 163] width 567 height 29
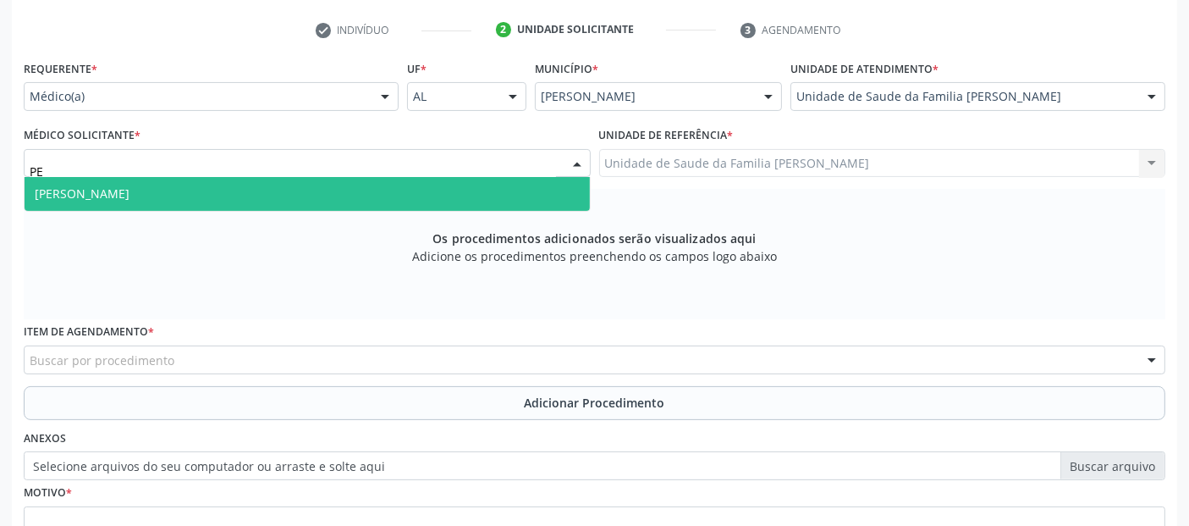
type input "PED"
click at [264, 195] on span "Pedro Marques Barbosa" at bounding box center [307, 194] width 565 height 34
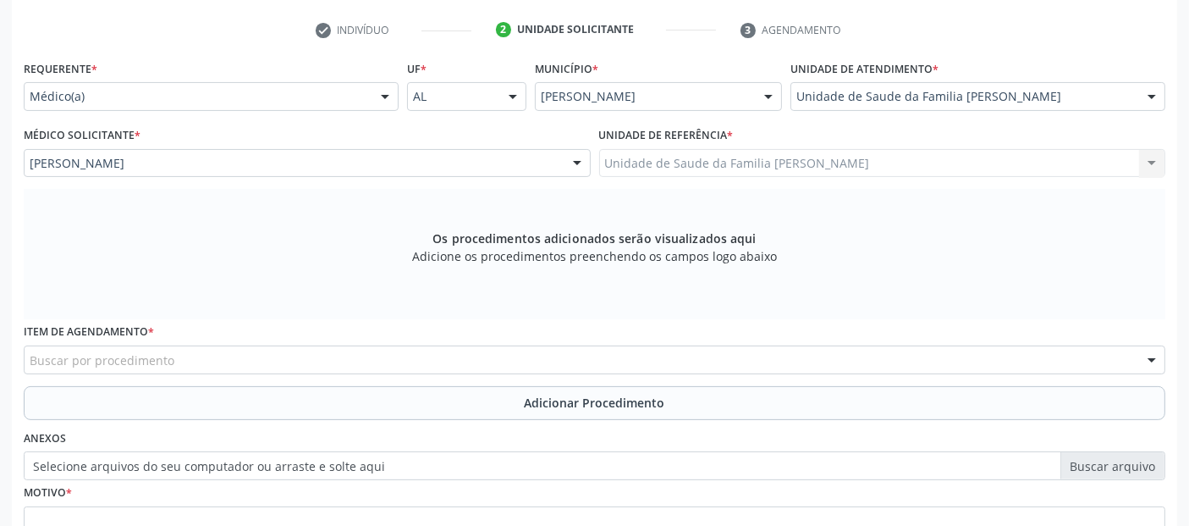
click at [181, 354] on div "Buscar por procedimento" at bounding box center [595, 359] width 1142 height 29
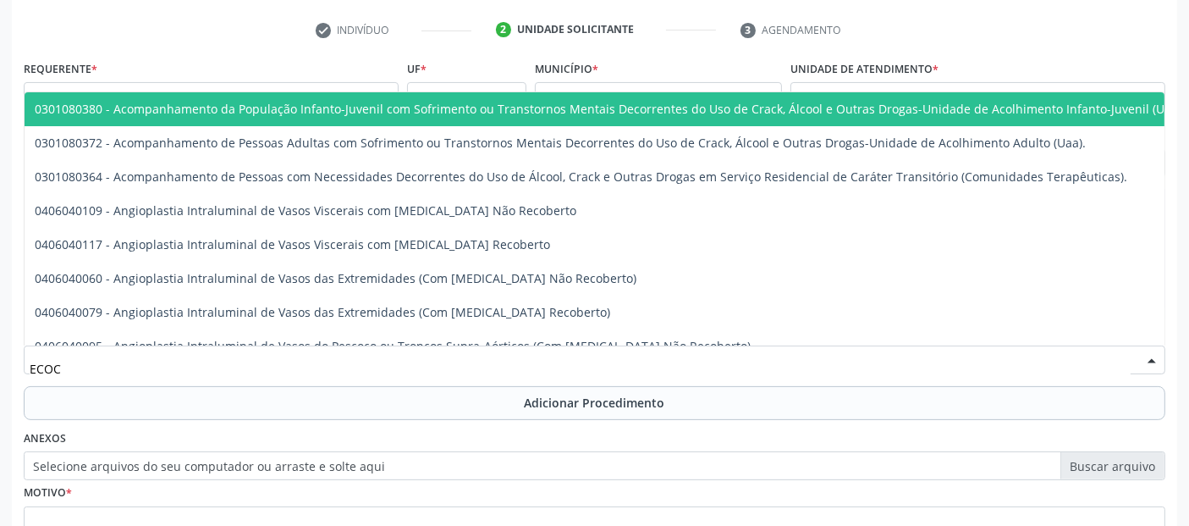
type input "ECOCA"
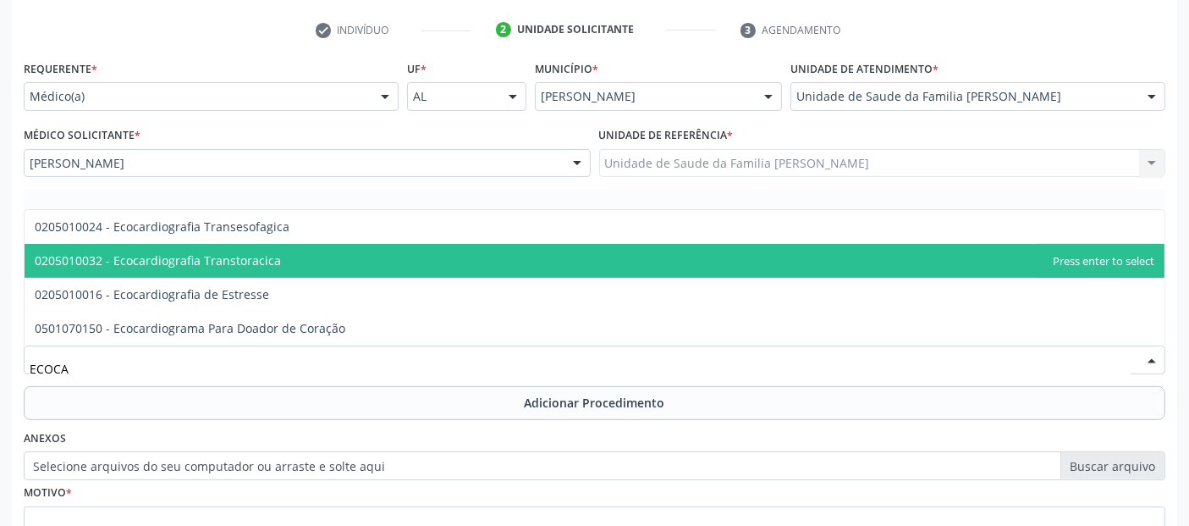
click at [230, 256] on span "0205010032 - Ecocardiografia Transtoracica" at bounding box center [158, 260] width 246 height 16
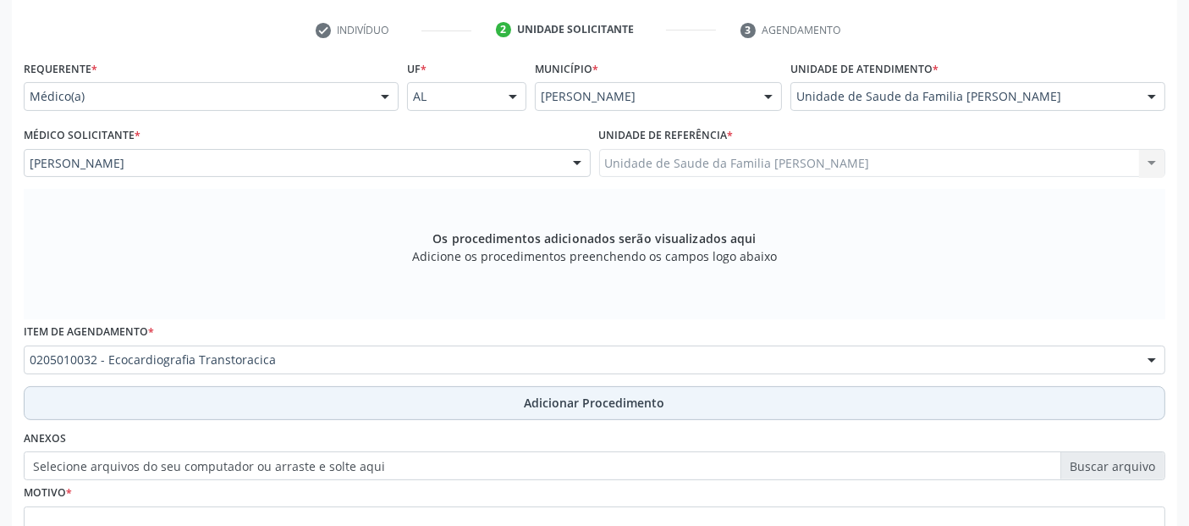
click at [295, 390] on button "Adicionar Procedimento" at bounding box center [595, 403] width 1142 height 34
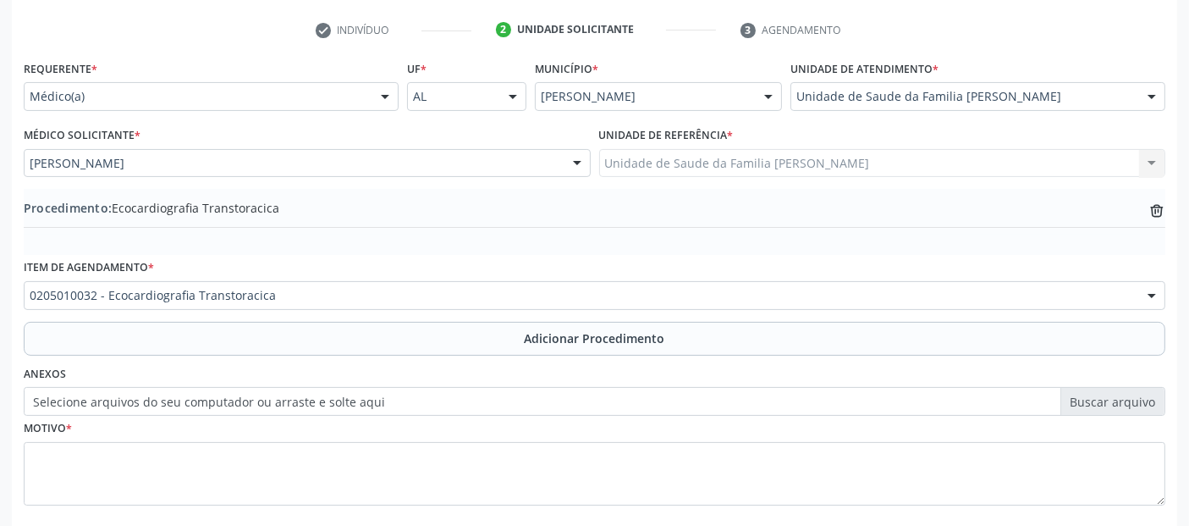
scroll to position [424, 0]
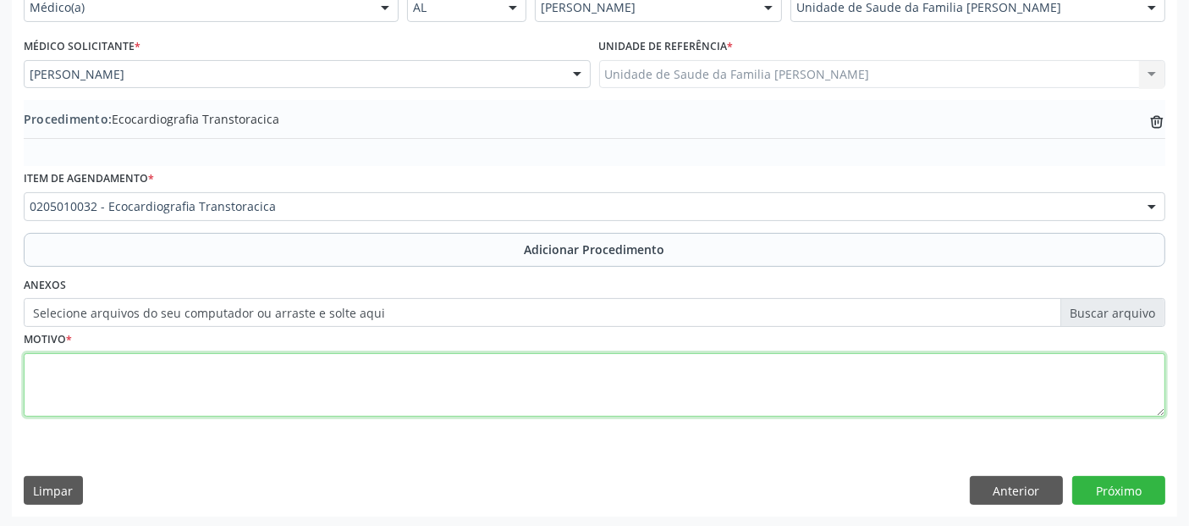
click at [404, 375] on textarea at bounding box center [595, 385] width 1142 height 64
type textarea "EDEMAS."
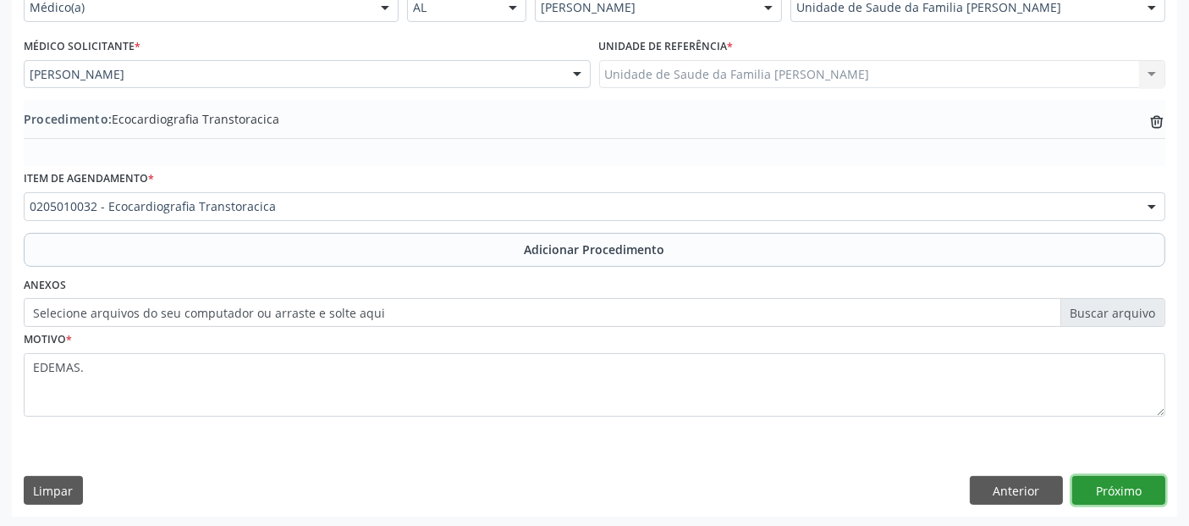
click at [1140, 479] on button "Próximo" at bounding box center [1118, 490] width 93 height 29
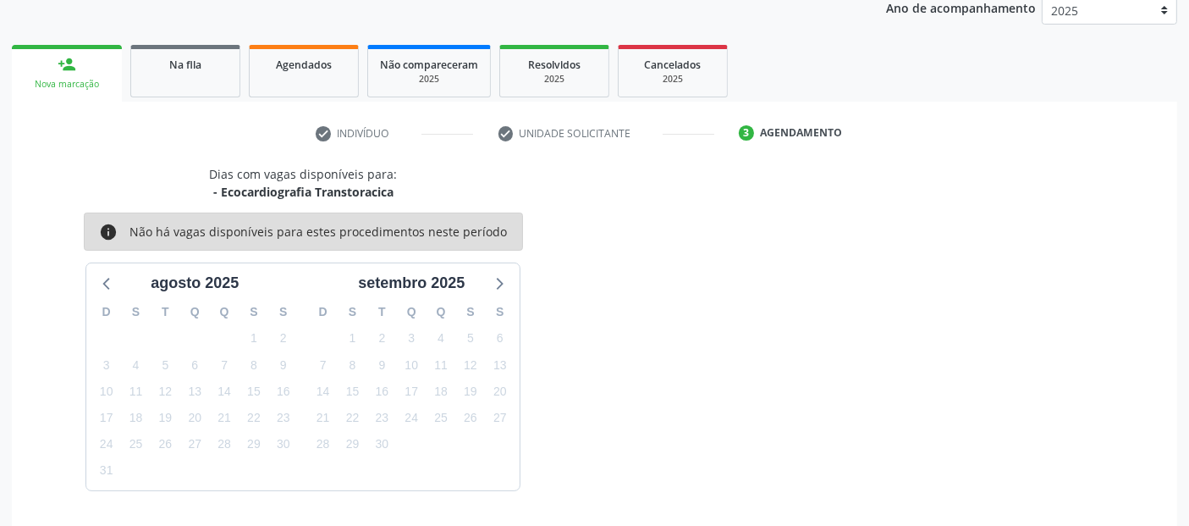
scroll to position [282, 0]
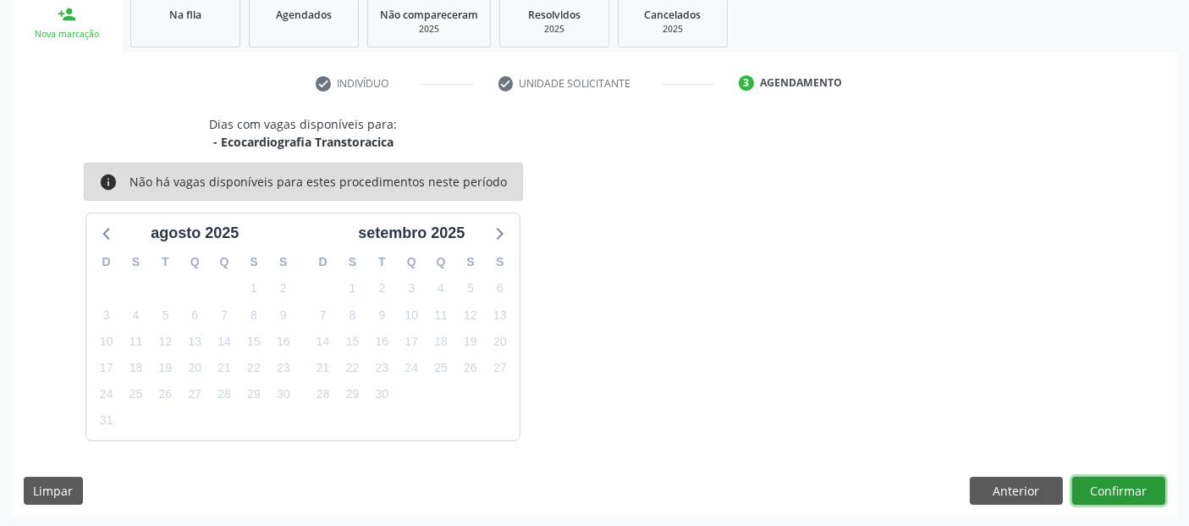
click at [1093, 480] on button "Confirmar" at bounding box center [1118, 490] width 93 height 29
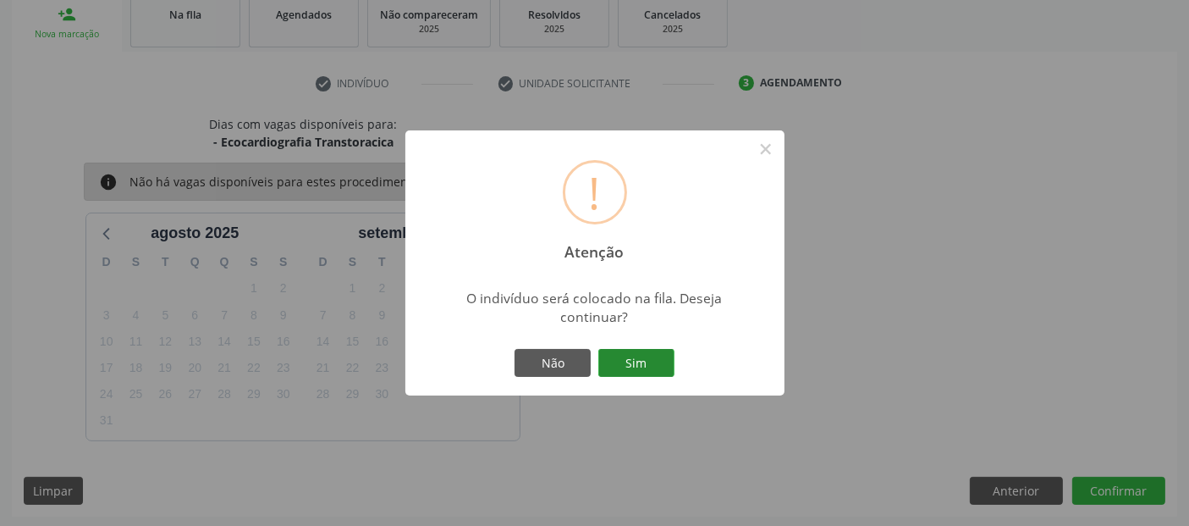
click at [633, 360] on button "Sim" at bounding box center [636, 363] width 76 height 29
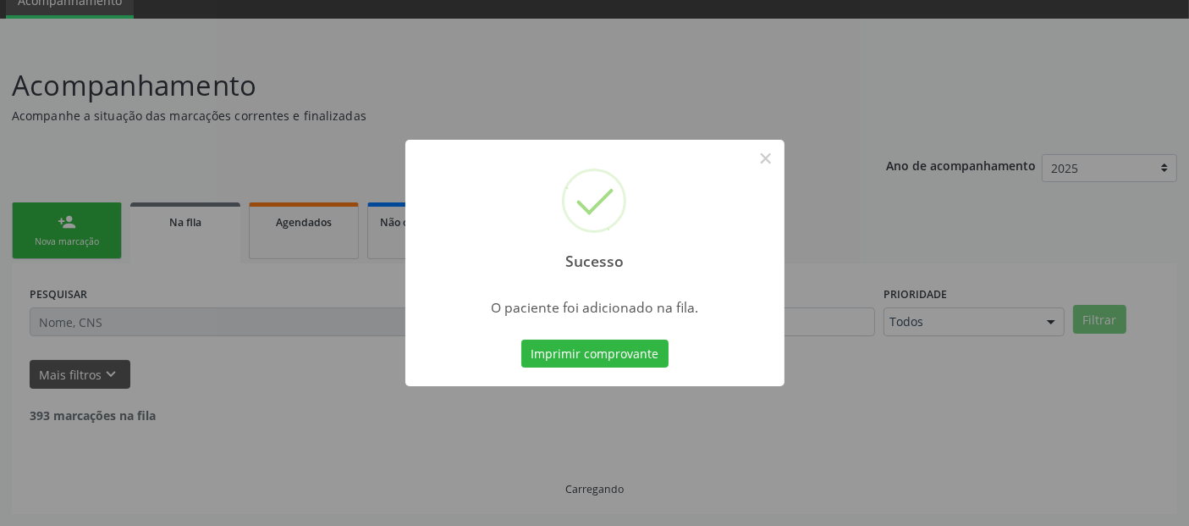
scroll to position [55, 0]
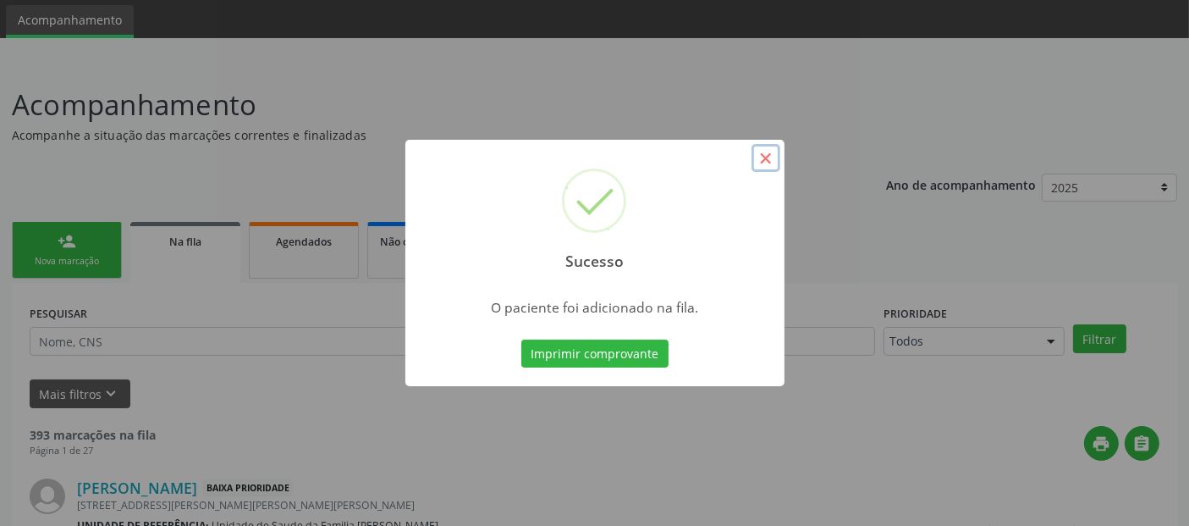
click at [768, 155] on button "×" at bounding box center [766, 158] width 29 height 29
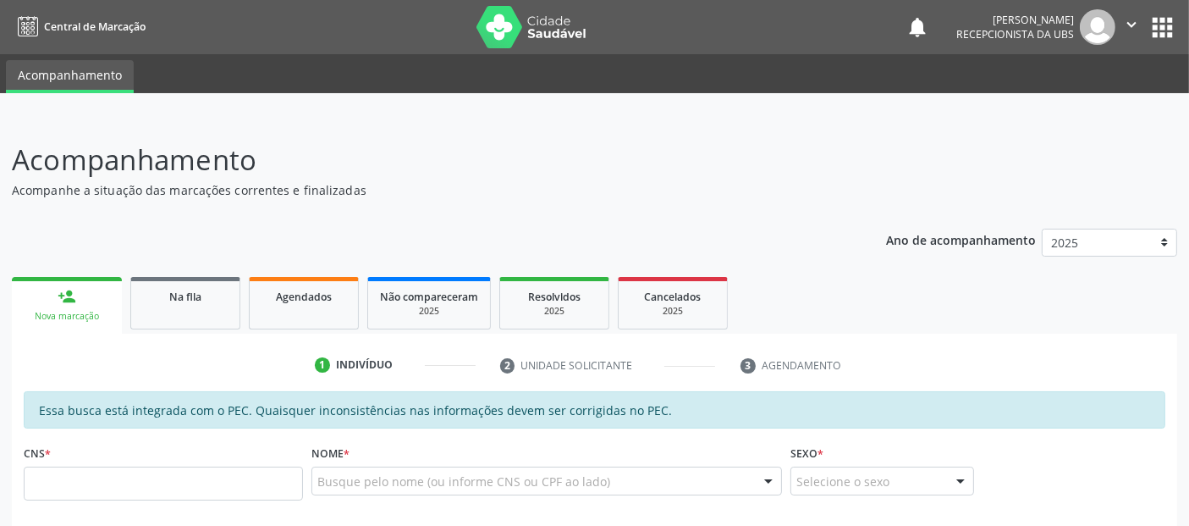
click at [1000, 178] on header "Acompanhamento Acompanhe a situação das marcações correntes e finalizadas Relat…" at bounding box center [594, 169] width 1165 height 60
click at [181, 311] on link "Na fila" at bounding box center [185, 303] width 110 height 52
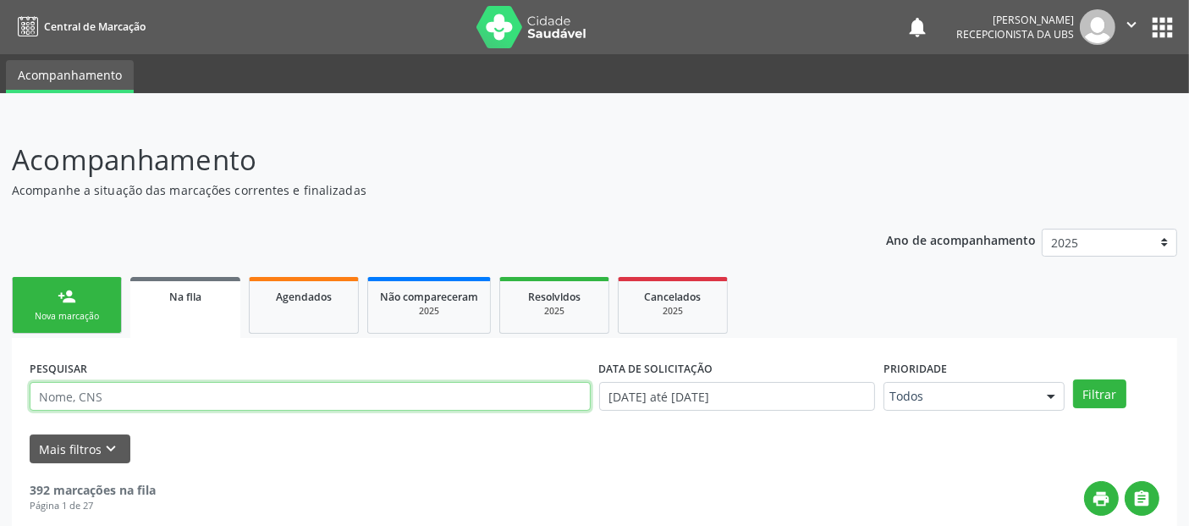
click at [169, 382] on input "text" at bounding box center [310, 396] width 561 height 29
click at [139, 399] on input "text" at bounding box center [310, 396] width 561 height 29
click at [1073, 379] on button "Filtrar" at bounding box center [1099, 393] width 53 height 29
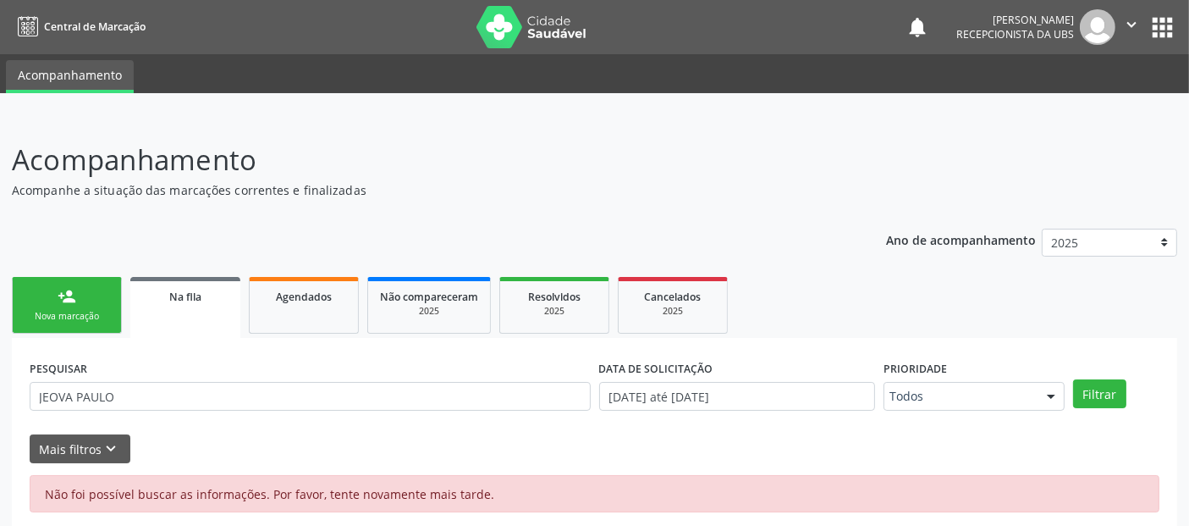
scroll to position [14, 0]
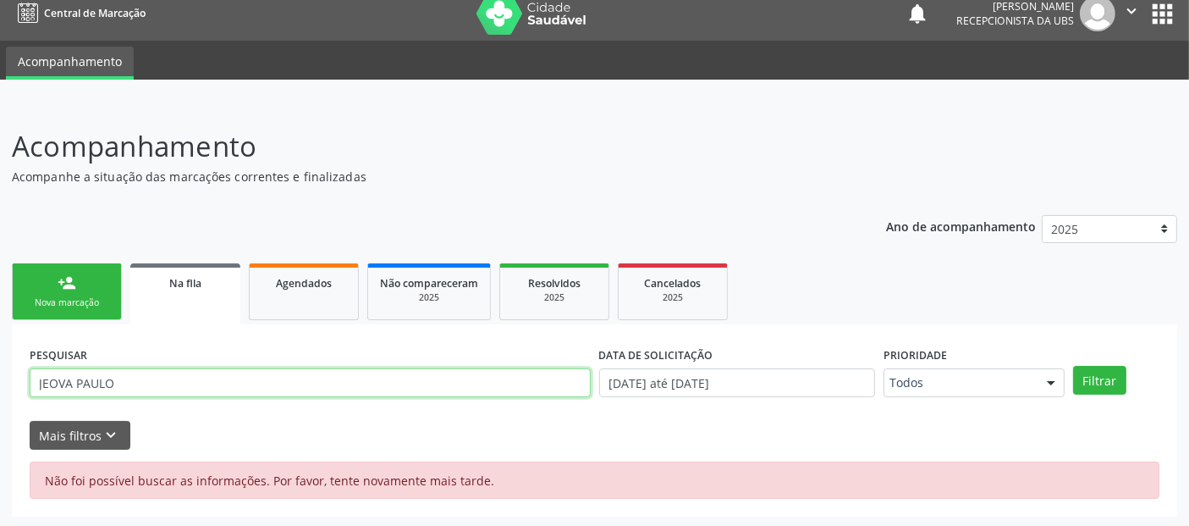
click at [145, 383] on input "JEOVA PAULO" at bounding box center [310, 382] width 561 height 29
type input "JEOVA"
click at [1073, 366] on button "Filtrar" at bounding box center [1099, 380] width 53 height 29
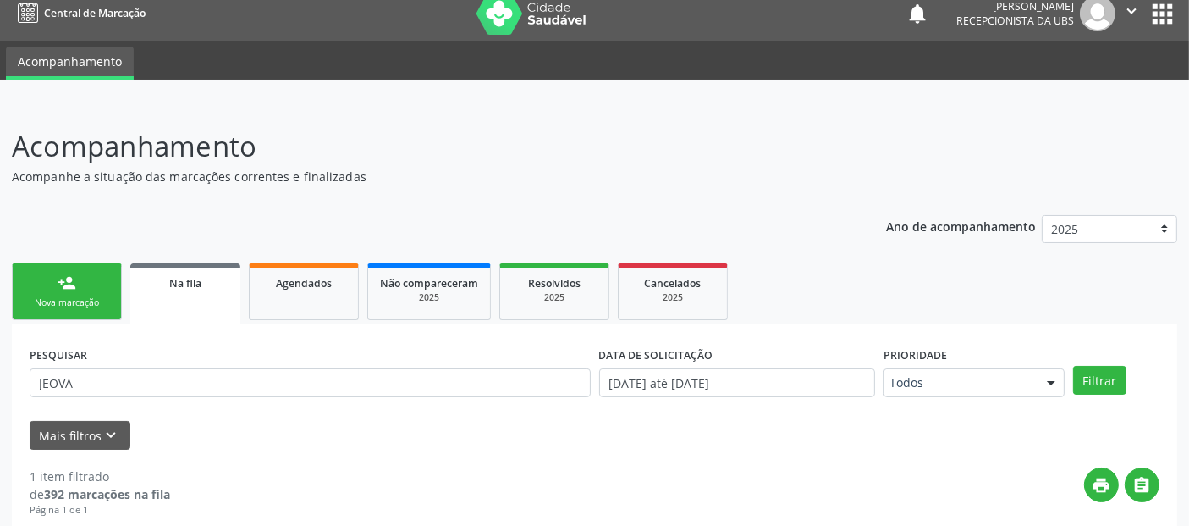
scroll to position [184, 0]
